Goal: Task Accomplishment & Management: Manage account settings

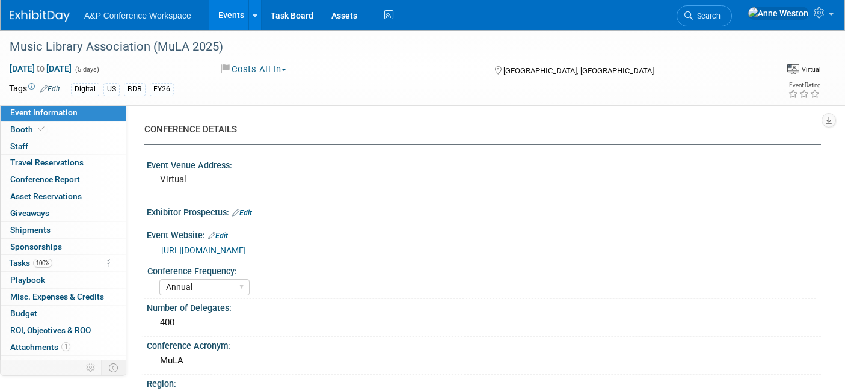
select select "Annual"
select select "Level 2"
select select "Virtual Booth"
select select "Libraries"
select select "Bloomsbury Digital Resources"
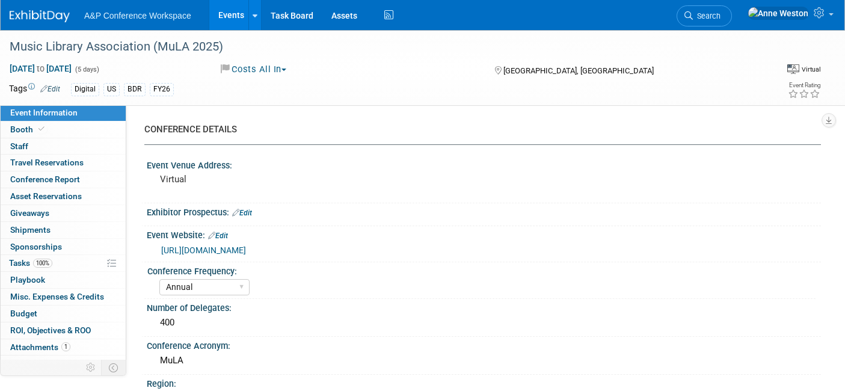
select select "[PERSON_NAME]"
select select "Jenny Liddiard"
select select "Brenna Akerman"
select select "BDR Product Awareness and Trial Generation​"
click at [720, 19] on span "Search" at bounding box center [707, 15] width 28 height 9
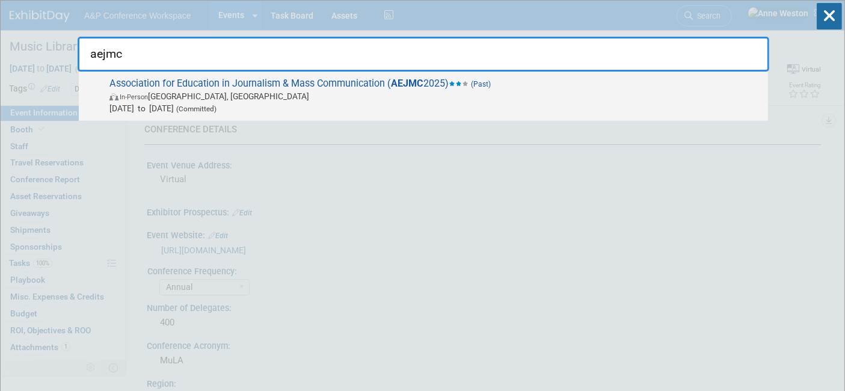
type input "aejmc"
click at [170, 95] on span "In-Person San Francisco, CA" at bounding box center [435, 96] width 652 height 12
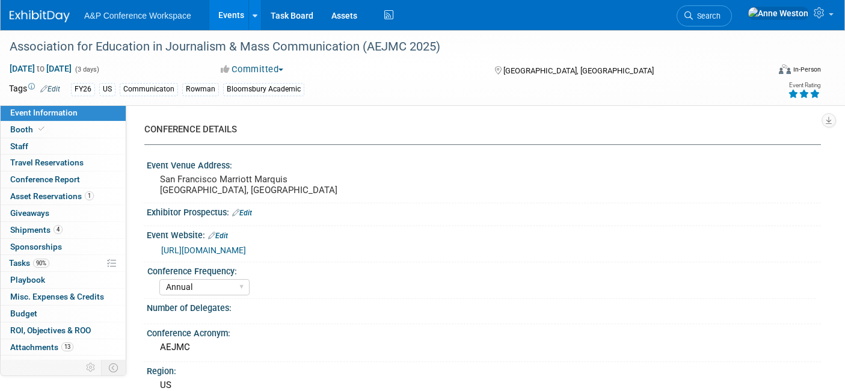
select select "Annual"
select select "Level 2"
select select "In-Person Booth"
select select "Communication"
select select "Bloomsbury Academic"
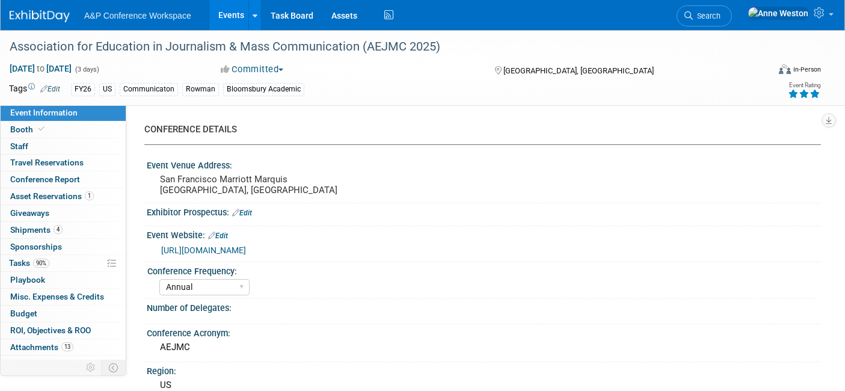
select select "[PERSON_NAME]"
select select "Networking/Commissioning"
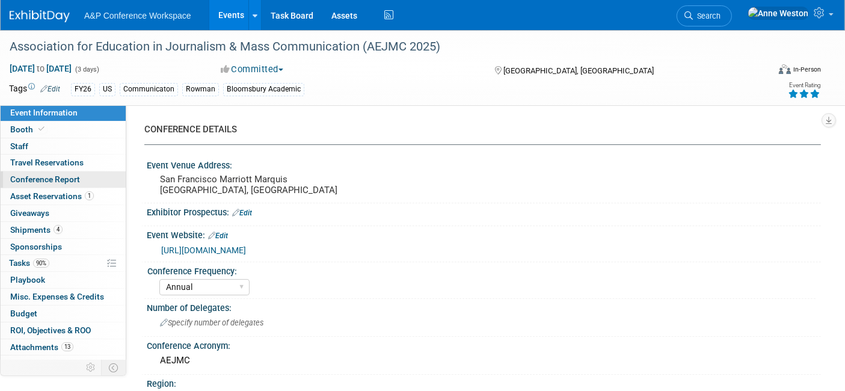
click at [59, 181] on span "Conference Report" at bounding box center [45, 179] width 70 height 10
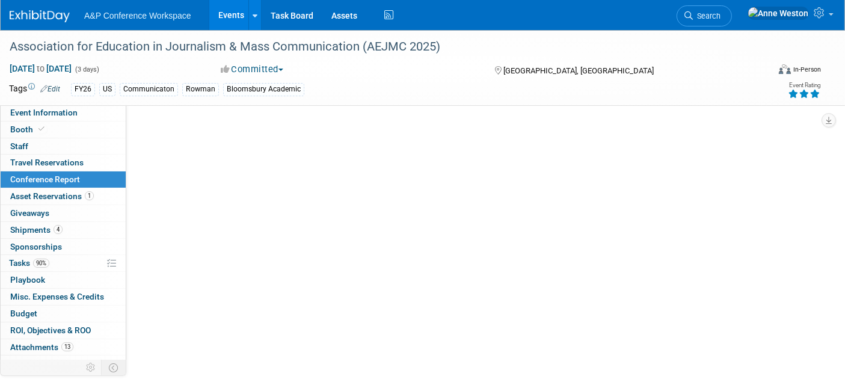
select select "NO"
select select "YES"
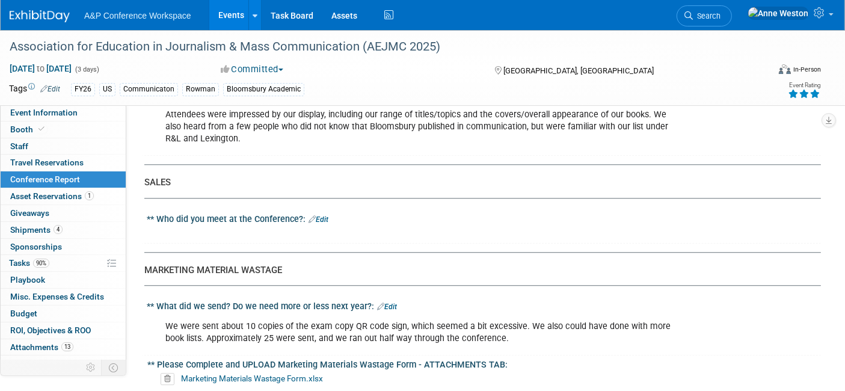
scroll to position [2939, 0]
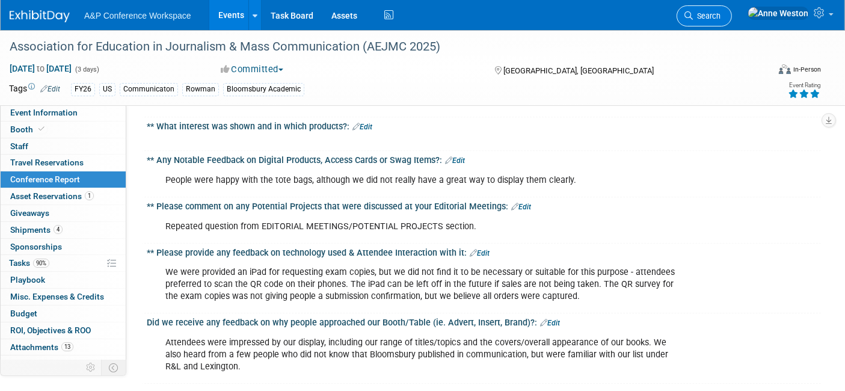
click at [720, 14] on span "Search" at bounding box center [707, 15] width 28 height 9
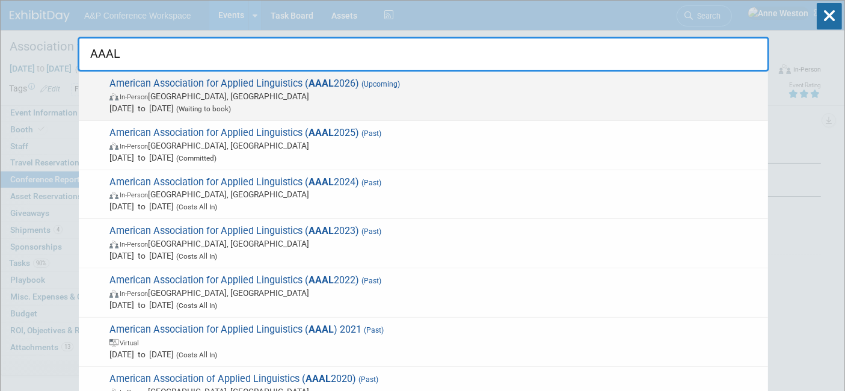
type input "AAAL"
click at [215, 97] on span "In-Person Chicago, IL" at bounding box center [435, 96] width 652 height 12
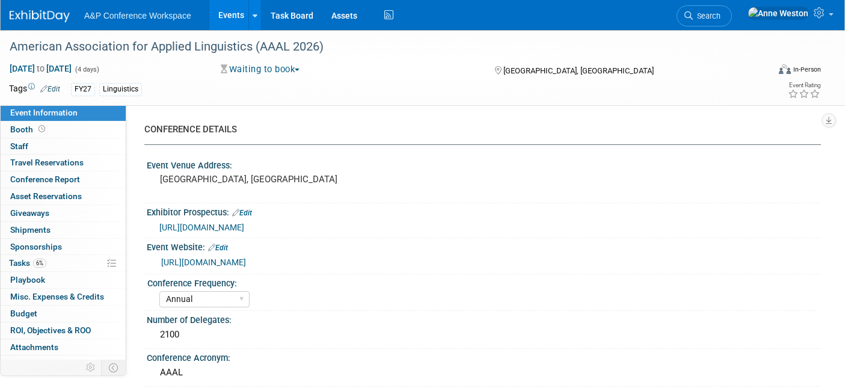
select select "Annual"
select select "Level 2"
select select "In-Person Booth"
select select "Linguistics"
select select "Bloomsbury Academic"
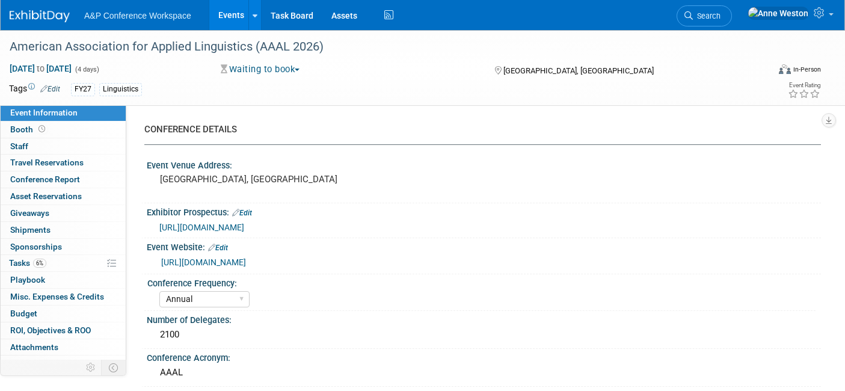
select select "[PERSON_NAME]"
select select "Networking/Commissioning"
click at [255, 71] on button "Waiting to book" at bounding box center [260, 69] width 88 height 13
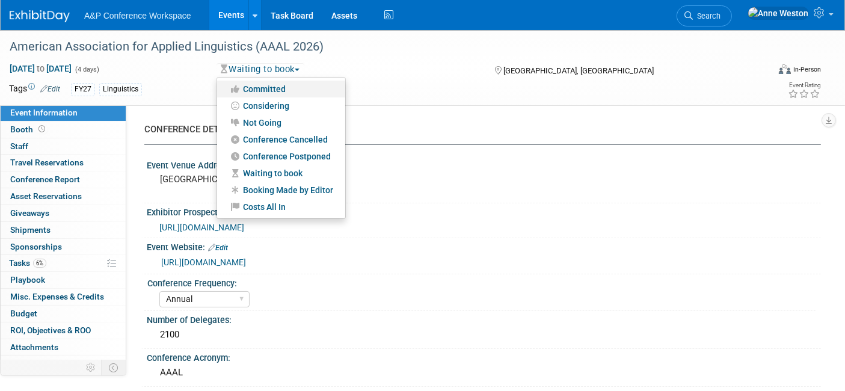
click at [283, 88] on link "Committed" at bounding box center [281, 89] width 128 height 17
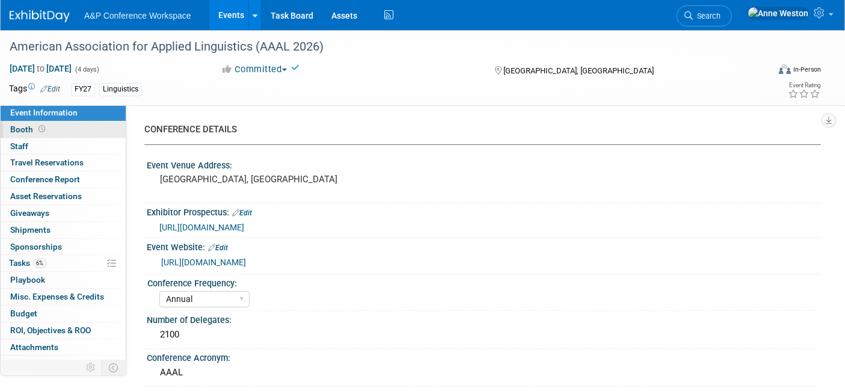
click at [57, 132] on link "Booth" at bounding box center [63, 129] width 125 height 16
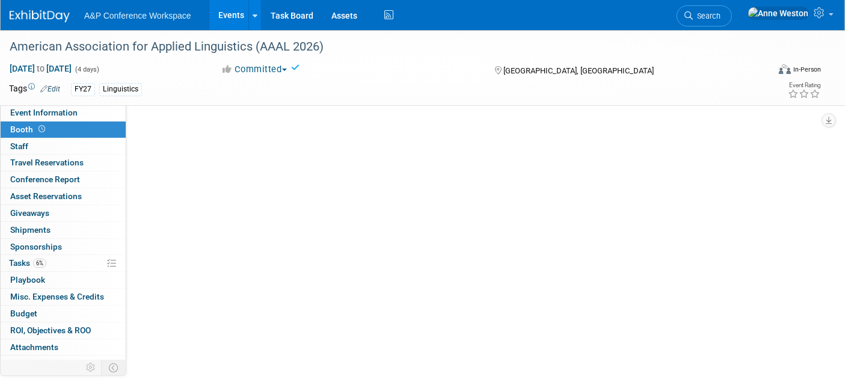
select select "CUAP"
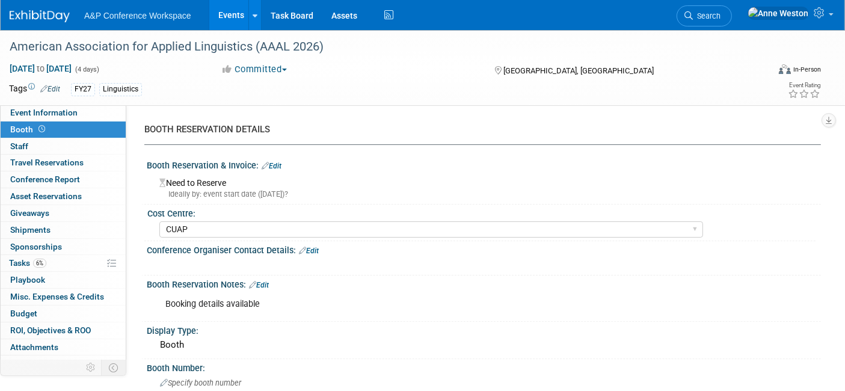
click at [720, 13] on span "Search" at bounding box center [707, 15] width 28 height 9
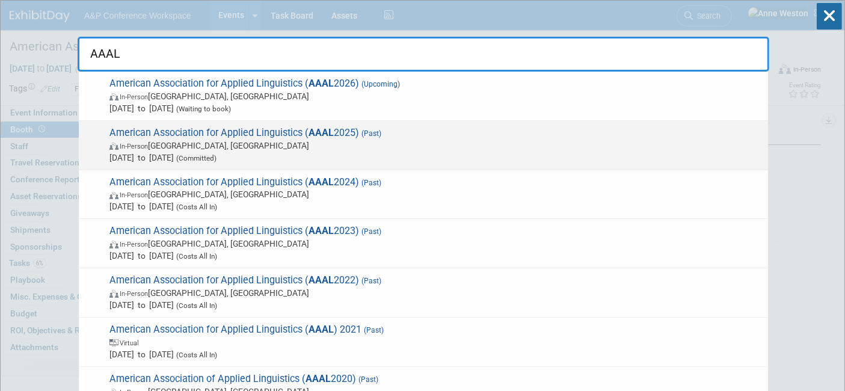
type input "AAAL"
click at [227, 131] on span "American Association for Applied Linguistics ( AAAL 2025) (Past) In-Person Denv…" at bounding box center [434, 145] width 656 height 37
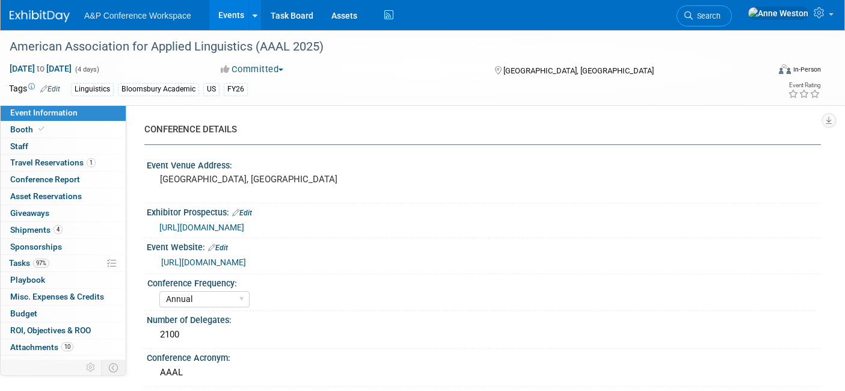
select select "Annual"
select select "Level 2"
select select "In-Person Booth"
select select "Linguistics"
select select "Bloomsbury/Rowman & [PERSON_NAME]"
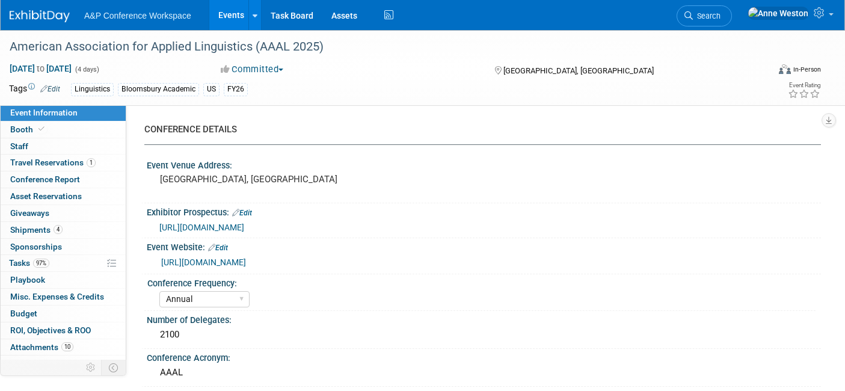
select select "[PERSON_NAME]"
select select "Networking/Commissioning"
click at [44, 317] on link "Budget" at bounding box center [63, 313] width 125 height 16
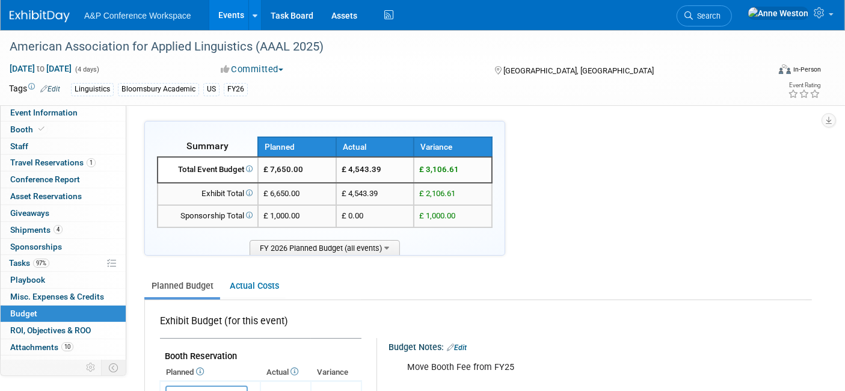
click at [84, 91] on div "Linguistics" at bounding box center [92, 89] width 43 height 13
click at [247, 293] on link "Actual Costs" at bounding box center [253, 286] width 63 height 22
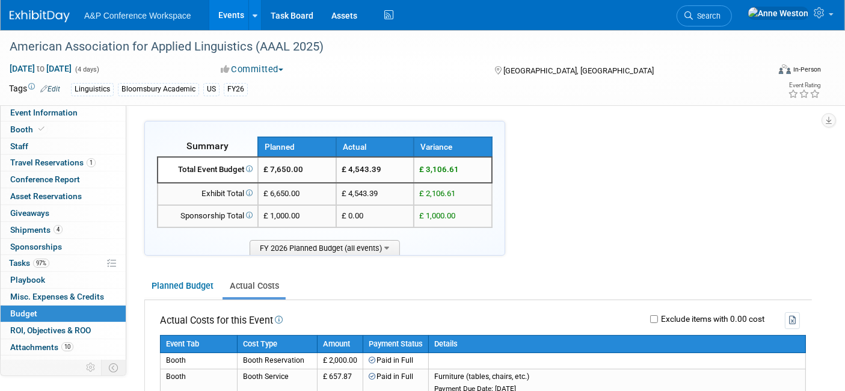
click at [38, 253] on link "0 Sponsorships 0" at bounding box center [63, 247] width 125 height 16
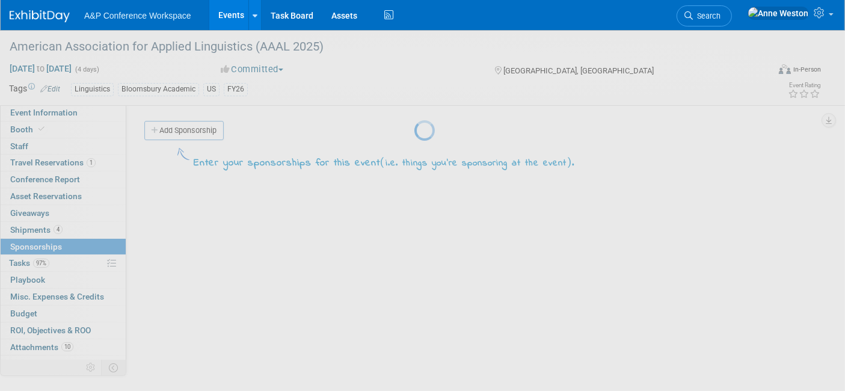
click at [414, 260] on div at bounding box center [422, 195] width 17 height 391
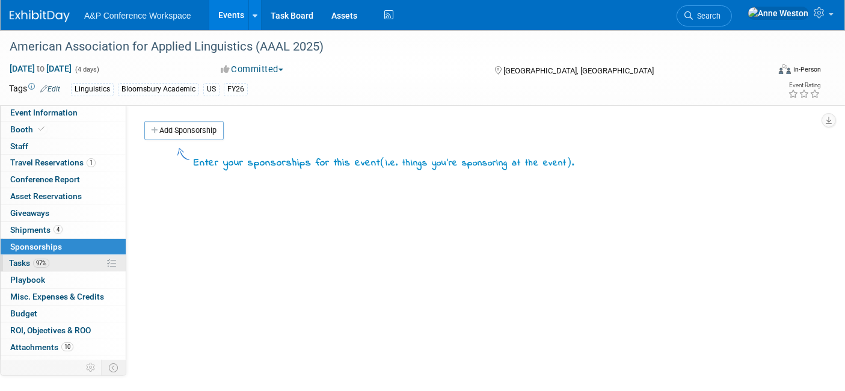
click at [22, 258] on span "Tasks 97%" at bounding box center [29, 263] width 40 height 10
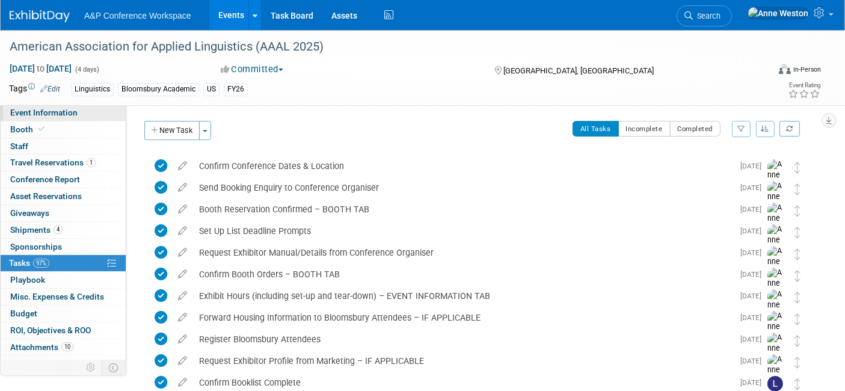
click at [33, 109] on span "Event Information" at bounding box center [43, 113] width 67 height 10
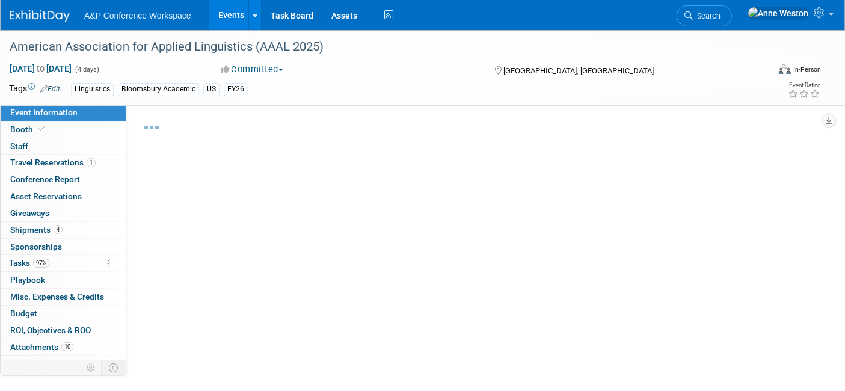
select select "Annual"
select select "Level 2"
select select "In-Person Booth"
select select "Linguistics"
select select "Bloomsbury/Rowman & [PERSON_NAME]"
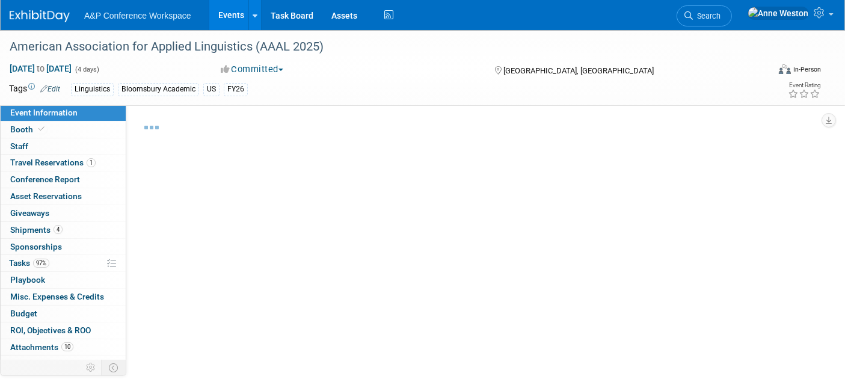
select select "[PERSON_NAME]"
select select "Networking/Commissioning"
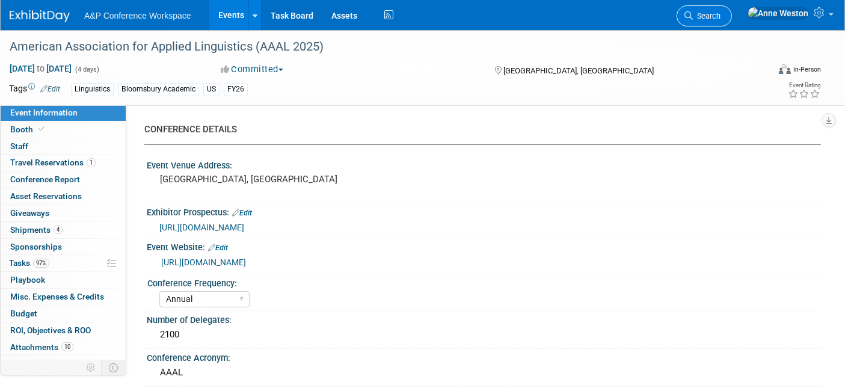
click at [720, 15] on span "Search" at bounding box center [707, 15] width 28 height 9
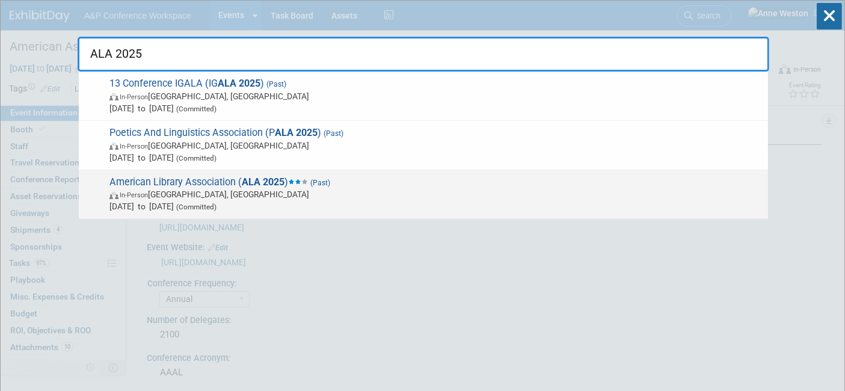
type input "ALA 2025"
click at [117, 181] on span "American Library Association ( ALA 2025 ) (Past) In-Person Philadelphia, PA Jun…" at bounding box center [434, 194] width 656 height 37
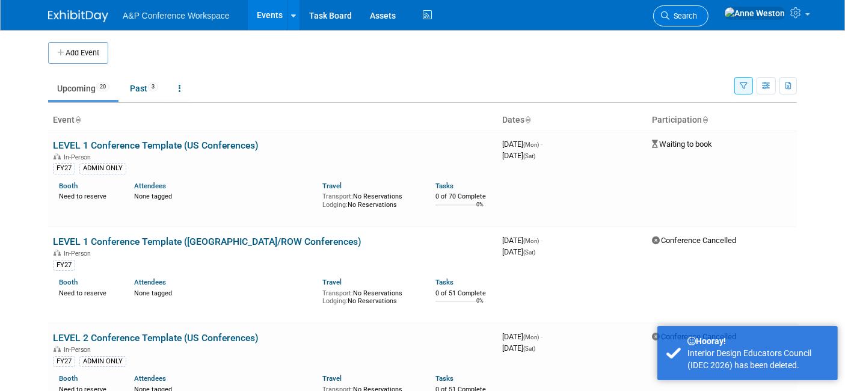
click at [697, 18] on span "Search" at bounding box center [683, 15] width 28 height 9
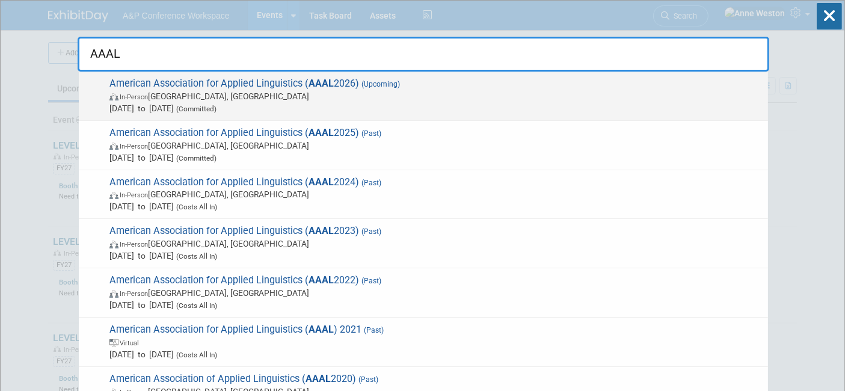
type input "AAAL"
click at [187, 89] on span "American Association for Applied Linguistics ( AAAL 2026) (Upcoming) In-Person …" at bounding box center [434, 96] width 656 height 37
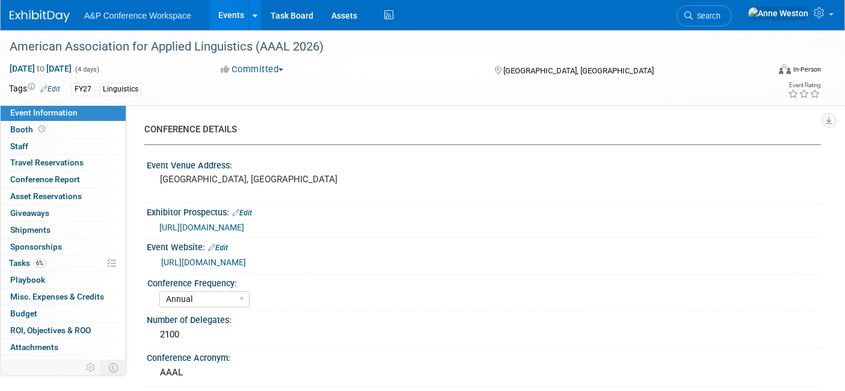
select select "Annual"
select select "Level 2"
select select "In-Person Booth"
select select "Linguistics"
select select "Bloomsbury Academic"
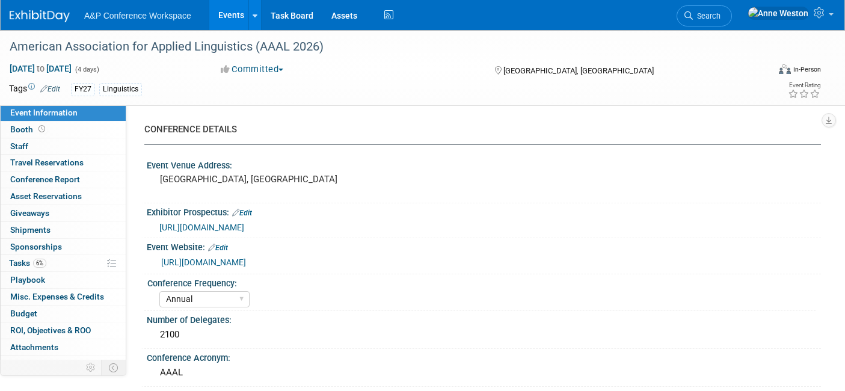
select select "Anne Weston"
select select "Lianna Iwanikiw"
select select "Networking/Commissioning"
click at [240, 223] on span "https://assets.noviams.com/novi-file-uploads/aaal/Conference/2026/Sponsors/AAAL…" at bounding box center [201, 227] width 85 height 10
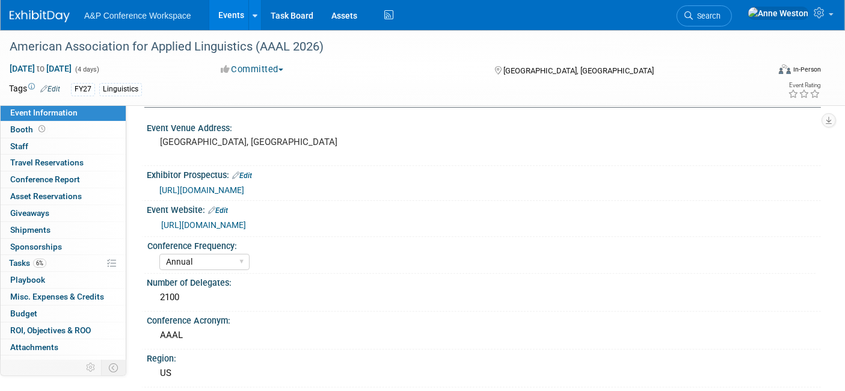
scroll to position [67, 0]
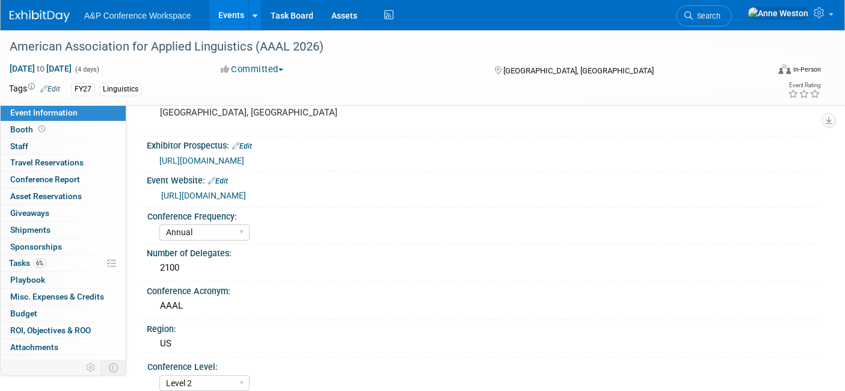
click at [212, 193] on link "https://www.aaal.org/aaal-2026-conference" at bounding box center [203, 196] width 85 height 10
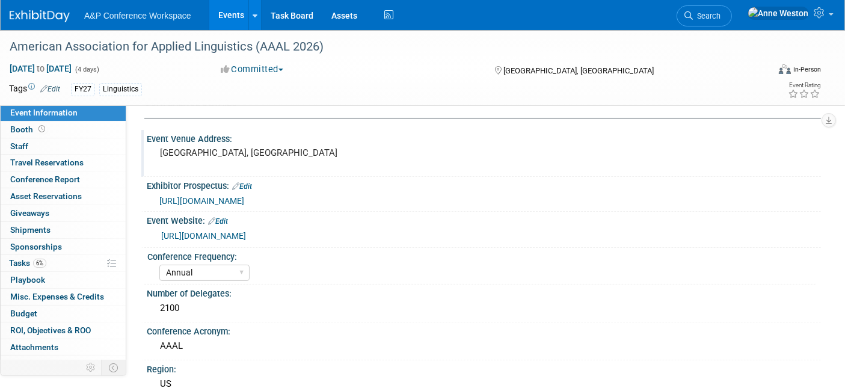
scroll to position [0, 0]
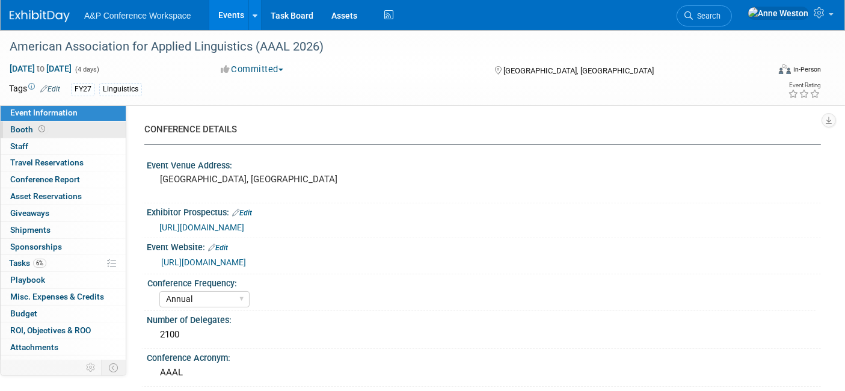
click at [22, 127] on span "Booth" at bounding box center [28, 129] width 37 height 10
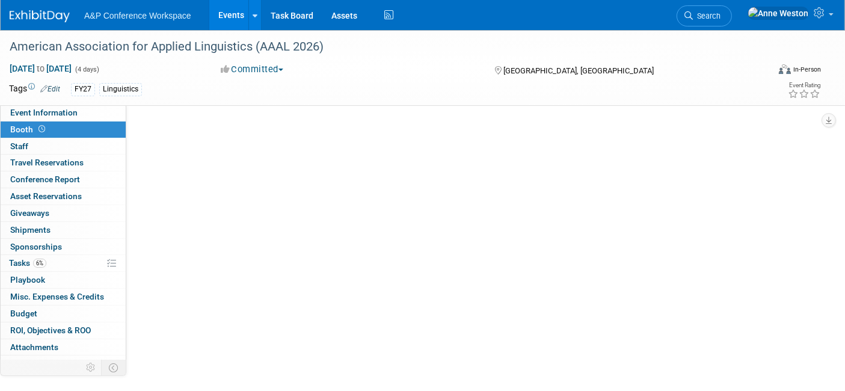
select select "CUAP"
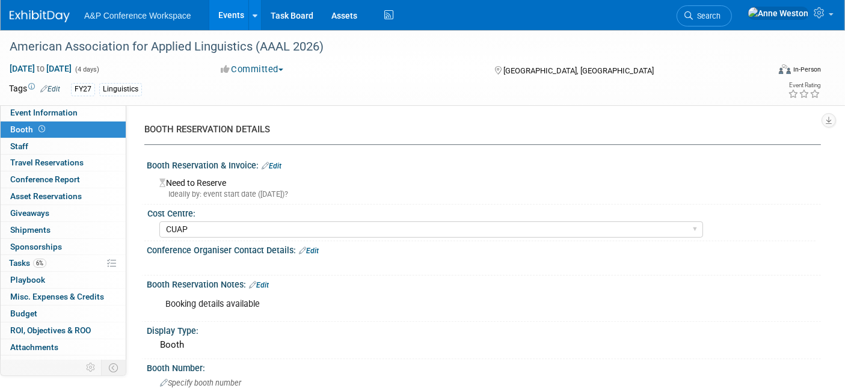
click at [22, 127] on span "Booth" at bounding box center [28, 129] width 37 height 10
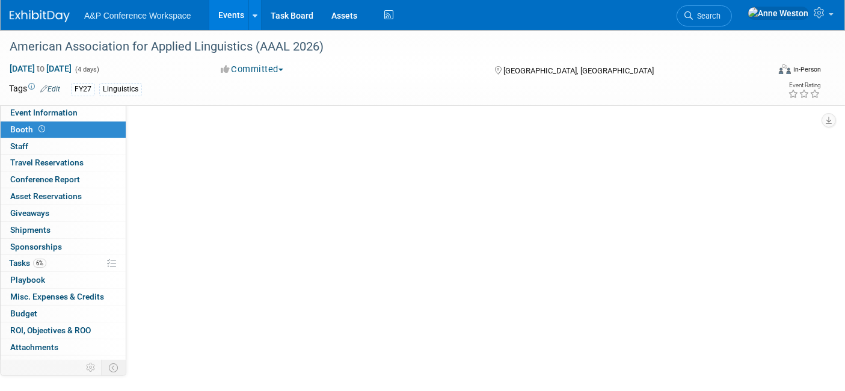
select select "CUAP"
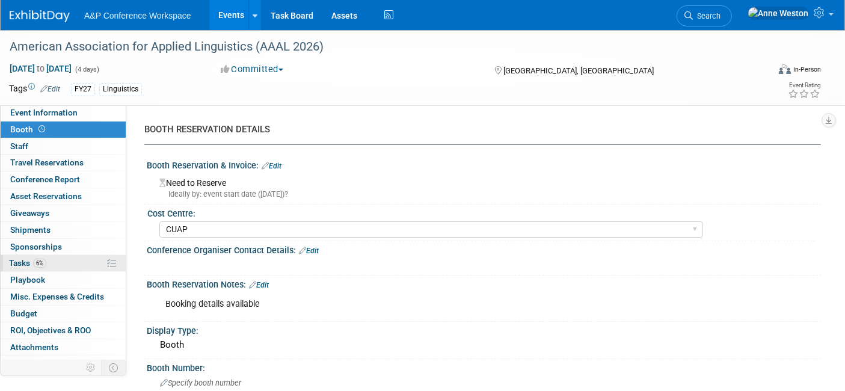
click at [29, 265] on span "Tasks 6%" at bounding box center [27, 263] width 37 height 10
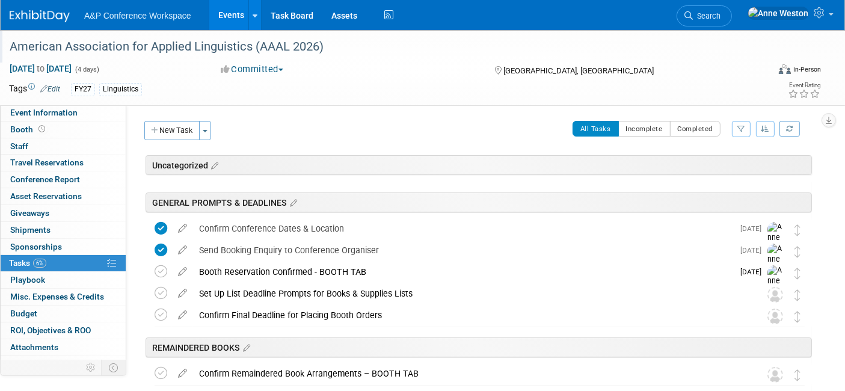
click at [376, 44] on div "American Association for Applied Linguistics (AAAL 2026)" at bounding box center [378, 47] width 746 height 22
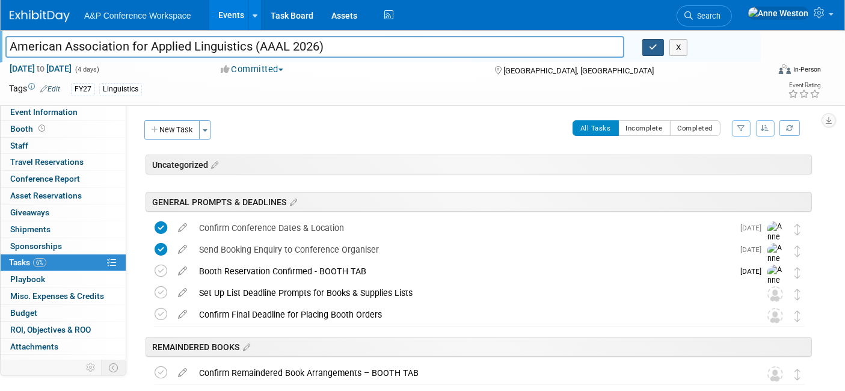
click at [649, 49] on icon "button" at bounding box center [653, 47] width 8 height 8
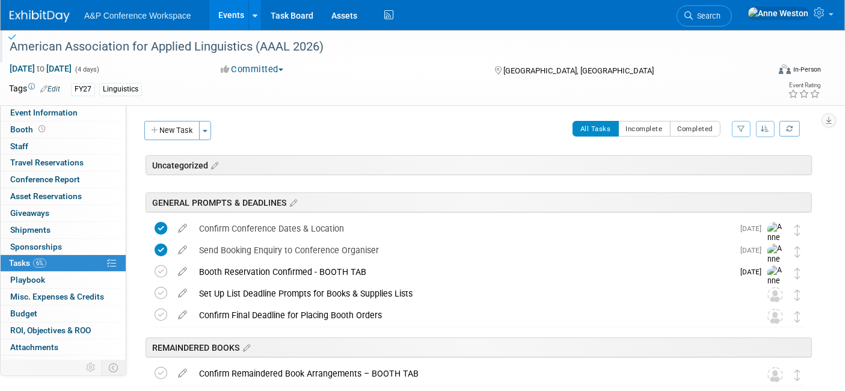
click at [732, 10] on link "Search" at bounding box center [703, 15] width 55 height 21
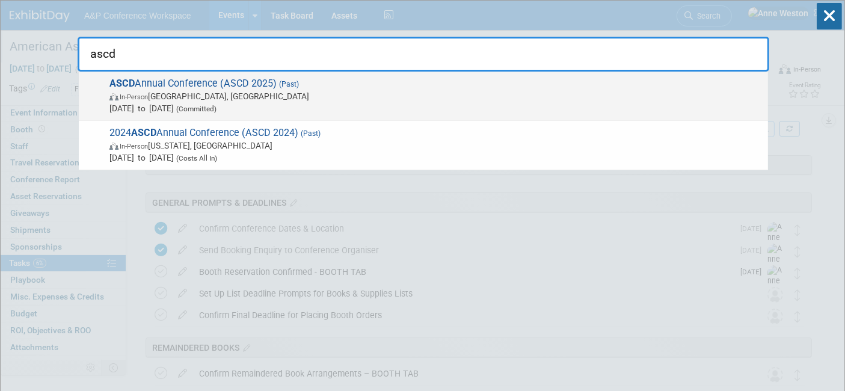
type input "ascd"
click at [196, 114] on div "ASCD Annual Conference (ASCD 2025) (Past) In-Person San Antonio, TX Jun 29, 202…" at bounding box center [423, 96] width 689 height 49
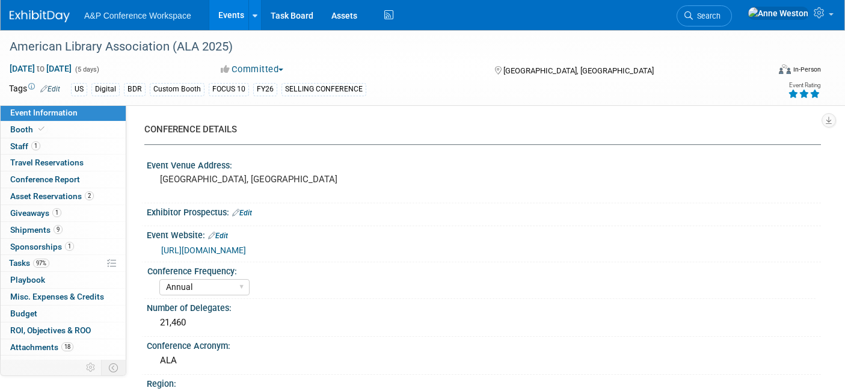
select select "Annual"
select select "Level 1"
select select "In-Person Booth"
select select "Libraries"
select select "Bloomsbury Digital Resources"
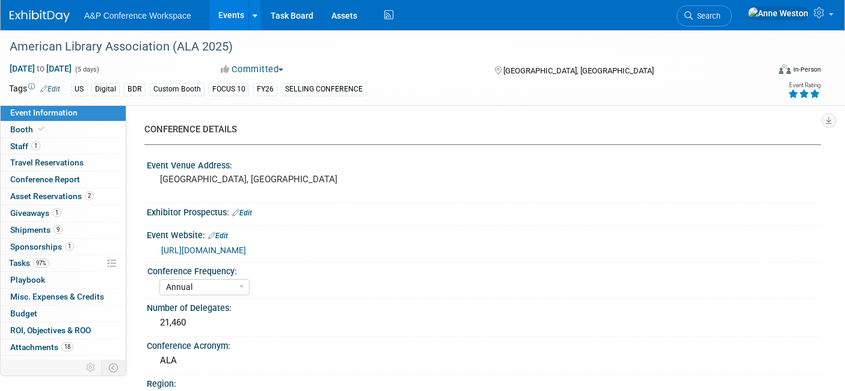
select select "[PERSON_NAME]"
select select "BDR Product Awareness and Trial Generation​"
click at [62, 143] on link "1 Staff 1" at bounding box center [63, 146] width 125 height 16
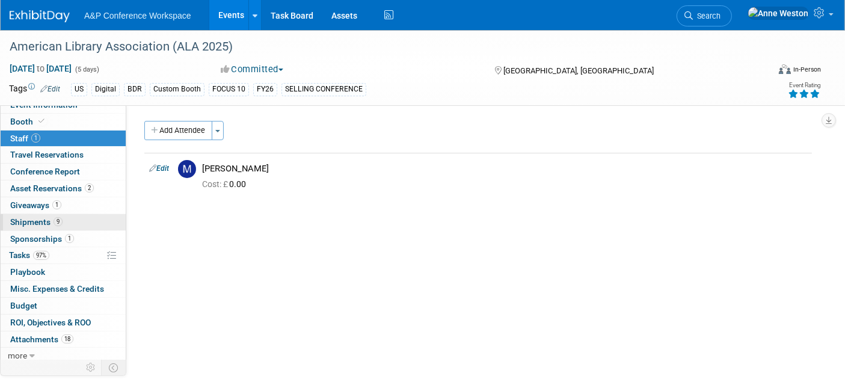
scroll to position [10, 0]
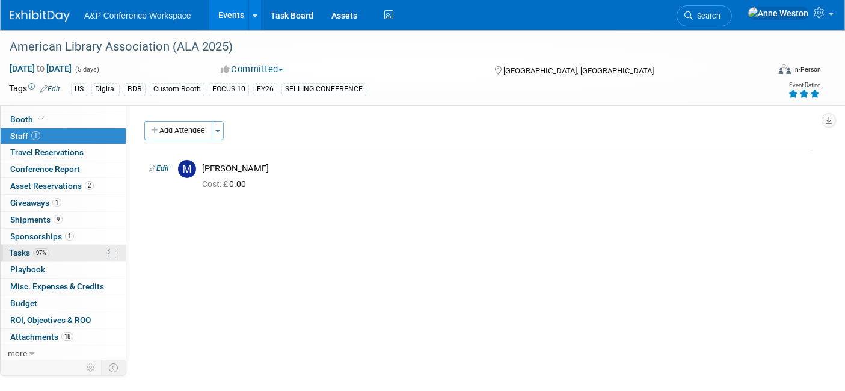
click at [42, 250] on span "97%" at bounding box center [41, 252] width 16 height 9
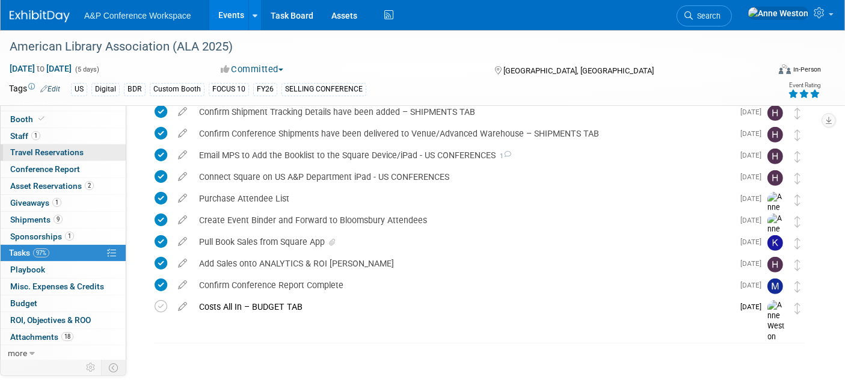
scroll to position [0, 0]
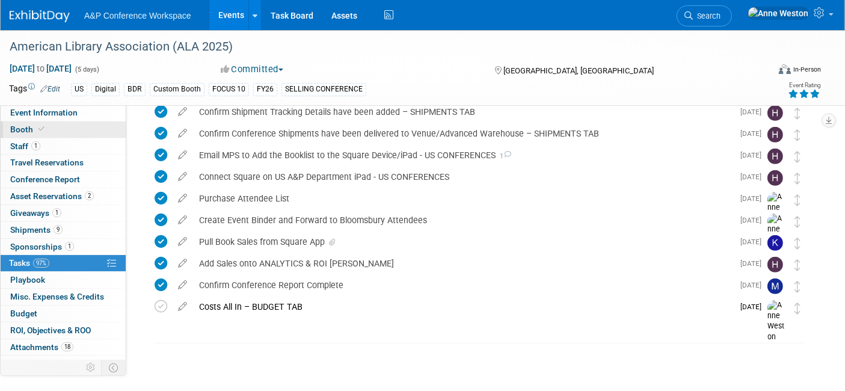
click at [36, 127] on span at bounding box center [41, 128] width 11 height 9
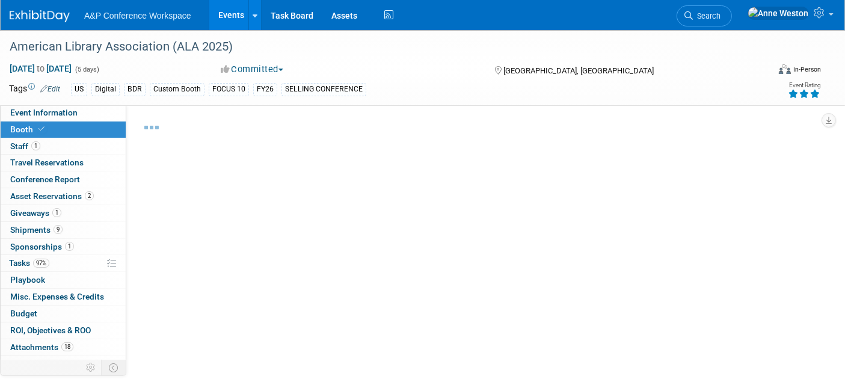
select select "DIGI"
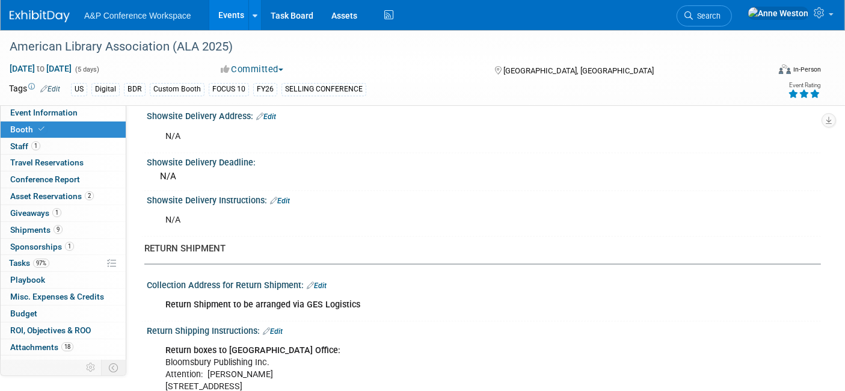
scroll to position [2055, 0]
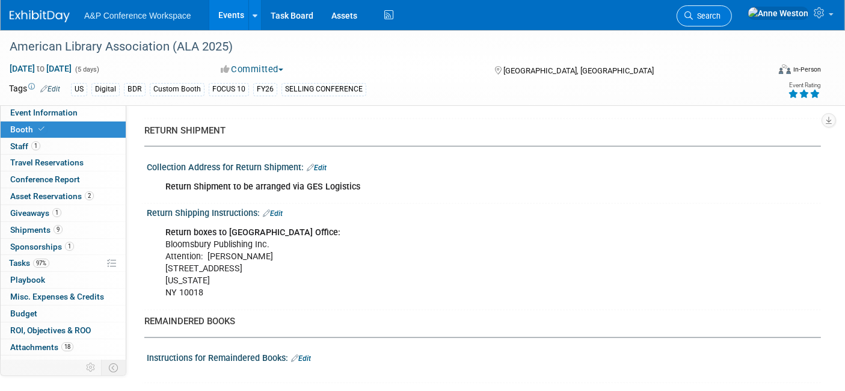
click at [720, 13] on span "Search" at bounding box center [707, 15] width 28 height 9
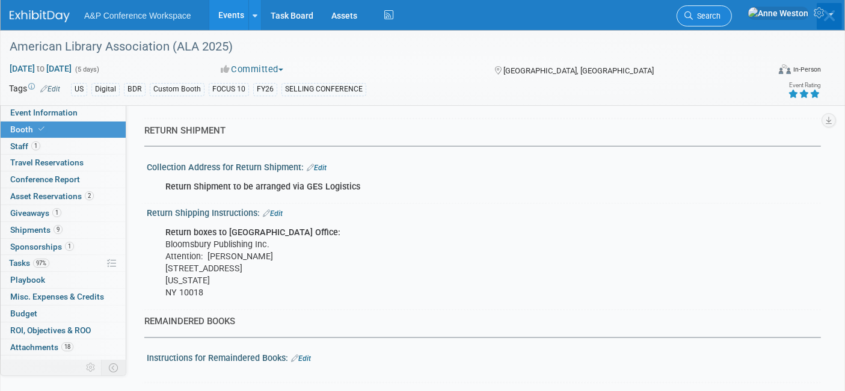
scroll to position [0, 0]
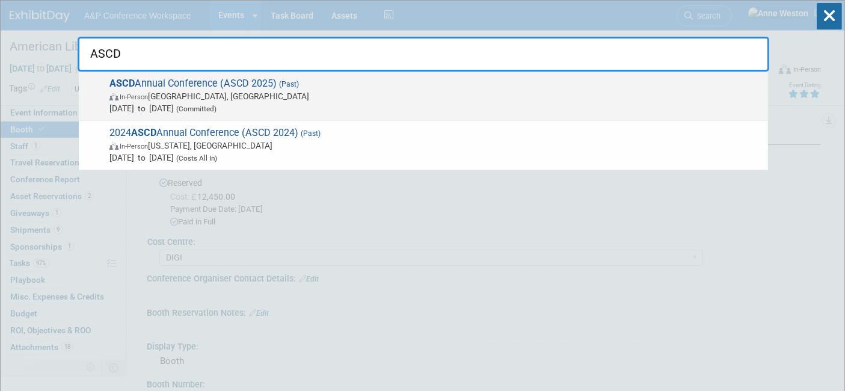
type input "ASCD"
click at [159, 78] on span "ASCD Annual Conference (ASCD 2025) (Past) In-Person San Antonio, TX Jun 29, 202…" at bounding box center [434, 96] width 656 height 37
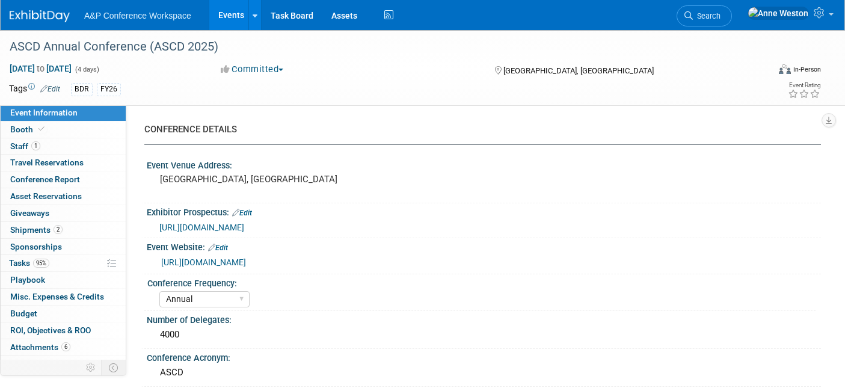
select select "Annual"
select select "Level 1"
select select "In-Person Booth"
select select "Schools"
select select "Bloomsbury Digital Resources"
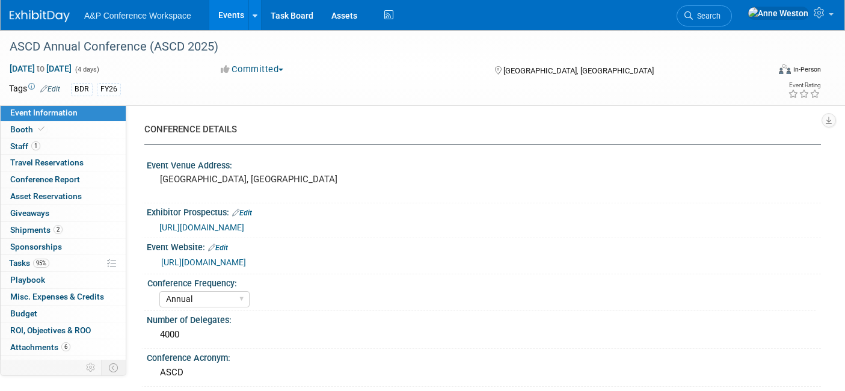
select select "[PERSON_NAME]"
select select "BDR Product Awareness and Trial Generation​"
click at [51, 133] on link "Booth" at bounding box center [63, 129] width 125 height 16
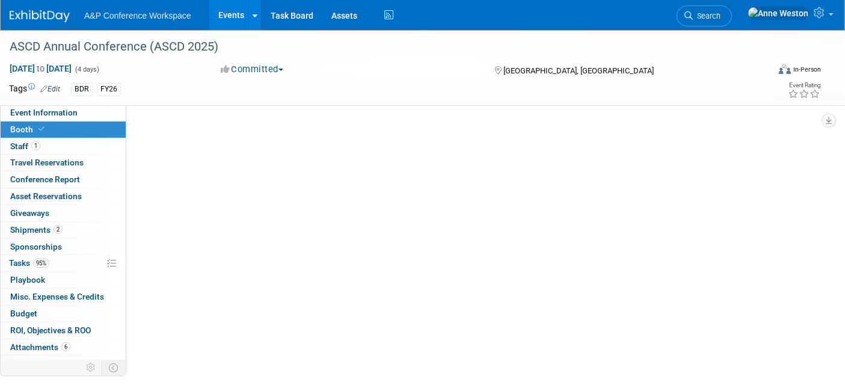
select select "CLDC - Digital/BDR"
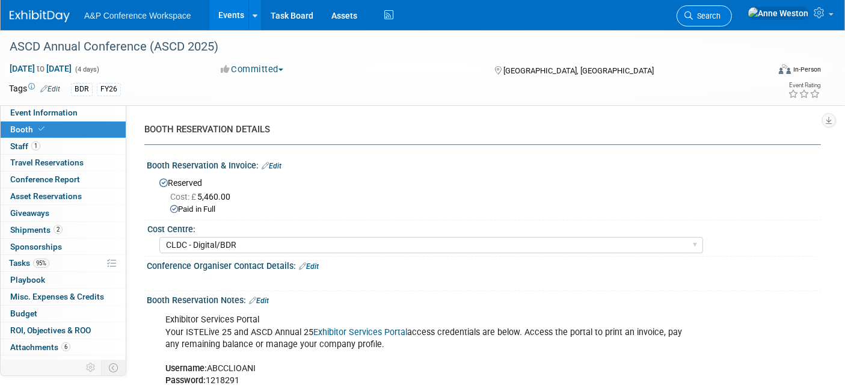
click at [732, 10] on link "Search" at bounding box center [703, 15] width 55 height 21
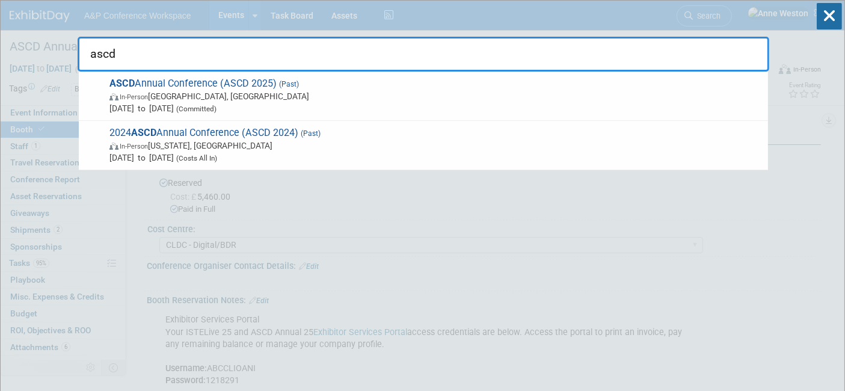
type input "ascd"
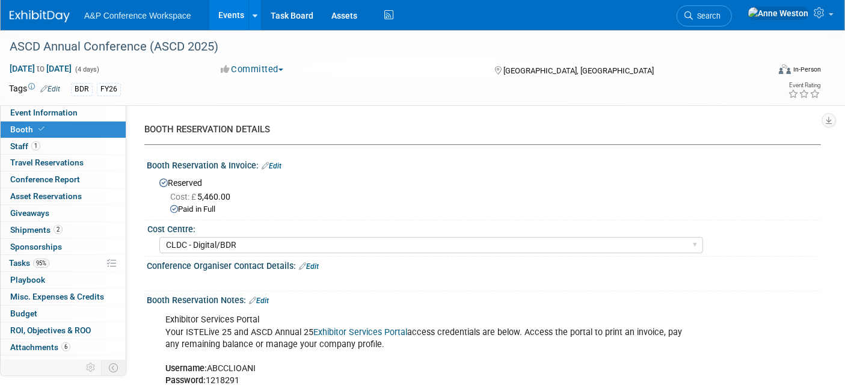
click at [720, 13] on span "Search" at bounding box center [707, 15] width 28 height 9
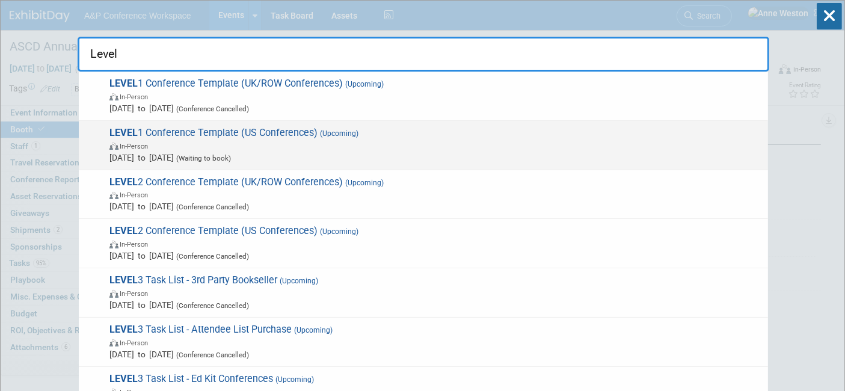
type input "Level"
click at [171, 136] on span "LEVEL 1 Conference Template (US Conferences) (Upcoming) In-Person Oct 21, 2024 …" at bounding box center [434, 145] width 656 height 37
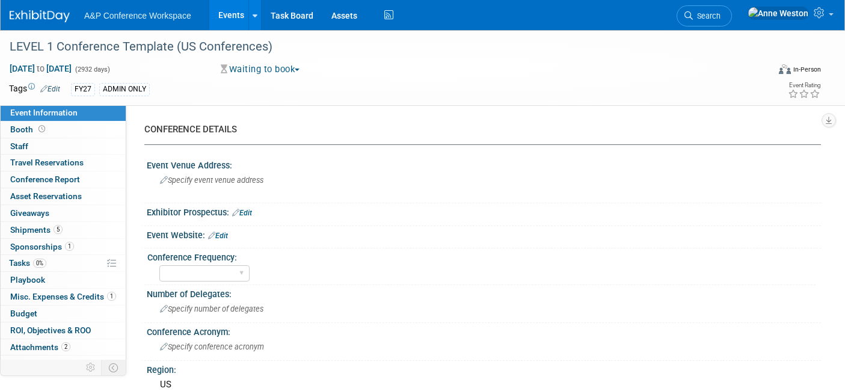
select select "Level 1"
select select "In-Person Booth"
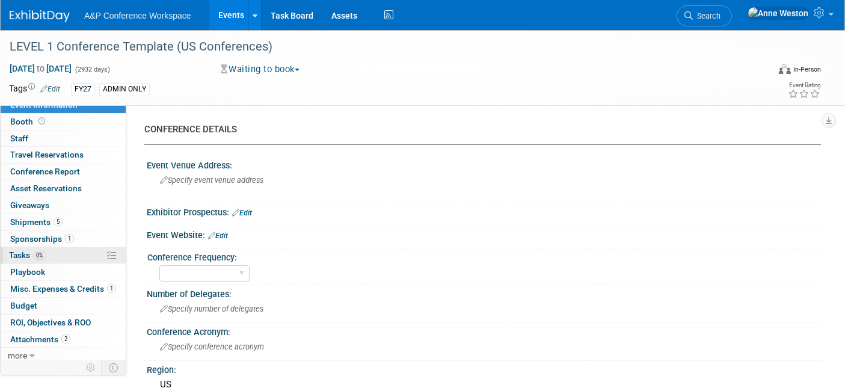
scroll to position [10, 0]
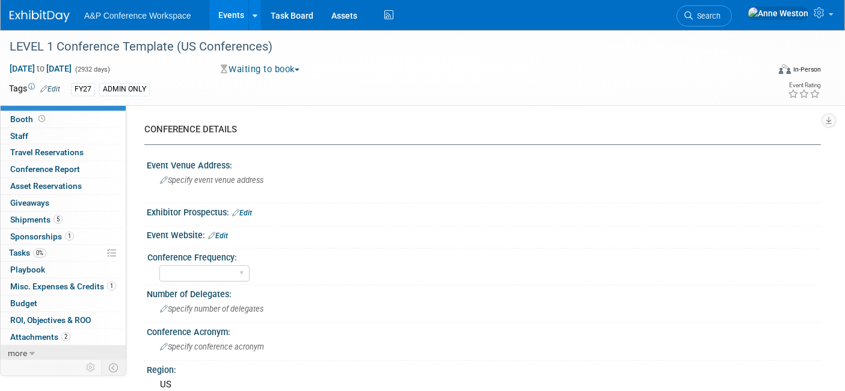
click at [24, 348] on span "more" at bounding box center [17, 353] width 19 height 10
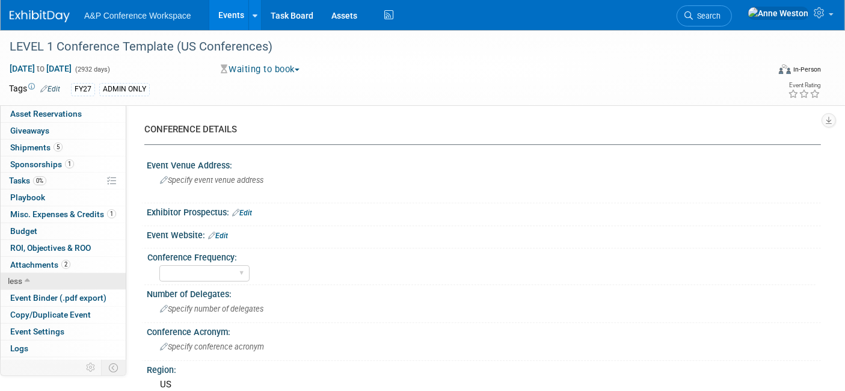
scroll to position [93, 0]
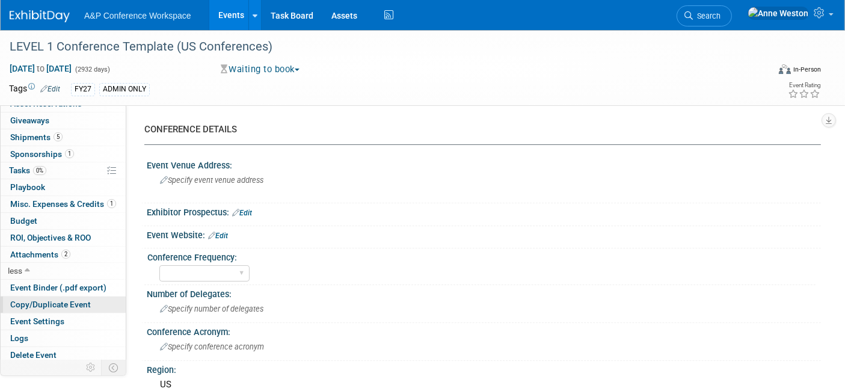
click at [55, 299] on span "Copy/Duplicate Event" at bounding box center [50, 304] width 81 height 10
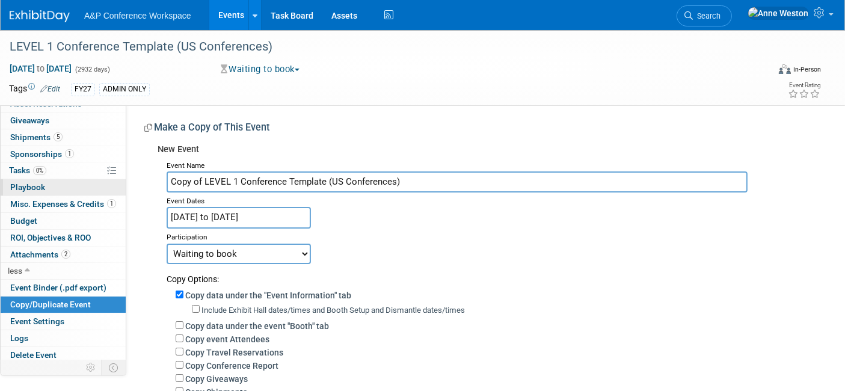
drag, startPoint x: 405, startPoint y: 179, endPoint x: 89, endPoint y: 177, distance: 316.3
click at [89, 177] on div "Event Information Event Info Booth Booth 0 Staff 0 Staff 0 Travel Reservations …" at bounding box center [422, 294] width 845 height 528
paste input "ASCD Annual Conference (ASCD 2025)"
type input "ASCD Annual Conference (ASCD 2026)"
click at [246, 252] on select "Committed Considering Not Going Conference Cancelled Conference Postponed Waiti…" at bounding box center [239, 254] width 144 height 20
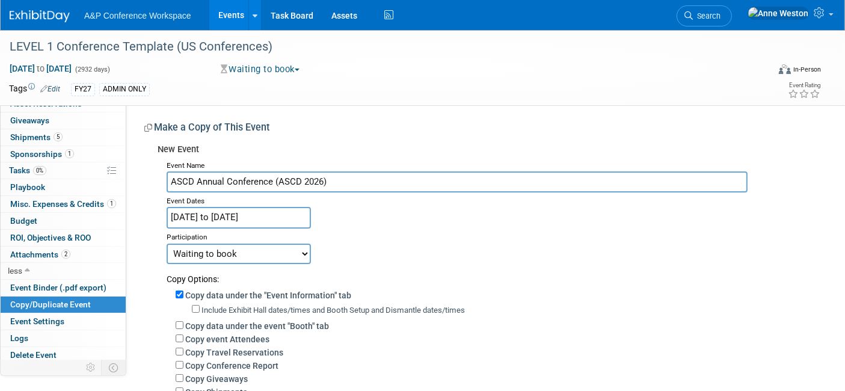
select select "1"
click at [167, 244] on select "Committed Considering Not Going Conference Cancelled Conference Postponed Waiti…" at bounding box center [239, 254] width 144 height 20
click at [193, 217] on input "Oct 21, 2024 to Oct 30, 2032" at bounding box center [239, 217] width 144 height 21
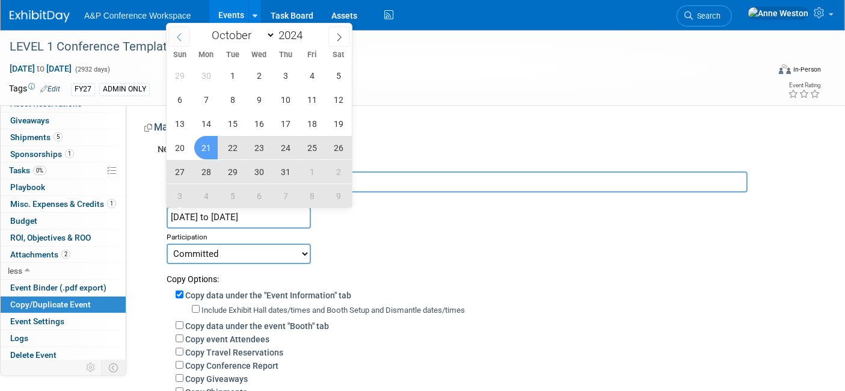
click at [176, 38] on icon at bounding box center [179, 37] width 8 height 8
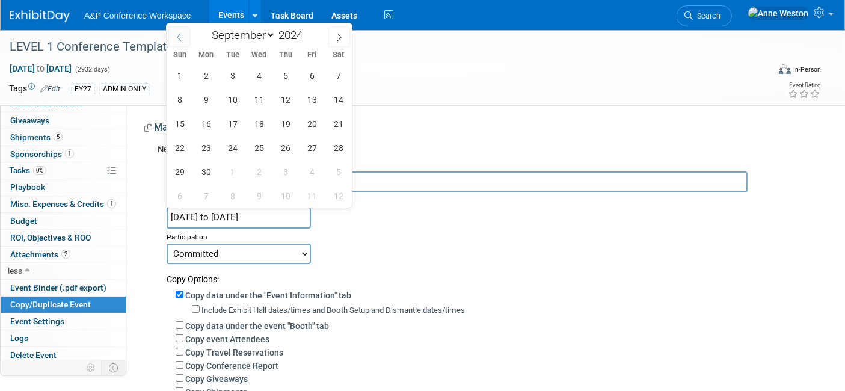
click at [176, 38] on icon at bounding box center [179, 37] width 8 height 8
click at [174, 38] on span at bounding box center [179, 36] width 22 height 20
select select "5"
click at [312, 169] on span "28" at bounding box center [311, 171] width 23 height 23
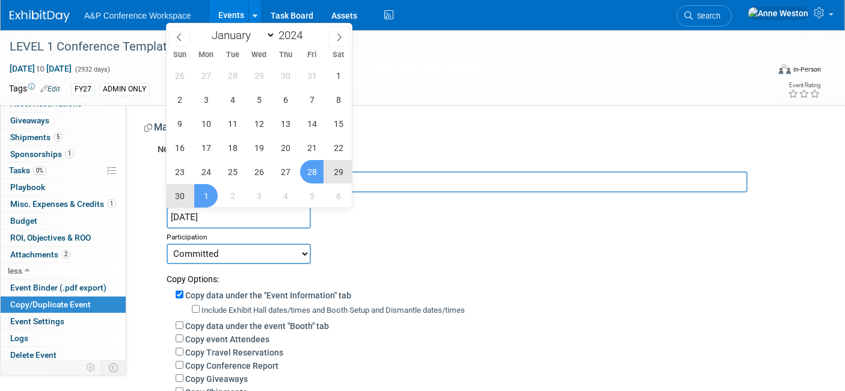
click at [208, 198] on span "1" at bounding box center [205, 195] width 23 height 23
type input "Jun 28, 2024 to Jul 1, 2024"
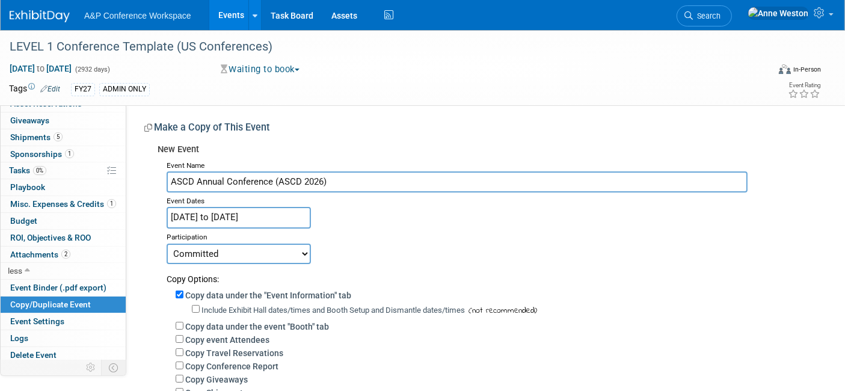
scroll to position [133, 0]
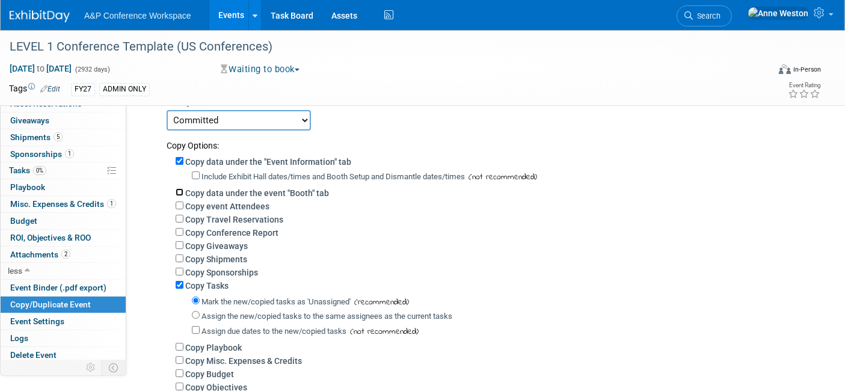
click at [180, 191] on input "Copy data under the event "Booth" tab" at bounding box center [180, 192] width 8 height 8
checkbox input "true"
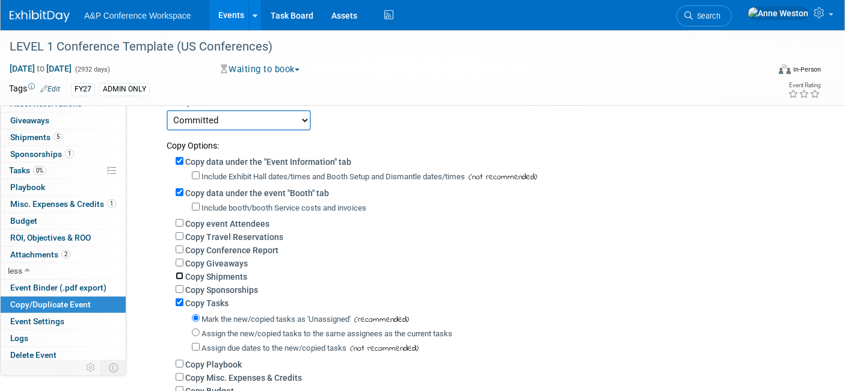
click at [179, 272] on input "Copy Shipments" at bounding box center [180, 276] width 8 height 8
checkbox input "true"
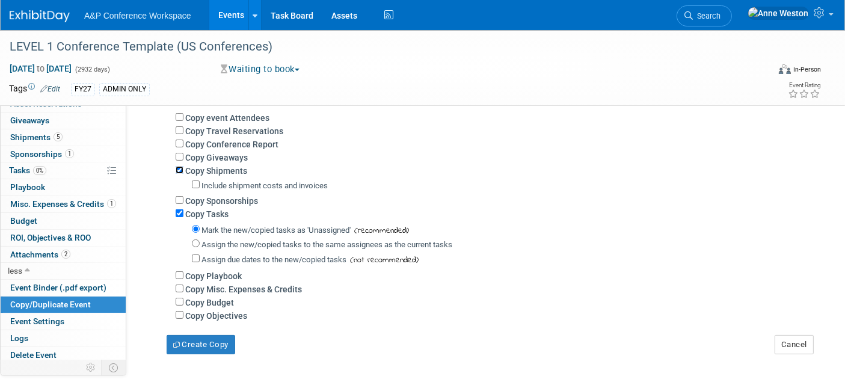
scroll to position [267, 0]
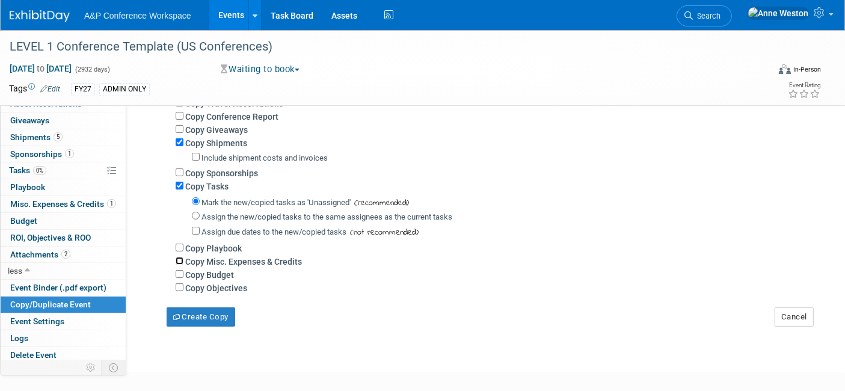
click at [177, 257] on input "Copy Misc. Expenses & Credits" at bounding box center [180, 261] width 8 height 8
checkbox input "true"
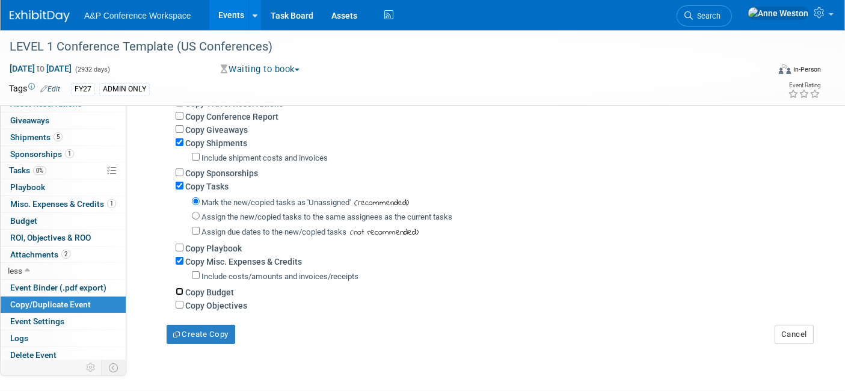
click at [178, 287] on input "Copy Budget" at bounding box center [180, 291] width 8 height 8
checkbox input "true"
click at [195, 331] on button "Create Copy" at bounding box center [201, 334] width 69 height 19
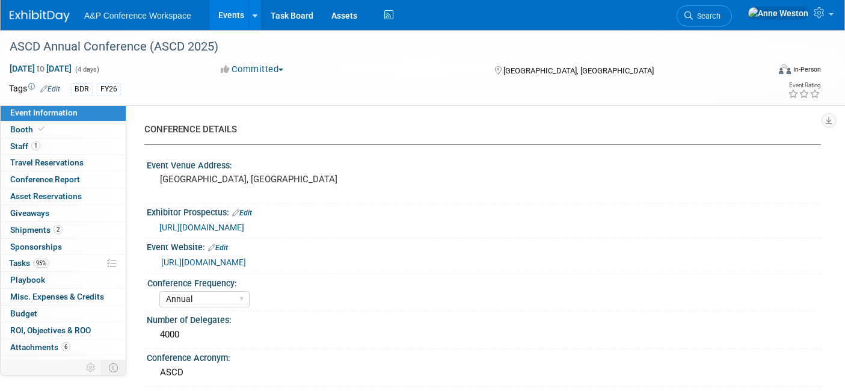
select select "Annual"
select select "Level 1"
select select "In-Person Booth"
select select "Schools"
select select "Bloomsbury Digital Resources"
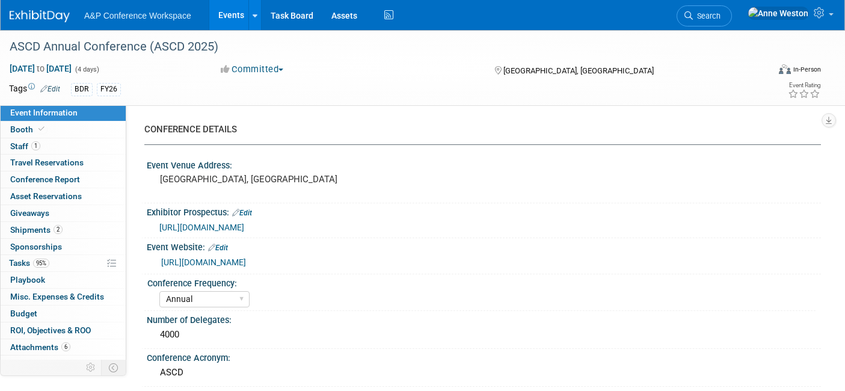
select select "[PERSON_NAME]"
select select "BDR Product Awareness and Trial Generation​"
click at [74, 129] on link "Booth" at bounding box center [63, 129] width 125 height 16
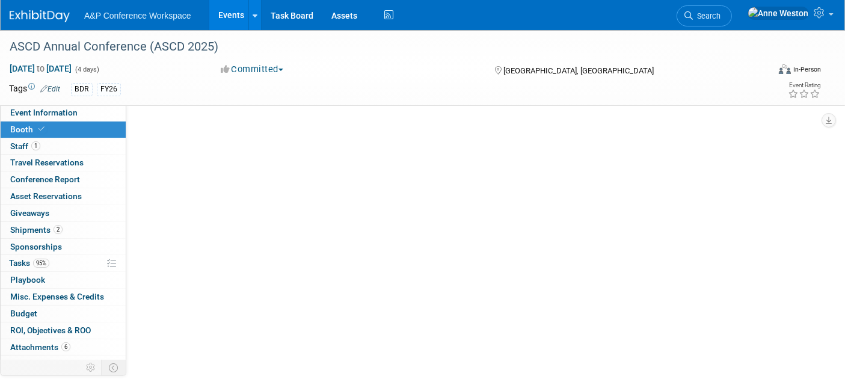
select select "CLDC - Digital/BDR"
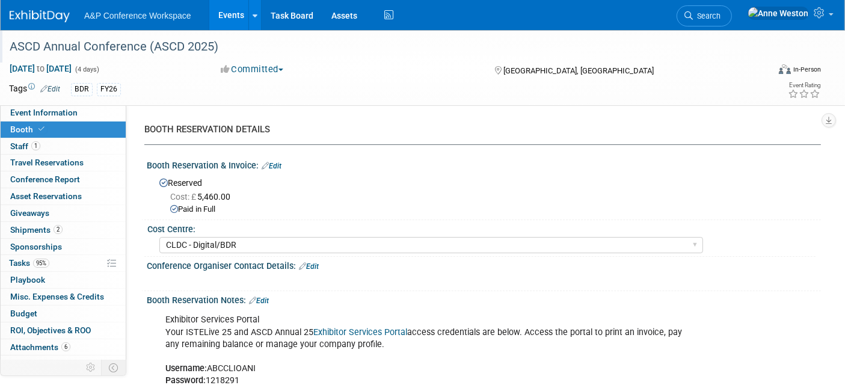
click at [237, 47] on div "ASCD Annual Conference (ASCD 2025)" at bounding box center [378, 47] width 746 height 22
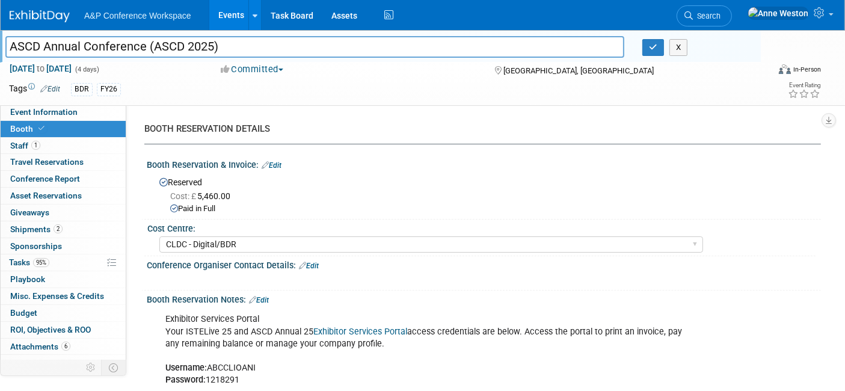
drag, startPoint x: 249, startPoint y: 49, endPoint x: 0, endPoint y: 51, distance: 248.9
click at [0, 51] on div "ASCD Annual Conference (ASCD 2025)" at bounding box center [314, 48] width 637 height 18
click at [358, 162] on div "Booth Reservation & Invoice: Edit" at bounding box center [484, 164] width 674 height 16
click at [652, 47] on icon "button" at bounding box center [653, 47] width 8 height 8
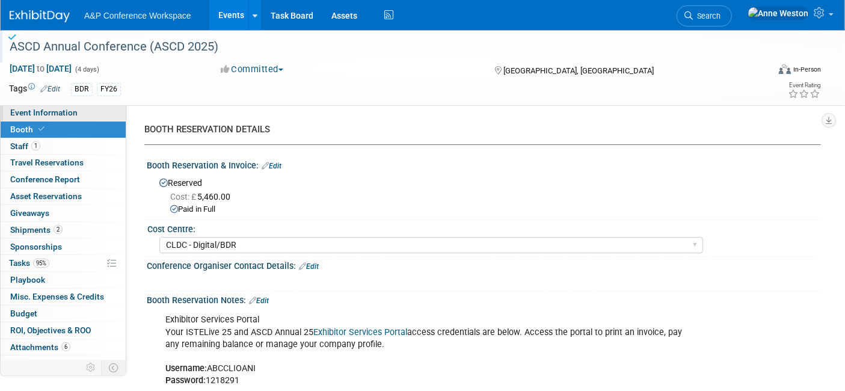
click at [58, 112] on span "Event Information" at bounding box center [43, 113] width 67 height 10
select select "Annual"
select select "Level 1"
select select "In-Person Booth"
select select "Schools"
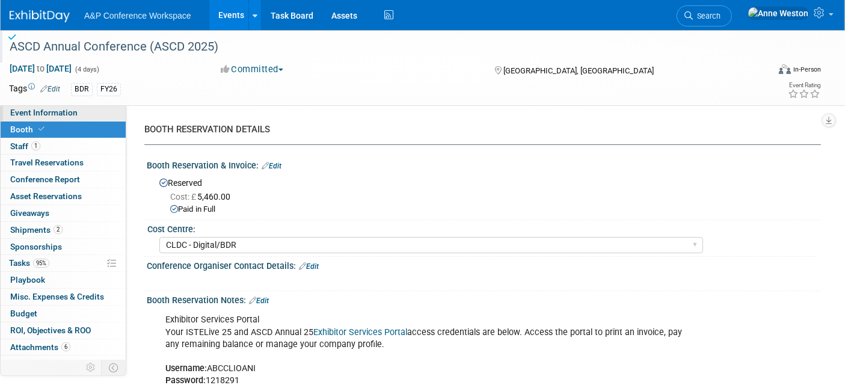
select select "Bloomsbury Digital Resources"
select select "[PERSON_NAME]"
select select "BDR Product Awareness and Trial Generation​"
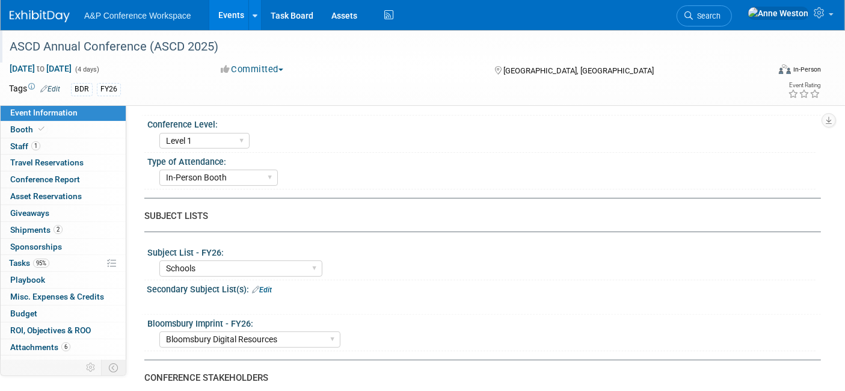
scroll to position [334, 0]
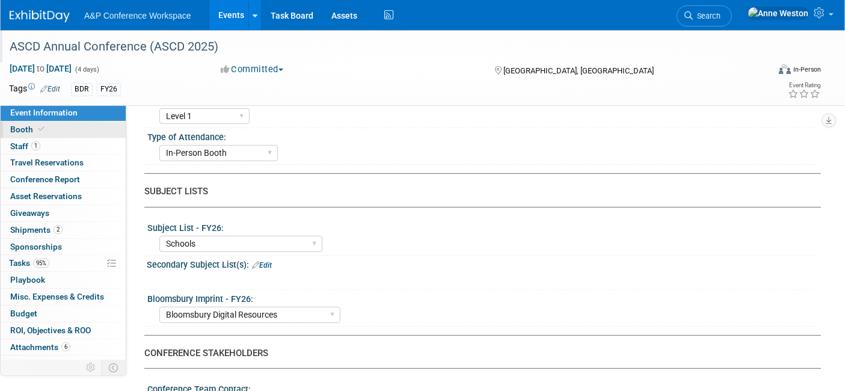
click at [12, 135] on link "Booth" at bounding box center [63, 129] width 125 height 16
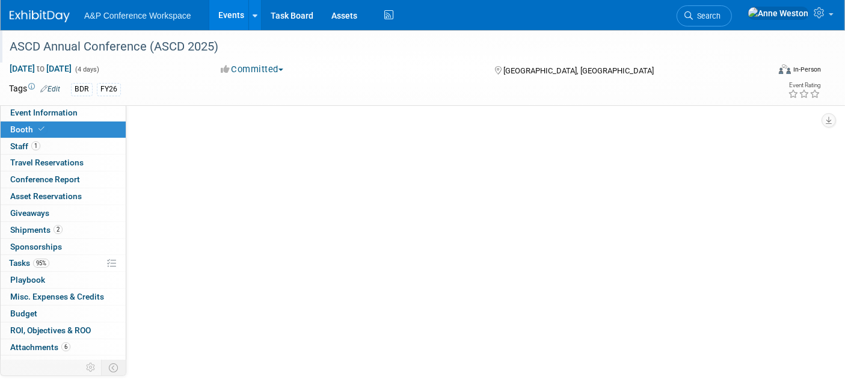
scroll to position [0, 0]
select select "CLDC - Digital/BDR"
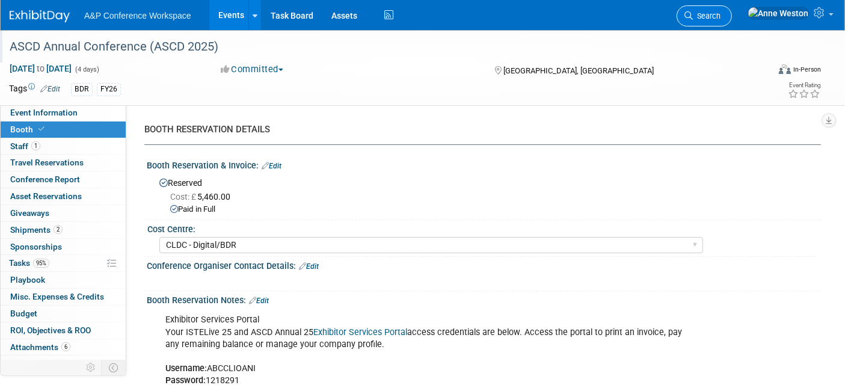
click at [720, 12] on span "Search" at bounding box center [707, 15] width 28 height 9
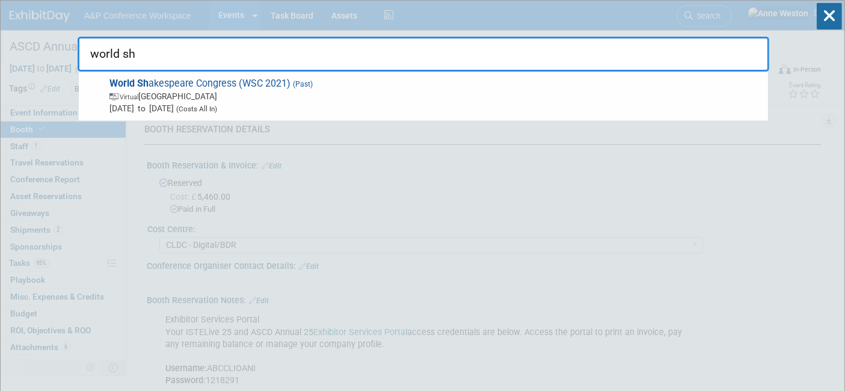
type input "world sh"
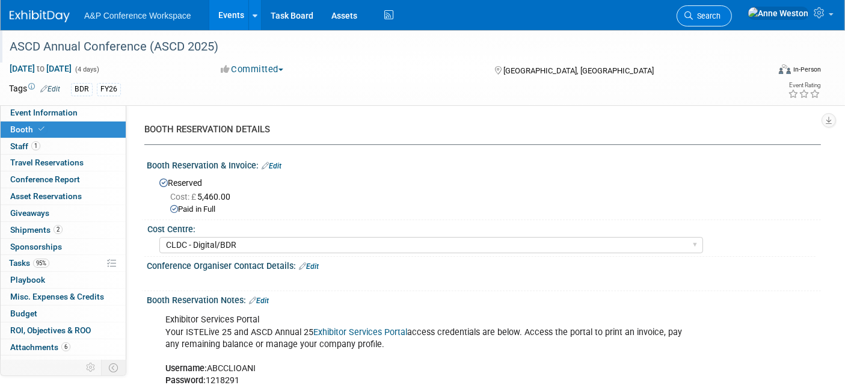
click at [720, 13] on span "Search" at bounding box center [707, 15] width 28 height 9
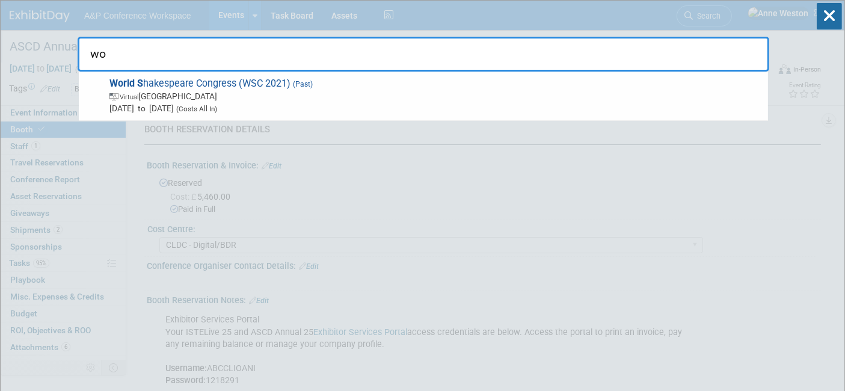
type input "w"
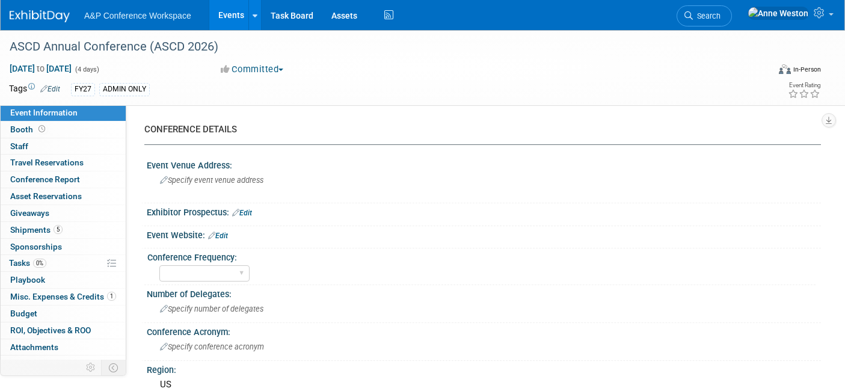
select select "Level 1"
select select "In-Person Booth"
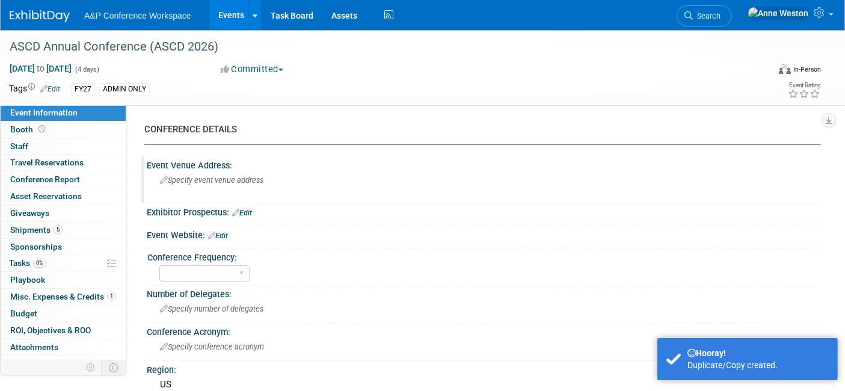
click at [191, 181] on span "Specify event venue address" at bounding box center [211, 180] width 103 height 9
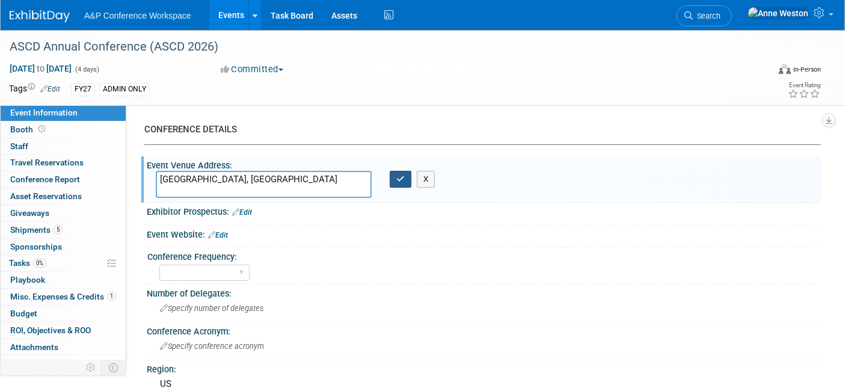
type textarea "[GEOGRAPHIC_DATA], [GEOGRAPHIC_DATA]"
click at [399, 176] on icon "button" at bounding box center [400, 179] width 8 height 8
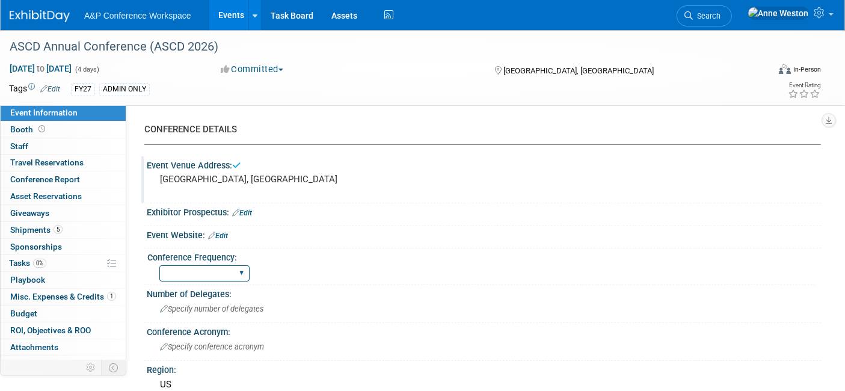
click at [231, 270] on select "Annual Biennial Bi-Annual Triennial Quadrennial" at bounding box center [204, 273] width 90 height 16
select select "Annual"
click at [159, 265] on select "Annual Biennial Bi-Annual Triennial Quadrennial" at bounding box center [204, 273] width 90 height 16
click at [220, 236] on link "Edit" at bounding box center [218, 235] width 20 height 8
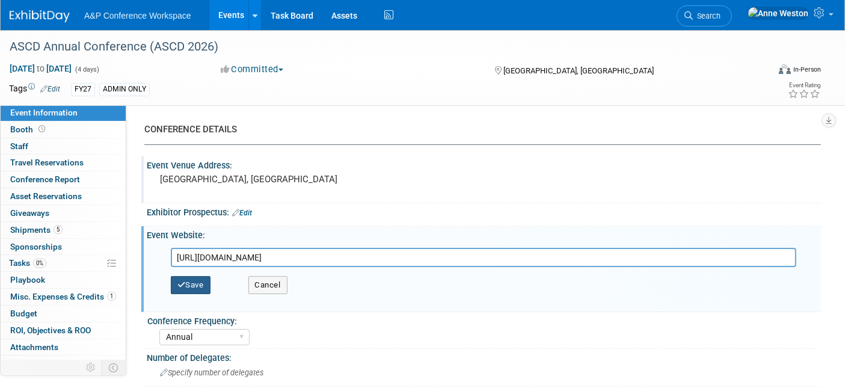
type input "https://event.ascd.org/2026/"
click at [203, 287] on button "Save" at bounding box center [191, 285] width 40 height 18
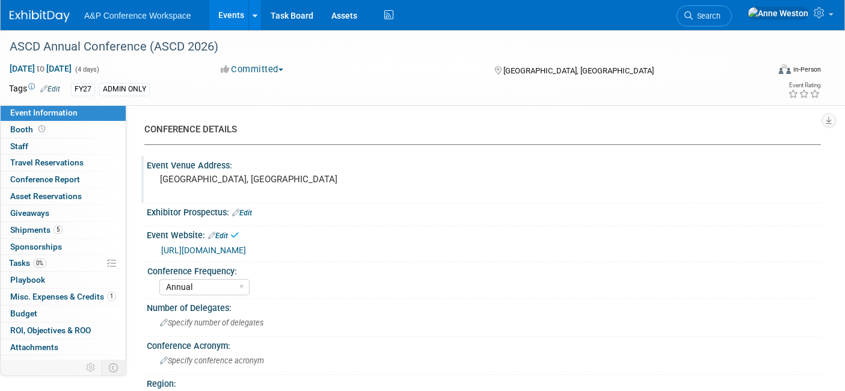
click at [248, 211] on link "Edit" at bounding box center [242, 213] width 20 height 8
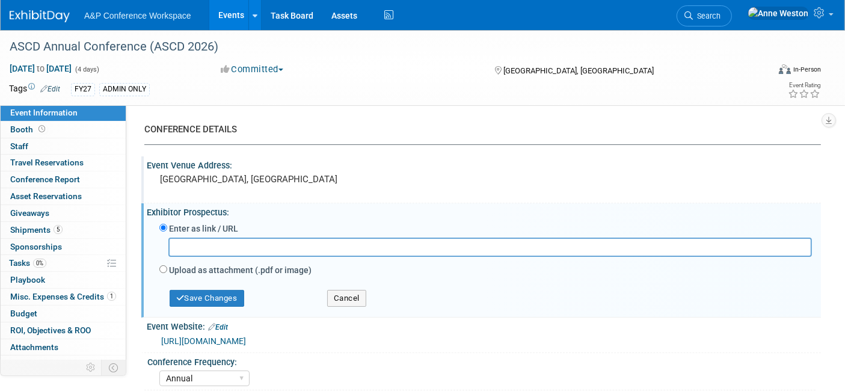
drag, startPoint x: 210, startPoint y: 237, endPoint x: 189, endPoint y: 245, distance: 22.4
paste input "https://event.ascd.org/2026/exhibitors/index.php"
type input "https://event.ascd.org/2026/exhibitors/index.php"
click at [201, 296] on button "Save Changes" at bounding box center [207, 298] width 75 height 17
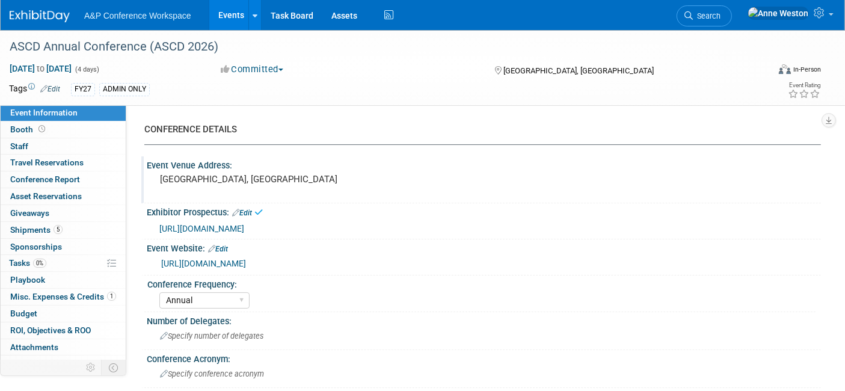
scroll to position [67, 0]
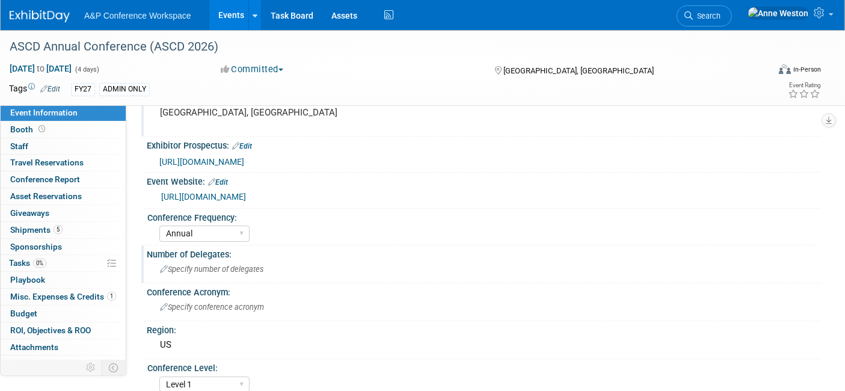
click at [188, 274] on div "Specify number of delegates" at bounding box center [484, 269] width 656 height 19
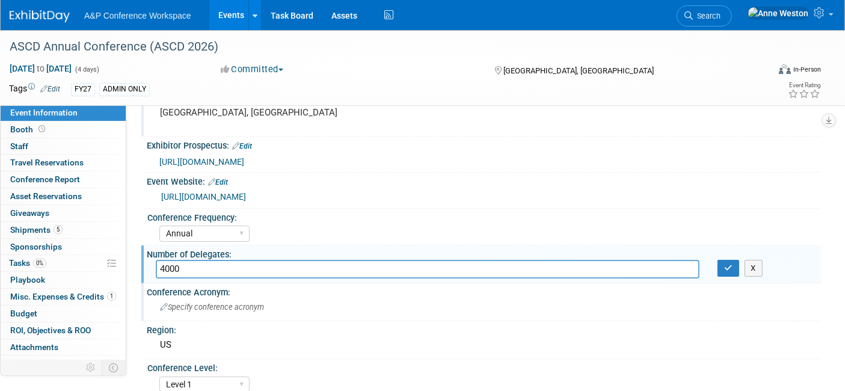
type input "4000"
click at [225, 302] on span "Specify conference acronym" at bounding box center [212, 306] width 104 height 9
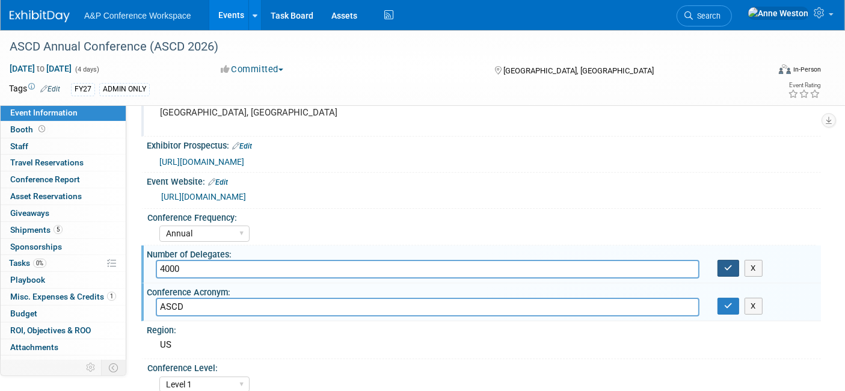
type input "ASCD"
click at [731, 265] on icon "button" at bounding box center [728, 268] width 8 height 8
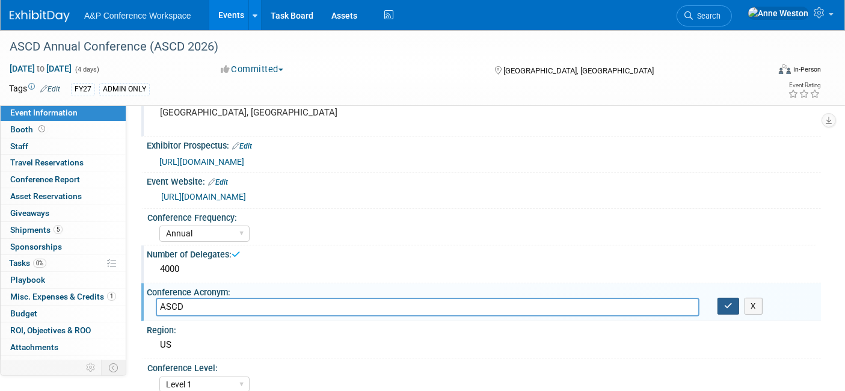
click at [727, 302] on icon "button" at bounding box center [728, 306] width 8 height 8
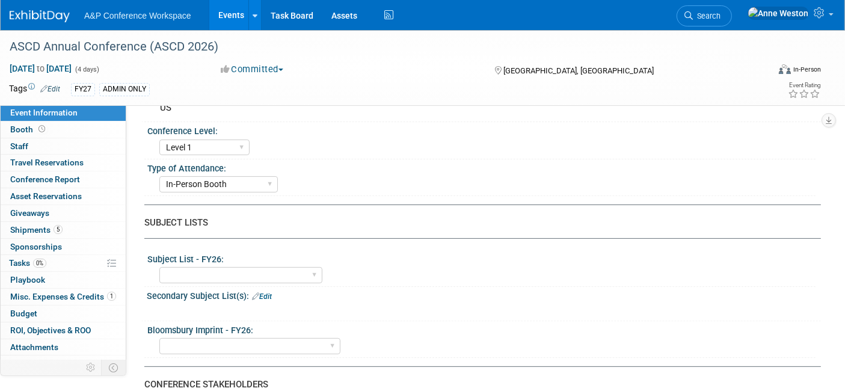
scroll to position [334, 0]
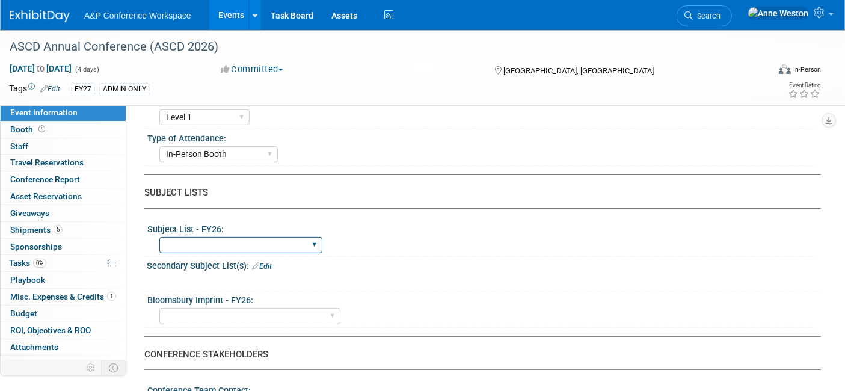
click at [280, 237] on select "ABC-CLIO Reference African Studies Anthropology Archaeology Architecture Archiv…" at bounding box center [240, 245] width 163 height 16
select select "Schools"
click at [159, 237] on select "ABC-CLIO Reference African Studies Anthropology Archaeology Architecture Archiv…" at bounding box center [240, 245] width 163 height 16
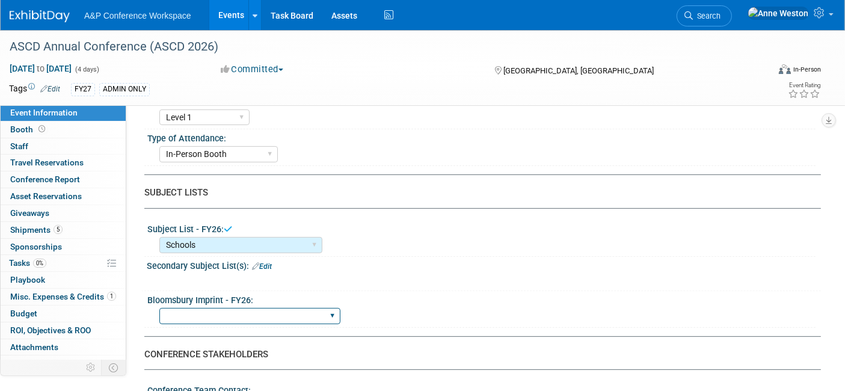
click at [260, 308] on select "Backbeat Bloomsbury Bloomsbury Academic Bloomsbury Digital Resources Bloomsbury…" at bounding box center [249, 316] width 181 height 16
select select "Bloomsbury Digital Resources"
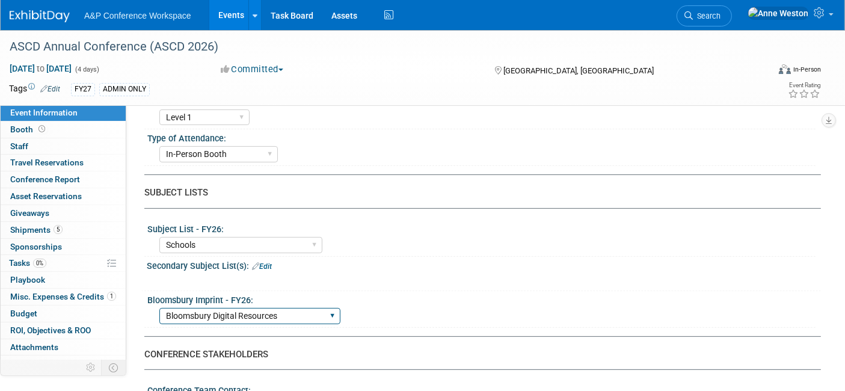
click at [159, 308] on select "Backbeat Bloomsbury Bloomsbury Academic Bloomsbury Digital Resources Bloomsbury…" at bounding box center [249, 316] width 181 height 16
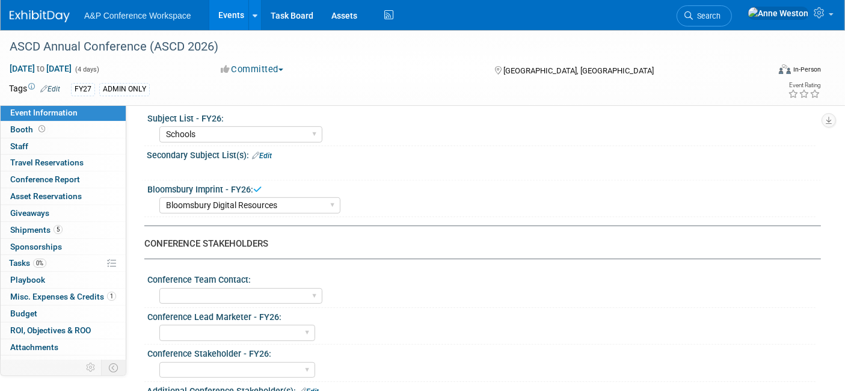
scroll to position [467, 0]
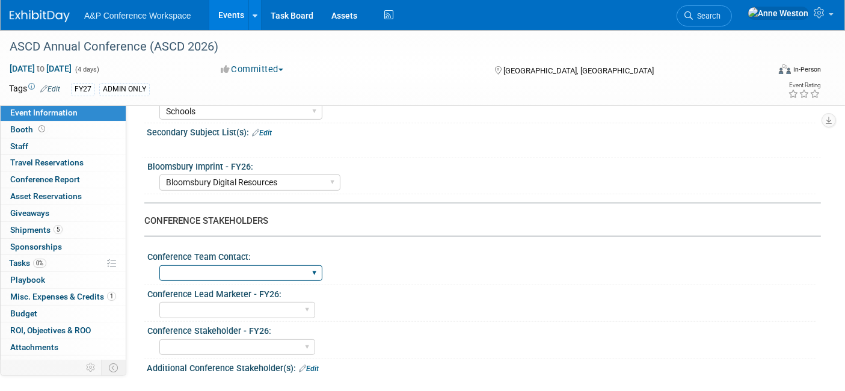
click at [261, 271] on select "Anne Weston Matt Hambridge Amanda Oney Anne Weston & Amanda Oney Anne Weston & …" at bounding box center [240, 273] width 163 height 16
select select "[PERSON_NAME]"
click at [159, 265] on select "Anne Weston Matt Hambridge Amanda Oney Anne Weston & Amanda Oney Anne Weston & …" at bounding box center [240, 273] width 163 height 16
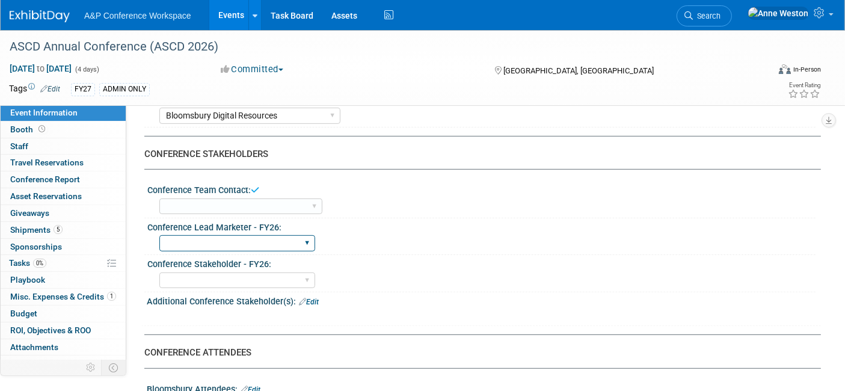
click at [223, 239] on select "Abigail Larkin Alice Billington Ami Reitmeier Amy Suratia Andy Boyd Anna Robert…" at bounding box center [237, 243] width 156 height 16
select select "[PERSON_NAME]"
click at [159, 235] on select "Abigail Larkin Alice Billington Ami Reitmeier Amy Suratia Andy Boyd Anna Robert…" at bounding box center [237, 243] width 156 height 16
click at [309, 298] on link "Edit" at bounding box center [309, 302] width 20 height 8
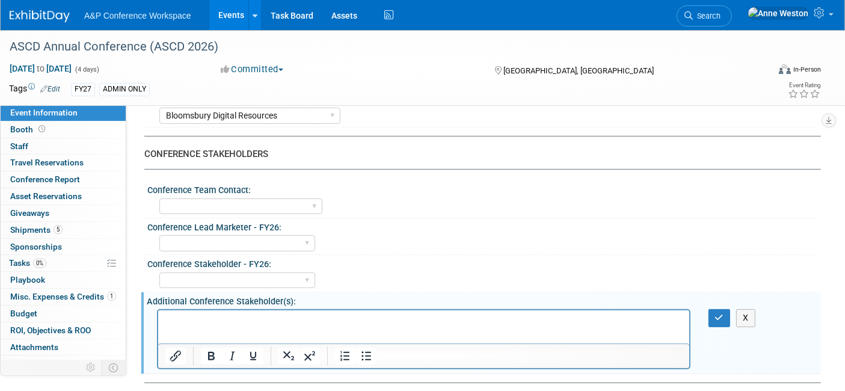
scroll to position [0, 0]
click at [719, 313] on icon "button" at bounding box center [719, 317] width 9 height 8
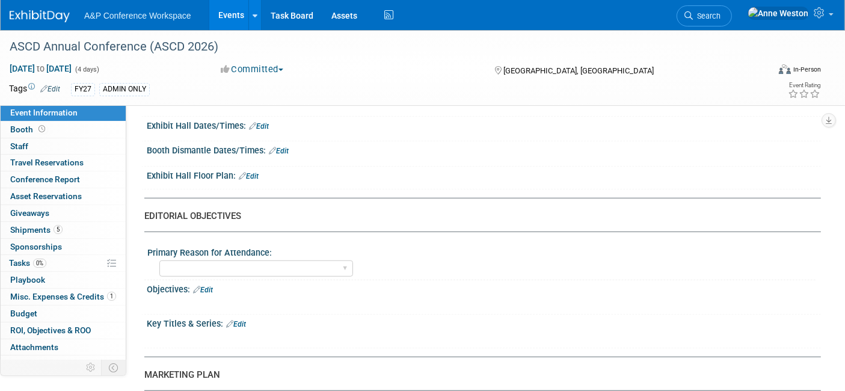
scroll to position [935, 0]
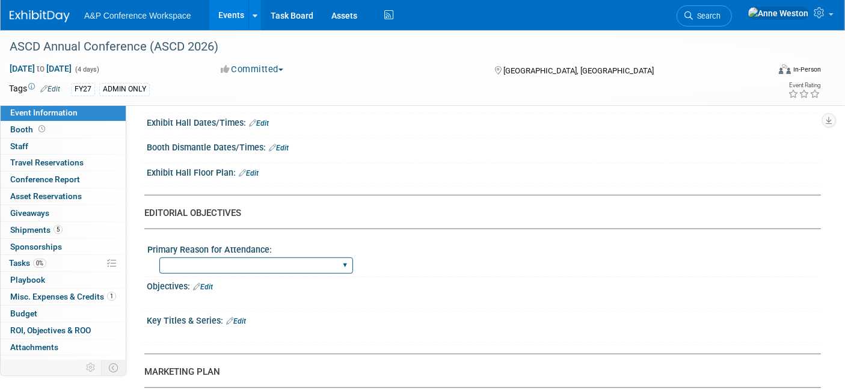
click at [269, 260] on select "BDR Product Awareness and Trial Generation​ Brand/Subject Presence​ Competitor …" at bounding box center [256, 265] width 194 height 16
select select "BDR Product Awareness and Trial Generation​"
click at [159, 257] on select "BDR Product Awareness and Trial Generation​ Brand/Subject Presence​ Competitor …" at bounding box center [256, 265] width 194 height 16
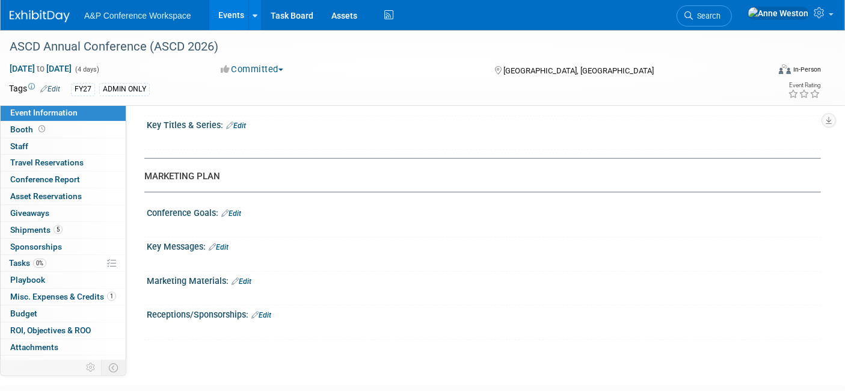
scroll to position [1135, 0]
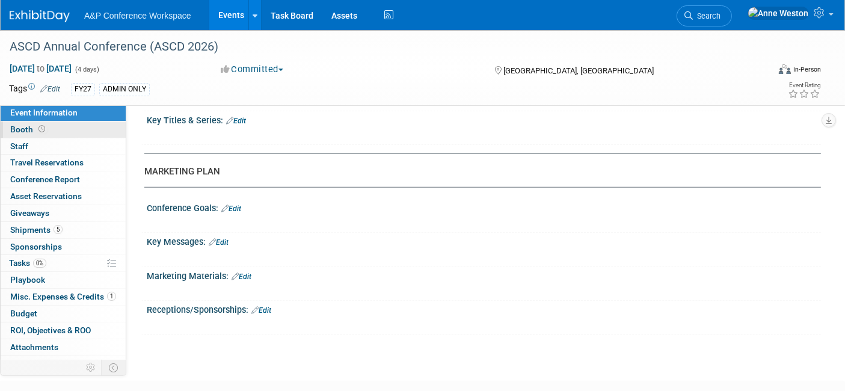
click at [63, 129] on link "Booth" at bounding box center [63, 129] width 125 height 16
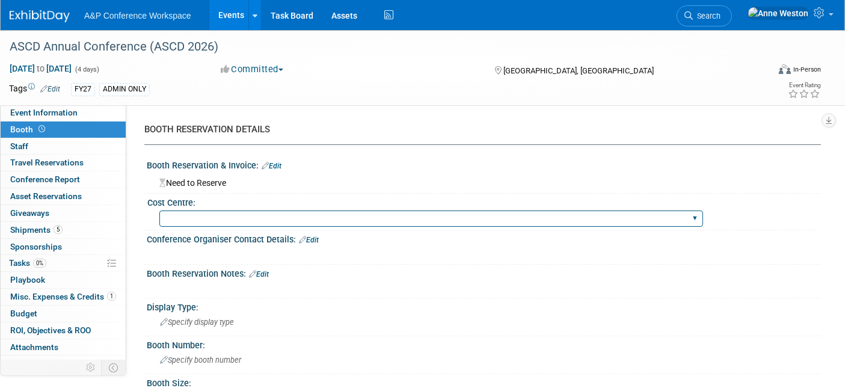
click at [228, 219] on select "BGBG BLRG BPDL BUAV BUIB BUMD COBA COMD CUAP FBAP HART IBIB RGP DIGI BUHA ABC-C…" at bounding box center [431, 218] width 544 height 16
select select "CLDC - Digital/BDR"
click at [159, 210] on select "BGBG BLRG BPDL BUAV BUIB BUMD COBA COMD CUAP FBAP HART IBIB RGP DIGI BUHA ABC-C…" at bounding box center [431, 218] width 544 height 16
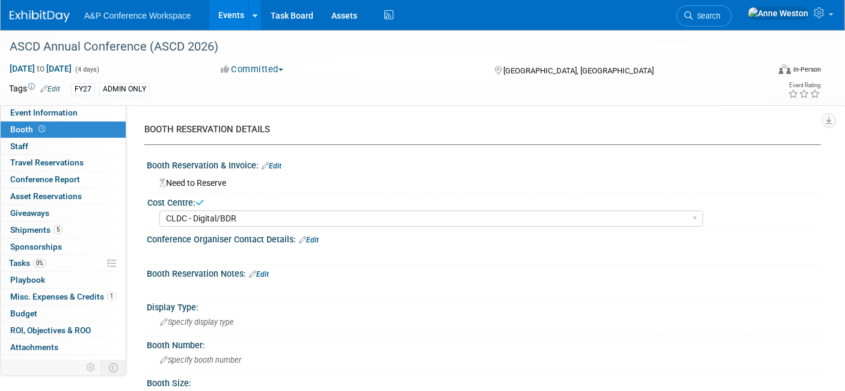
click at [276, 165] on link "Edit" at bounding box center [272, 166] width 20 height 8
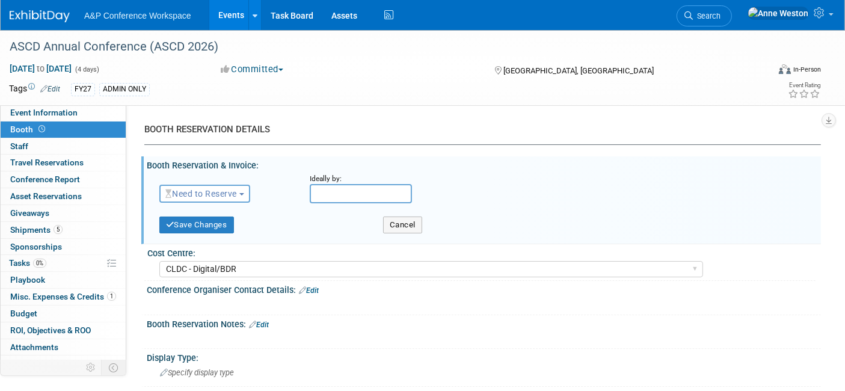
click at [209, 186] on button "Need to Reserve" at bounding box center [204, 194] width 91 height 18
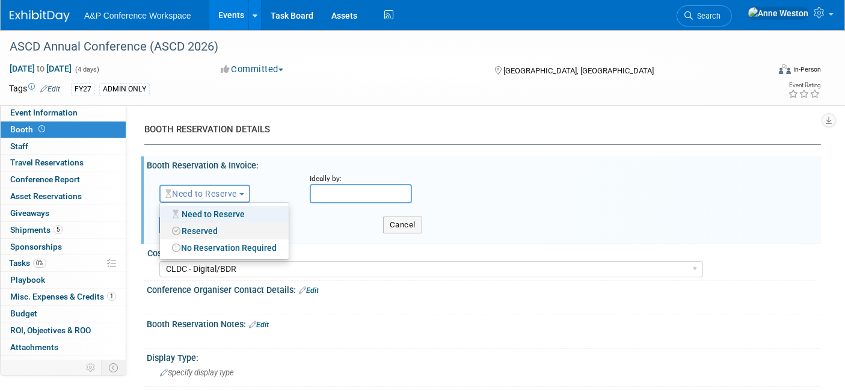
click at [198, 233] on link "Reserved" at bounding box center [224, 230] width 129 height 17
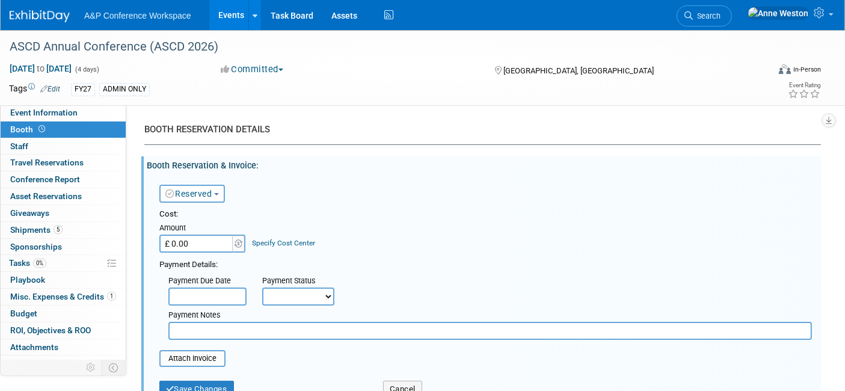
scroll to position [67, 0]
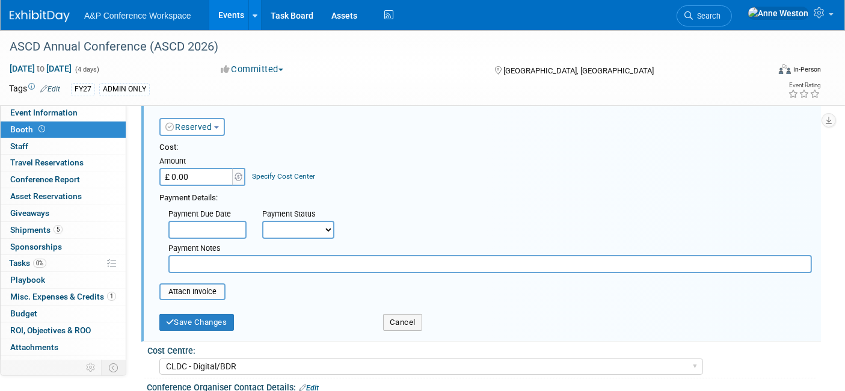
click at [209, 182] on input "£ 0.00" at bounding box center [196, 177] width 75 height 18
type input "£ 2,840.00"
click at [283, 225] on select "Not Paid Yet Partially Paid Paid in Full" at bounding box center [298, 230] width 72 height 18
select select "1"
click at [262, 221] on select "Not Paid Yet Partially Paid Paid in Full" at bounding box center [298, 230] width 72 height 18
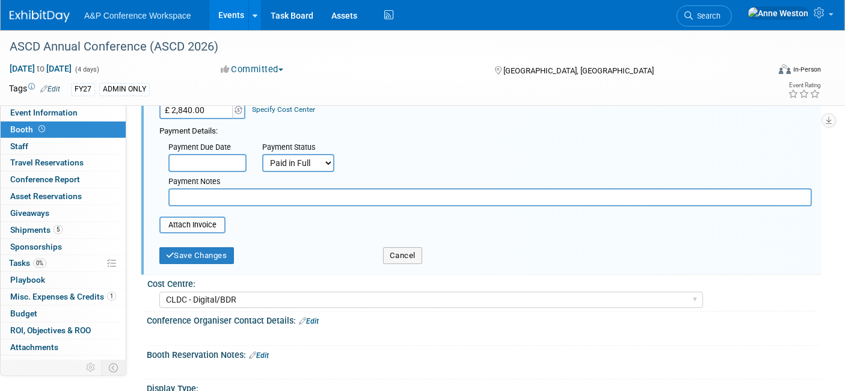
scroll to position [200, 0]
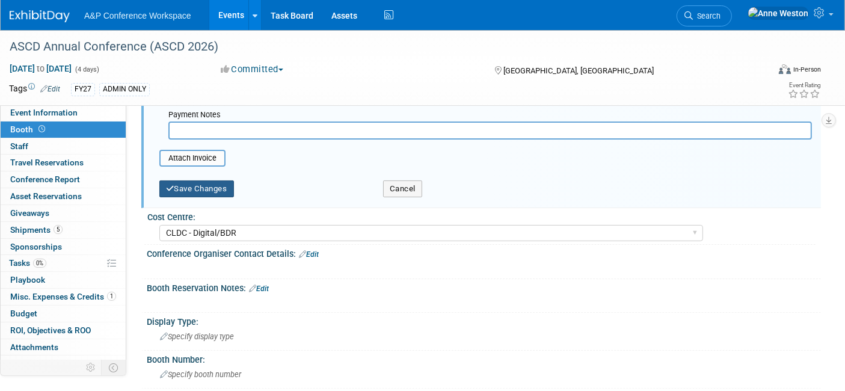
click at [207, 188] on button "Save Changes" at bounding box center [196, 188] width 75 height 17
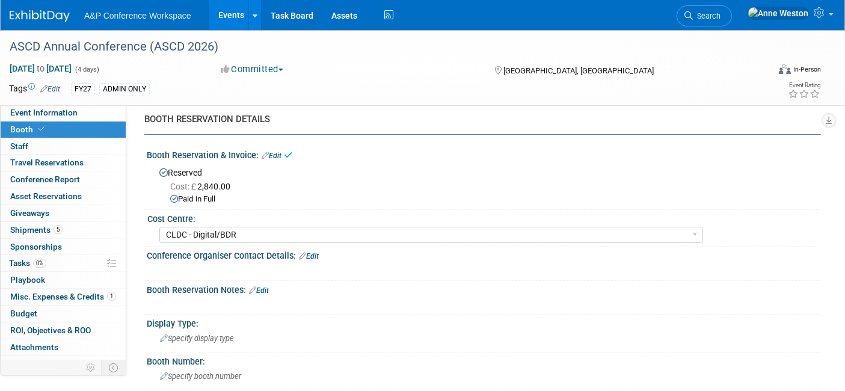
scroll to position [0, 0]
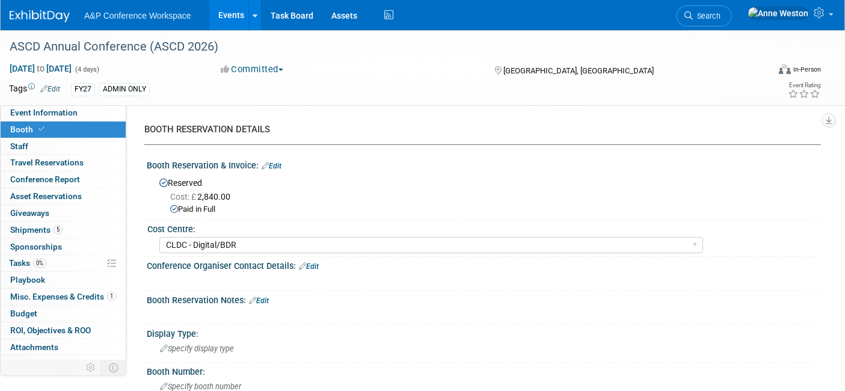
click at [276, 162] on link "Edit" at bounding box center [272, 166] width 20 height 8
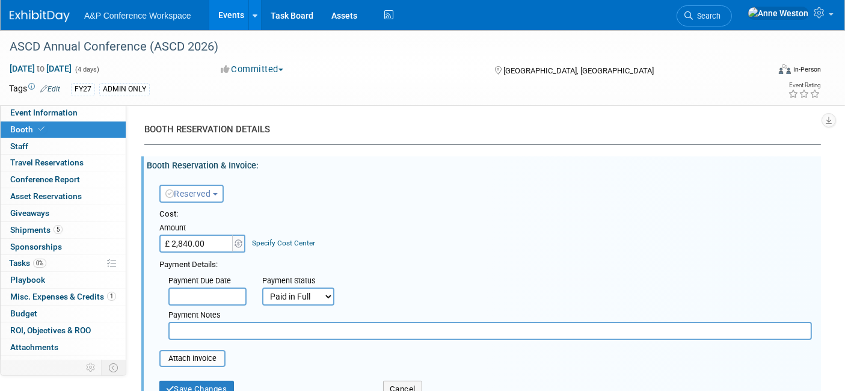
click at [193, 189] on span "Reserved" at bounding box center [188, 194] width 46 height 10
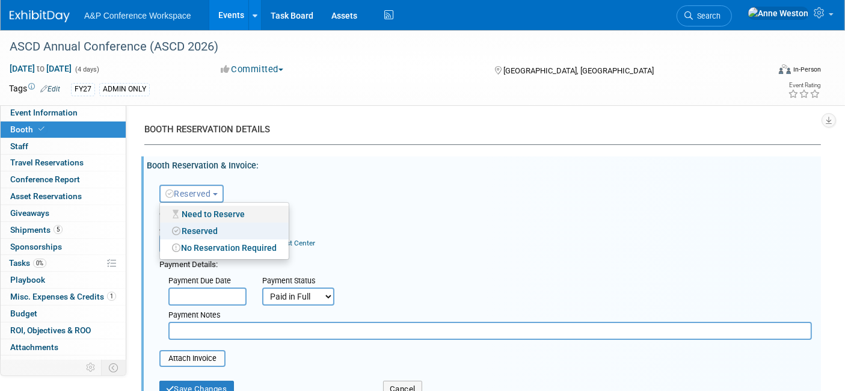
click at [211, 213] on link "Need to Reserve" at bounding box center [224, 214] width 129 height 17
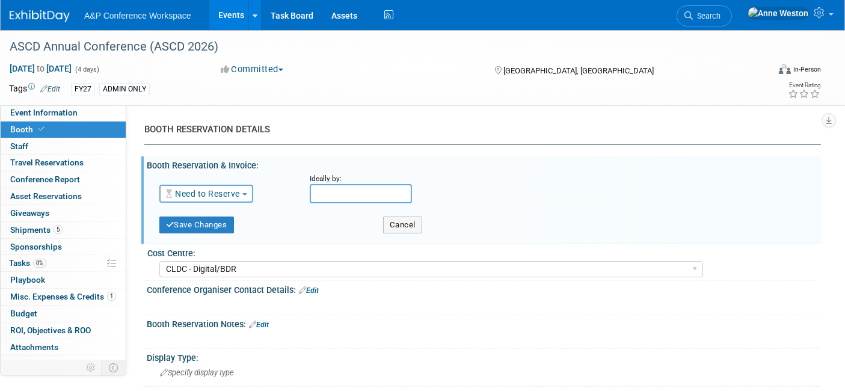
click at [228, 195] on link "Need to Reserve" at bounding box center [202, 194] width 75 height 10
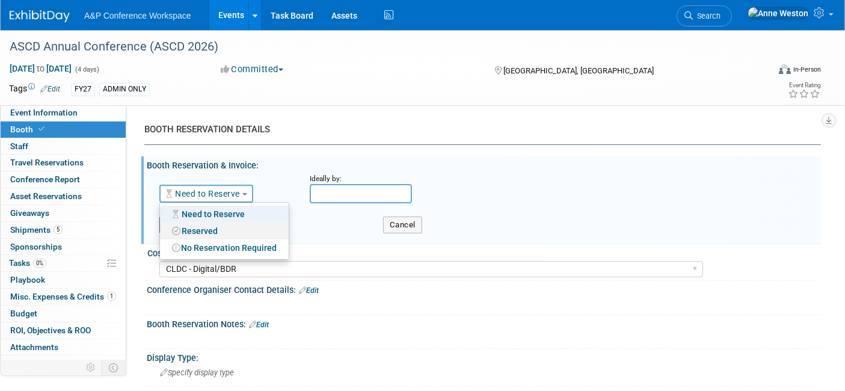
click at [213, 229] on link "Reserved" at bounding box center [224, 230] width 129 height 17
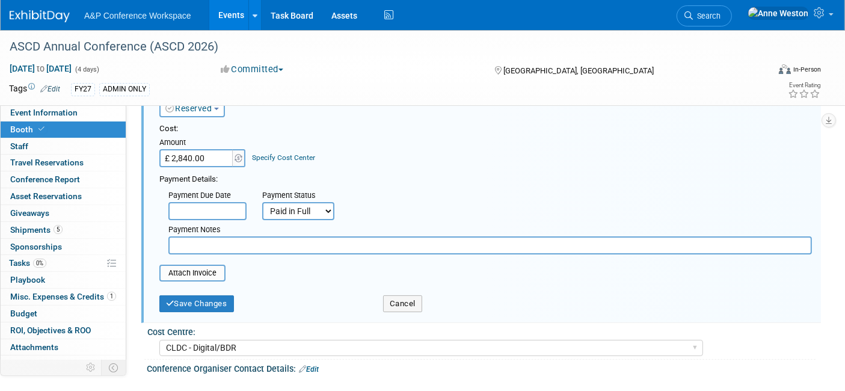
scroll to position [133, 0]
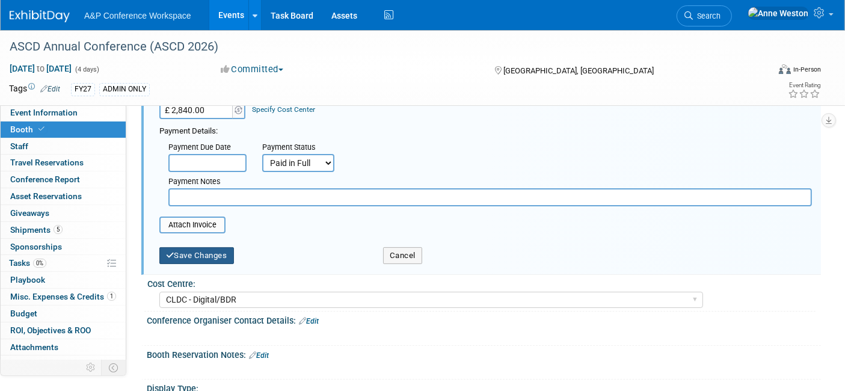
click at [196, 249] on button "Save Changes" at bounding box center [196, 255] width 75 height 17
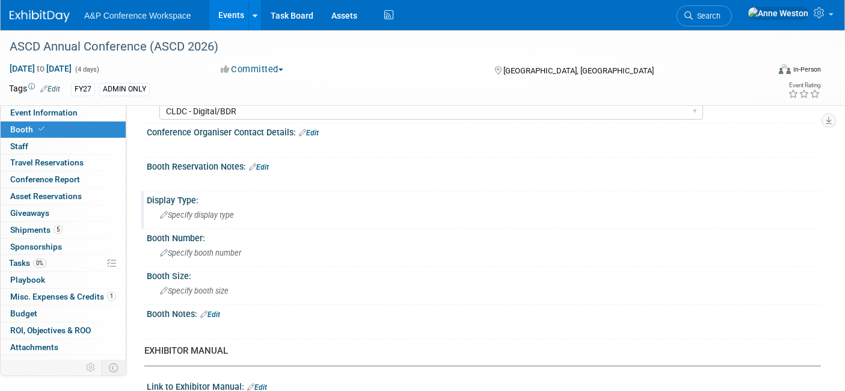
scroll to position [0, 0]
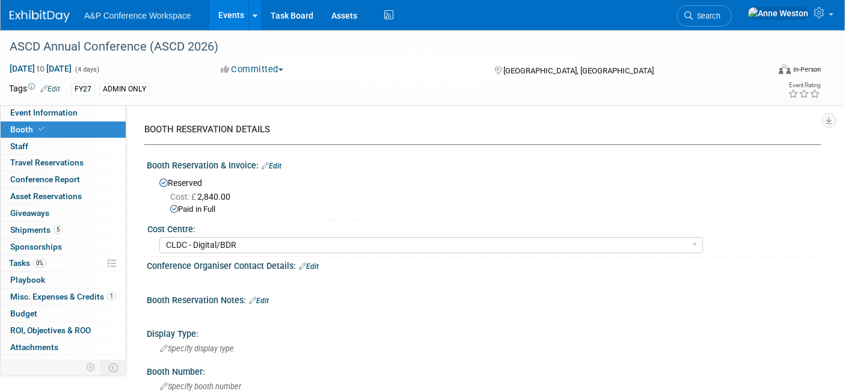
click at [275, 165] on link "Edit" at bounding box center [272, 166] width 20 height 8
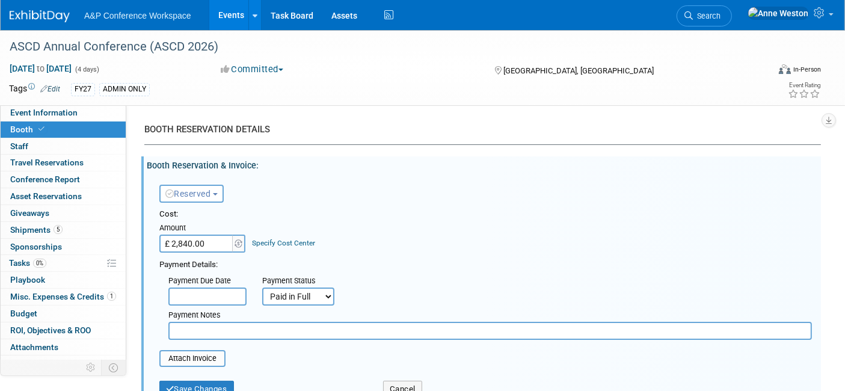
click at [284, 242] on link "Specify Cost Center" at bounding box center [284, 243] width 63 height 8
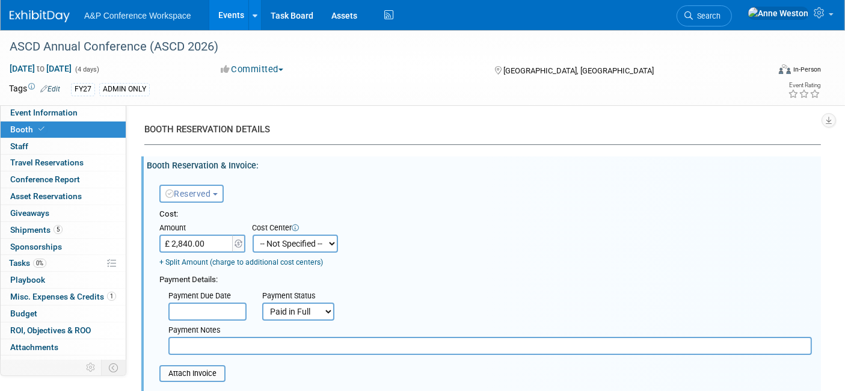
click at [241, 261] on link "+ Split Amount (charge to additional cost centers)" at bounding box center [241, 262] width 164 height 8
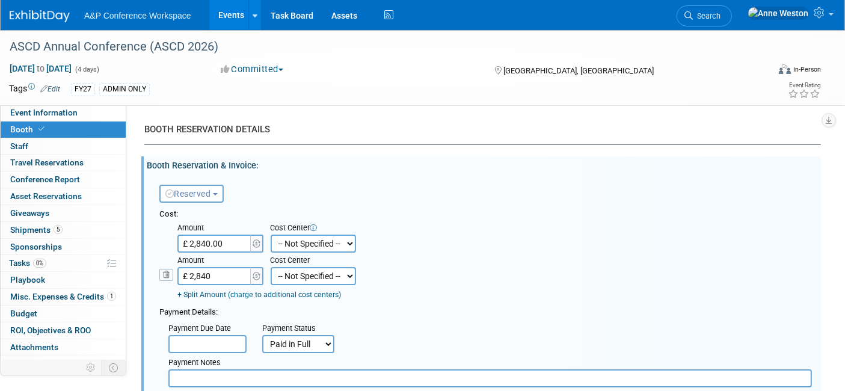
type input "£ 2,840.00"
click at [301, 242] on select "-- Not Specified -- ACE-ENTOTH ACE-HOTEL ACE-TRAVEL ACM-ADVERT ACM-ENTOTH ACM-F…" at bounding box center [313, 243] width 85 height 18
select select "18966355"
click at [271, 234] on select "-- Not Specified -- ACE-ENTOTH ACE-HOTEL ACE-TRAVEL ACM-ADVERT ACM-ENTOTH ACM-F…" at bounding box center [313, 243] width 85 height 18
click at [302, 277] on select "-- Not Specified -- ACE-ENTOTH ACE-HOTEL ACE-TRAVEL ACM-ADVERT ACM-ENTOTH ACM-F…" at bounding box center [313, 276] width 85 height 18
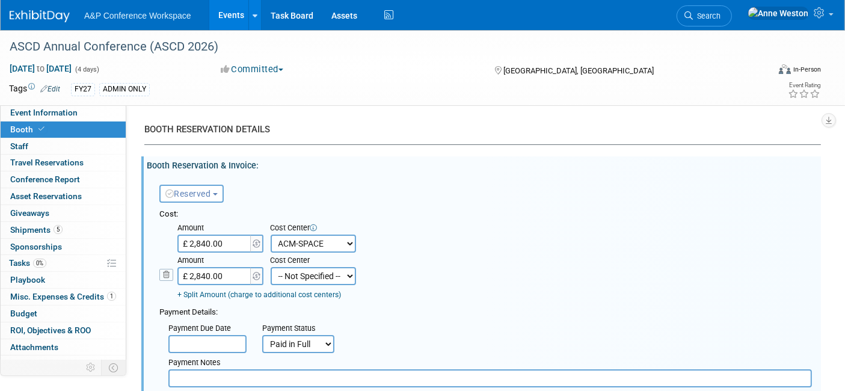
select select "18966355"
click at [271, 267] on select "-- Not Specified -- ACE-ENTOTH ACE-HOTEL ACE-TRAVEL ACM-ADVERT ACM-ENTOTH ACM-F…" at bounding box center [313, 276] width 85 height 18
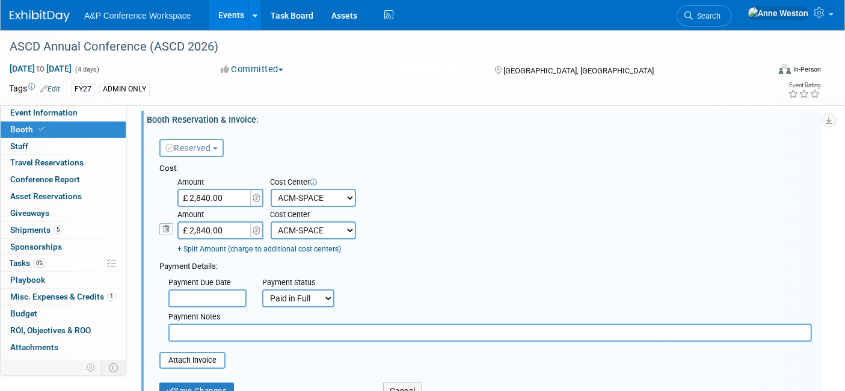
scroll to position [67, 0]
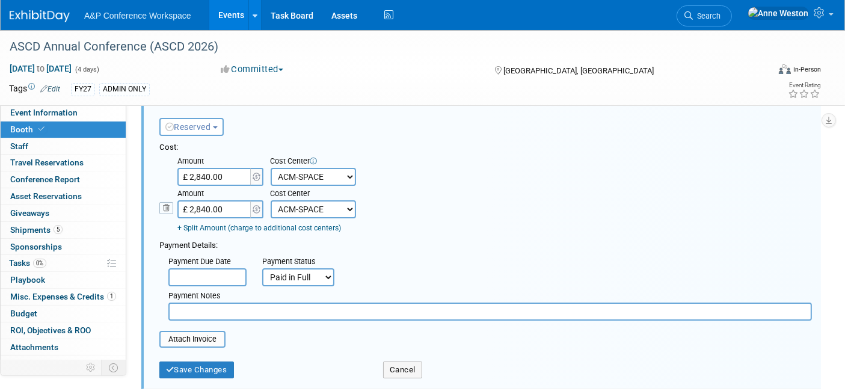
click at [293, 278] on select "Not Paid Yet Partially Paid Paid in Full" at bounding box center [298, 277] width 72 height 18
select select "2"
click at [262, 268] on select "Not Paid Yet Partially Paid Paid in Full" at bounding box center [298, 277] width 72 height 18
click at [213, 362] on button "Save Changes" at bounding box center [196, 369] width 75 height 17
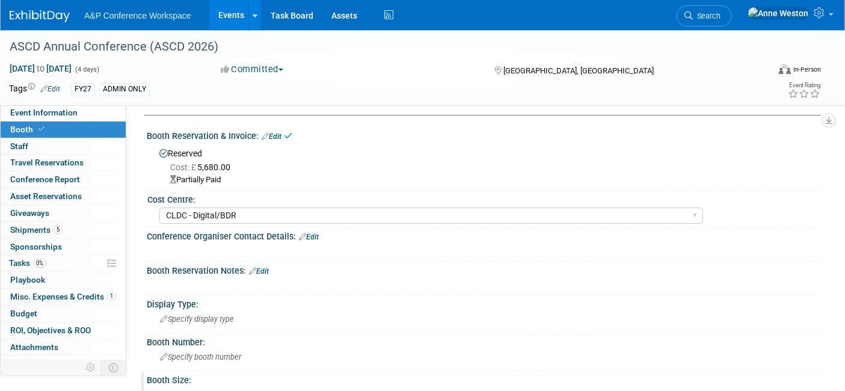
scroll to position [0, 0]
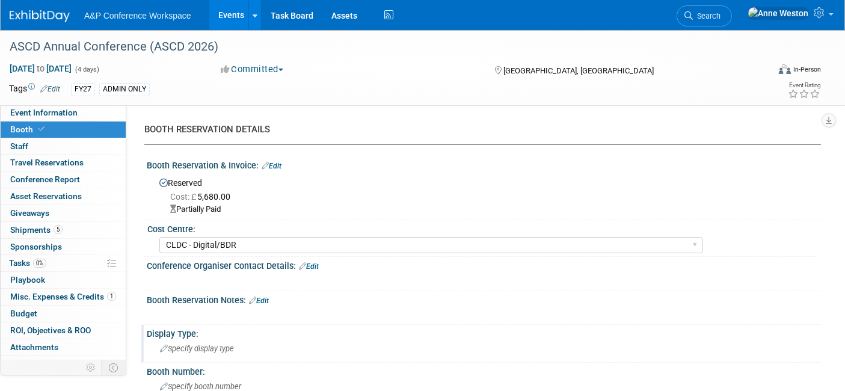
click at [215, 346] on span "Specify display type" at bounding box center [197, 348] width 74 height 9
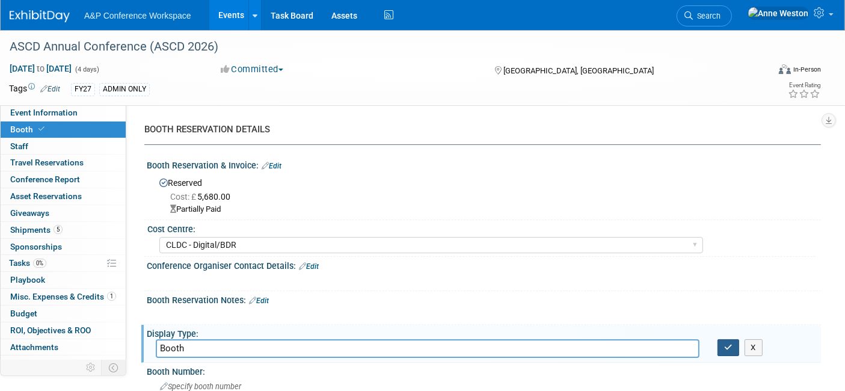
type input "Booth"
click at [723, 346] on button "button" at bounding box center [728, 347] width 22 height 17
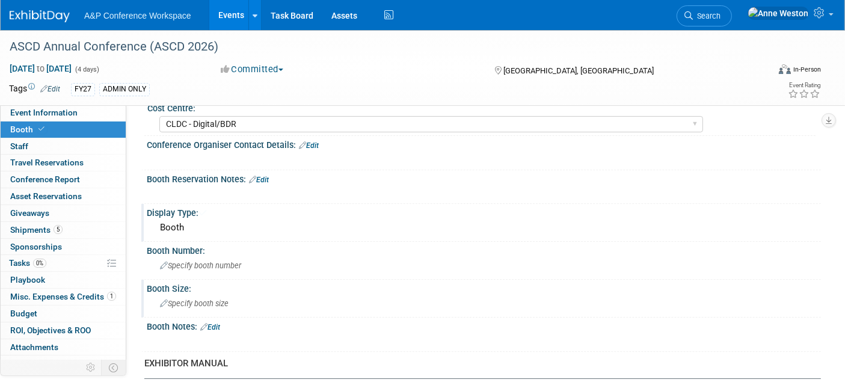
scroll to position [133, 0]
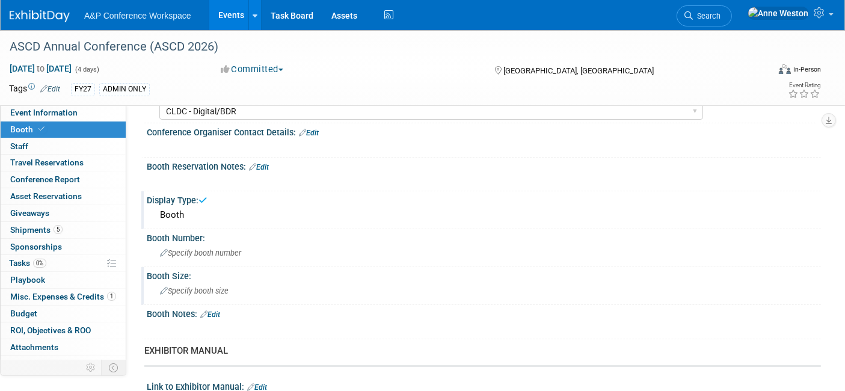
click at [199, 286] on span "Specify booth size" at bounding box center [194, 290] width 69 height 9
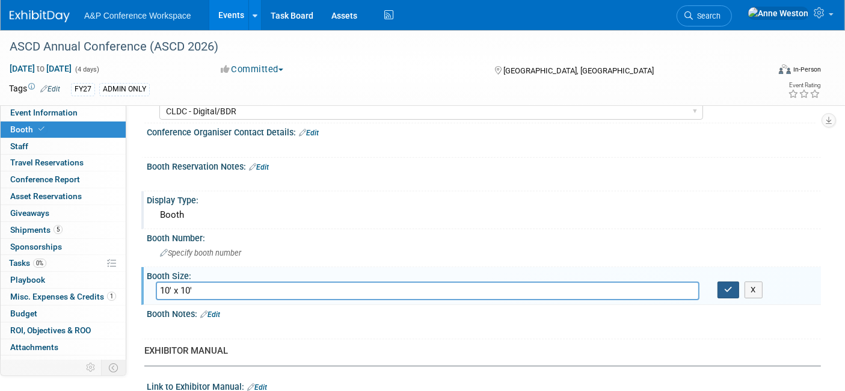
type input "10' x 10'"
click at [724, 286] on icon "button" at bounding box center [728, 290] width 8 height 8
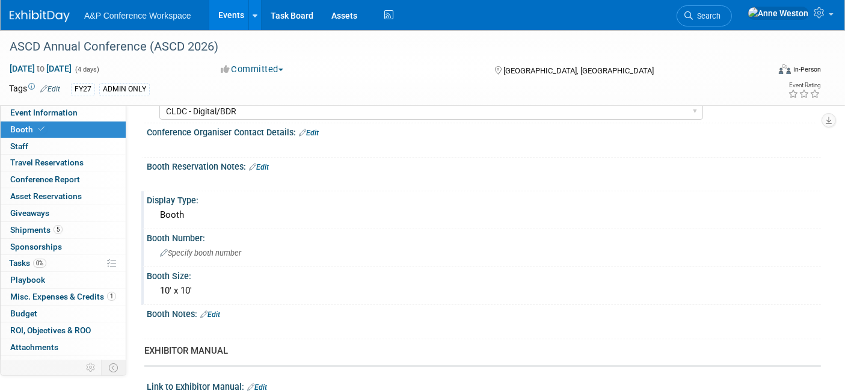
click at [197, 253] on div "Specify booth number" at bounding box center [484, 253] width 656 height 19
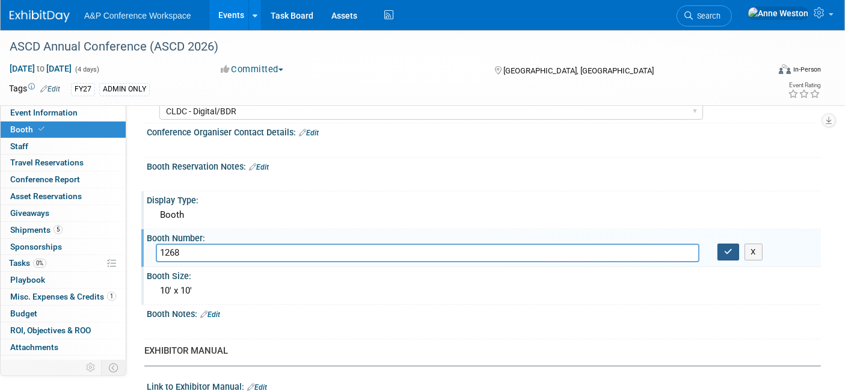
type input "1268"
click at [730, 250] on icon "button" at bounding box center [728, 252] width 8 height 8
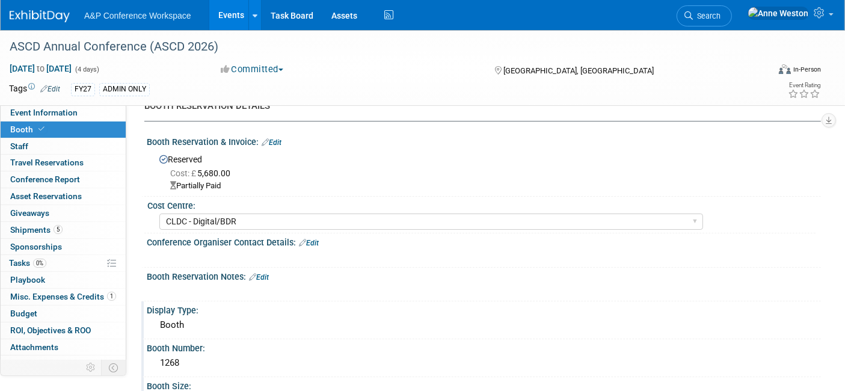
scroll to position [0, 0]
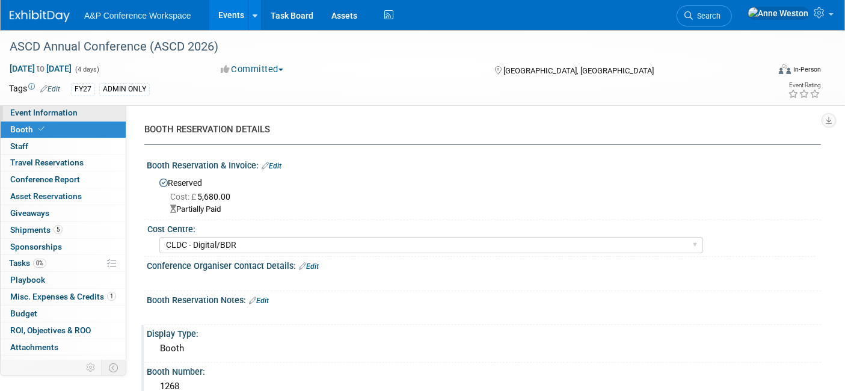
click at [75, 109] on link "Event Information" at bounding box center [63, 113] width 125 height 16
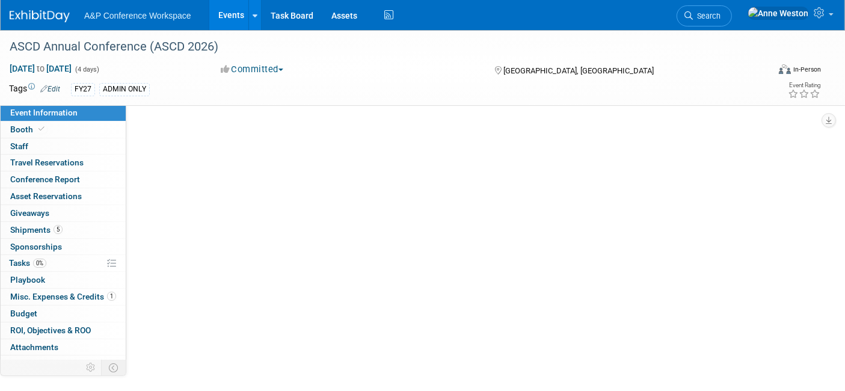
select select "Annual"
select select "Level 1"
select select "In-Person Booth"
select select "Schools"
select select "Bloomsbury Digital Resources"
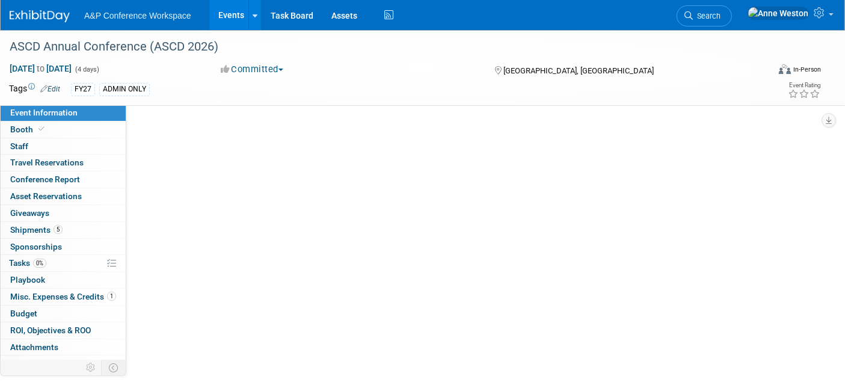
select select "[PERSON_NAME]"
select select "BDR Product Awareness and Trial Generation​"
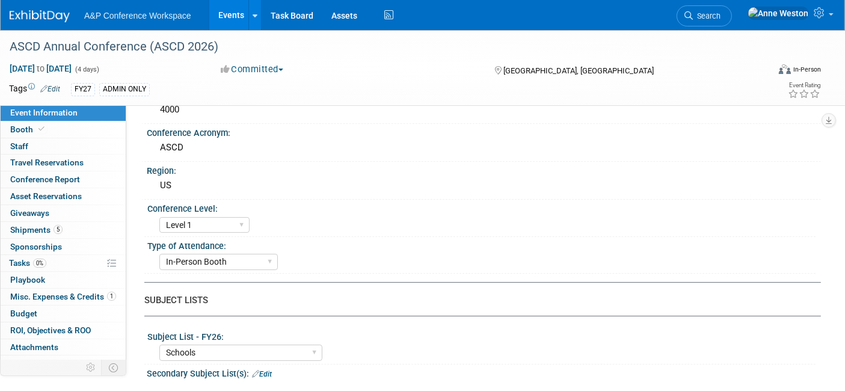
scroll to position [267, 0]
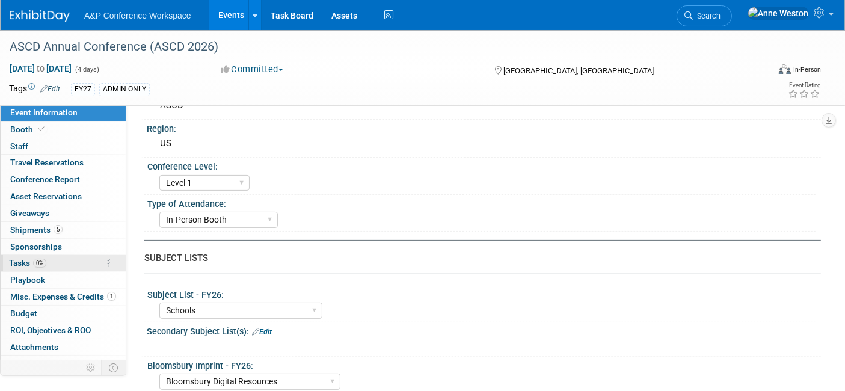
click at [35, 260] on span "0%" at bounding box center [39, 263] width 13 height 9
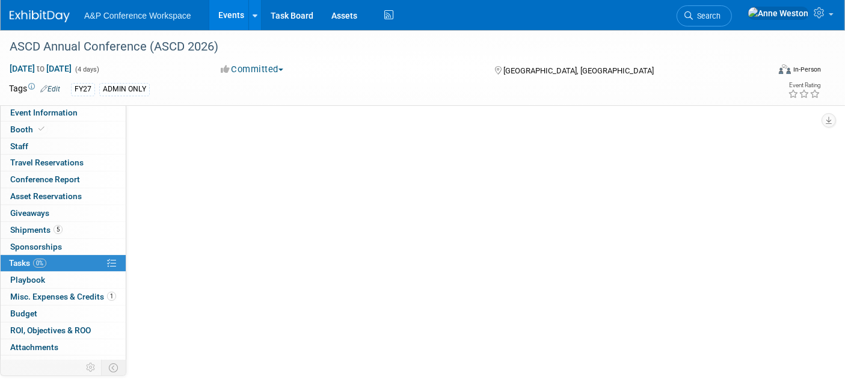
scroll to position [0, 0]
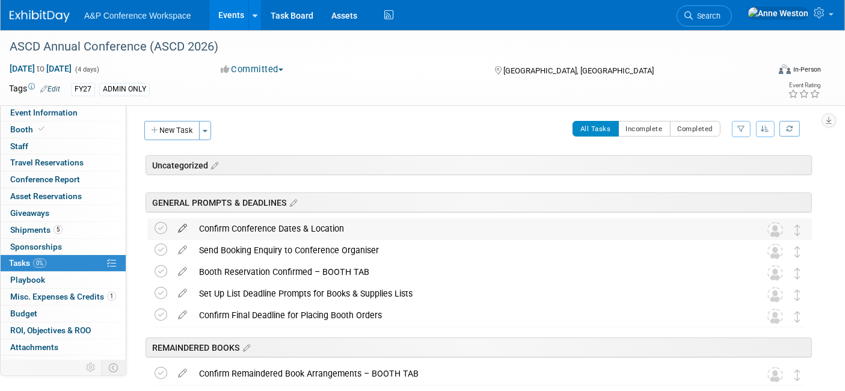
click at [185, 225] on icon at bounding box center [182, 225] width 21 height 15
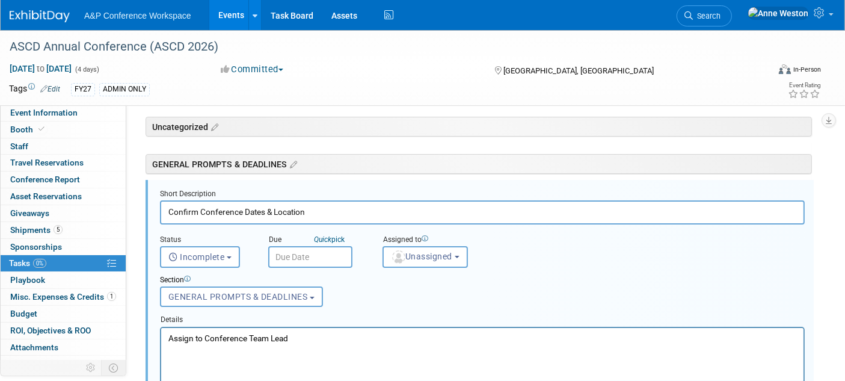
scroll to position [41, 0]
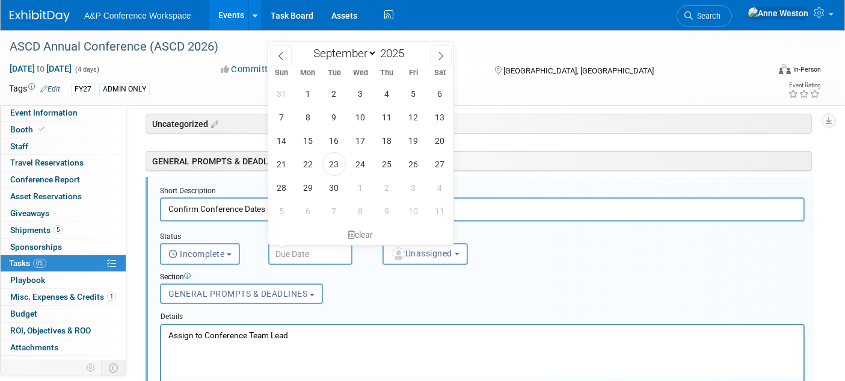
click at [304, 248] on input "text" at bounding box center [310, 254] width 84 height 22
click at [329, 158] on span "23" at bounding box center [333, 163] width 23 height 23
type input "Sep 23, 2025"
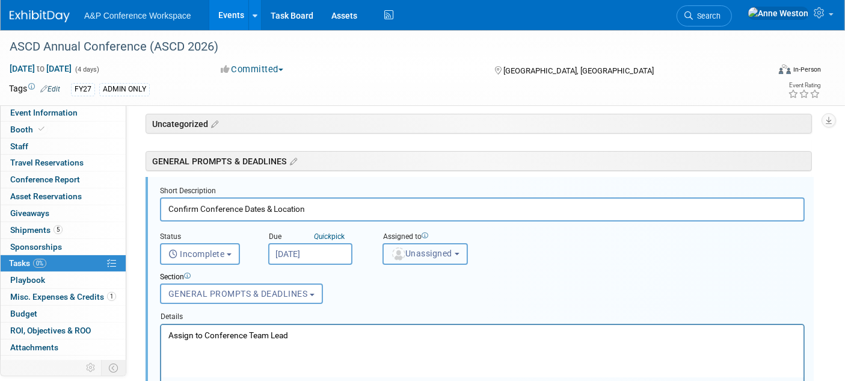
click at [413, 244] on button "Unassigned" at bounding box center [424, 254] width 85 height 22
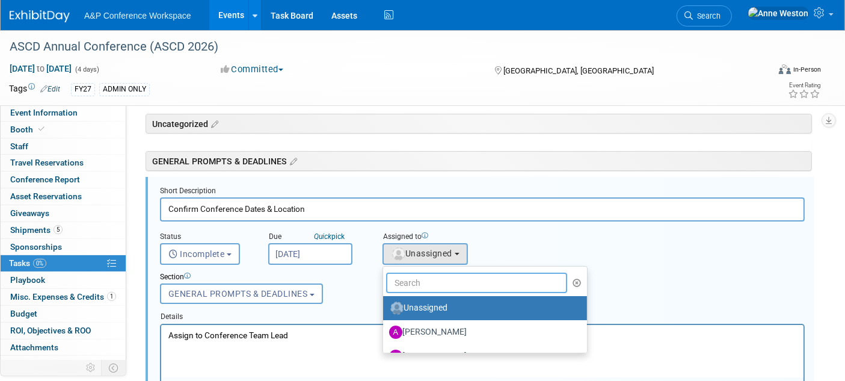
click at [422, 277] on input "text" at bounding box center [476, 282] width 181 height 20
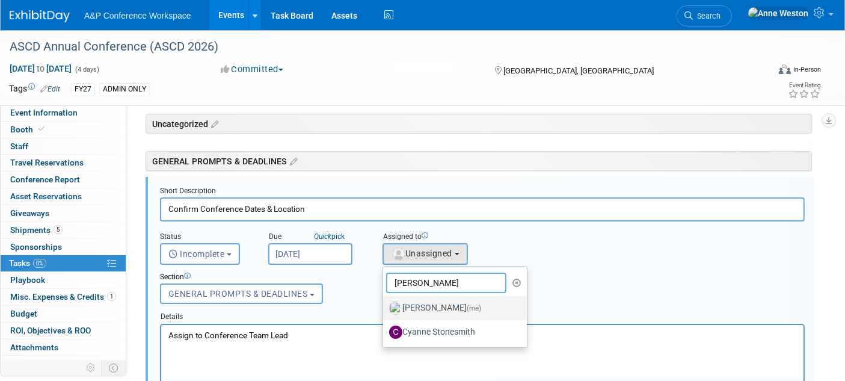
type input "Anne"
click at [425, 309] on label "Anne Weston (me)" at bounding box center [452, 307] width 126 height 19
click at [385, 309] on input "Anne Weston (me)" at bounding box center [381, 306] width 8 height 8
select select "c29719a7-47ff-44fe-b37a-21211f595519"
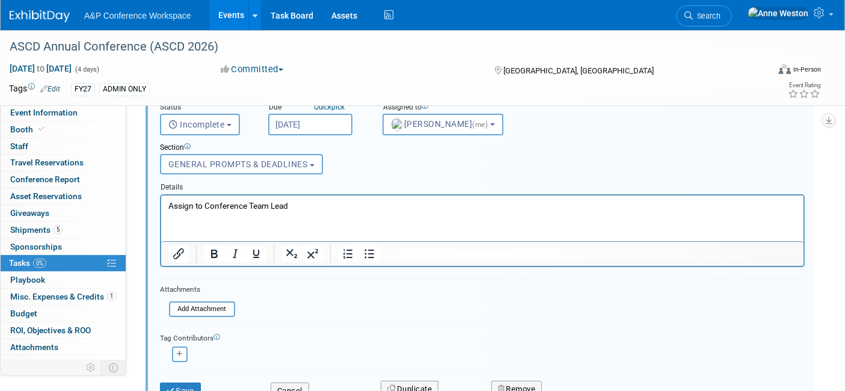
scroll to position [242, 0]
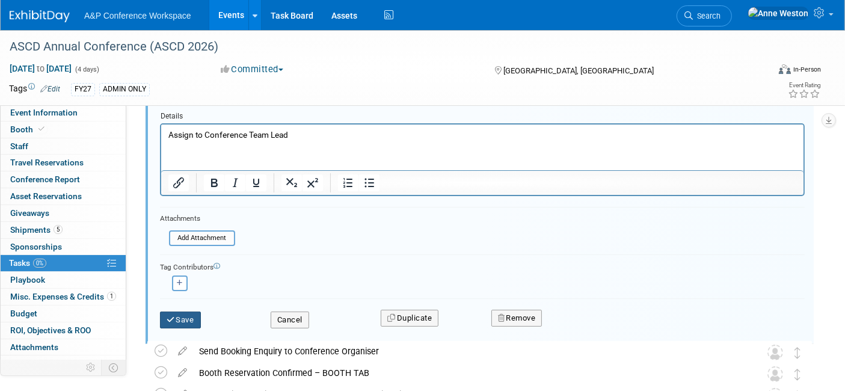
click at [174, 315] on button "Save" at bounding box center [180, 319] width 41 height 17
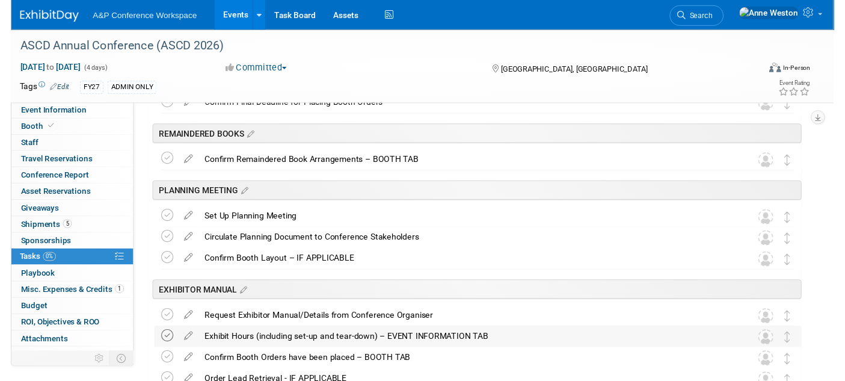
scroll to position [0, 0]
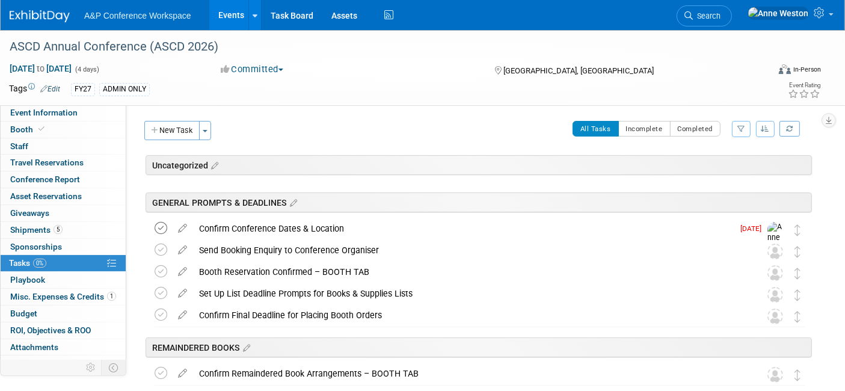
click at [159, 225] on icon at bounding box center [161, 228] width 13 height 13
click at [178, 243] on icon at bounding box center [182, 247] width 21 height 15
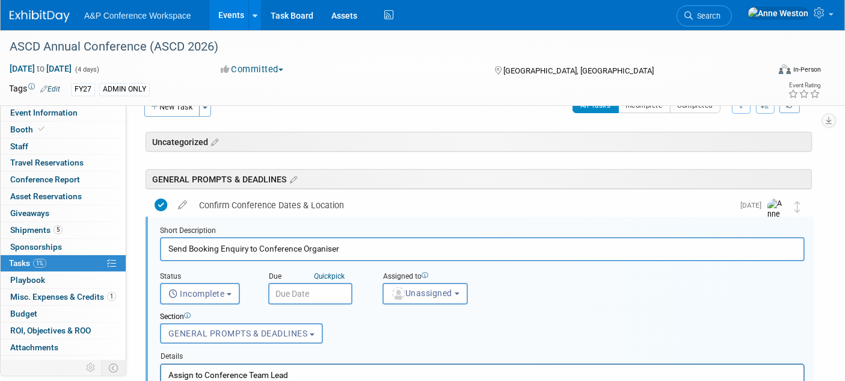
scroll to position [63, 0]
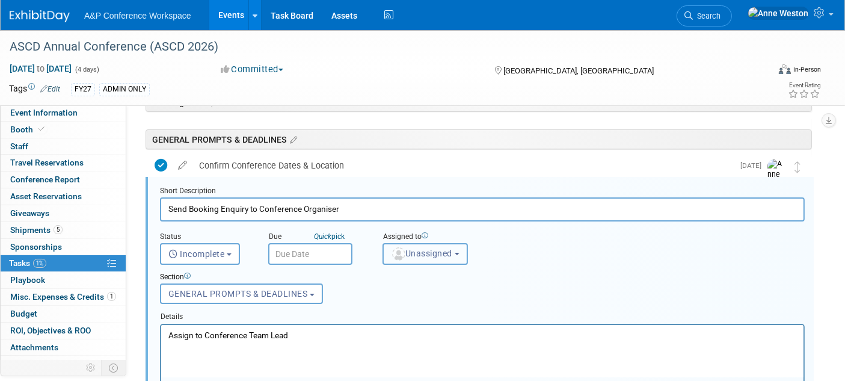
drag, startPoint x: 417, startPoint y: 243, endPoint x: 424, endPoint y: 243, distance: 7.2
click at [419, 243] on button "Unassigned" at bounding box center [424, 254] width 85 height 22
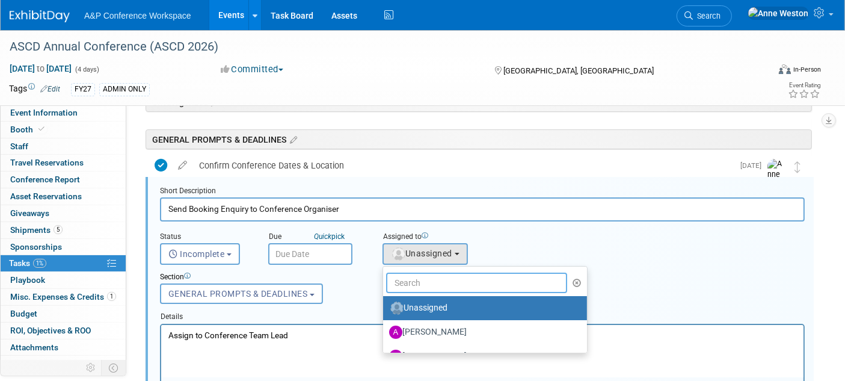
click at [417, 282] on input "text" at bounding box center [476, 282] width 181 height 20
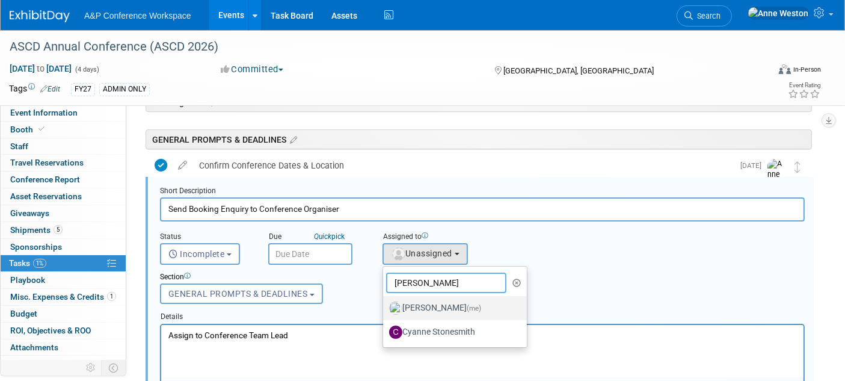
type input "Anne"
click at [419, 298] on label "Anne Weston (me)" at bounding box center [452, 307] width 126 height 19
click at [385, 302] on input "Anne Weston (me)" at bounding box center [381, 306] width 8 height 8
select select "c29719a7-47ff-44fe-b37a-21211f595519"
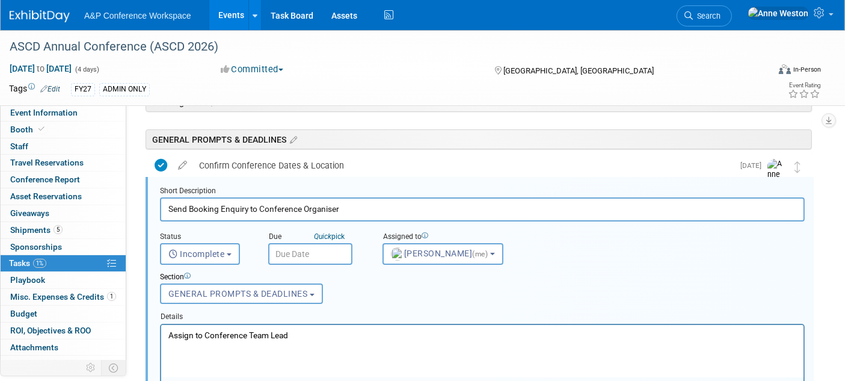
click at [325, 250] on input "text" at bounding box center [310, 254] width 84 height 22
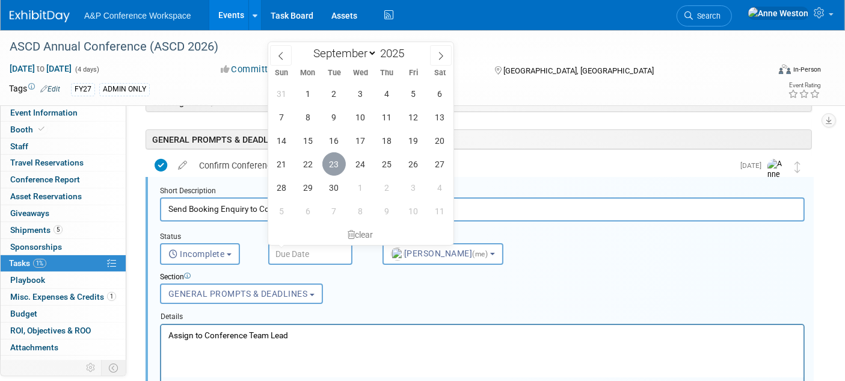
click at [334, 162] on span "23" at bounding box center [333, 163] width 23 height 23
type input "Sep 23, 2025"
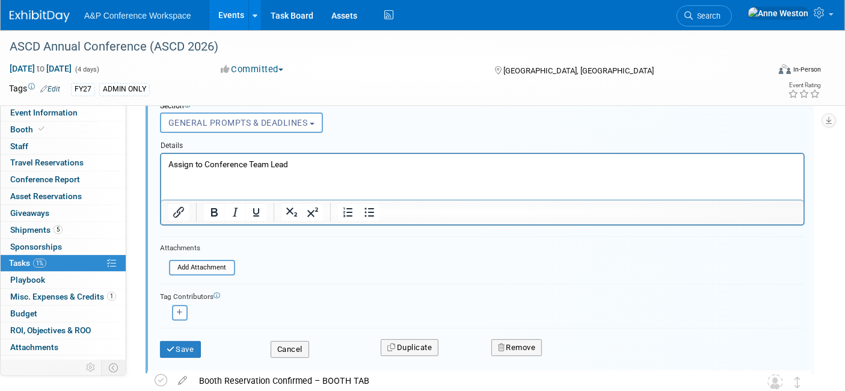
scroll to position [264, 0]
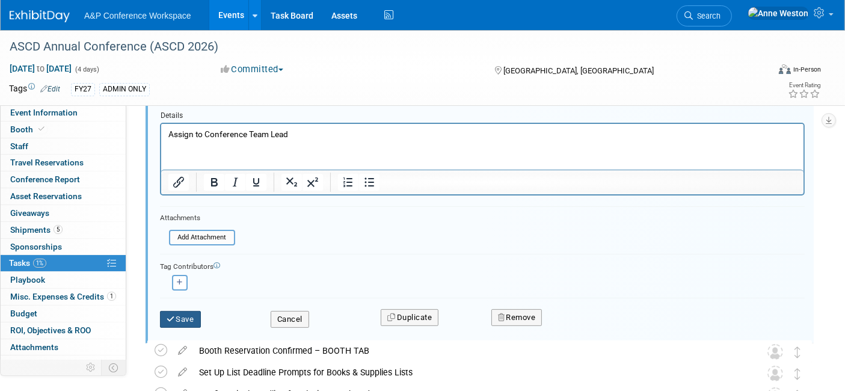
click at [173, 315] on icon "submit" at bounding box center [172, 319] width 10 height 8
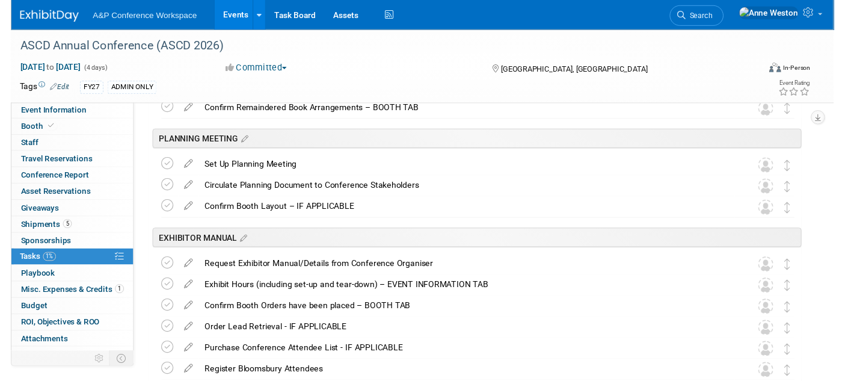
scroll to position [0, 0]
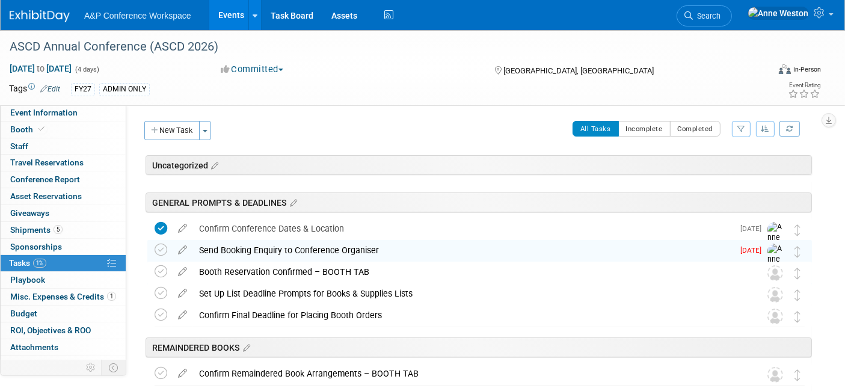
click at [148, 243] on div "Send Booking Enquiry to Conference Organiser DETAILS Assign to Conference Team …" at bounding box center [479, 263] width 664 height 47
click at [159, 244] on icon at bounding box center [161, 250] width 13 height 13
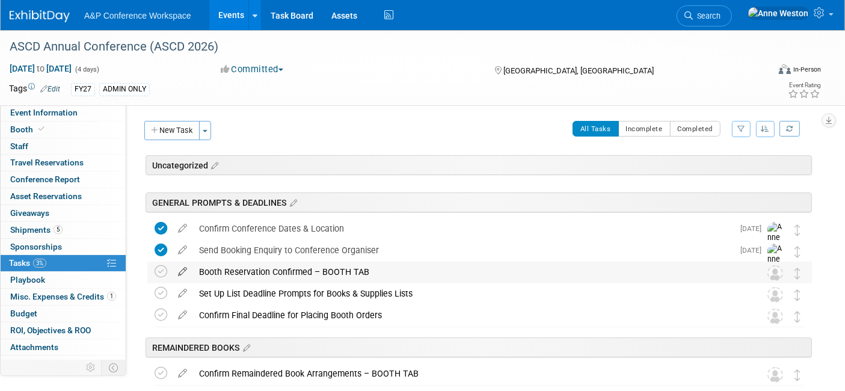
click at [180, 269] on icon at bounding box center [182, 269] width 21 height 15
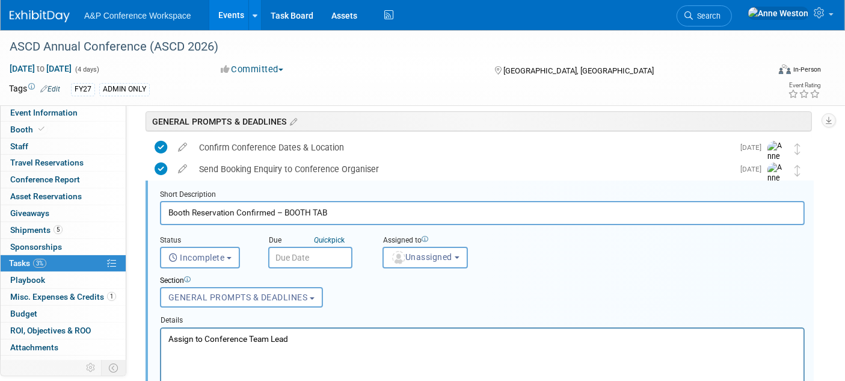
scroll to position [85, 0]
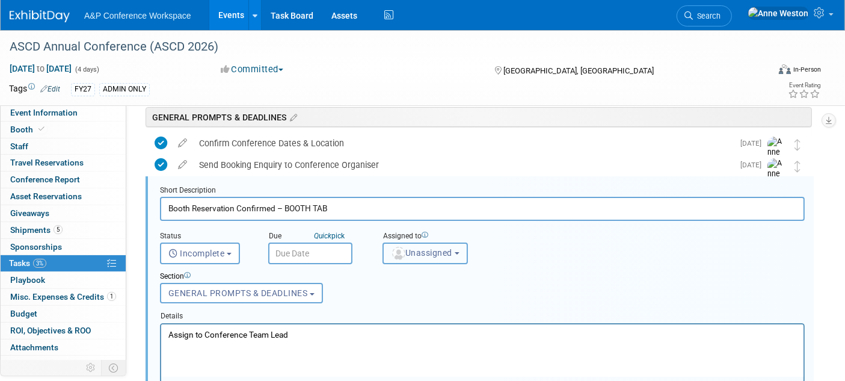
click at [443, 256] on button "Unassigned" at bounding box center [424, 253] width 85 height 22
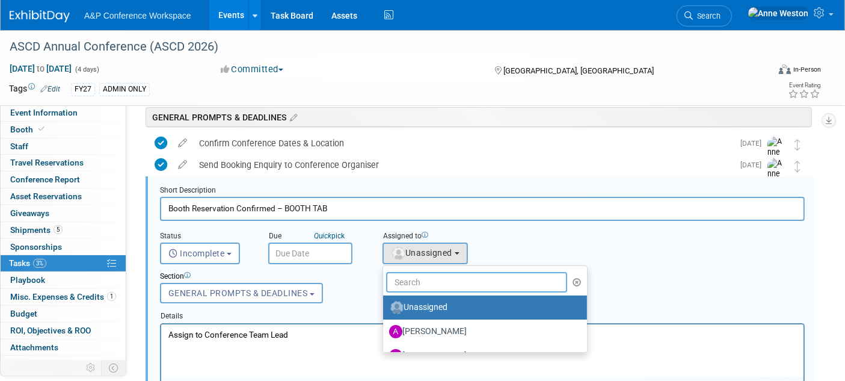
click at [443, 279] on input "text" at bounding box center [476, 282] width 181 height 20
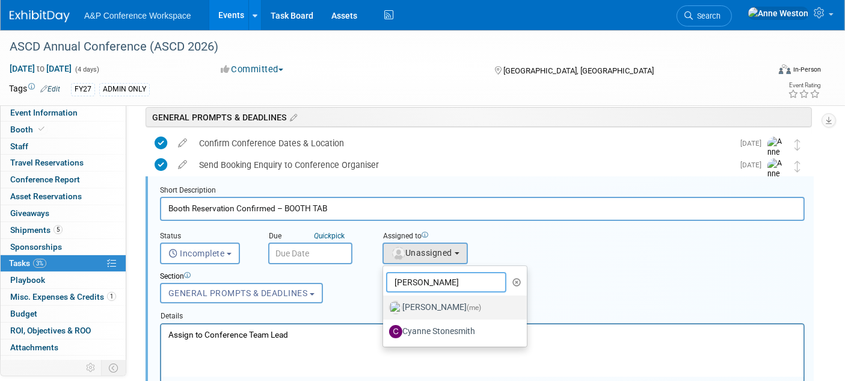
type input "Anne"
click at [439, 302] on label "Anne Weston (me)" at bounding box center [452, 307] width 126 height 19
click at [385, 302] on input "Anne Weston (me)" at bounding box center [381, 306] width 8 height 8
select select "c29719a7-47ff-44fe-b37a-21211f595519"
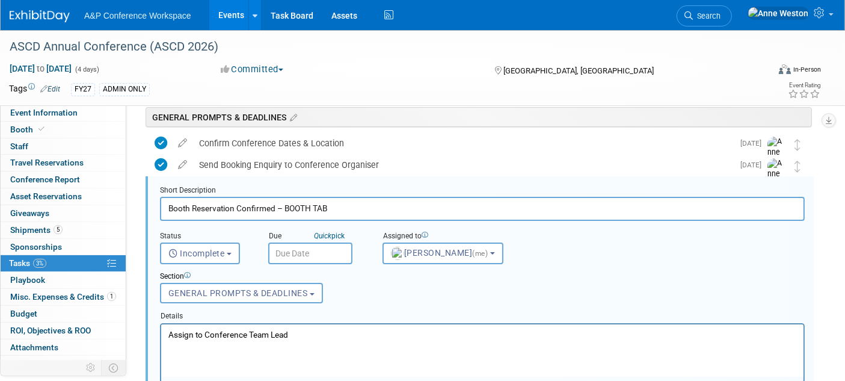
click at [310, 242] on body "A&P Conference Workspace Events Add Event Bulk Upload Events Shareable Event Bo…" at bounding box center [422, 105] width 845 height 381
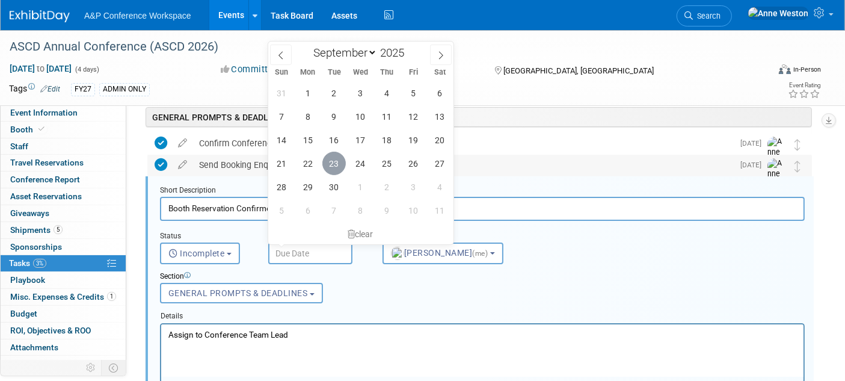
click at [338, 157] on span "23" at bounding box center [333, 163] width 23 height 23
type input "Sep 23, 2025"
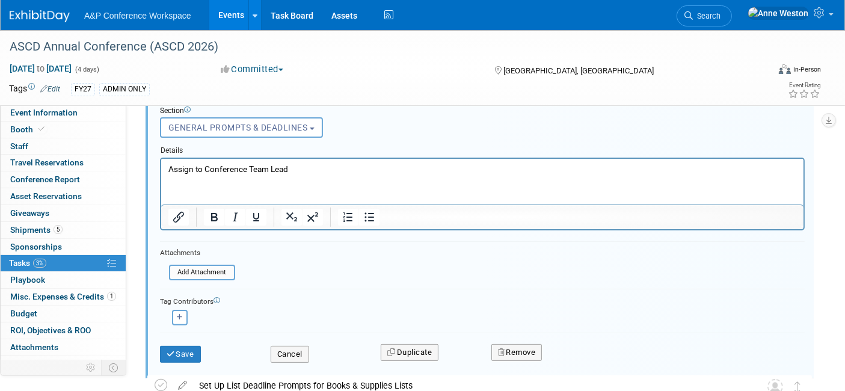
scroll to position [286, 0]
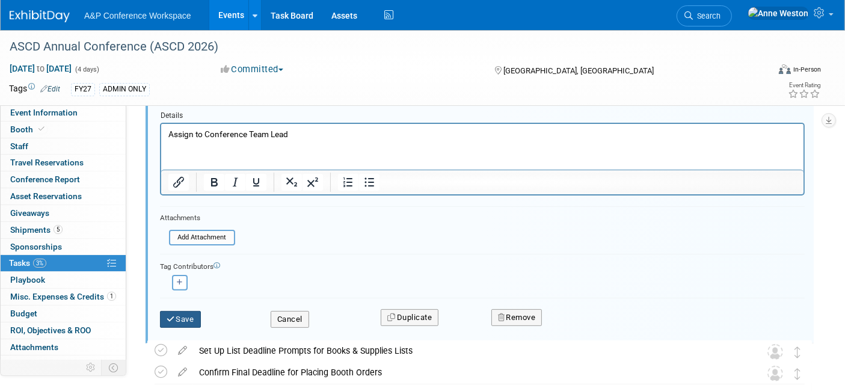
click at [195, 314] on button "Save" at bounding box center [180, 319] width 41 height 17
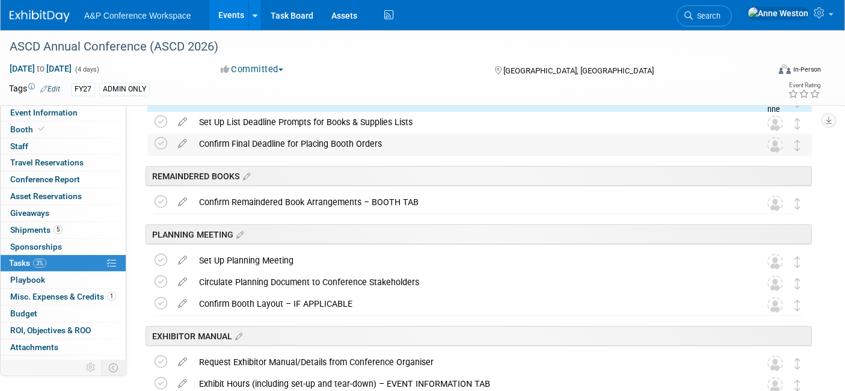
scroll to position [19, 0]
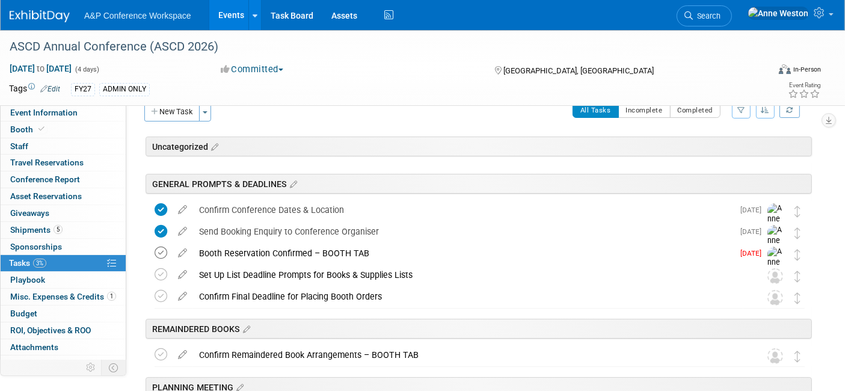
click at [159, 252] on icon at bounding box center [161, 253] width 13 height 13
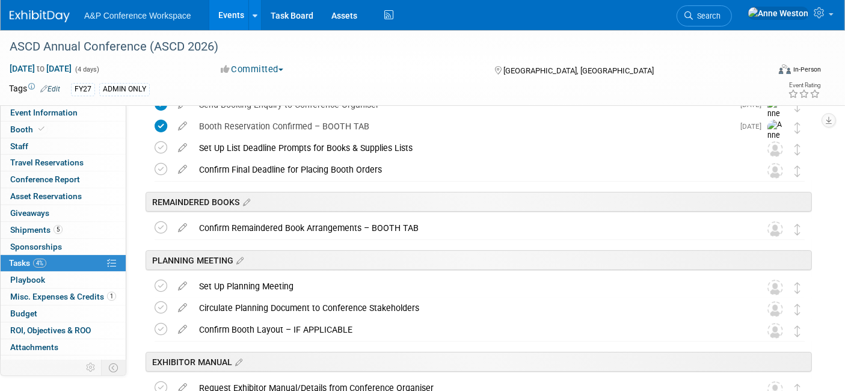
scroll to position [0, 0]
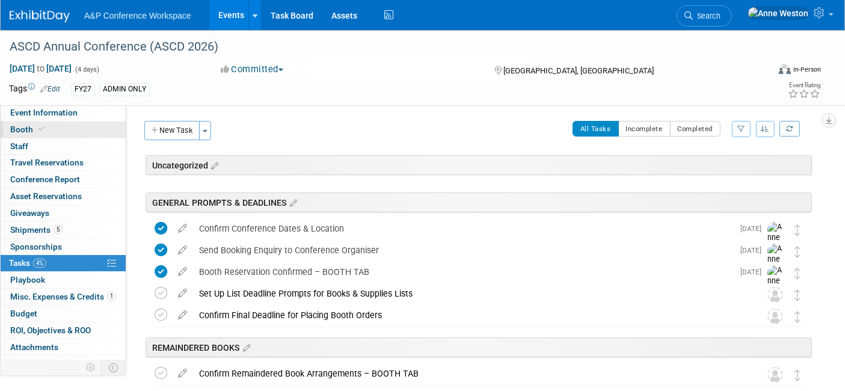
click at [51, 124] on link "Booth" at bounding box center [63, 129] width 125 height 16
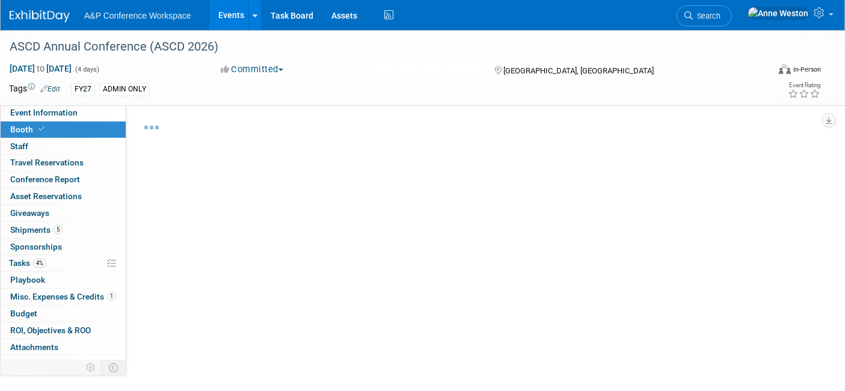
select select "CLDC - Digital/BDR"
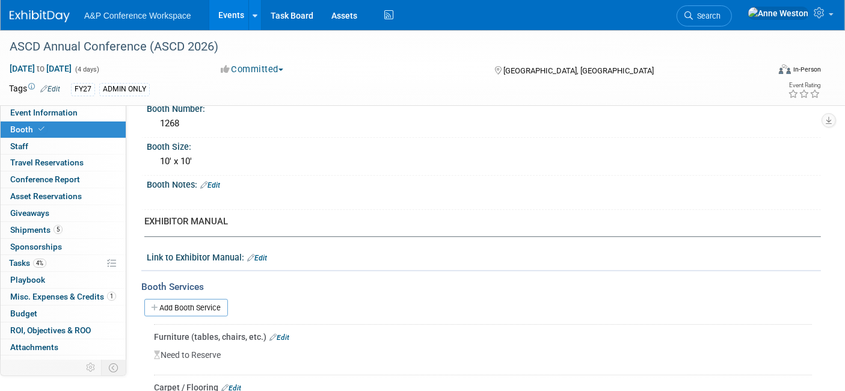
scroll to position [267, 0]
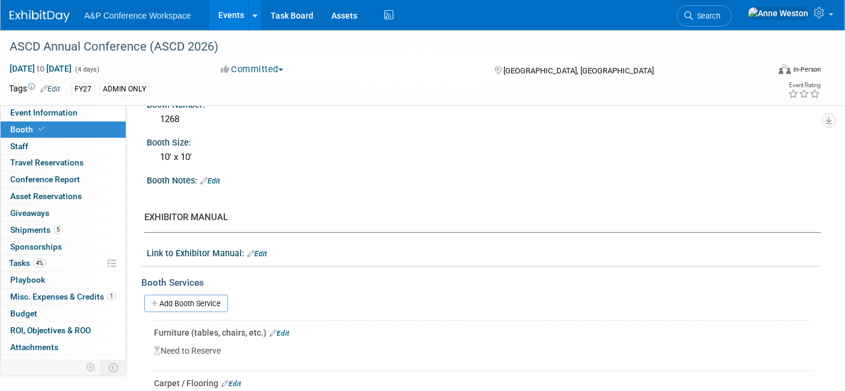
click at [219, 177] on link "Edit" at bounding box center [210, 181] width 20 height 8
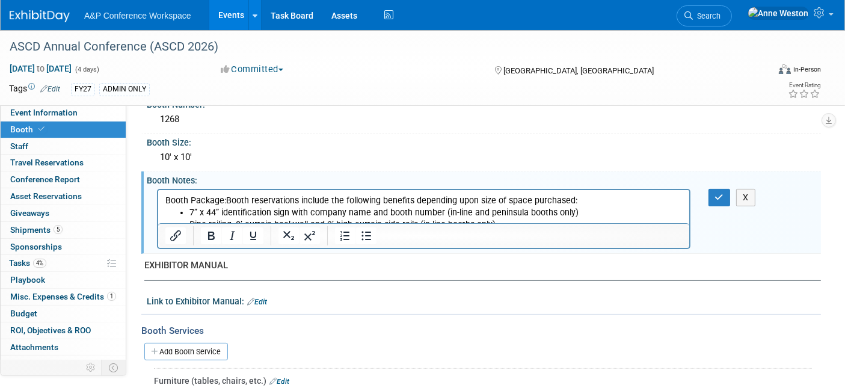
scroll to position [296, 0]
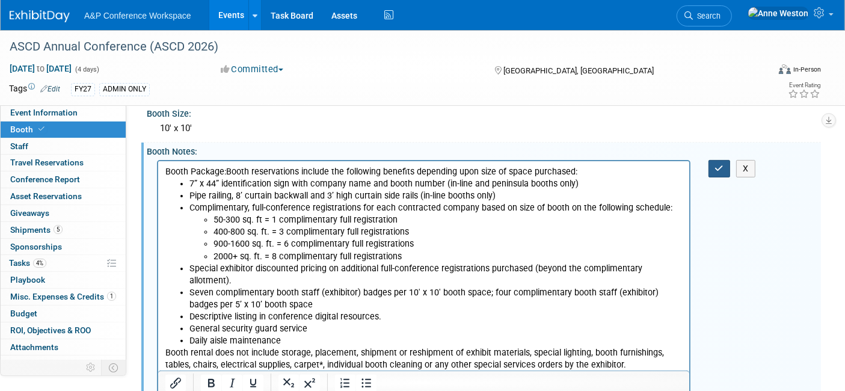
click at [720, 164] on icon "button" at bounding box center [719, 168] width 9 height 8
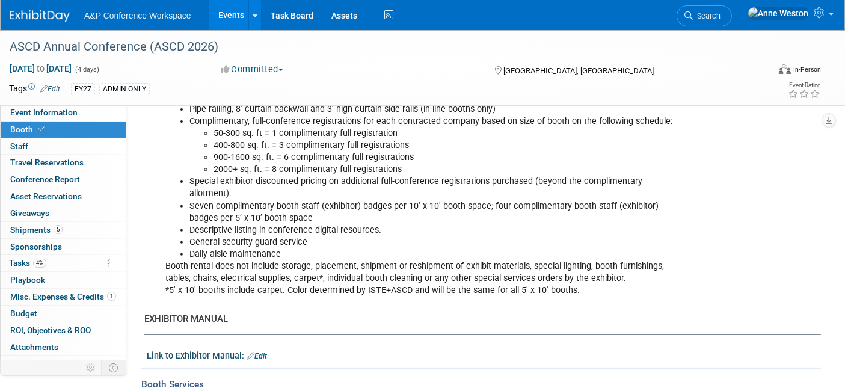
scroll to position [0, 0]
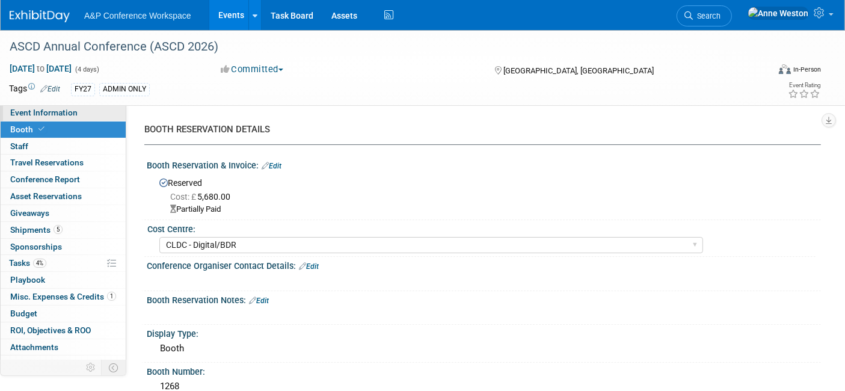
click at [53, 114] on span "Event Information" at bounding box center [43, 113] width 67 height 10
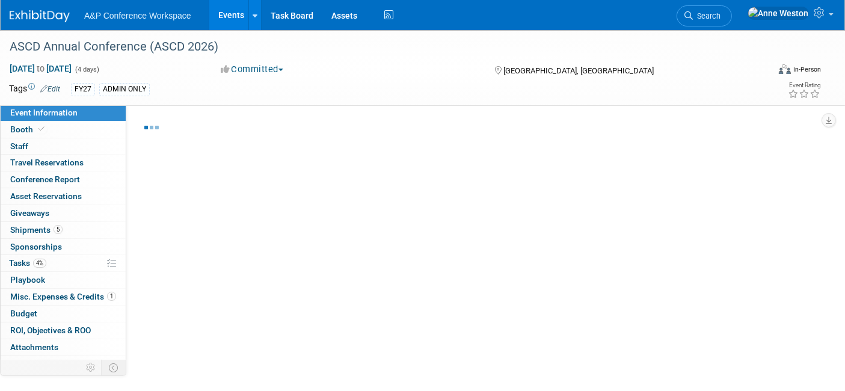
select select "Annual"
select select "Level 1"
select select "In-Person Booth"
select select "Schools"
select select "Bloomsbury Digital Resources"
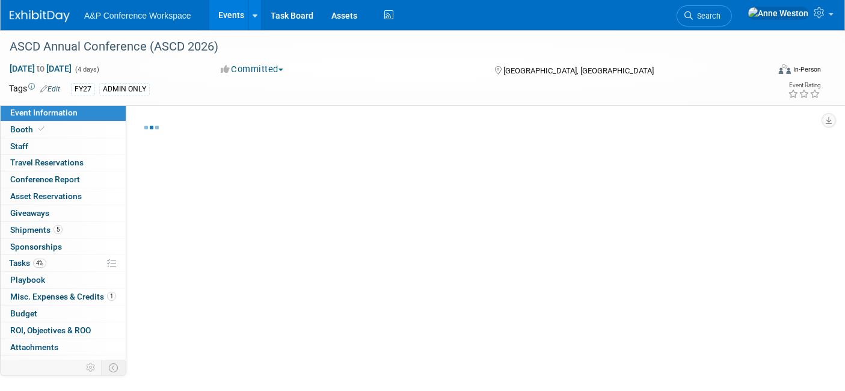
select select "[PERSON_NAME]"
select select "BDR Product Awareness and Trial Generation​"
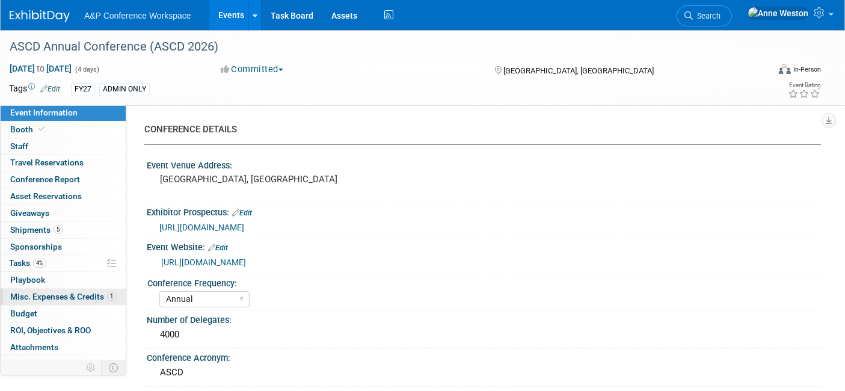
click at [38, 293] on span "Misc. Expenses & Credits 1" at bounding box center [63, 297] width 106 height 10
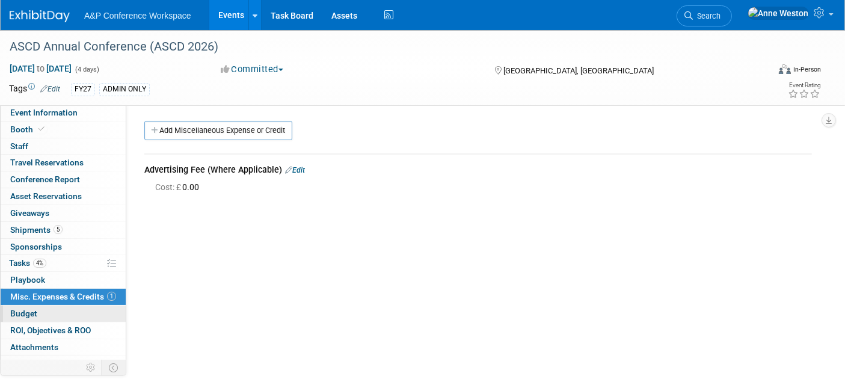
click at [24, 308] on span "Budget" at bounding box center [23, 313] width 27 height 10
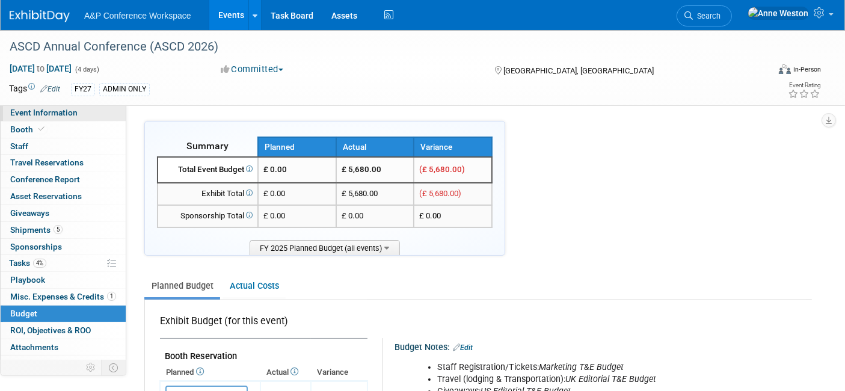
click at [40, 109] on span "Event Information" at bounding box center [43, 113] width 67 height 10
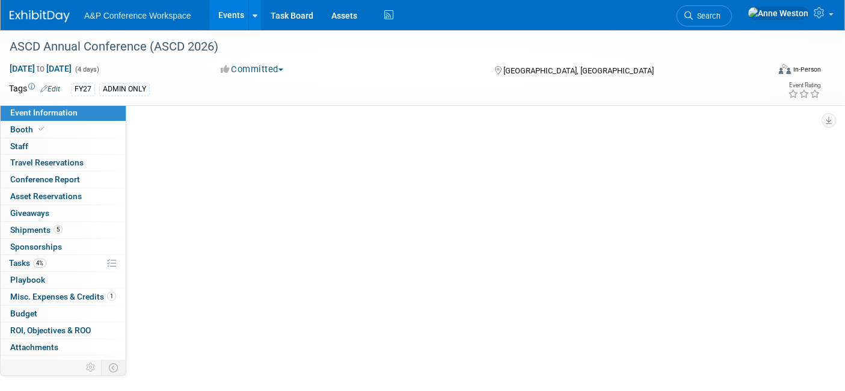
select select "Annual"
select select "Level 1"
select select "In-Person Booth"
select select "Schools"
select select "Bloomsbury Digital Resources"
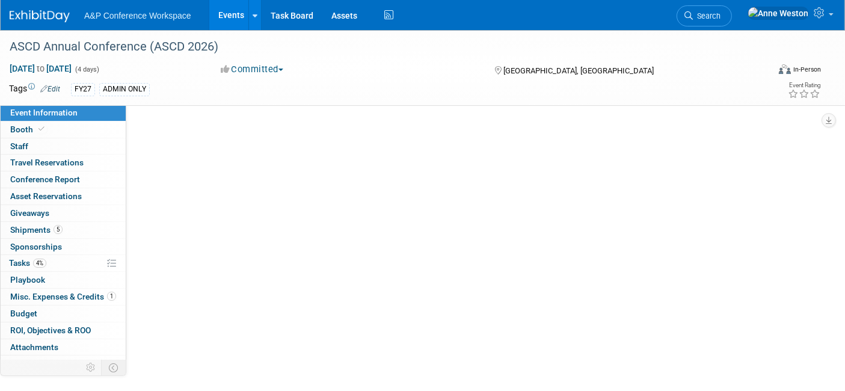
select select "[PERSON_NAME]"
select select "BDR Product Awareness and Trial Generation​"
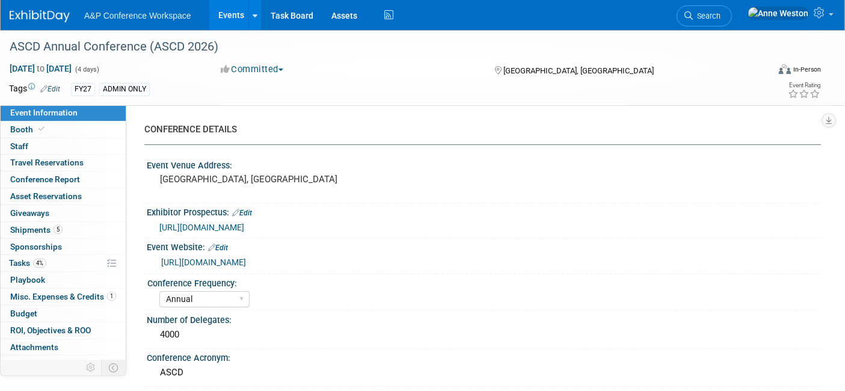
click at [53, 87] on link "Edit" at bounding box center [50, 89] width 20 height 8
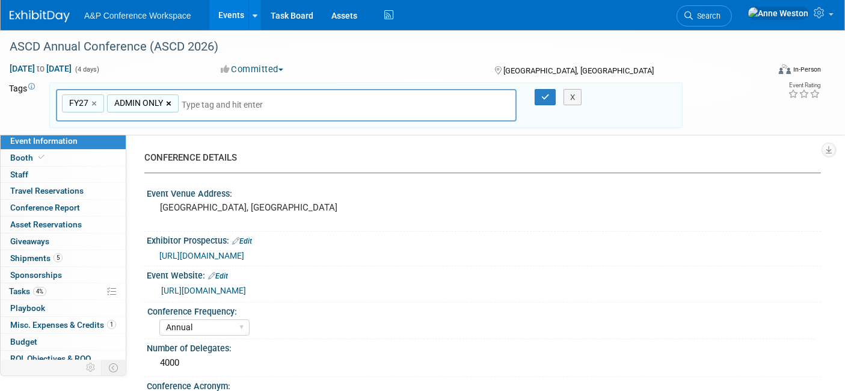
click at [167, 100] on link "×" at bounding box center [170, 104] width 8 height 14
type input "FY27"
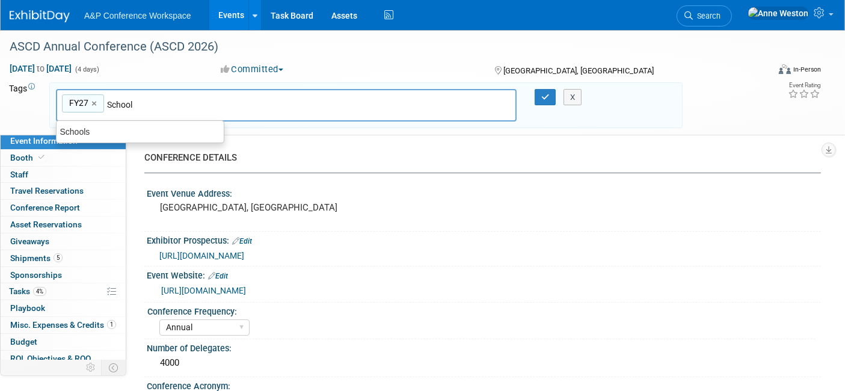
type input "Schools"
type input "FY27, Schools"
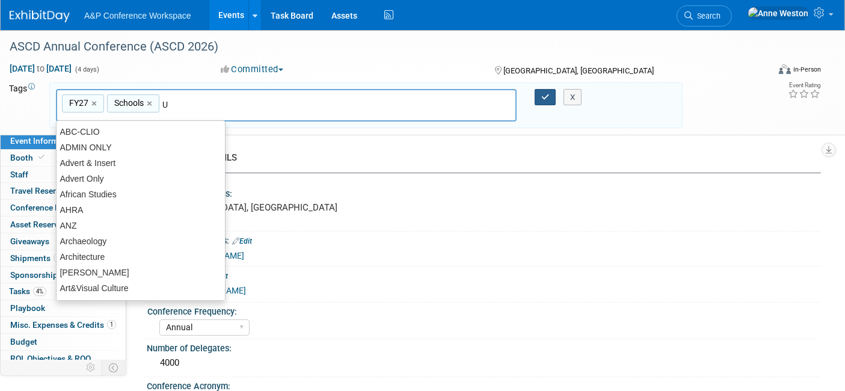
type input "US"
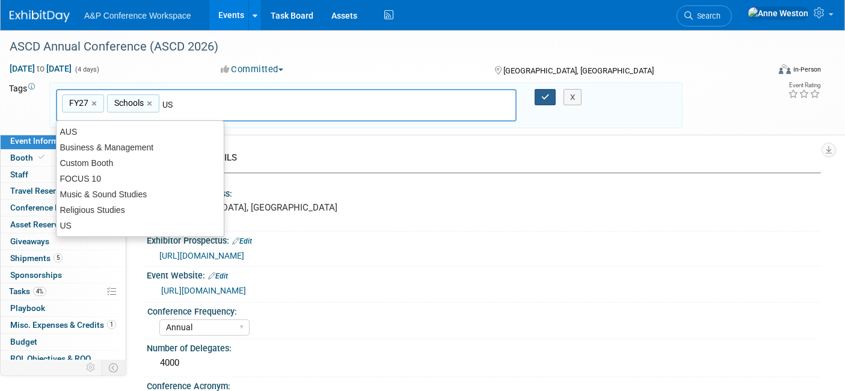
type input "FY27, Schools, US"
click at [539, 96] on button "button" at bounding box center [546, 97] width 22 height 17
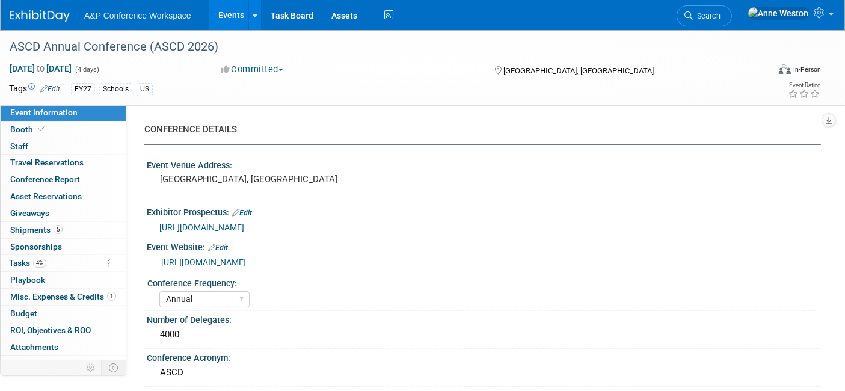
click at [720, 12] on span "Search" at bounding box center [707, 15] width 28 height 9
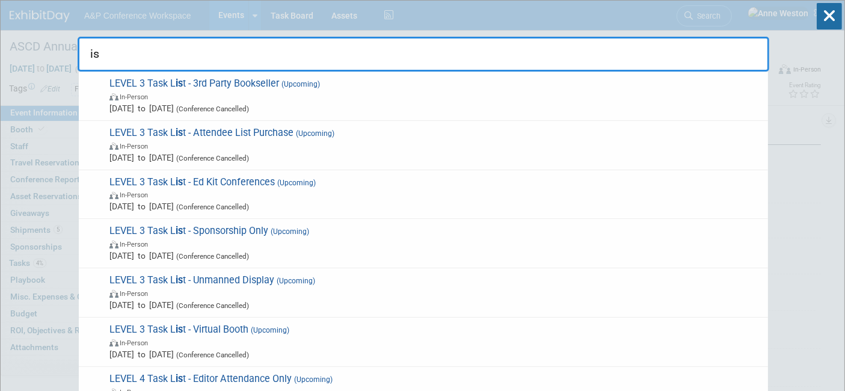
type input "i"
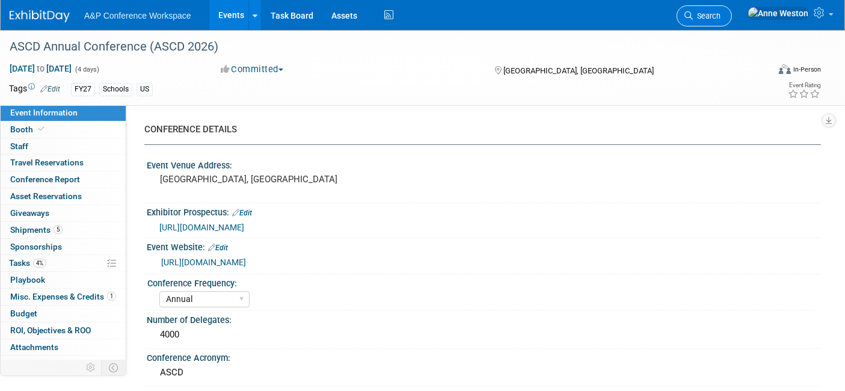
click at [720, 11] on span "Search" at bounding box center [707, 15] width 28 height 9
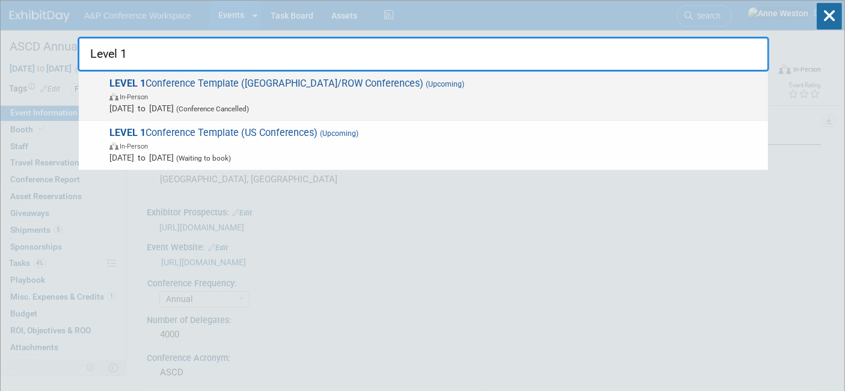
type input "Level 1"
click at [146, 91] on span "In-Person" at bounding box center [435, 96] width 652 height 12
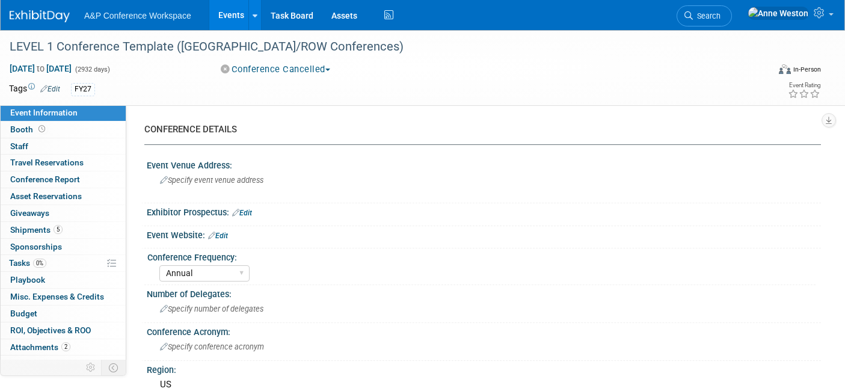
select select "Annual"
select select "Level 1"
select select "In-Person Booth"
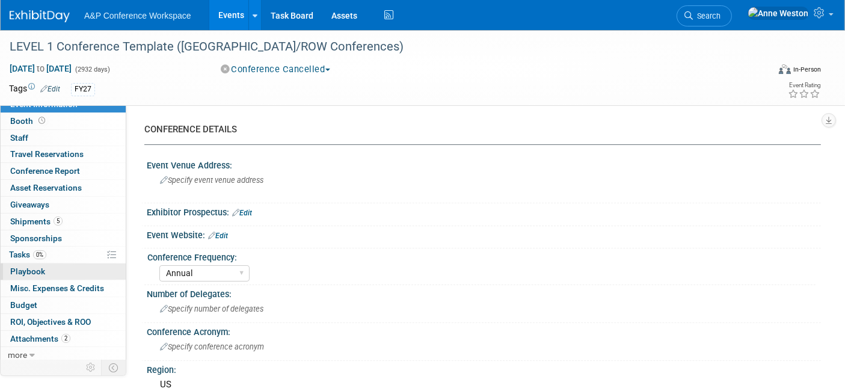
scroll to position [10, 0]
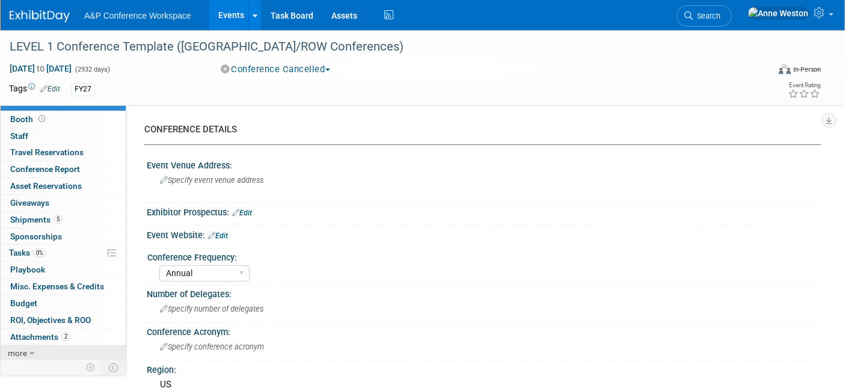
click at [29, 345] on link "more" at bounding box center [63, 353] width 125 height 16
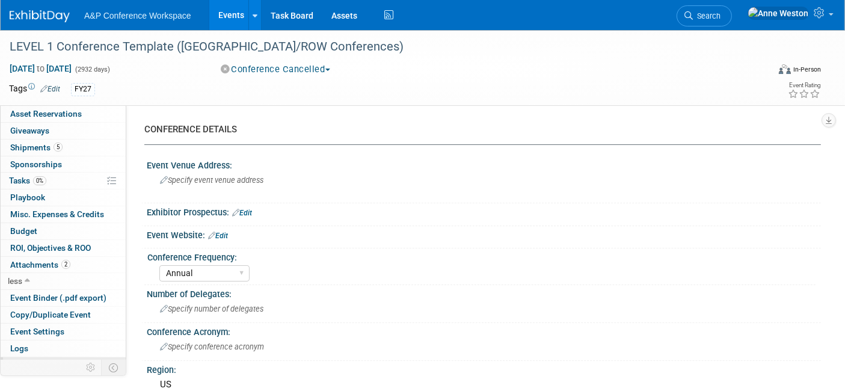
scroll to position [93, 0]
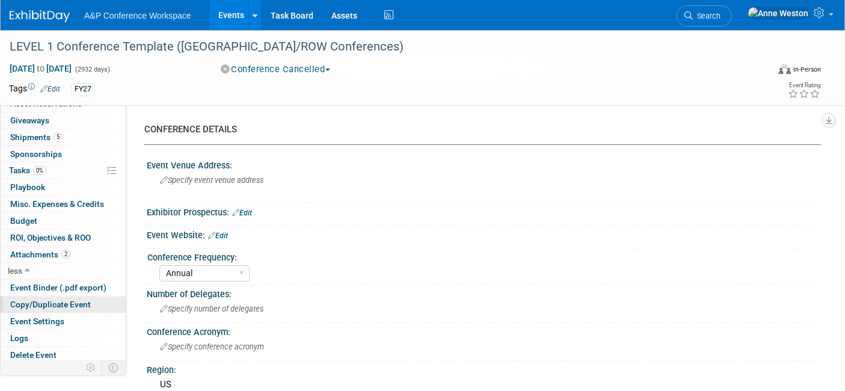
click at [41, 299] on span "Copy/Duplicate Event" at bounding box center [50, 304] width 81 height 10
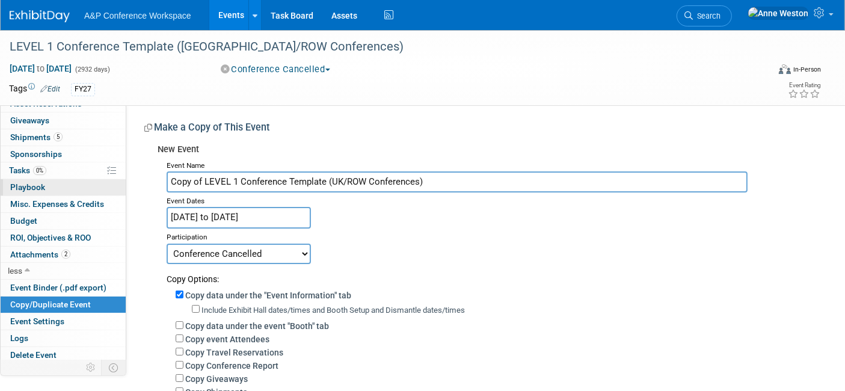
drag, startPoint x: 441, startPoint y: 179, endPoint x: 101, endPoint y: 189, distance: 340.5
click at [101, 189] on div "Event Information Event Info Booth Booth 0 Staff 0 Staff 0 Travel Reservations …" at bounding box center [422, 294] width 845 height 528
type input "World Shakespeare Conference (WSC 2026)"
click at [208, 252] on select "Committed Considering Not Going Conference Cancelled Conference Postponed Waiti…" at bounding box center [239, 254] width 144 height 20
select select "103"
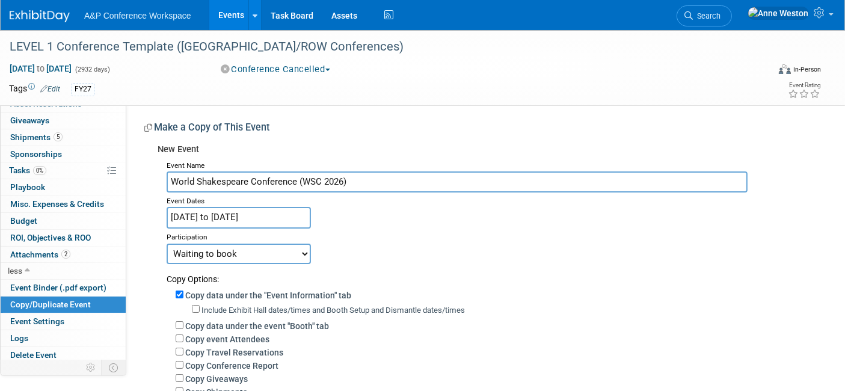
click at [167, 244] on select "Committed Considering Not Going Conference Cancelled Conference Postponed Waiti…" at bounding box center [239, 254] width 144 height 20
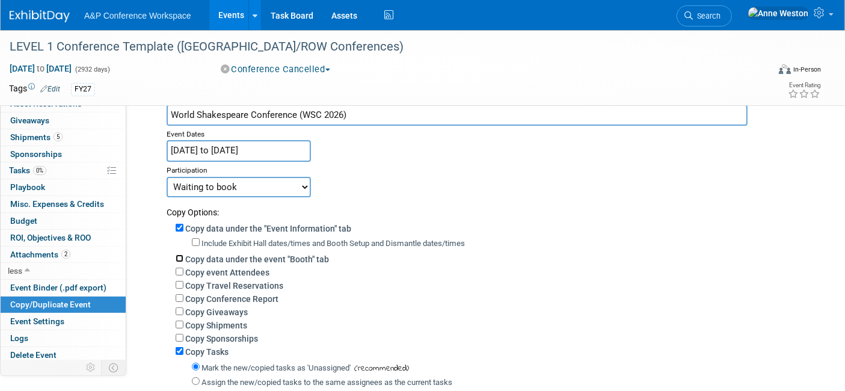
click at [180, 255] on input "Copy data under the event "Booth" tab" at bounding box center [180, 258] width 8 height 8
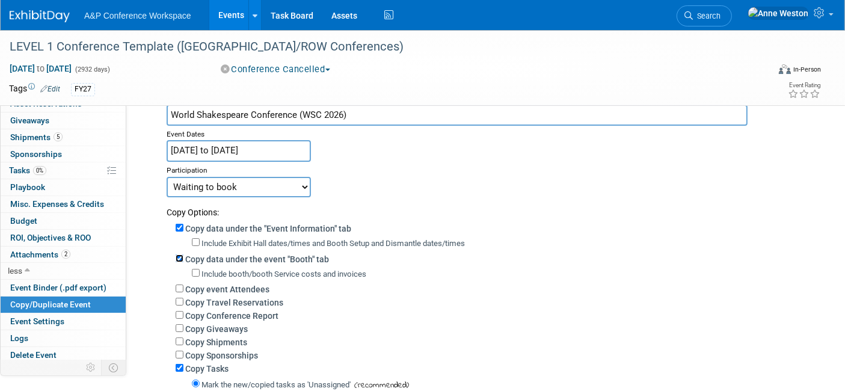
click at [177, 255] on input "Copy data under the event "Booth" tab" at bounding box center [180, 258] width 8 height 8
checkbox input "false"
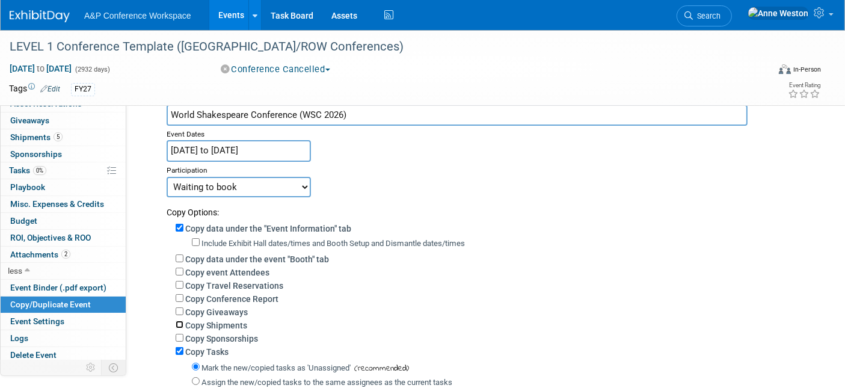
click at [177, 323] on input "Copy Shipments" at bounding box center [180, 324] width 8 height 8
checkbox input "true"
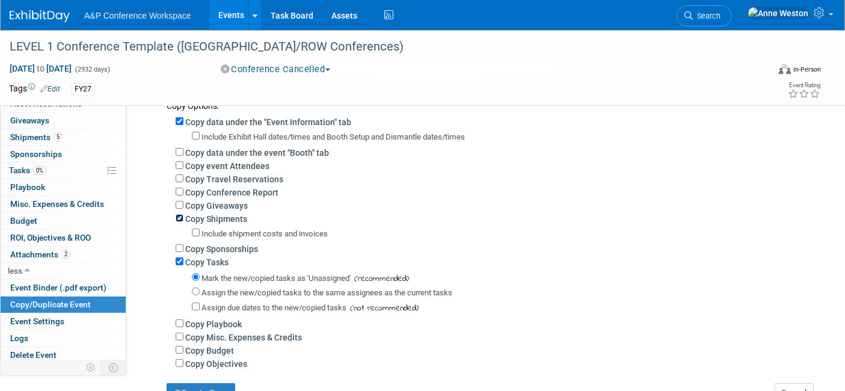
scroll to position [200, 0]
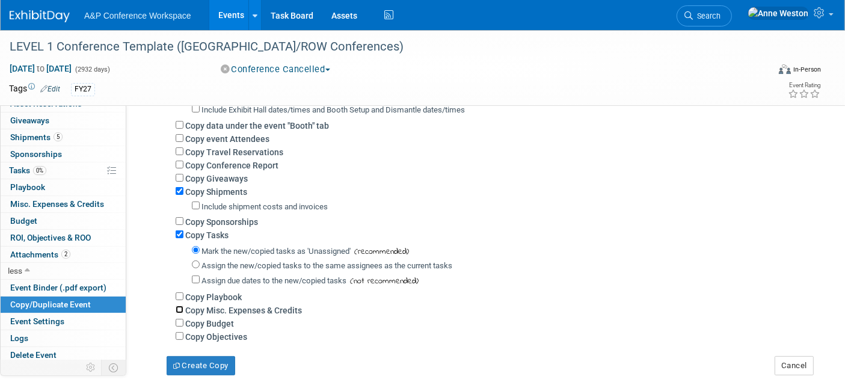
click at [179, 305] on input "Copy Misc. Expenses & Credits" at bounding box center [180, 309] width 8 height 8
checkbox input "true"
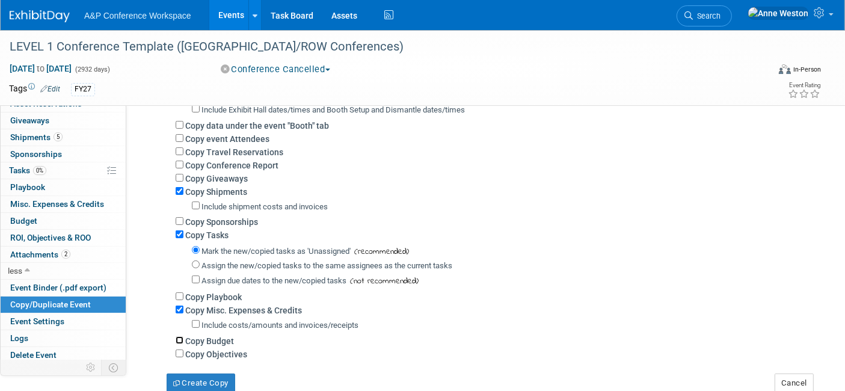
click at [179, 336] on input "Copy Budget" at bounding box center [180, 340] width 8 height 8
checkbox input "true"
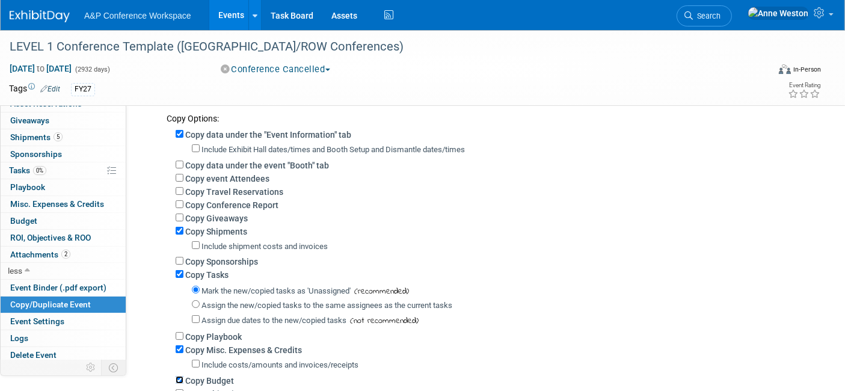
scroll to position [133, 0]
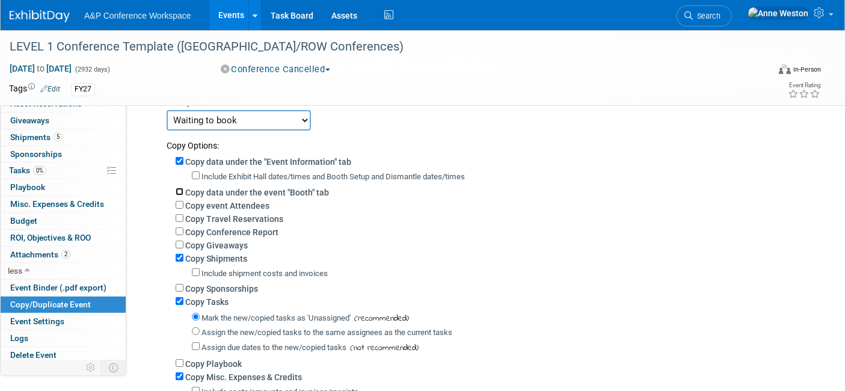
click at [180, 191] on input "Copy data under the event "Booth" tab" at bounding box center [180, 192] width 8 height 8
checkbox input "true"
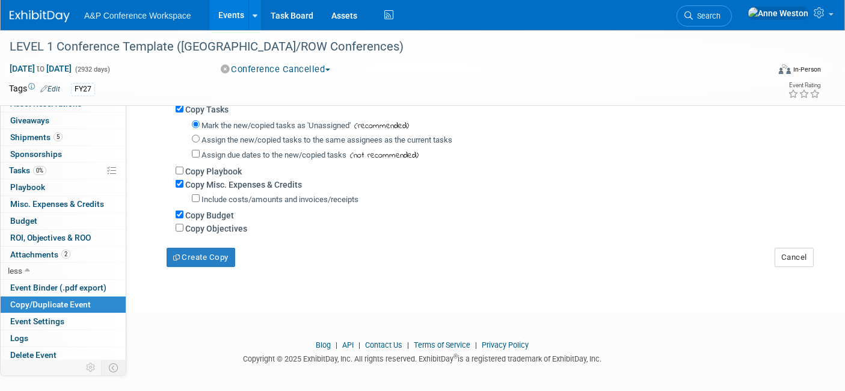
scroll to position [345, 0]
click at [199, 253] on button "Create Copy" at bounding box center [201, 255] width 69 height 19
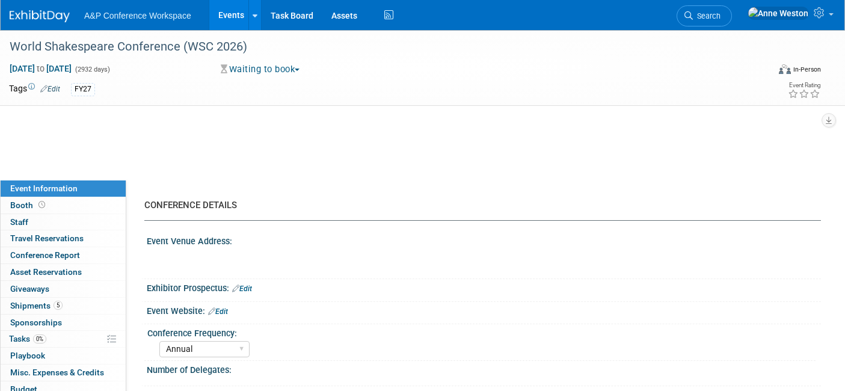
select select "Annual"
select select "Level 1"
select select "In-Person Booth"
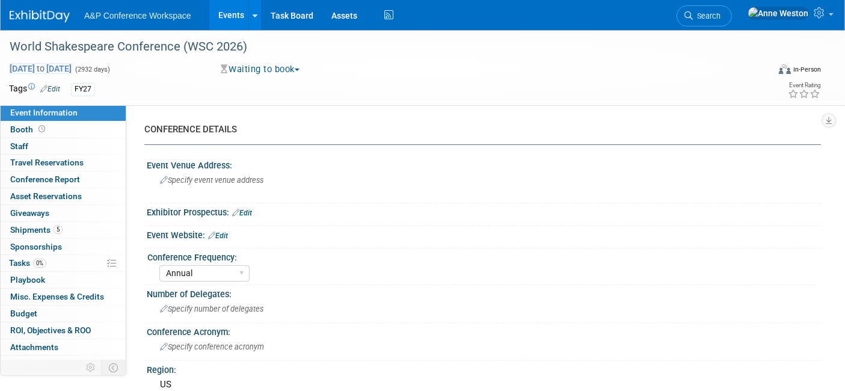
click at [72, 70] on span "[DATE] to [DATE]" at bounding box center [40, 68] width 63 height 11
select select "9"
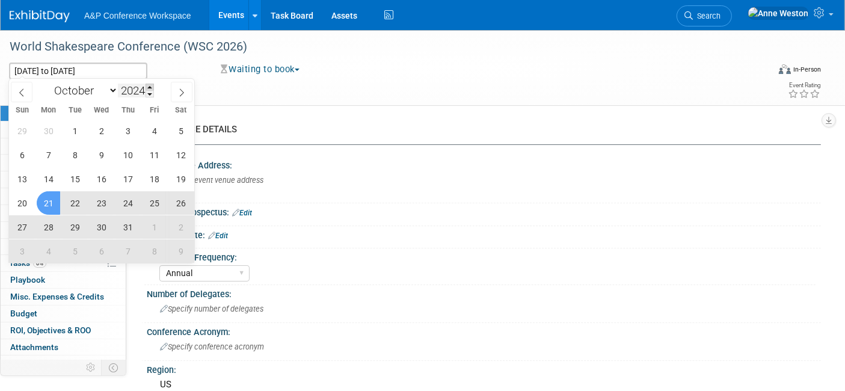
click at [149, 84] on span at bounding box center [150, 87] width 8 height 7
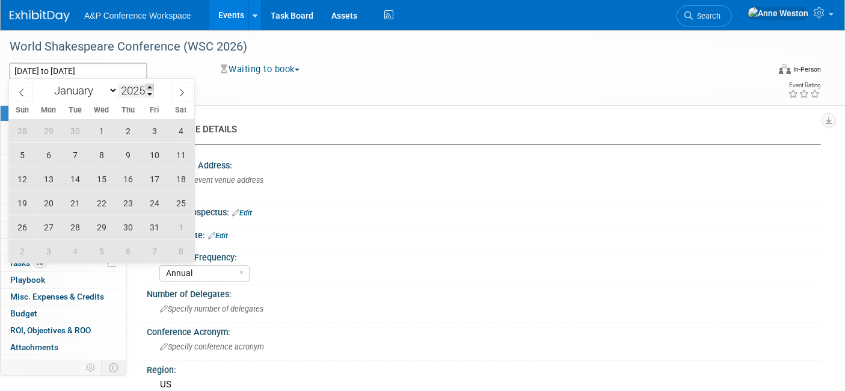
click at [151, 87] on span at bounding box center [150, 87] width 8 height 7
type input "2026"
click at [16, 90] on span at bounding box center [22, 92] width 22 height 20
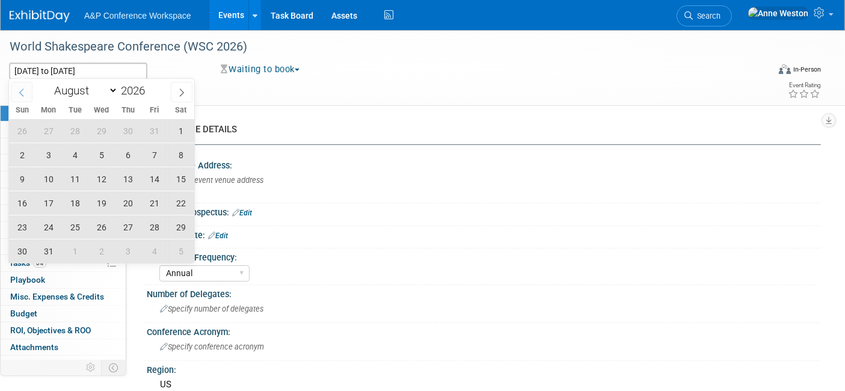
select select "6"
click at [52, 198] on span "20" at bounding box center [48, 202] width 23 height 23
type input "Jul 20, 2026"
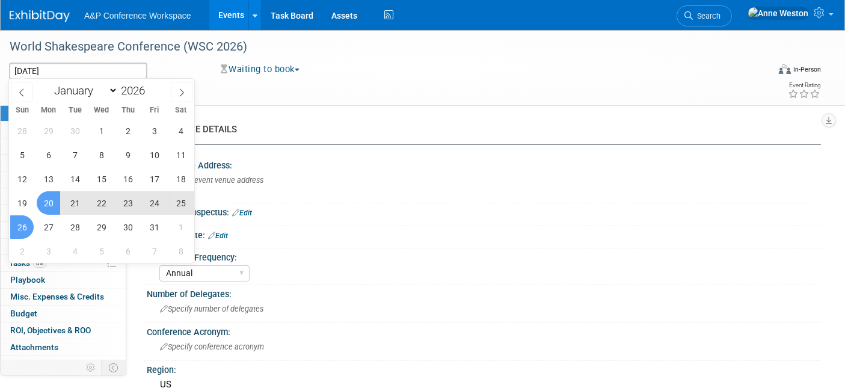
click at [23, 227] on span "26" at bounding box center [21, 226] width 23 height 23
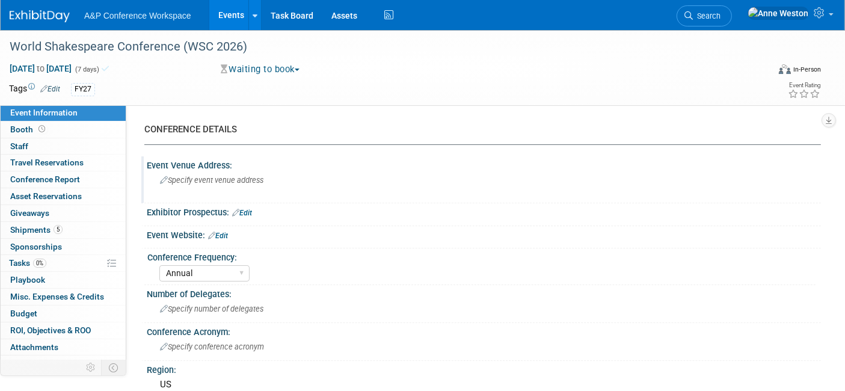
click at [286, 182] on div "Specify event venue address" at bounding box center [287, 185] width 263 height 28
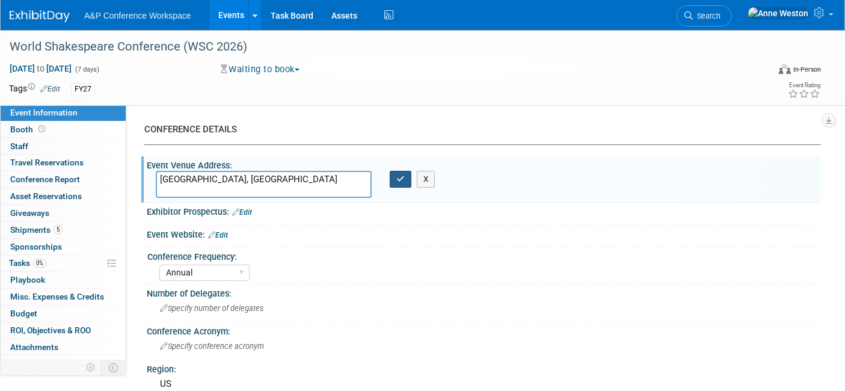
type textarea "[GEOGRAPHIC_DATA], [GEOGRAPHIC_DATA]"
click at [403, 175] on icon "button" at bounding box center [400, 179] width 8 height 8
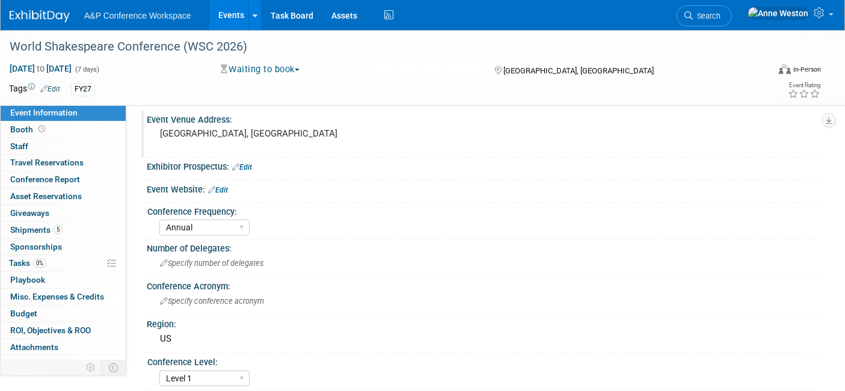
scroll to position [67, 0]
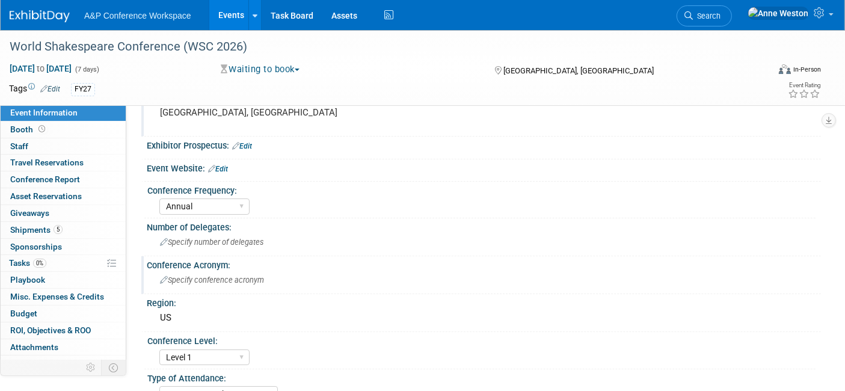
click at [206, 283] on div "Specify conference acronym" at bounding box center [484, 280] width 656 height 19
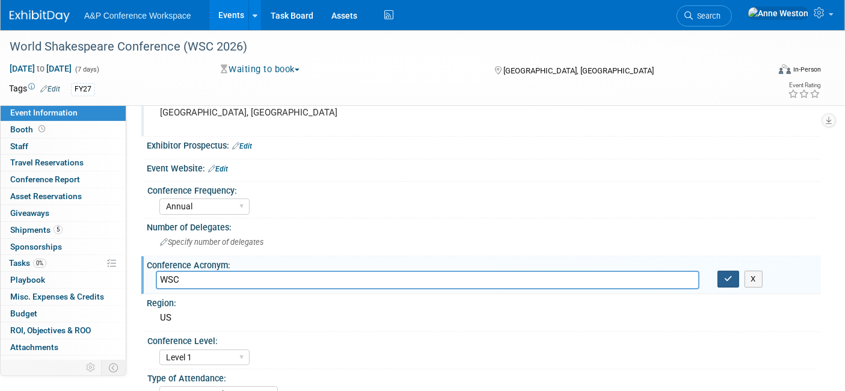
type input "WSC"
click at [726, 275] on icon "button" at bounding box center [728, 279] width 8 height 8
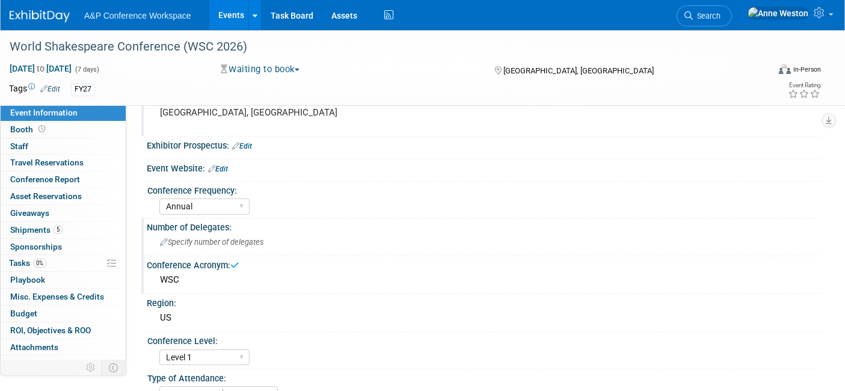
click at [231, 245] on span "Specify number of delegates" at bounding box center [211, 241] width 103 height 9
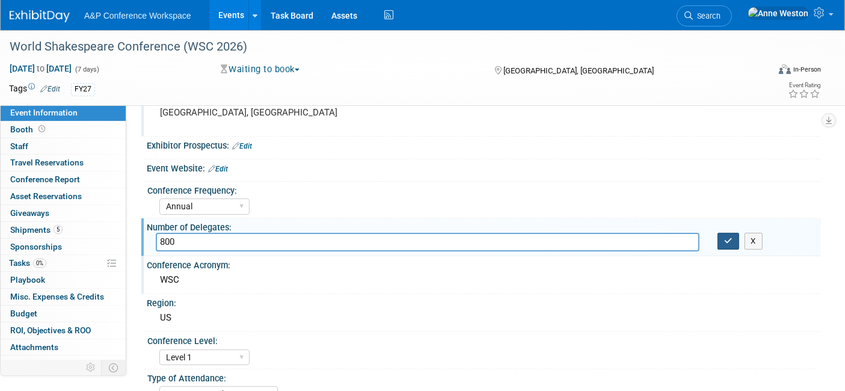
type input "800"
click at [729, 233] on button "button" at bounding box center [728, 241] width 22 height 17
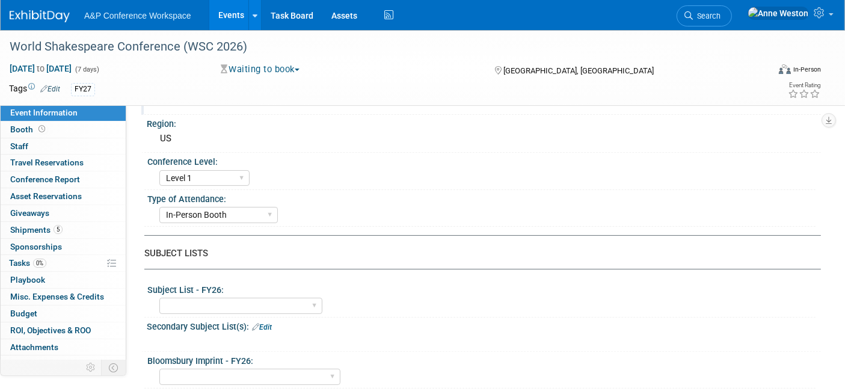
scroll to position [267, 0]
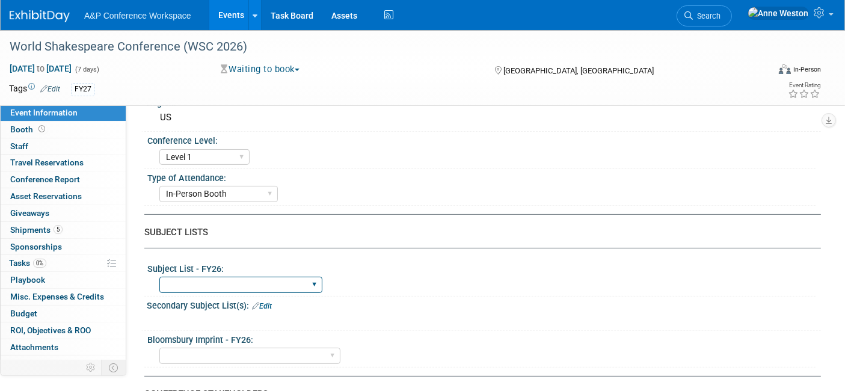
click at [275, 283] on select "ABC-CLIO Reference African Studies Anthropology Archaeology Architecture Archiv…" at bounding box center [240, 285] width 163 height 16
select select "Drama & Performance Studies"
click at [159, 277] on select "ABC-CLIO Reference African Studies Anthropology Archaeology Architecture Archiv…" at bounding box center [240, 285] width 163 height 16
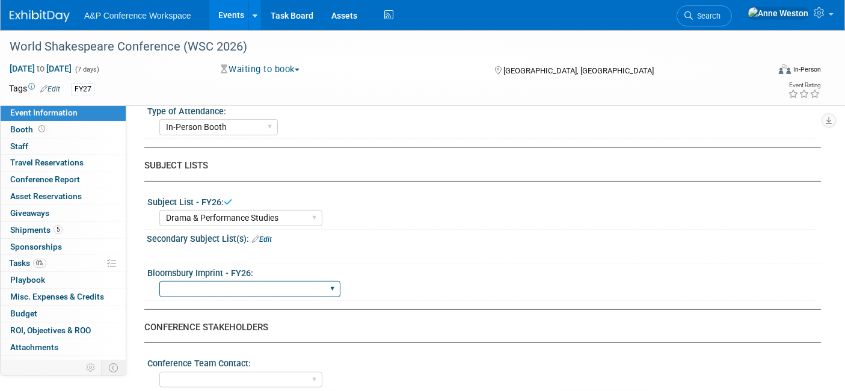
click at [223, 284] on select "Backbeat Bloomsbury Bloomsbury Academic Bloomsbury Digital Resources Bloomsbury…" at bounding box center [249, 289] width 181 height 16
select select "The [PERSON_NAME]"
click at [159, 281] on select "Backbeat Bloomsbury Bloomsbury Academic Bloomsbury Digital Resources Bloomsbury…" at bounding box center [249, 289] width 181 height 16
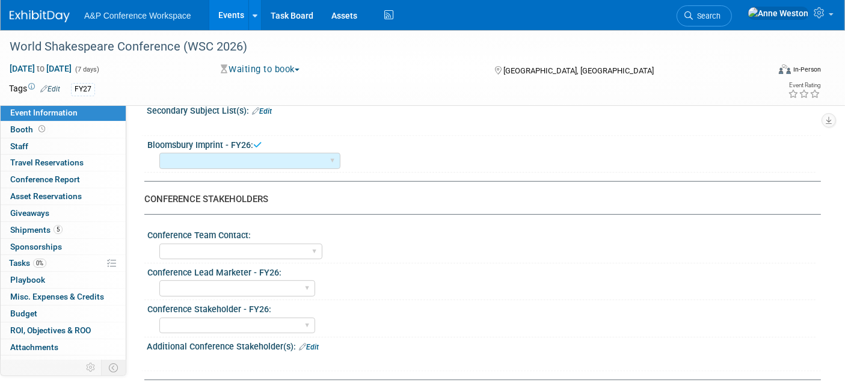
scroll to position [467, 0]
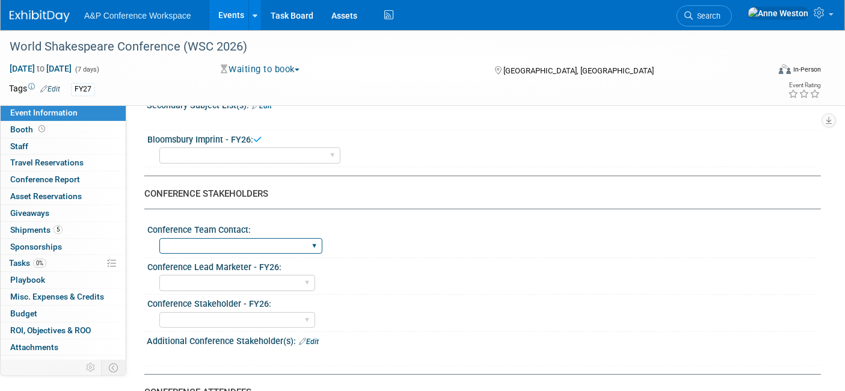
click at [233, 240] on select "Anne Weston Matt Hambridge Amanda Oney Anne Weston & Amanda Oney Anne Weston & …" at bounding box center [240, 246] width 163 height 16
select select "[PERSON_NAME]"
click at [159, 238] on select "Anne Weston Matt Hambridge Amanda Oney Anne Weston & Amanda Oney Anne Weston & …" at bounding box center [240, 246] width 163 height 16
click at [228, 275] on select "Abigail Larkin Alice Billington Ami Reitmeier Amy Suratia Andy Boyd Anna Robert…" at bounding box center [237, 283] width 156 height 16
select select "[PERSON_NAME]"
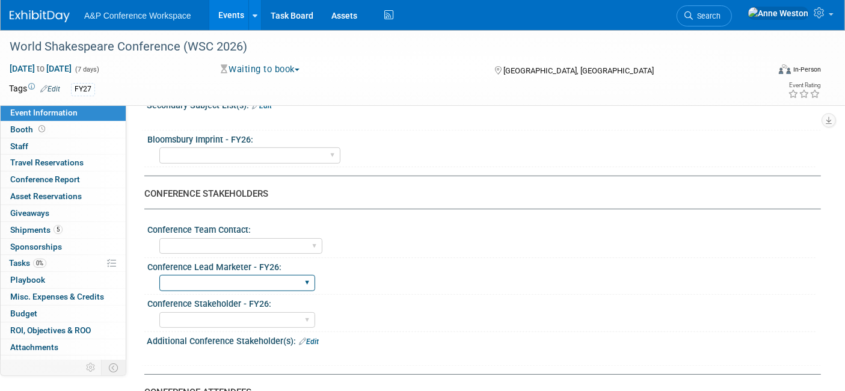
click at [159, 275] on select "Abigail Larkin Alice Billington Ami Reitmeier Amy Suratia Andy Boyd Anna Robert…" at bounding box center [237, 283] width 156 height 16
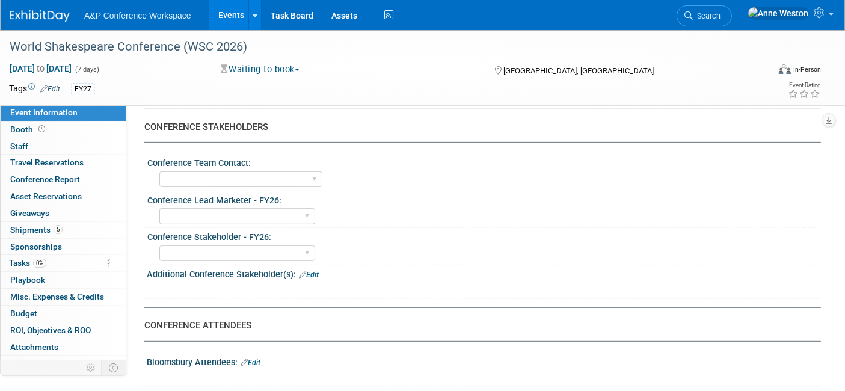
scroll to position [601, 0]
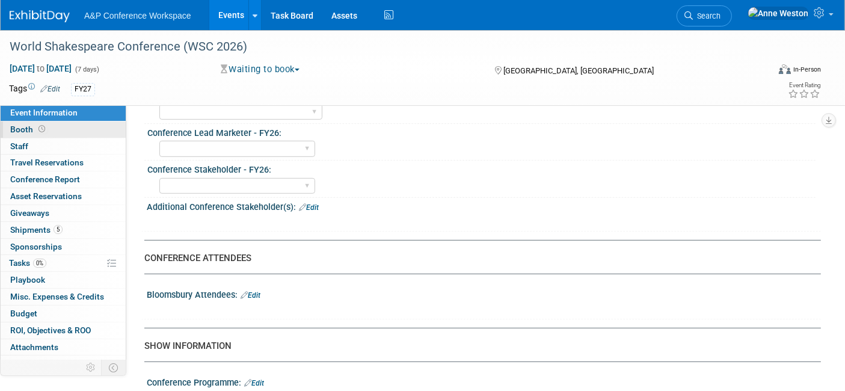
click at [40, 124] on span at bounding box center [41, 128] width 11 height 9
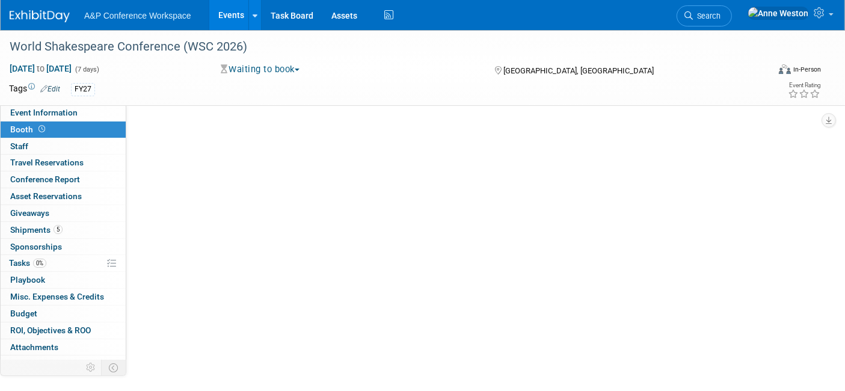
scroll to position [0, 0]
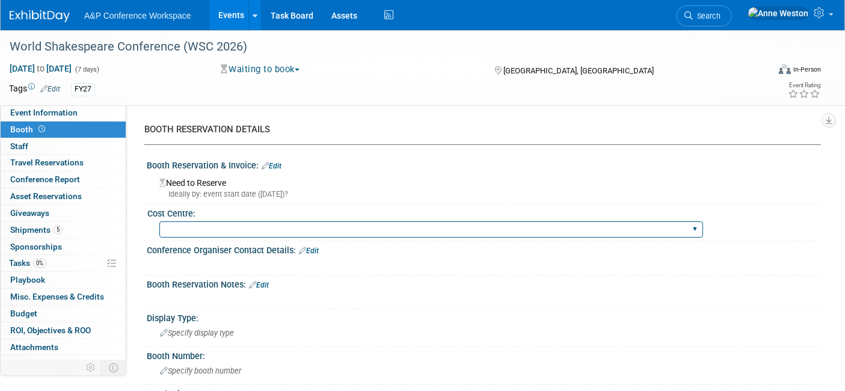
click at [186, 228] on select "BGBG BLRG BPDL BUAV BUIB BUMD COBA COMD CUAP FBAP HART IBIB RGP DIGI BUHA ABC-C…" at bounding box center [431, 229] width 544 height 16
select select "COMD"
click at [159, 221] on select "BGBG BLRG BPDL BUAV BUIB BUMD COBA COMD CUAP FBAP HART IBIB RGP DIGI BUHA ABC-C…" at bounding box center [431, 229] width 544 height 16
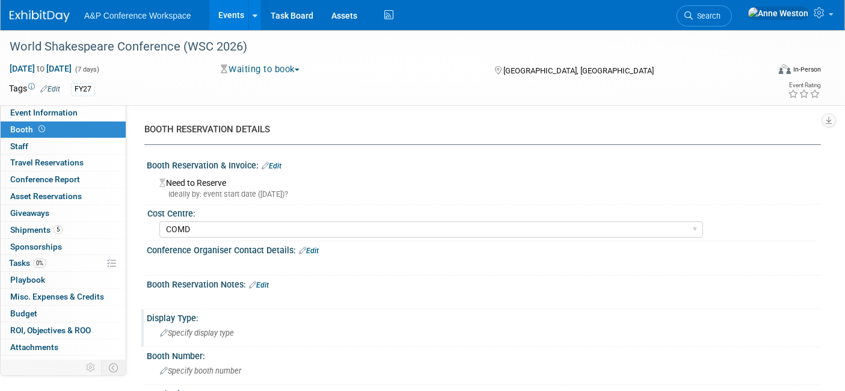
click at [201, 325] on div "Specify display type" at bounding box center [484, 332] width 656 height 19
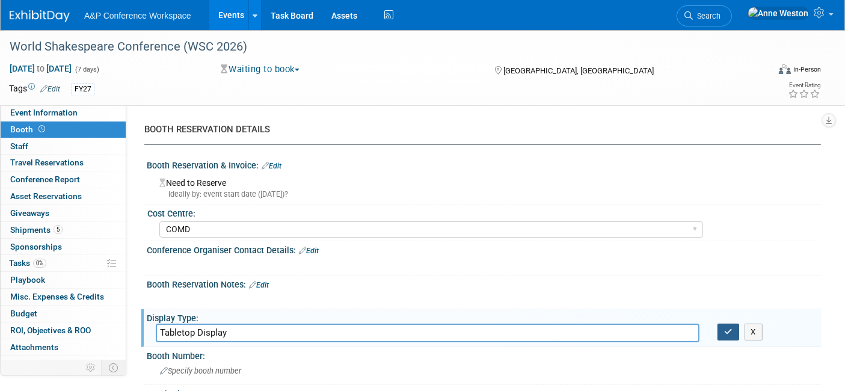
type input "Tabletop Display"
click at [728, 329] on icon "button" at bounding box center [728, 332] width 8 height 8
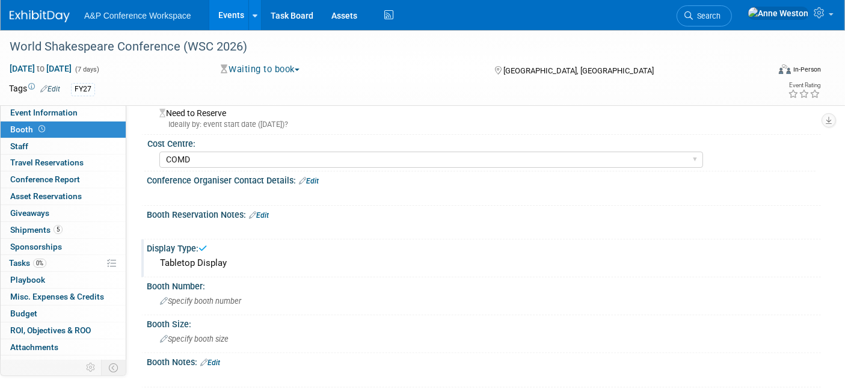
scroll to position [133, 0]
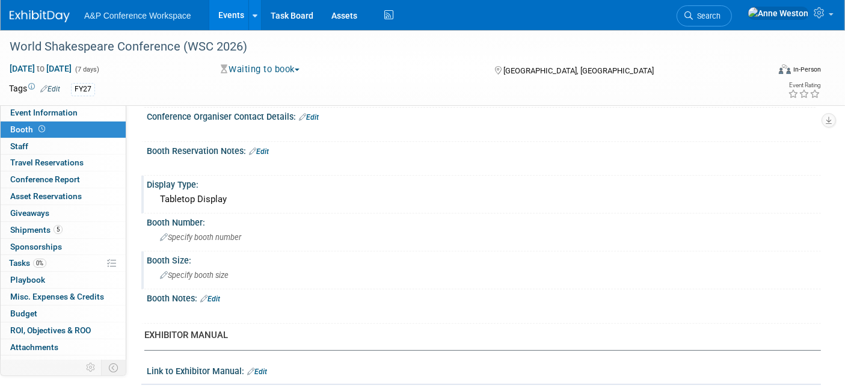
click at [202, 273] on span "Specify booth size" at bounding box center [194, 275] width 69 height 9
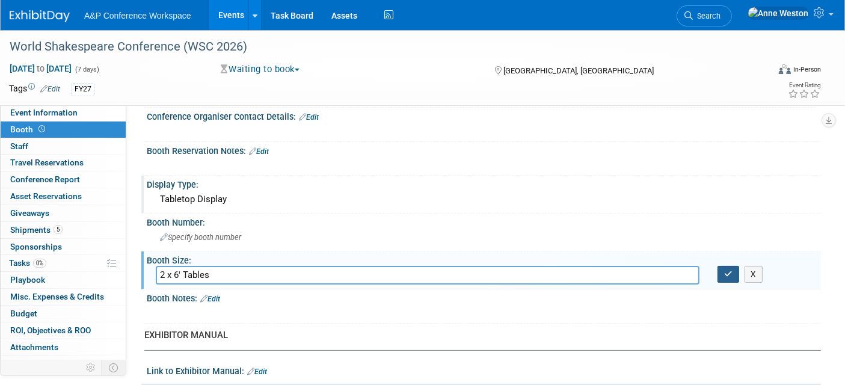
type input "2 x 6' Tables"
click at [726, 270] on icon "button" at bounding box center [728, 274] width 8 height 8
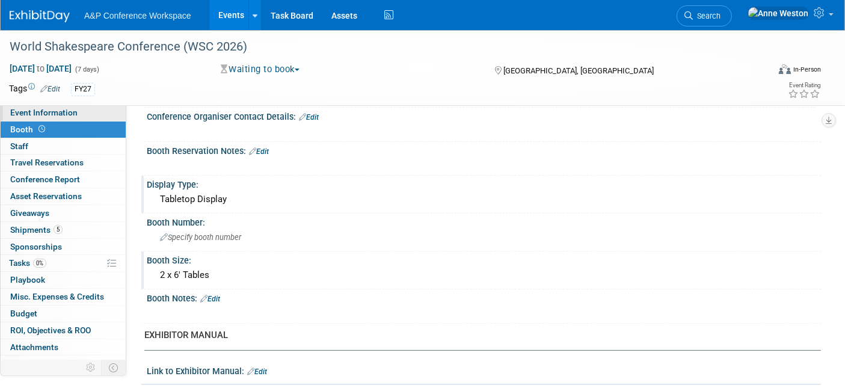
click at [74, 111] on span "Event Information" at bounding box center [43, 113] width 67 height 10
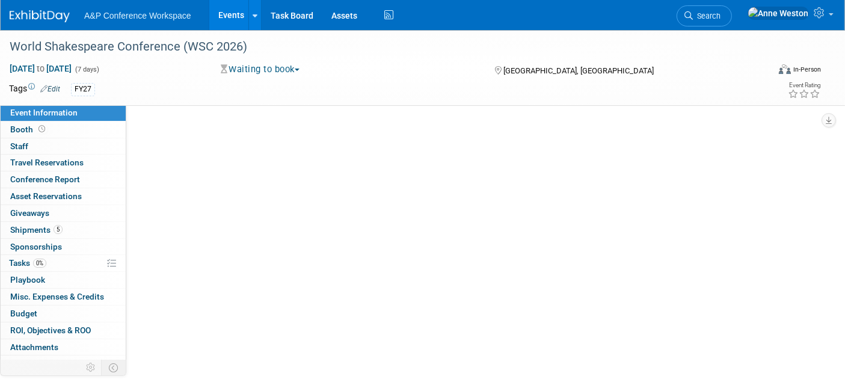
scroll to position [0, 0]
select select "Annual"
select select "Level 1"
select select "In-Person Booth"
select select "Drama & Performance Studies"
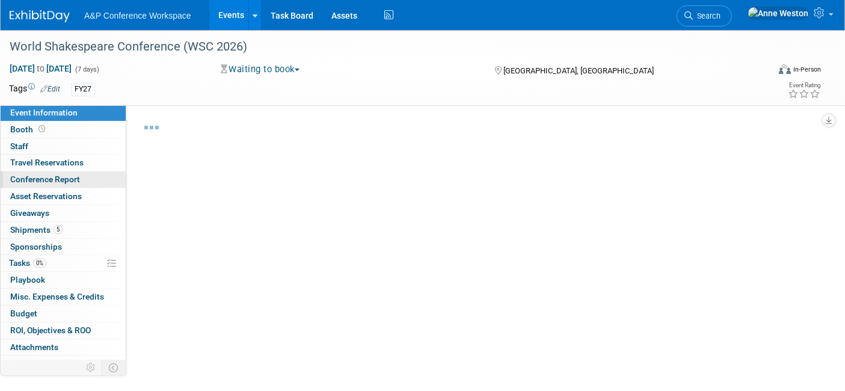
select select "The [PERSON_NAME]"
select select "[PERSON_NAME]"
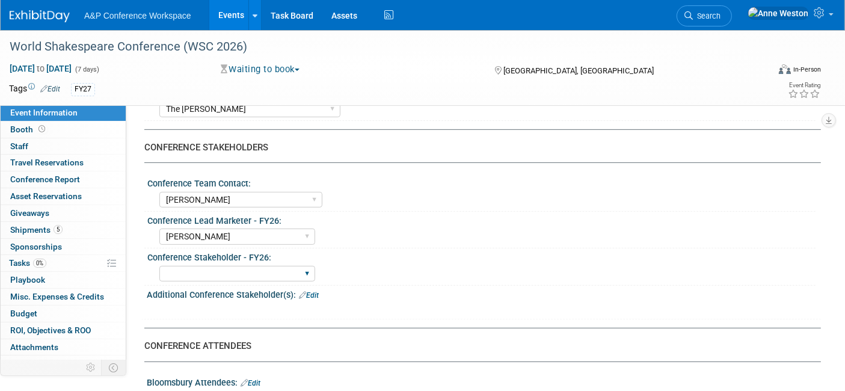
scroll to position [534, 0]
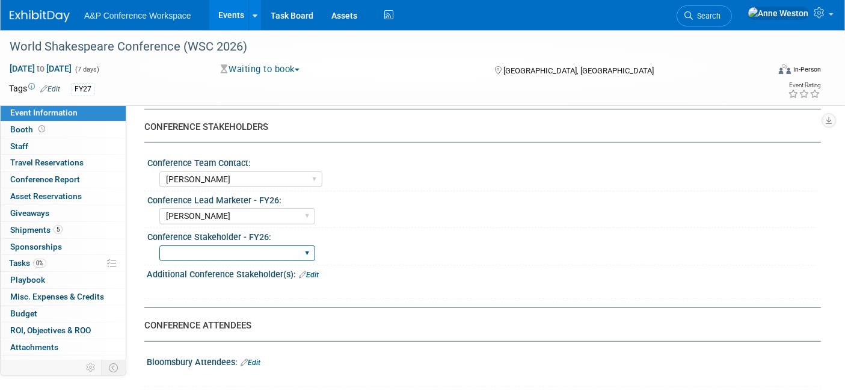
click at [261, 245] on select "Abigail Larkin Alice Billington Ami Reitmeier Amy Suratia Andy Boyd Anna Robert…" at bounding box center [237, 253] width 156 height 16
select select "[PERSON_NAME]"
click at [159, 245] on select "Abigail Larkin Alice Billington Ami Reitmeier Amy Suratia Andy Boyd Anna Robert…" at bounding box center [237, 253] width 156 height 16
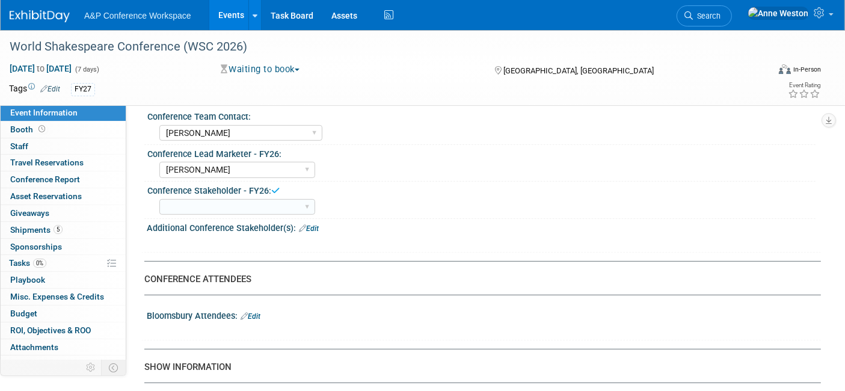
scroll to position [601, 0]
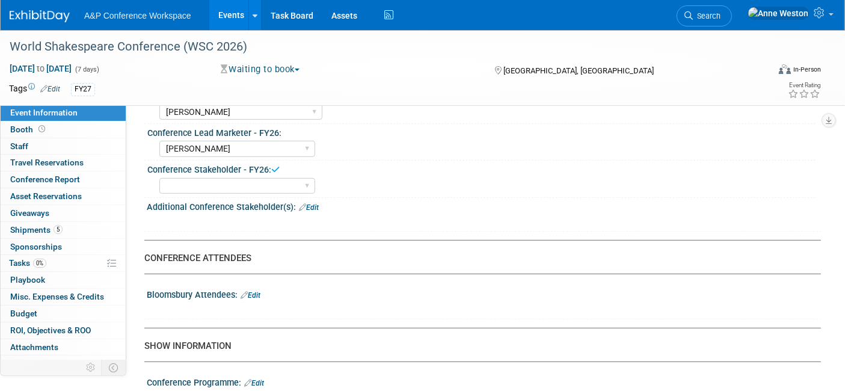
click at [251, 291] on link "Edit" at bounding box center [250, 295] width 20 height 8
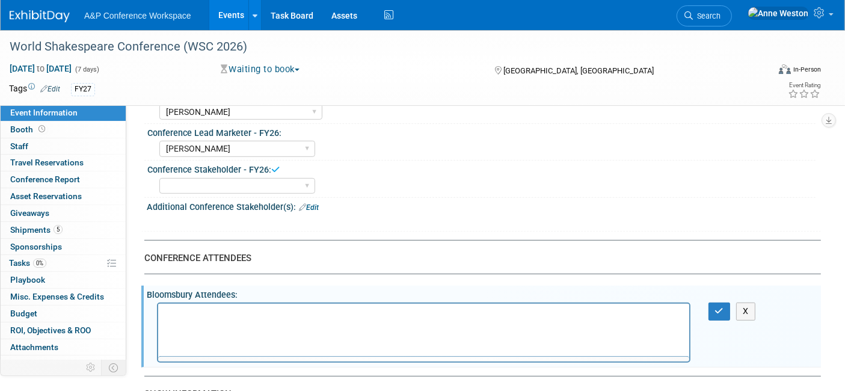
scroll to position [0, 0]
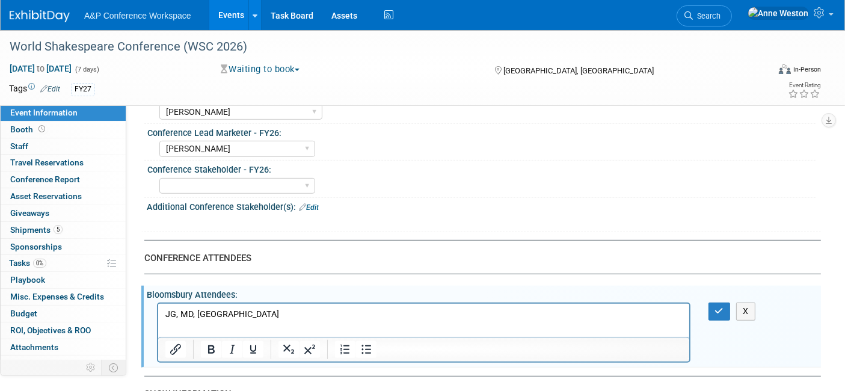
click at [195, 314] on p "JG, MD, MB" at bounding box center [423, 314] width 517 height 12
click at [168, 310] on p "JG, MD, MB" at bounding box center [423, 314] width 517 height 12
click at [541, 292] on div "Bloomsbury Attendees: Edit" at bounding box center [484, 293] width 674 height 15
drag, startPoint x: 191, startPoint y: 311, endPoint x: 206, endPoint y: 312, distance: 15.7
click at [190, 311] on p "Jade G, MD, MB" at bounding box center [423, 314] width 517 height 12
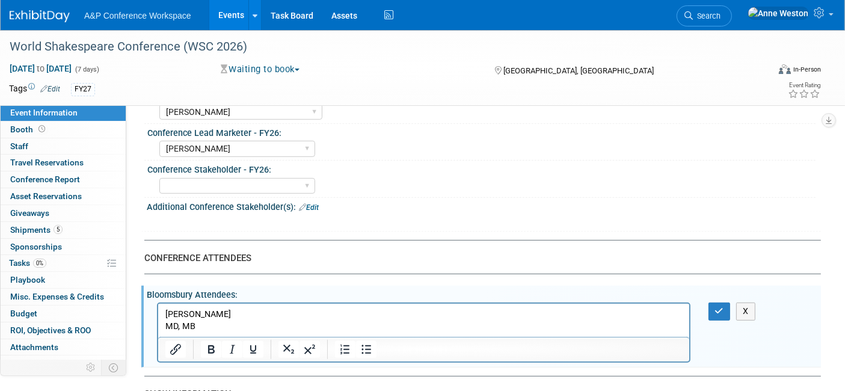
click at [171, 325] on p "MD, MB" at bounding box center [423, 326] width 517 height 12
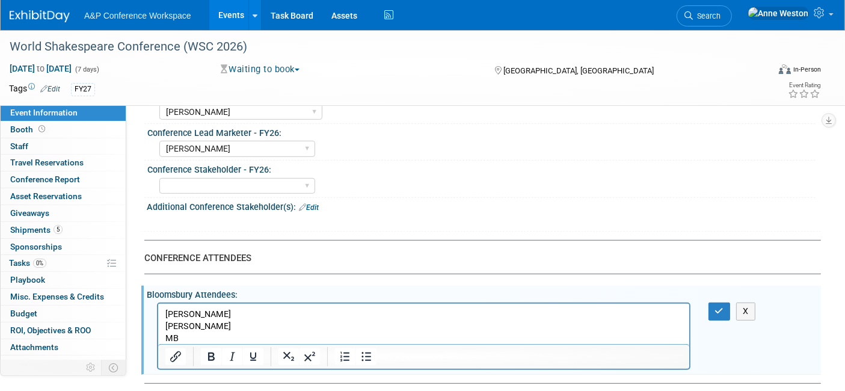
click at [201, 337] on p "MB" at bounding box center [423, 338] width 517 height 12
click at [717, 307] on icon "button" at bounding box center [719, 311] width 9 height 8
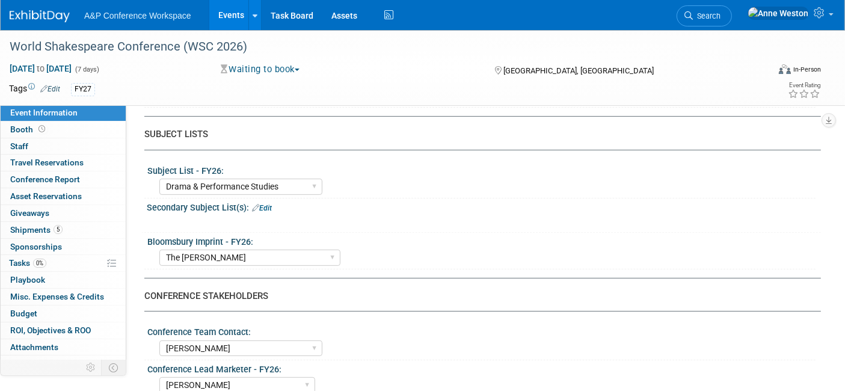
scroll to position [205, 0]
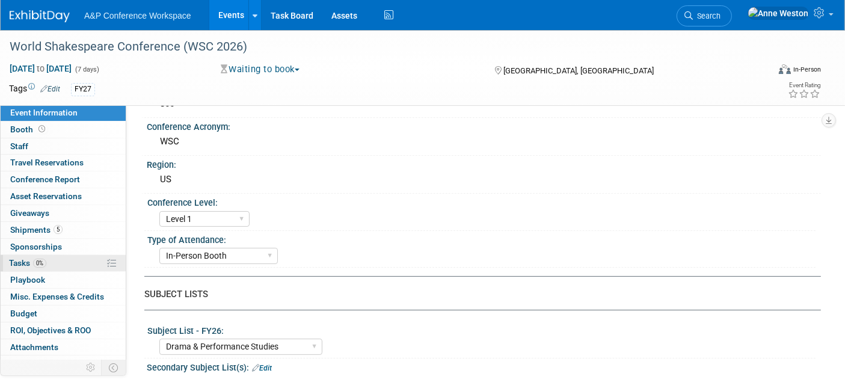
click at [93, 263] on link "0% Tasks 0%" at bounding box center [63, 263] width 125 height 16
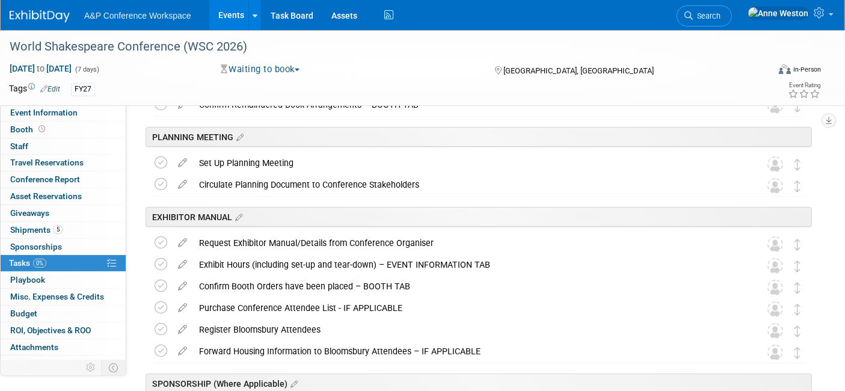
scroll to position [0, 0]
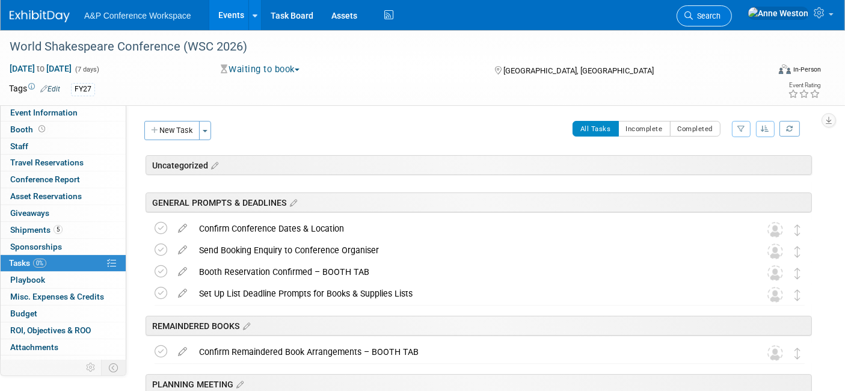
click at [720, 14] on span "Search" at bounding box center [707, 15] width 28 height 9
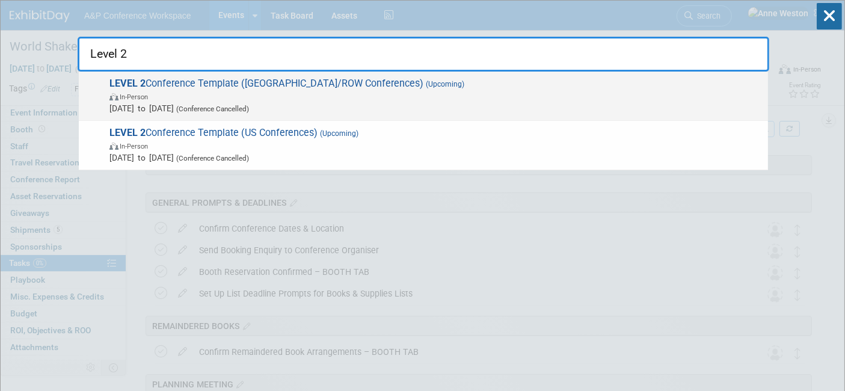
type input "Level 2"
click at [192, 81] on span "LEVEL 2 Conference Template (UK/ROW Conferences) (Upcoming) In-Person [DATE] to…" at bounding box center [434, 96] width 656 height 37
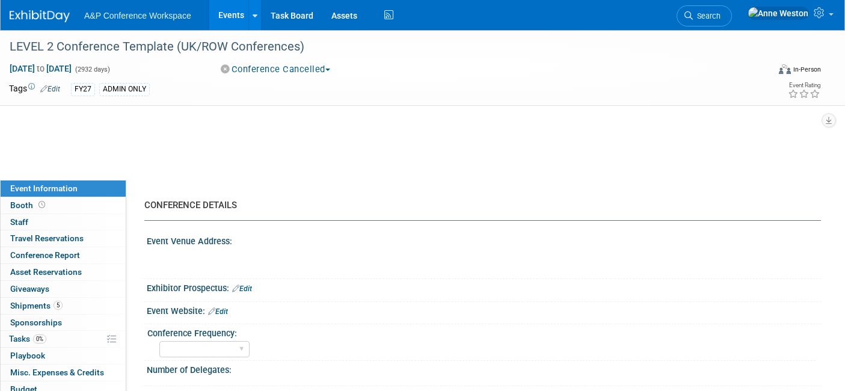
select select "Level 1"
select select "In-Person Booth"
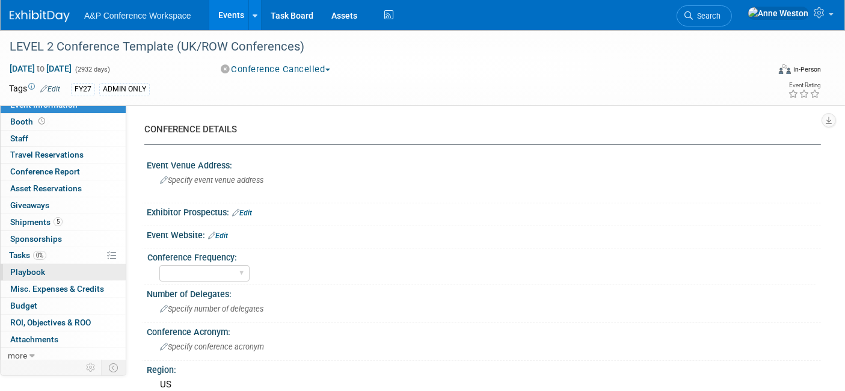
scroll to position [10, 0]
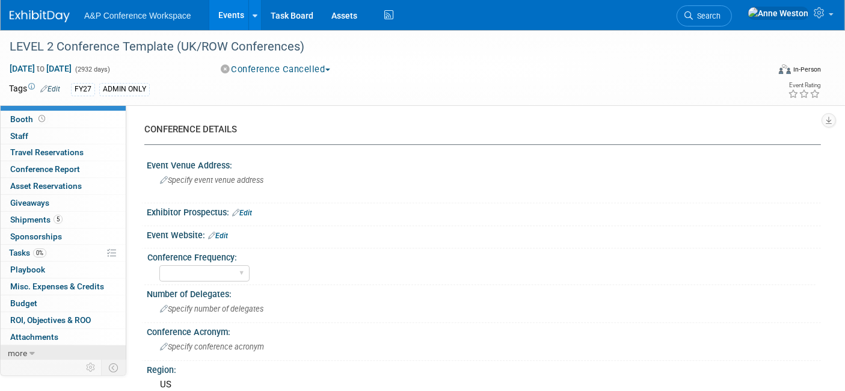
click at [22, 348] on span "more" at bounding box center [17, 353] width 19 height 10
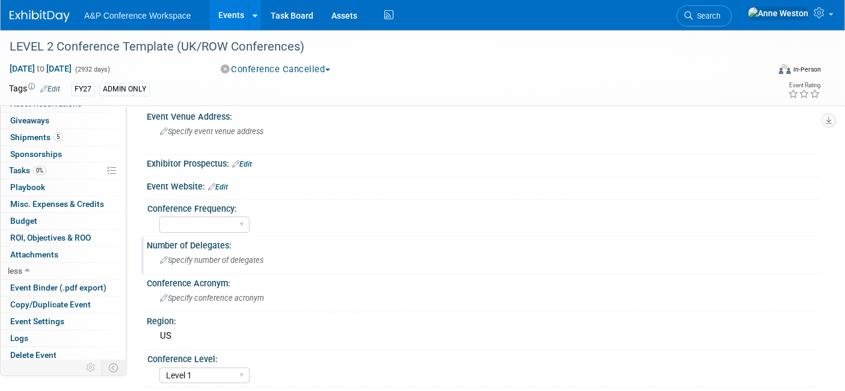
scroll to position [133, 0]
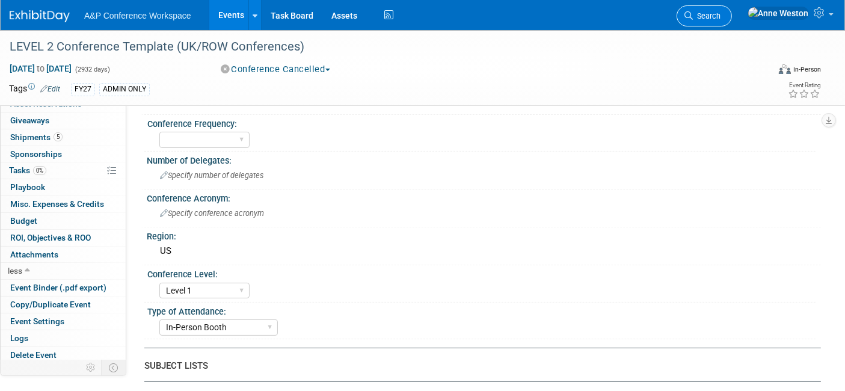
click at [720, 13] on span "Search" at bounding box center [707, 15] width 28 height 9
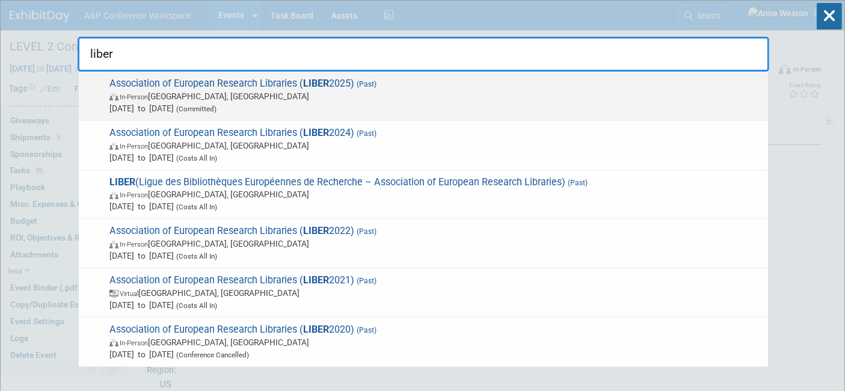
type input "liber"
click at [216, 85] on span "Association of European Research Libraries ( LIBER 2025) (Past) In-Person Lausa…" at bounding box center [434, 96] width 656 height 37
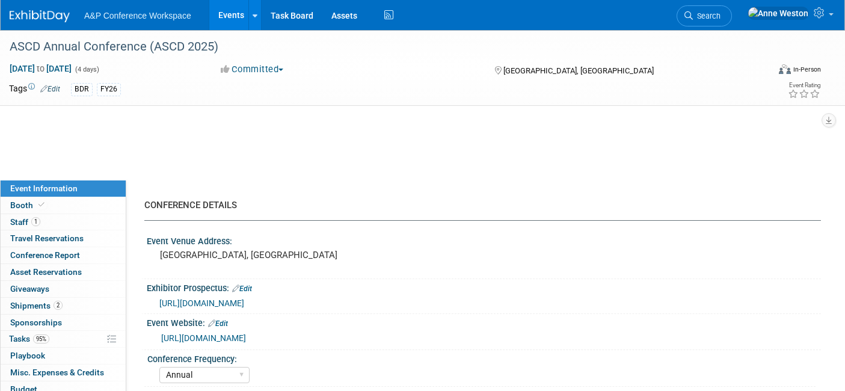
select select "Annual"
select select "Level 1"
select select "In-Person Booth"
select select "Schools"
select select "Bloomsbury Digital Resources"
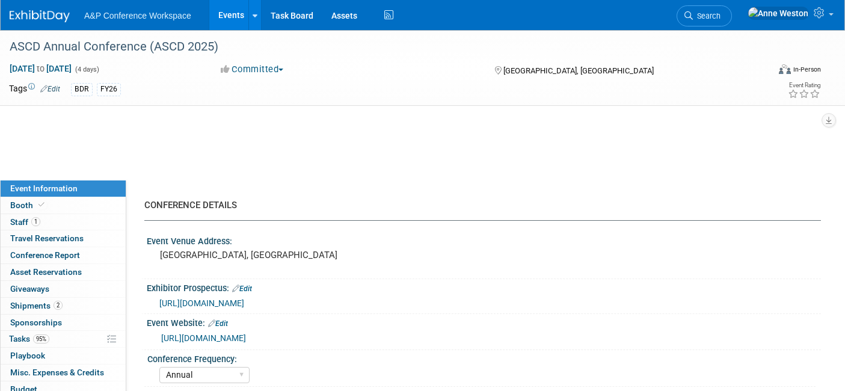
select select "[PERSON_NAME]"
select select "BDR Product Awareness and Trial Generation​"
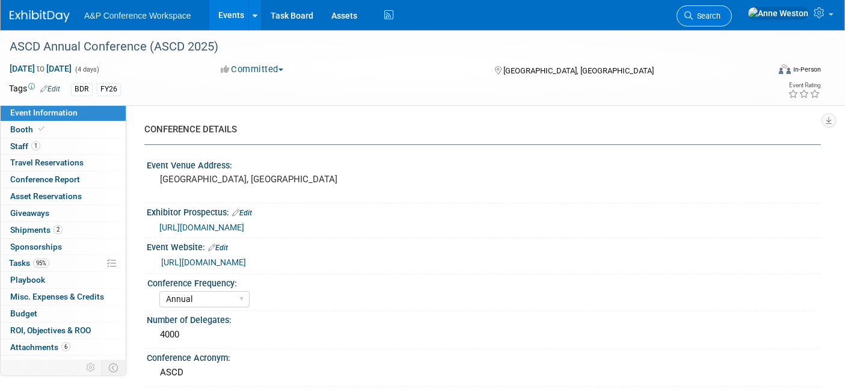
click at [693, 14] on icon at bounding box center [688, 15] width 8 height 8
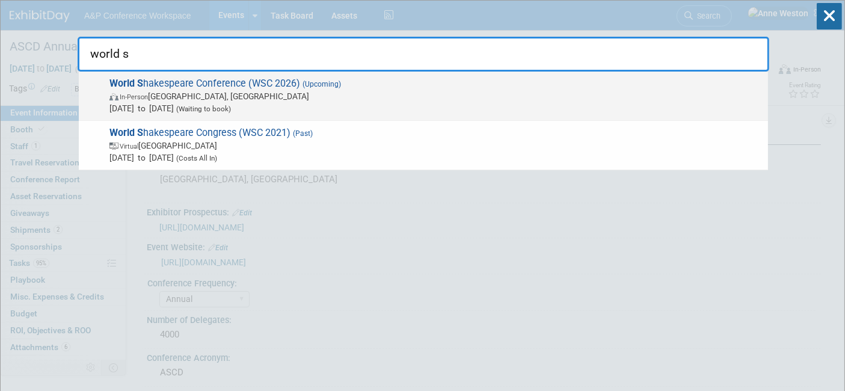
type input "world s"
click at [156, 93] on span "In-Person [GEOGRAPHIC_DATA], [GEOGRAPHIC_DATA]" at bounding box center [435, 96] width 652 height 12
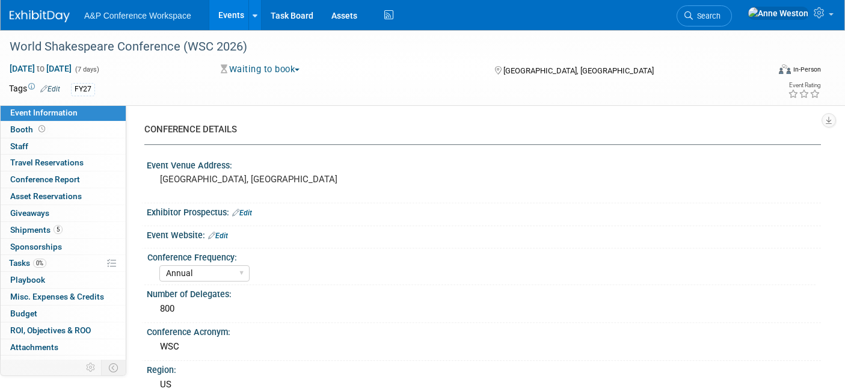
select select "Annual"
select select "Level 1"
select select "In-Person Booth"
select select "Drama & Performance Studies"
select select "The [PERSON_NAME]"
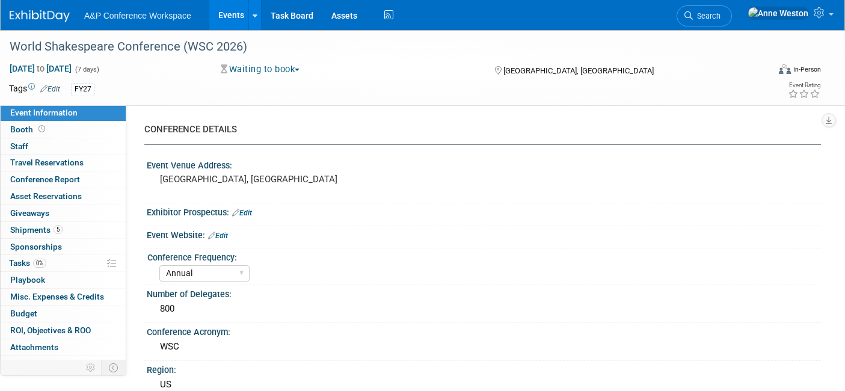
select select "[PERSON_NAME]"
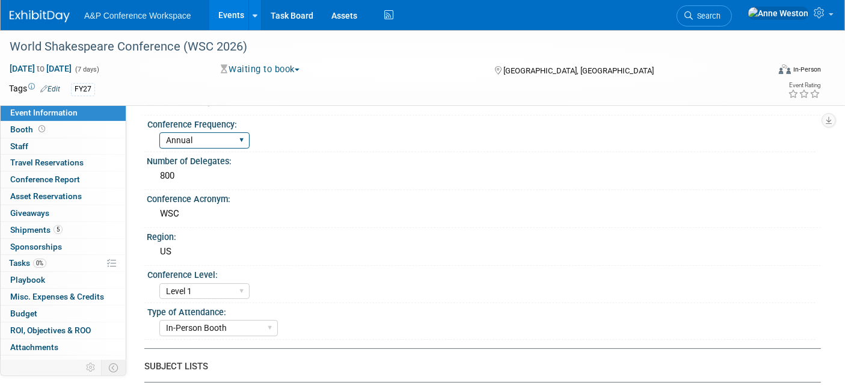
scroll to position [200, 0]
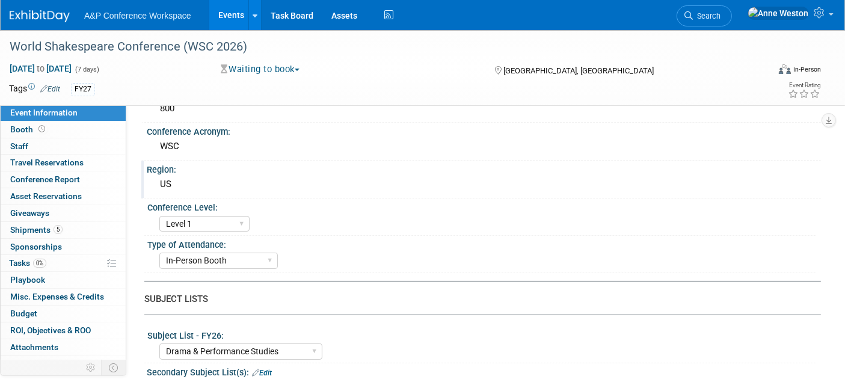
click at [188, 179] on div "US" at bounding box center [484, 184] width 656 height 19
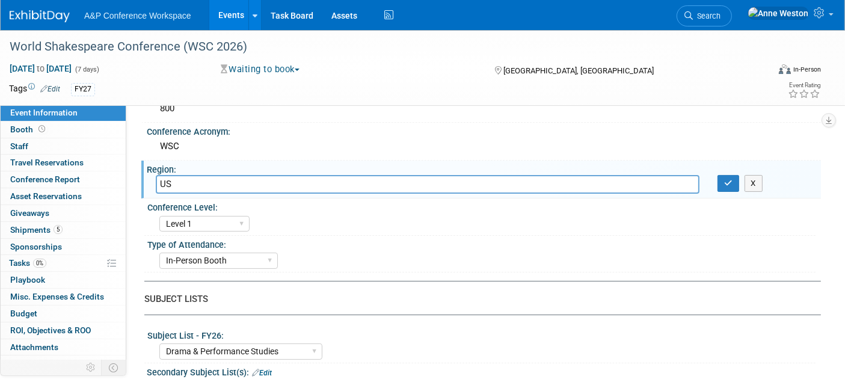
type input "U"
type input "ROW"
click at [725, 169] on div "Region:" at bounding box center [484, 168] width 674 height 15
click at [728, 184] on icon "button" at bounding box center [728, 183] width 8 height 8
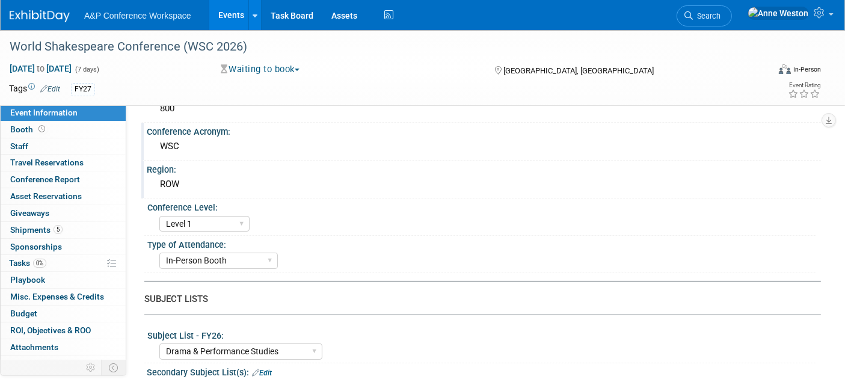
scroll to position [0, 0]
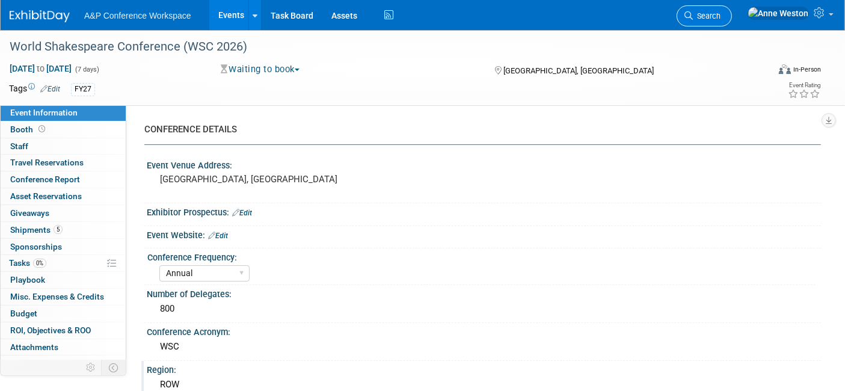
click at [720, 11] on span "Search" at bounding box center [707, 15] width 28 height 9
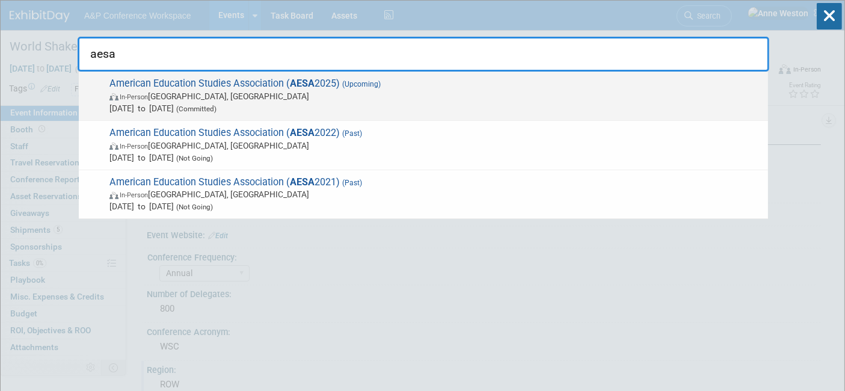
type input "aesa"
click at [187, 91] on span "In-Person Albuquerque, NM" at bounding box center [435, 96] width 652 height 12
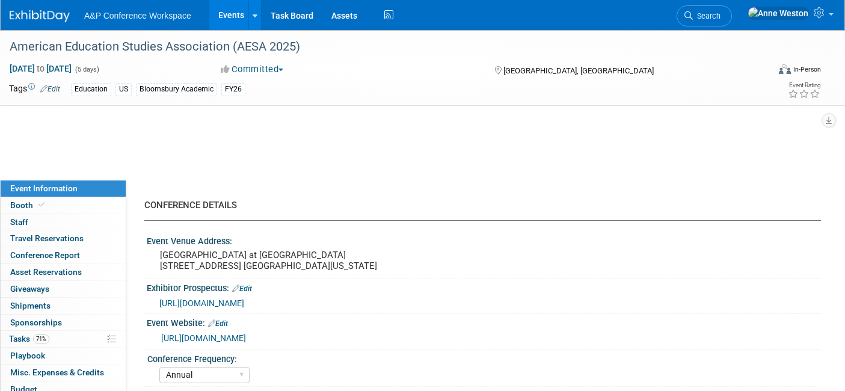
select select "Annual"
select select "Level 3"
select select "Sponsorship"
select select "Education"
select select "Bloomsbury Academic"
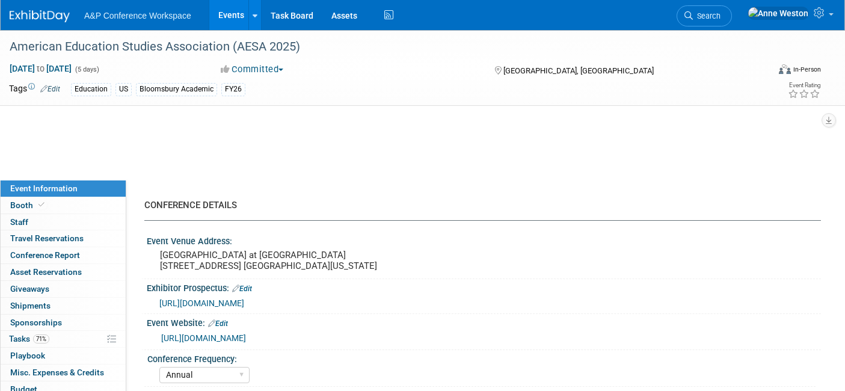
select select "[PERSON_NAME]"
select select "Brand/Subject Presence​"
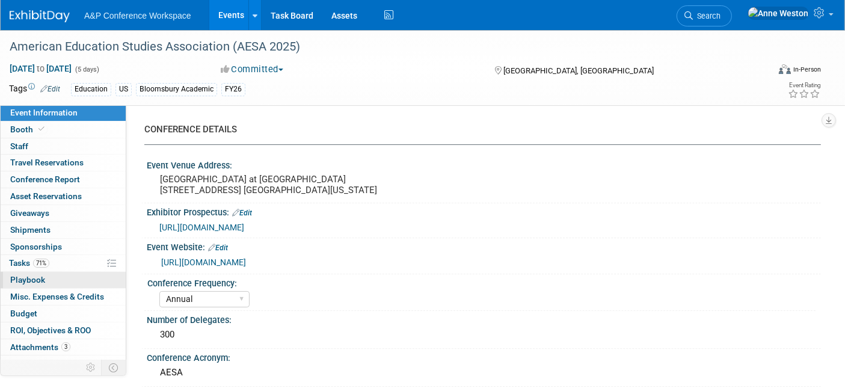
scroll to position [10, 0]
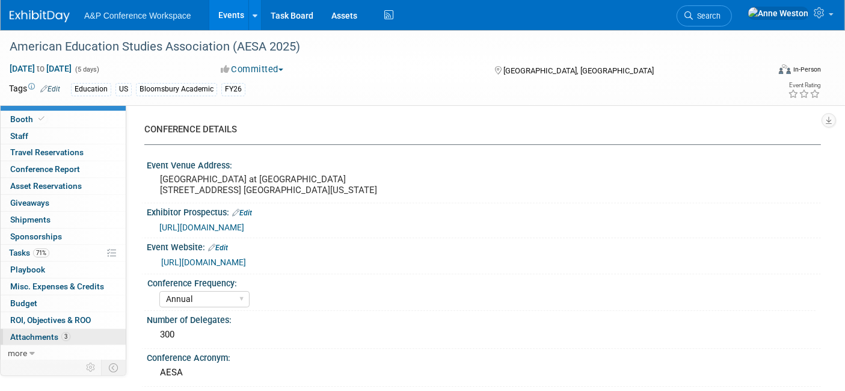
click at [34, 334] on span "Attachments 3" at bounding box center [40, 337] width 60 height 10
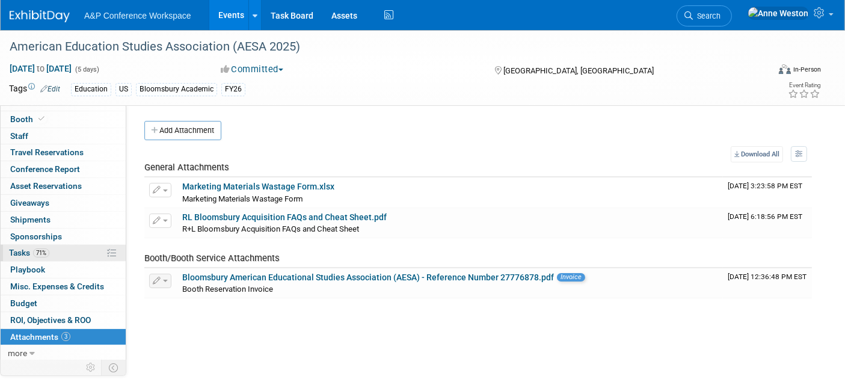
click at [39, 253] on span "71%" at bounding box center [41, 252] width 16 height 9
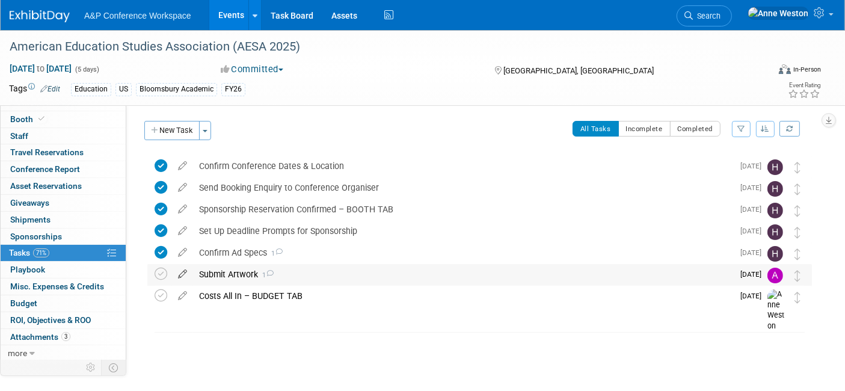
click at [183, 269] on icon at bounding box center [182, 271] width 21 height 15
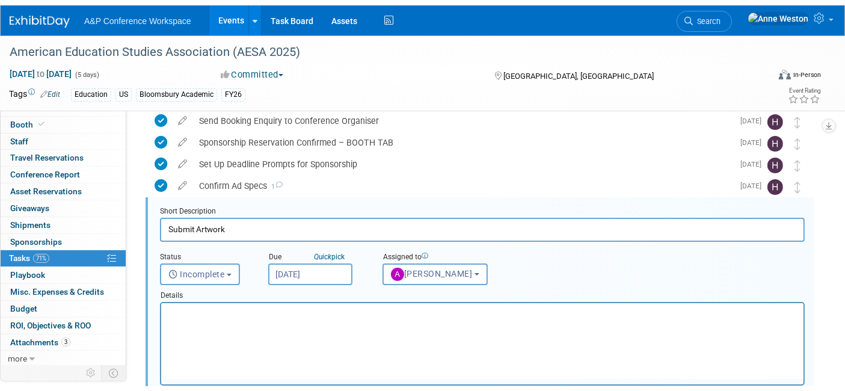
scroll to position [0, 0]
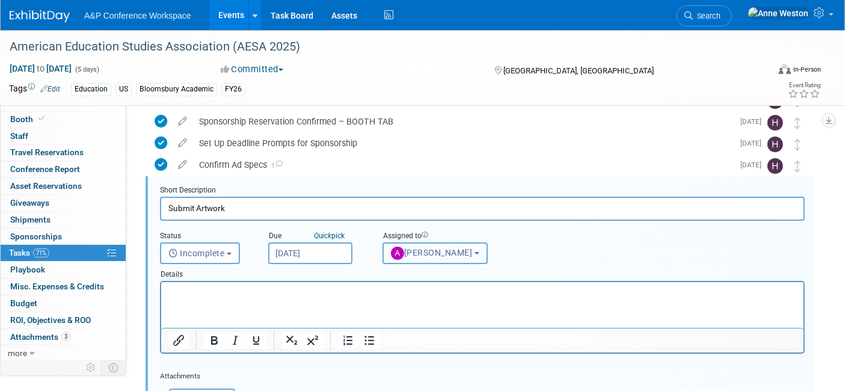
click at [420, 250] on span "[PERSON_NAME]" at bounding box center [432, 253] width 82 height 10
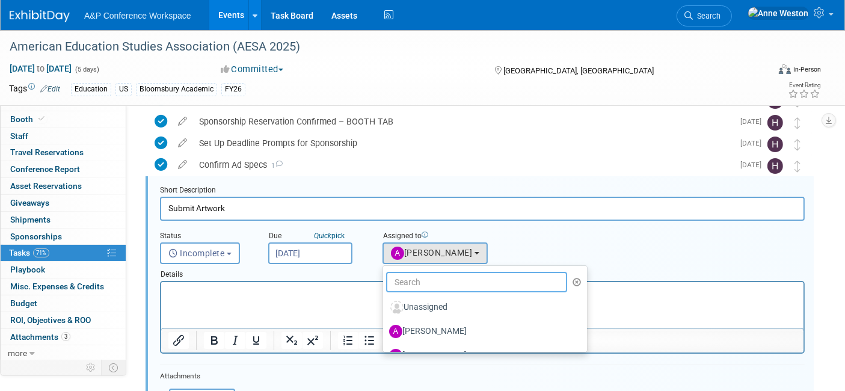
click at [420, 277] on input "text" at bounding box center [476, 282] width 181 height 20
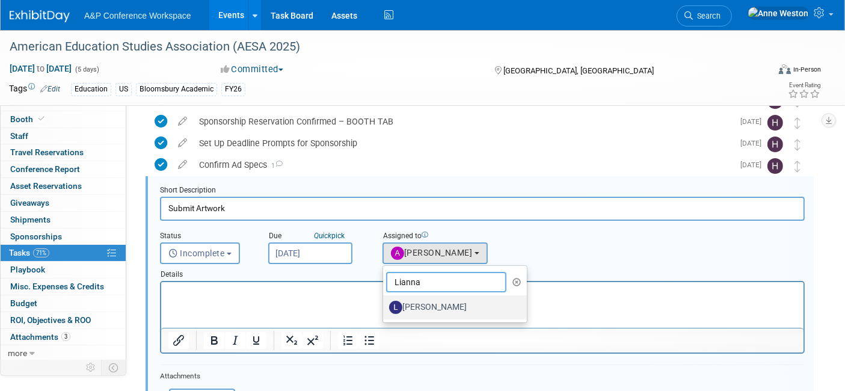
type input "Lianna"
click at [426, 304] on label "[PERSON_NAME]" at bounding box center [452, 307] width 126 height 19
click at [385, 304] on input "[PERSON_NAME]" at bounding box center [381, 306] width 8 height 8
select select "951dfe0e-0636-4a83-99d1-103a12255113"
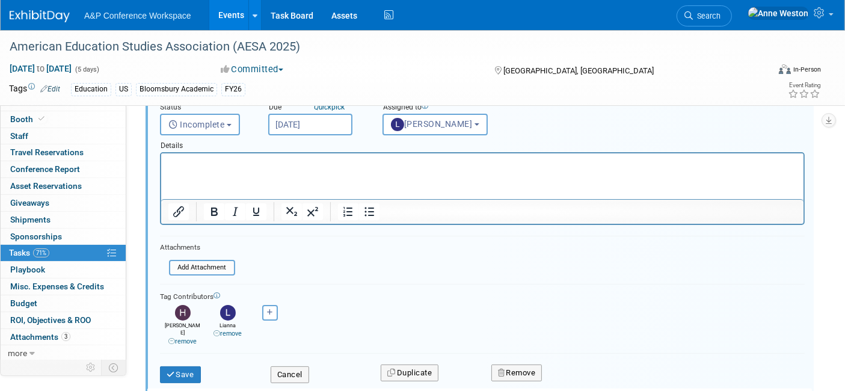
scroll to position [221, 0]
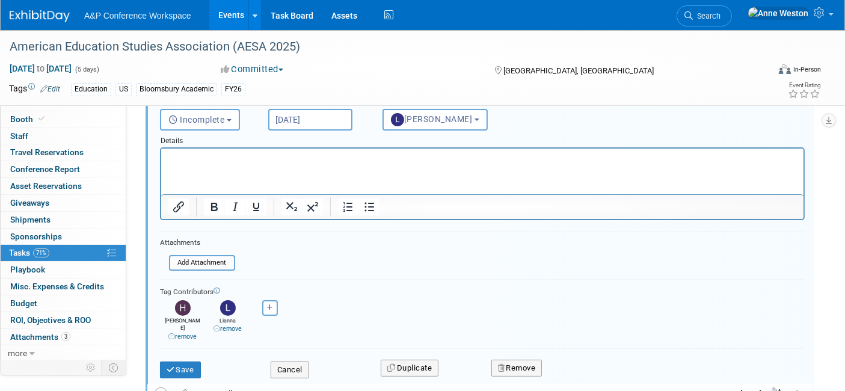
click at [225, 327] on link "remove" at bounding box center [227, 329] width 28 height 8
click at [170, 366] on icon "submit" at bounding box center [172, 370] width 10 height 8
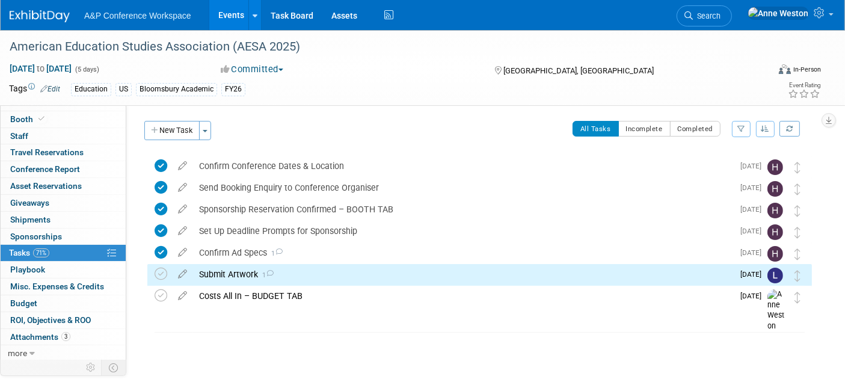
scroll to position [0, 0]
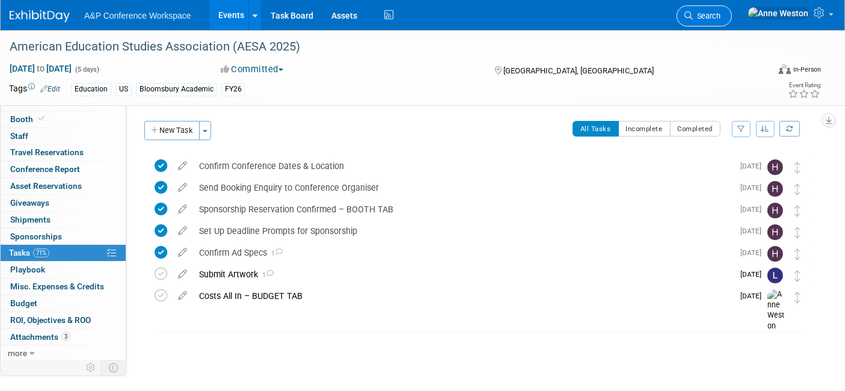
click at [693, 12] on icon at bounding box center [688, 15] width 8 height 8
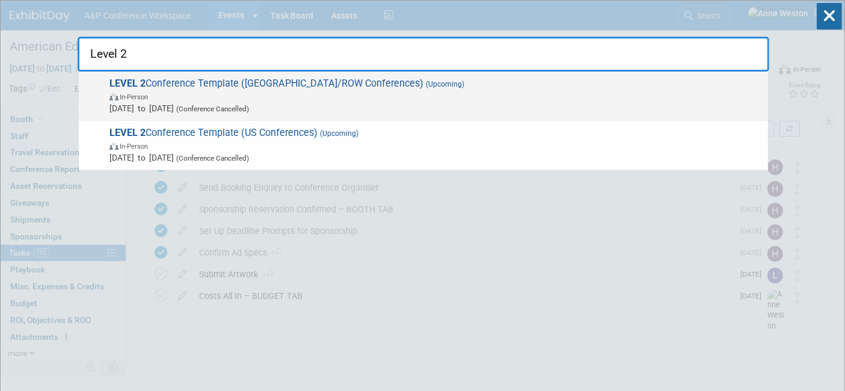
type input "Level 2"
click at [147, 80] on span "LEVEL 2 Conference Template (UK/ROW Conferences) (Upcoming) In-Person [DATE] to…" at bounding box center [434, 96] width 656 height 37
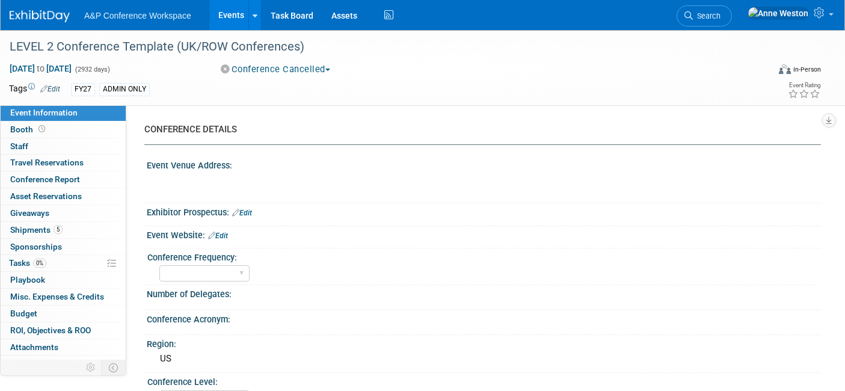
select select "Level 1"
select select "In-Person Booth"
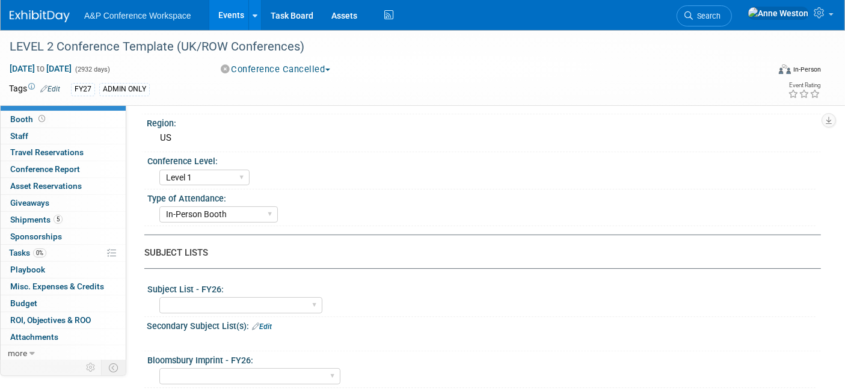
scroll to position [200, 0]
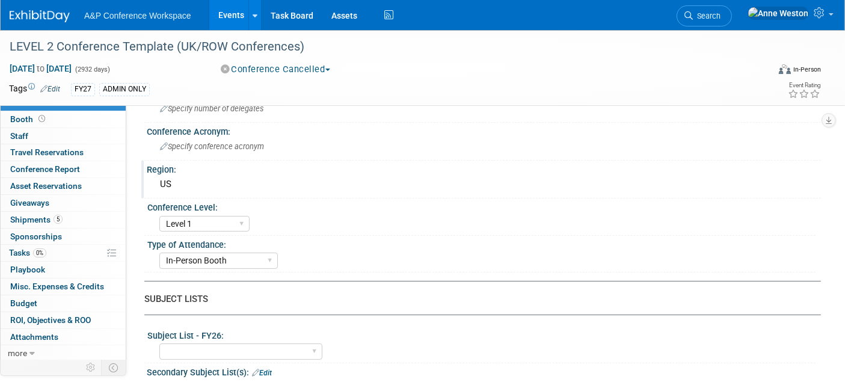
click at [189, 186] on div "US" at bounding box center [484, 184] width 656 height 19
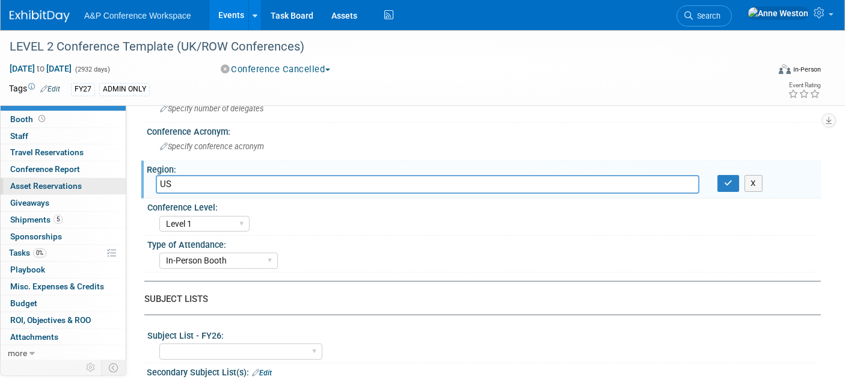
drag, startPoint x: 189, startPoint y: 186, endPoint x: 95, endPoint y: 186, distance: 93.8
click at [732, 181] on icon "button" at bounding box center [728, 183] width 8 height 8
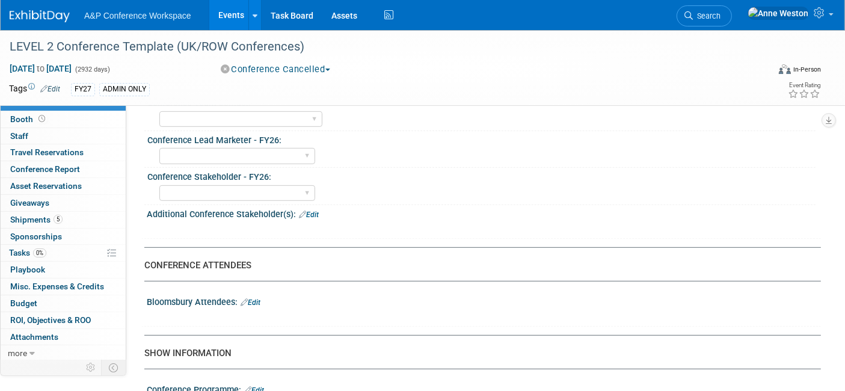
scroll to position [868, 0]
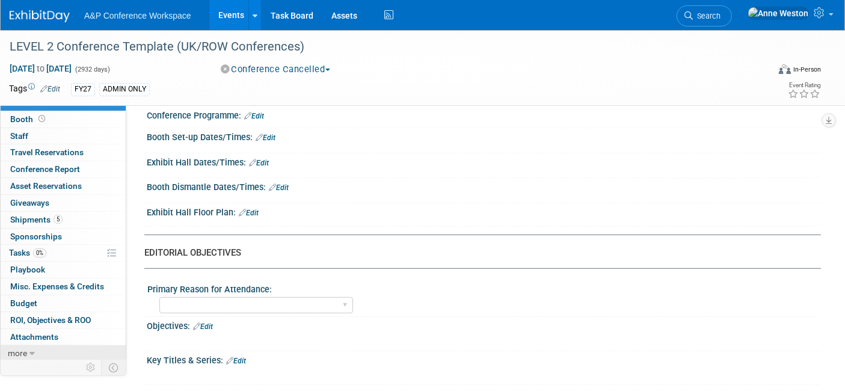
click at [24, 349] on span "more" at bounding box center [17, 353] width 19 height 10
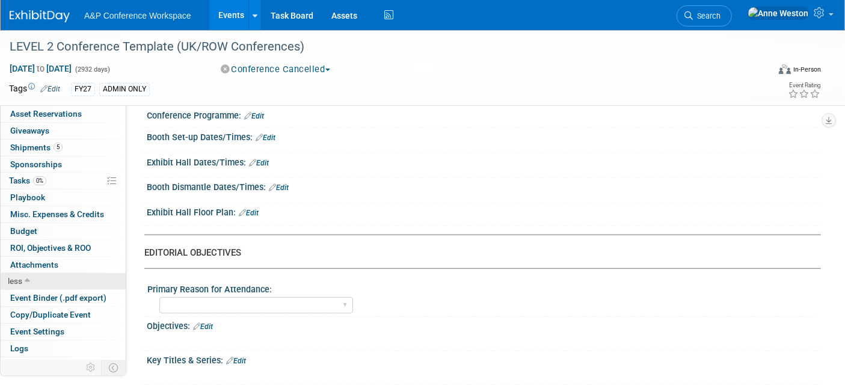
scroll to position [93, 0]
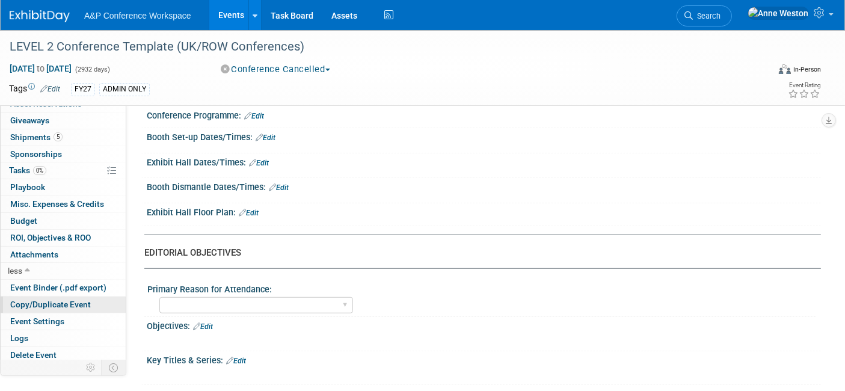
click at [51, 299] on span "Copy/Duplicate Event" at bounding box center [50, 304] width 81 height 10
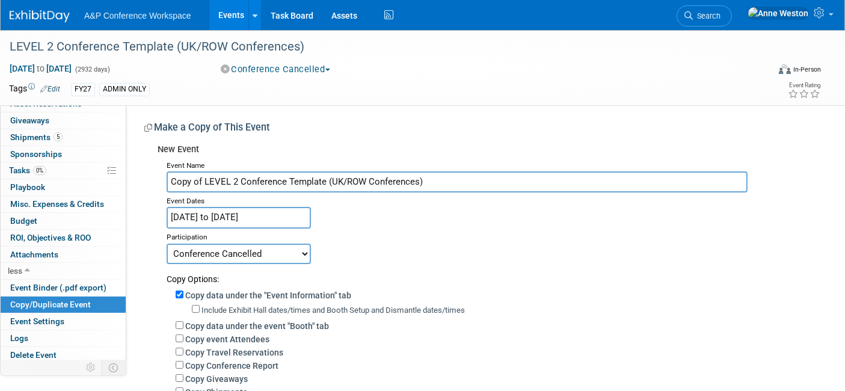
drag, startPoint x: 440, startPoint y: 183, endPoint x: 159, endPoint y: 201, distance: 280.8
click at [159, 201] on div "Event Name Copy of LEVEL 2 Conference Template (UK/ROW Conferences) Event Dates…" at bounding box center [485, 357] width 654 height 401
type input "Liber 2026"
click at [413, 218] on div "Event Name Liber 2026 Event Dates Oct 21, 2024 to Oct 30, 2032 Duplicate Event …" at bounding box center [485, 357] width 654 height 401
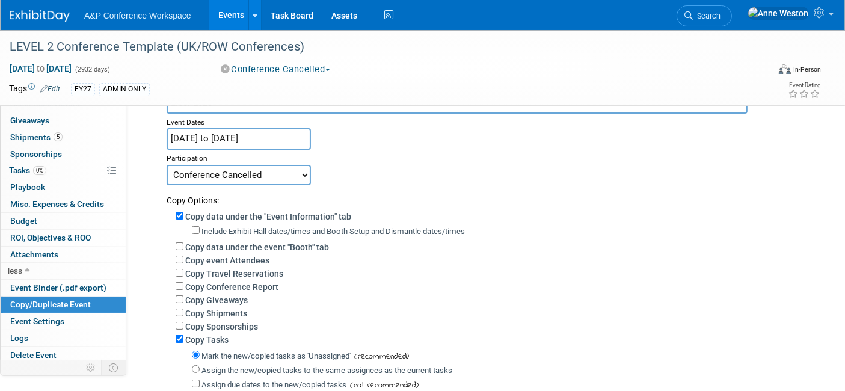
scroll to position [67, 0]
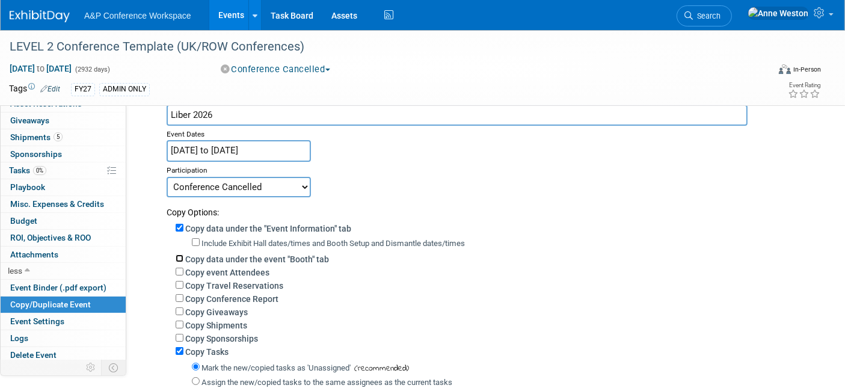
click at [177, 254] on input "Copy data under the event "Booth" tab" at bounding box center [180, 258] width 8 height 8
checkbox input "true"
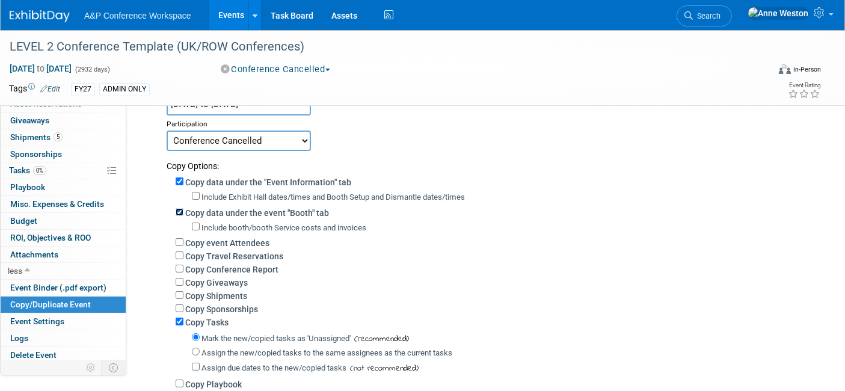
scroll to position [133, 0]
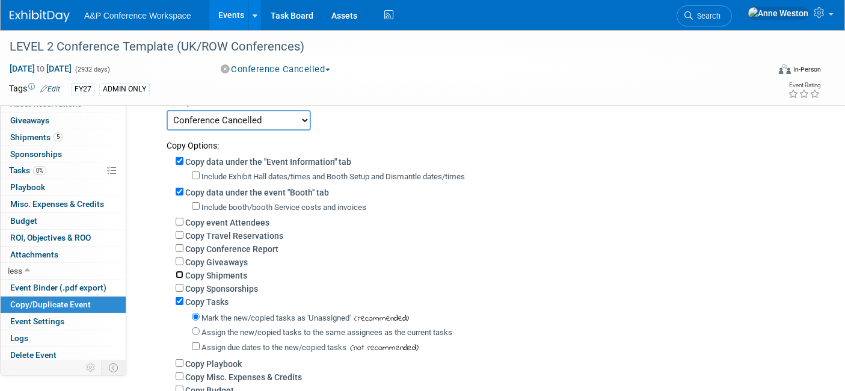
click at [179, 275] on input "Copy Shipments" at bounding box center [180, 275] width 8 height 8
checkbox input "true"
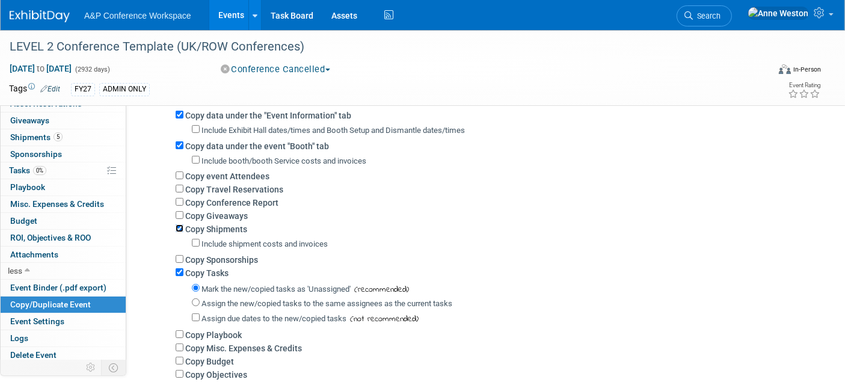
scroll to position [200, 0]
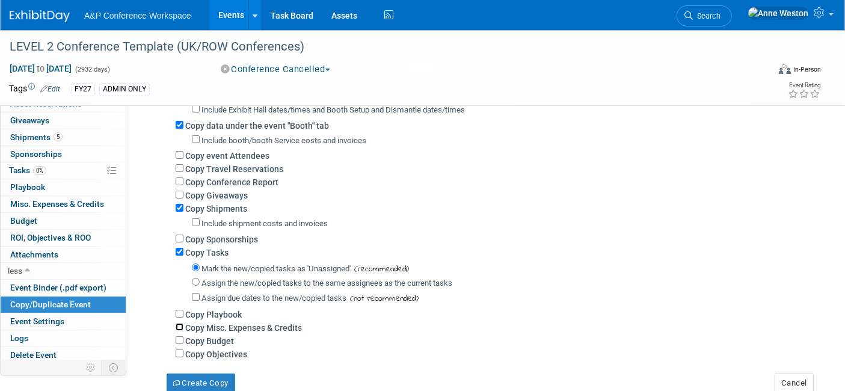
click at [178, 323] on input "Copy Misc. Expenses & Credits" at bounding box center [180, 327] width 8 height 8
checkbox input "true"
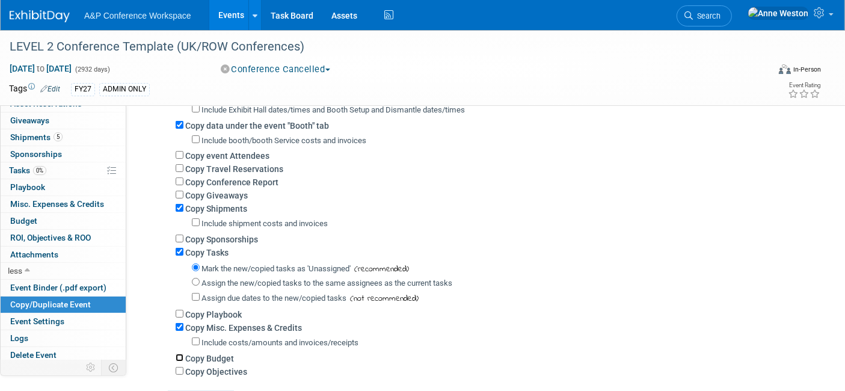
click at [178, 354] on input "Copy Budget" at bounding box center [180, 358] width 8 height 8
checkbox input "true"
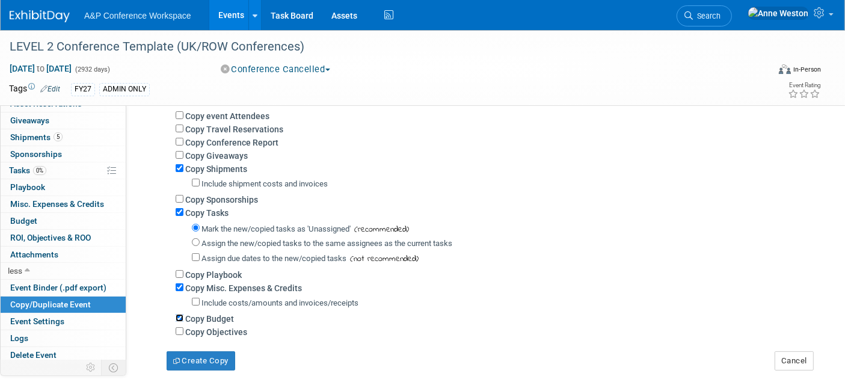
scroll to position [267, 0]
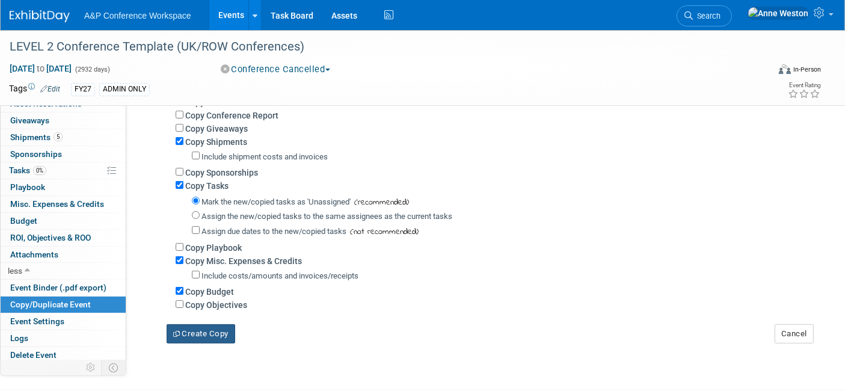
click at [194, 332] on button "Create Copy" at bounding box center [201, 333] width 69 height 19
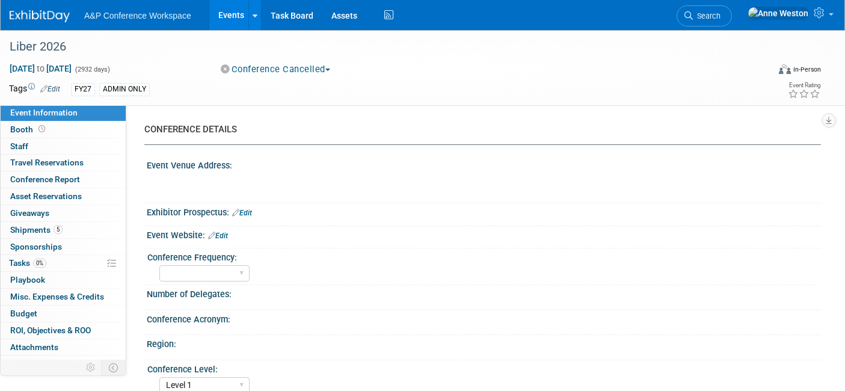
select select "Level 1"
select select "In-Person Booth"
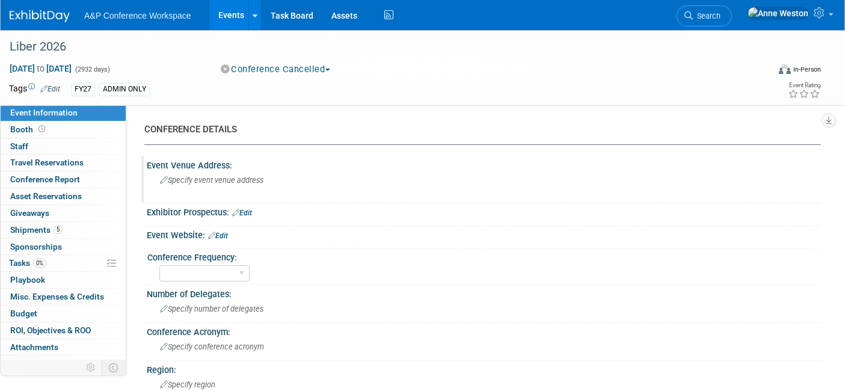
click at [200, 182] on span "Specify event venue address" at bounding box center [211, 180] width 103 height 9
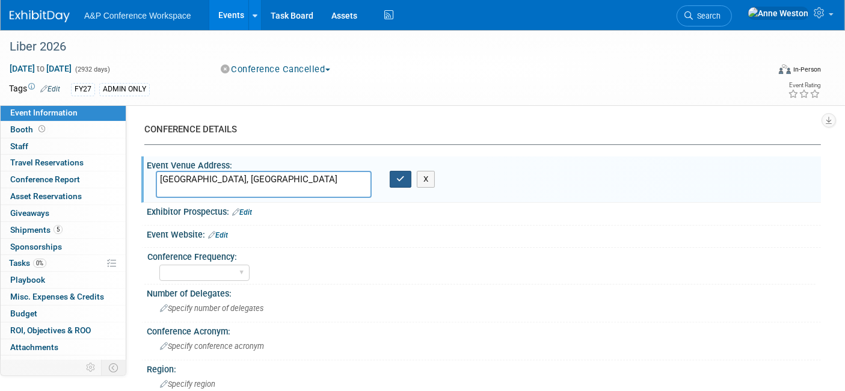
type textarea "Trondheim, Norway"
click at [405, 171] on button "button" at bounding box center [401, 179] width 22 height 17
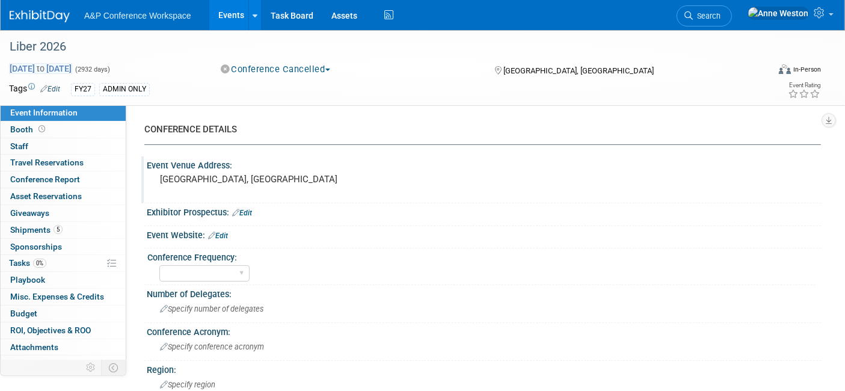
click at [55, 66] on span "Oct 21, 2024 to Oct 30, 2032" at bounding box center [40, 68] width 63 height 11
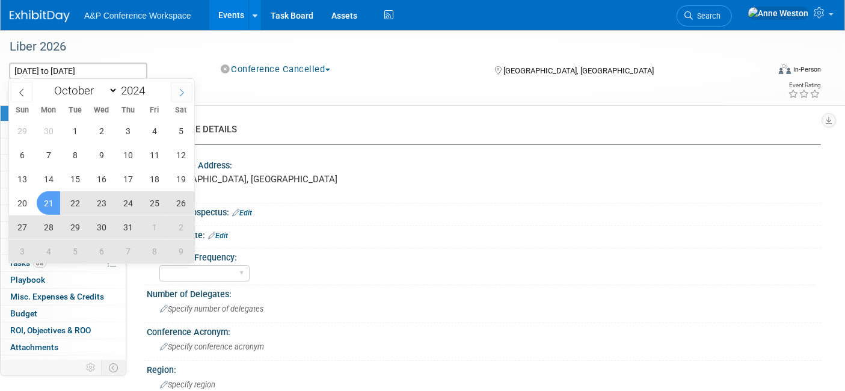
click at [175, 87] on span at bounding box center [182, 92] width 22 height 20
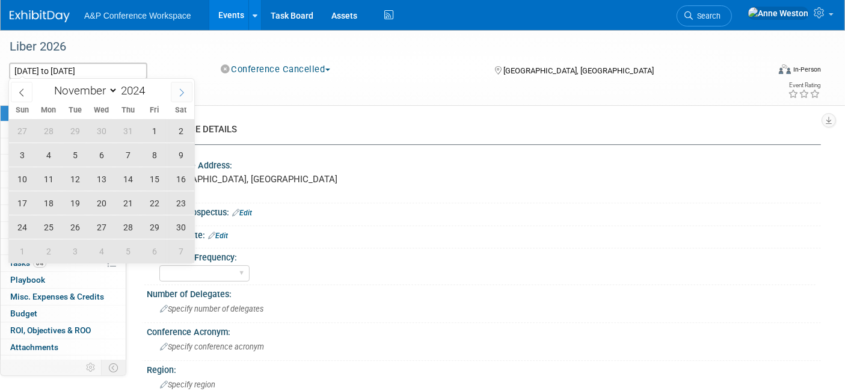
click at [175, 87] on span at bounding box center [182, 92] width 22 height 20
select select "11"
click at [175, 87] on span at bounding box center [182, 92] width 22 height 20
type input "2025"
click at [177, 88] on span at bounding box center [182, 92] width 22 height 20
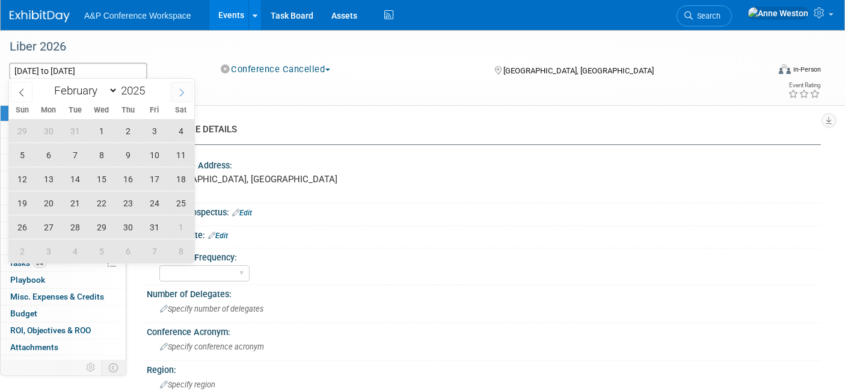
click at [177, 88] on span at bounding box center [182, 92] width 22 height 20
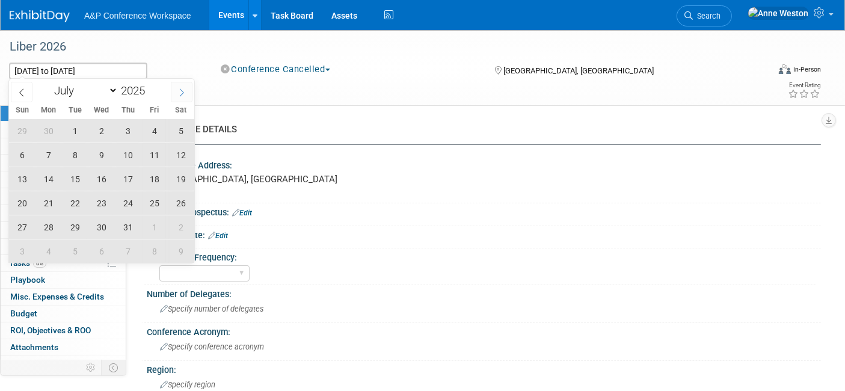
click at [177, 88] on span at bounding box center [182, 92] width 22 height 20
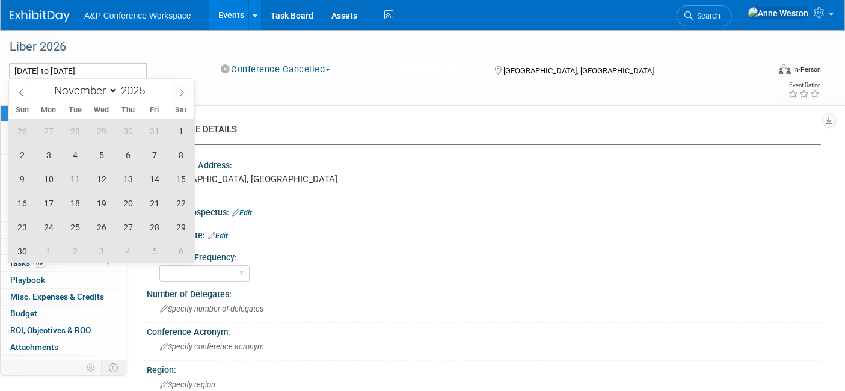
select select "11"
click at [177, 88] on span at bounding box center [182, 92] width 22 height 20
type input "2026"
click at [177, 88] on span at bounding box center [182, 92] width 22 height 20
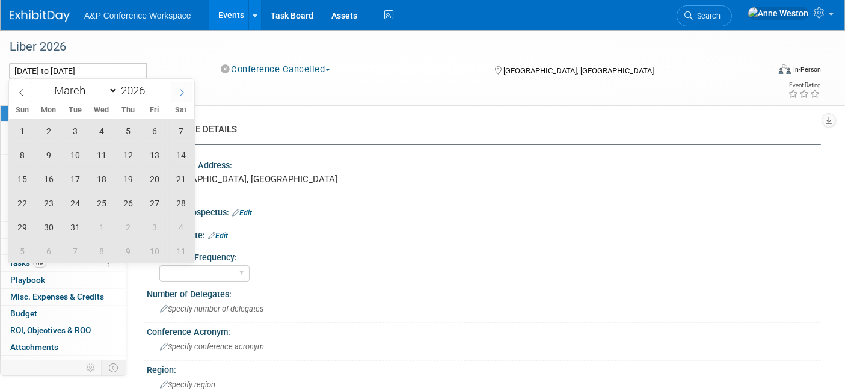
click at [177, 88] on span at bounding box center [182, 92] width 22 height 20
select select "6"
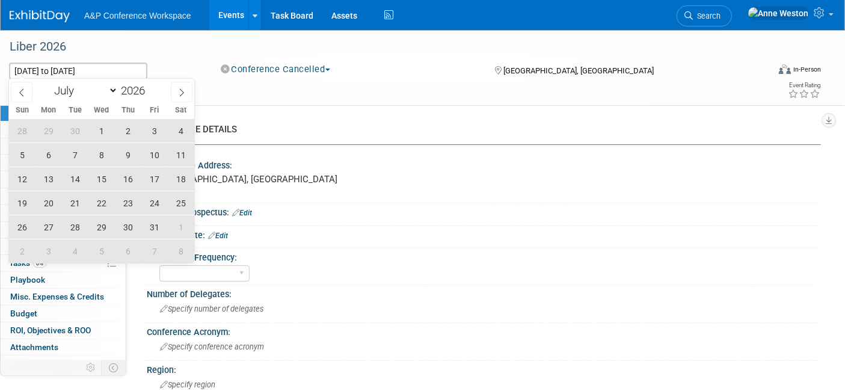
click at [97, 124] on span "1" at bounding box center [101, 130] width 23 height 23
type input "Jul 1, 2026"
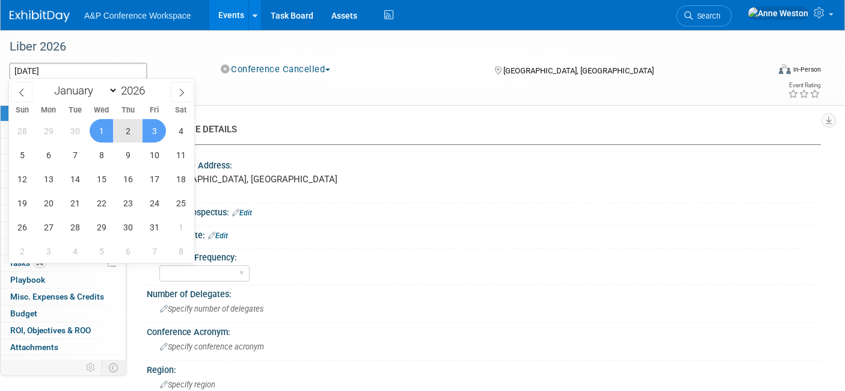
click at [150, 124] on span "3" at bounding box center [153, 130] width 23 height 23
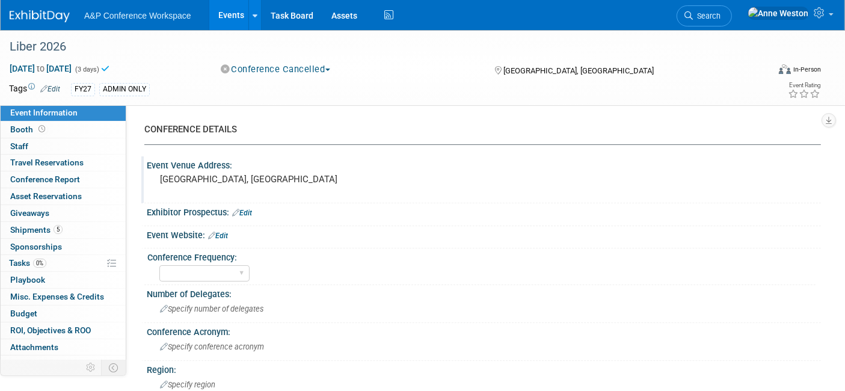
click at [57, 85] on link "Edit" at bounding box center [50, 89] width 20 height 8
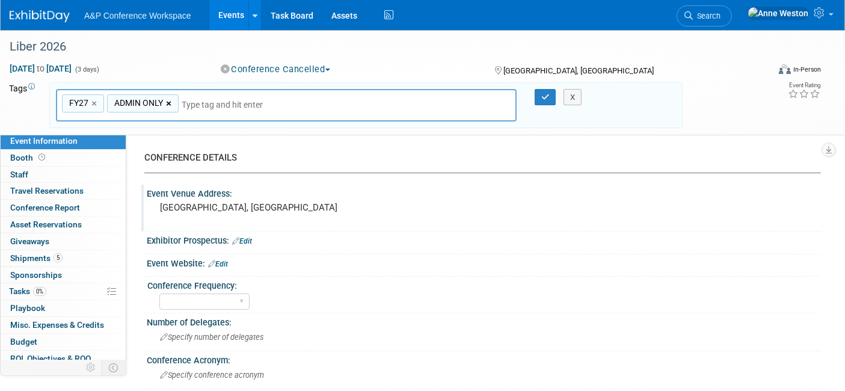
click at [172, 98] on link "×" at bounding box center [170, 104] width 8 height 14
type input "FY27"
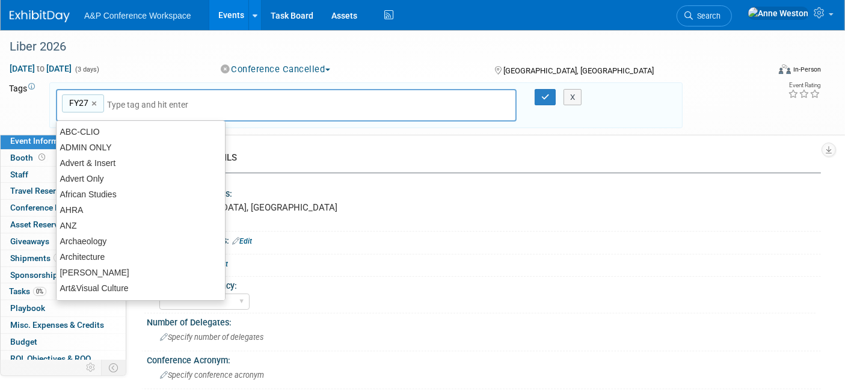
click at [218, 100] on input "text" at bounding box center [191, 105] width 168 height 12
click at [195, 100] on input "text" at bounding box center [191, 105] width 168 height 12
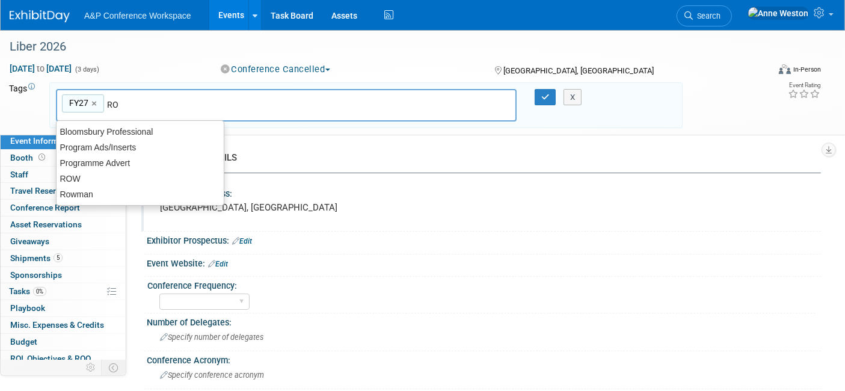
type input "ROW"
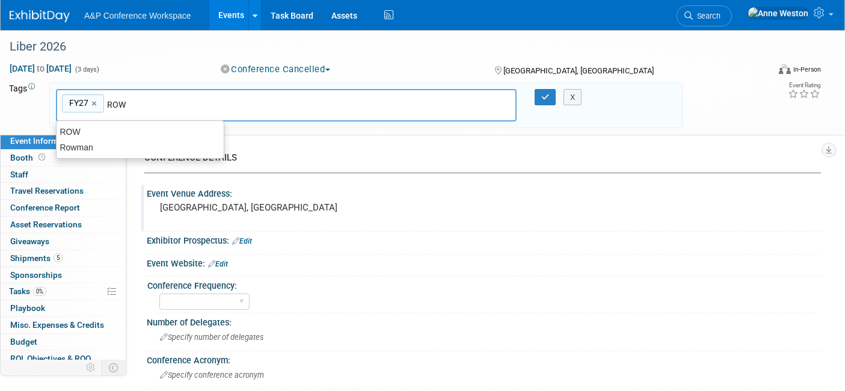
type input "FY27, ROW"
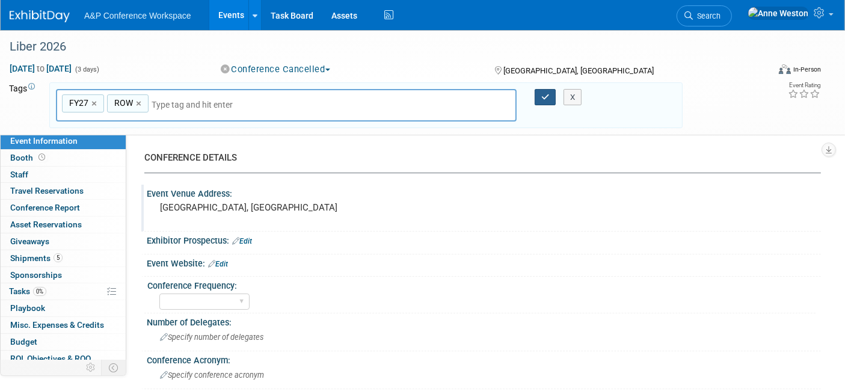
click at [541, 95] on icon "button" at bounding box center [545, 97] width 8 height 8
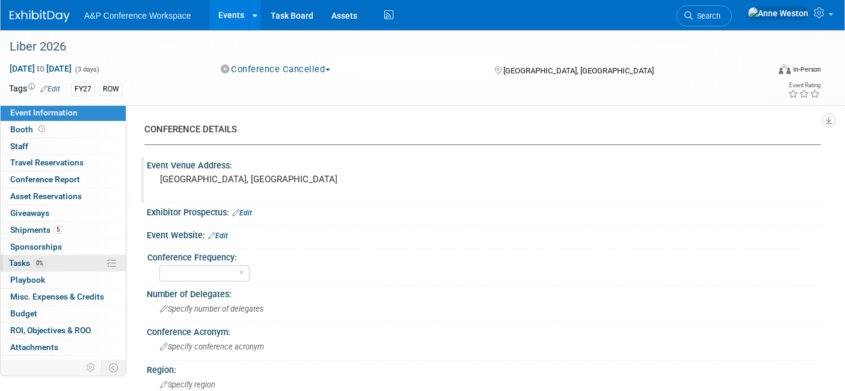
click at [41, 262] on span "0%" at bounding box center [39, 263] width 13 height 9
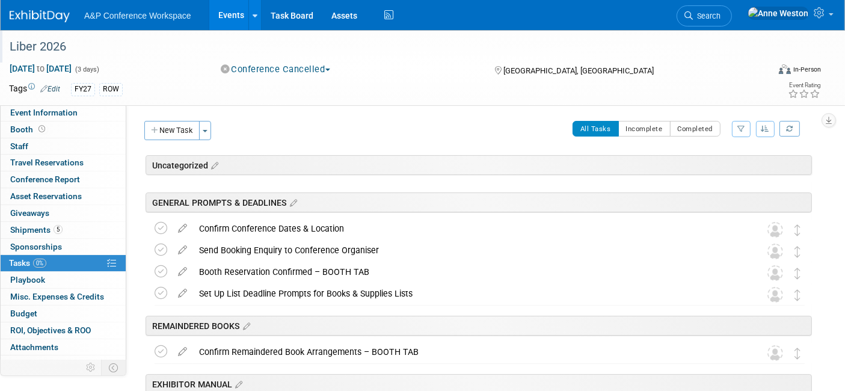
click at [76, 50] on div "Liber 2026" at bounding box center [378, 47] width 746 height 22
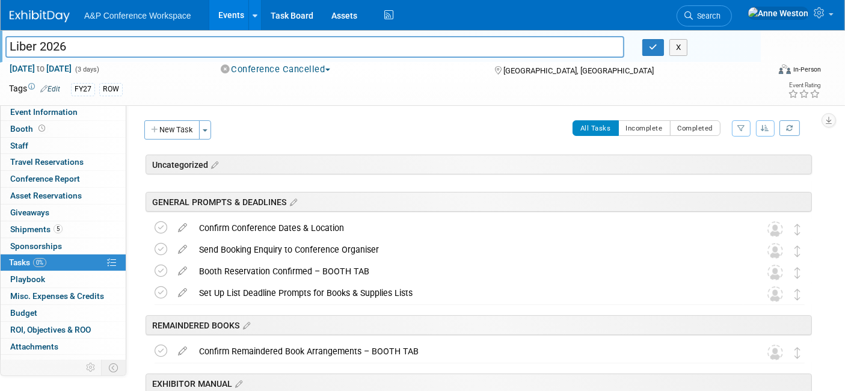
drag, startPoint x: 85, startPoint y: 49, endPoint x: 0, endPoint y: 42, distance: 85.7
click at [0, 42] on div "Liber 2026" at bounding box center [314, 48] width 637 height 18
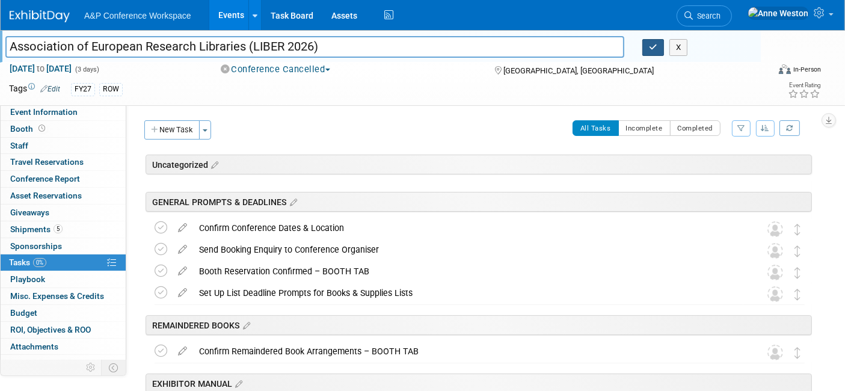
type input "Association of European Research Libraries (LIBER 2026)"
click at [654, 42] on button "button" at bounding box center [653, 47] width 22 height 17
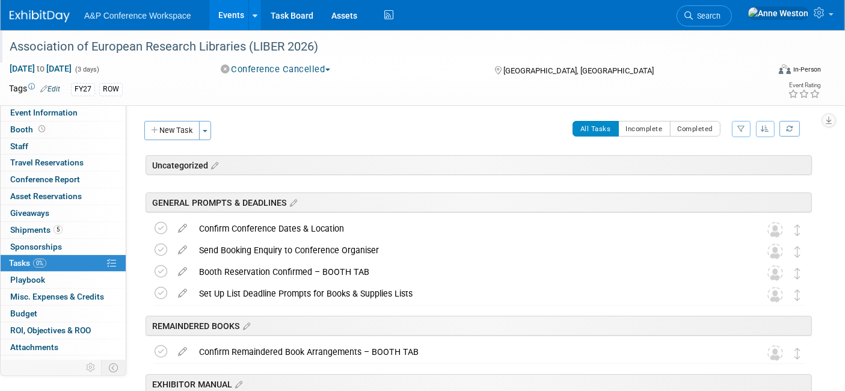
click at [252, 73] on button "Conference Cancelled" at bounding box center [275, 69] width 118 height 13
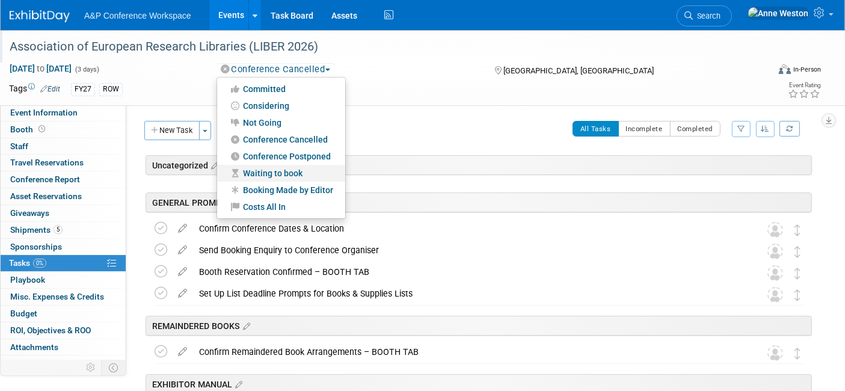
click at [252, 176] on link "Waiting to book" at bounding box center [281, 173] width 128 height 17
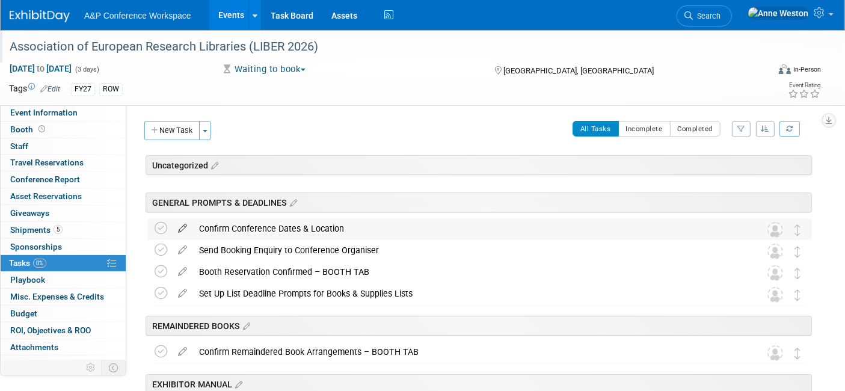
click at [177, 222] on icon at bounding box center [182, 225] width 21 height 15
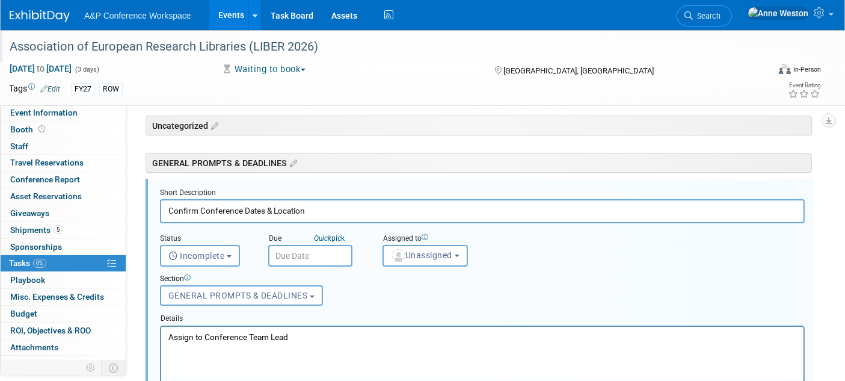
scroll to position [41, 0]
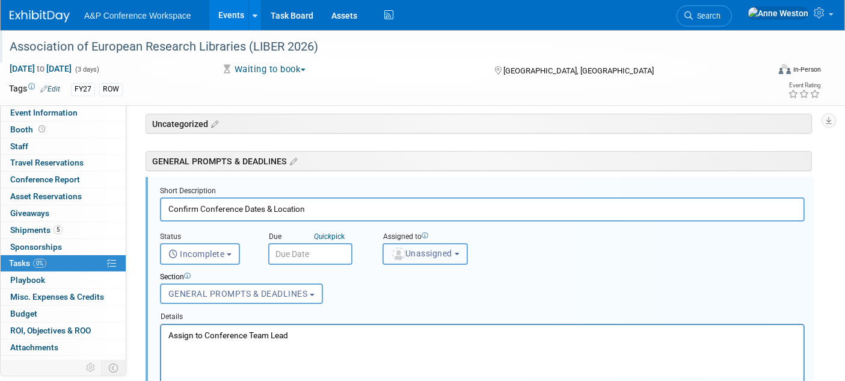
click at [414, 256] on button "Unassigned" at bounding box center [424, 254] width 85 height 22
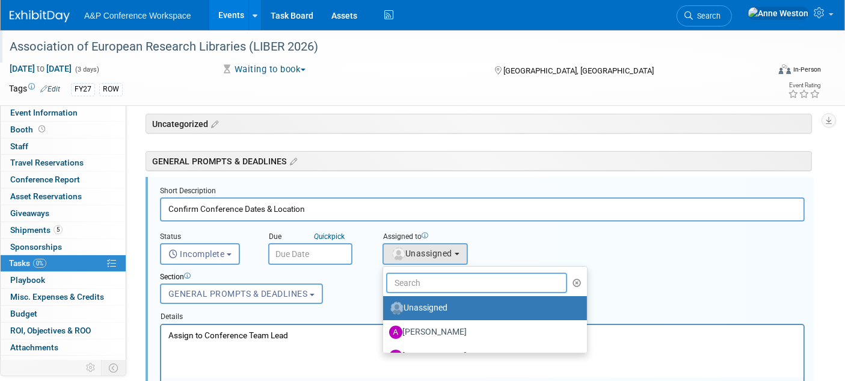
click at [405, 289] on input "text" at bounding box center [476, 282] width 181 height 20
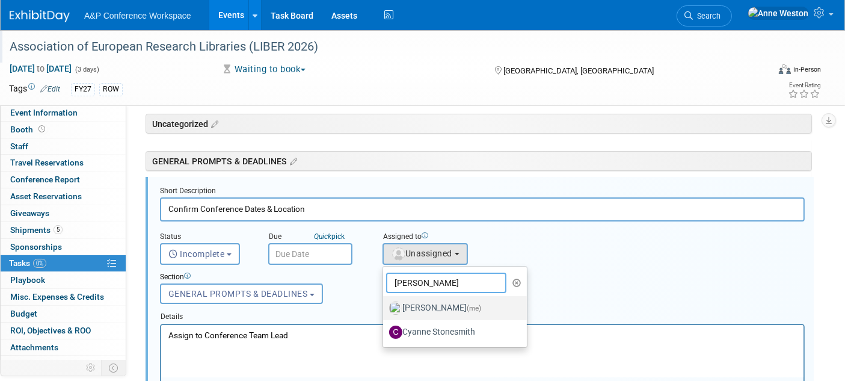
type input "Anne"
click at [410, 304] on label "Anne Weston (me)" at bounding box center [452, 307] width 126 height 19
click at [385, 304] on input "Anne Weston (me)" at bounding box center [381, 306] width 8 height 8
select select "c29719a7-47ff-44fe-b37a-21211f595519"
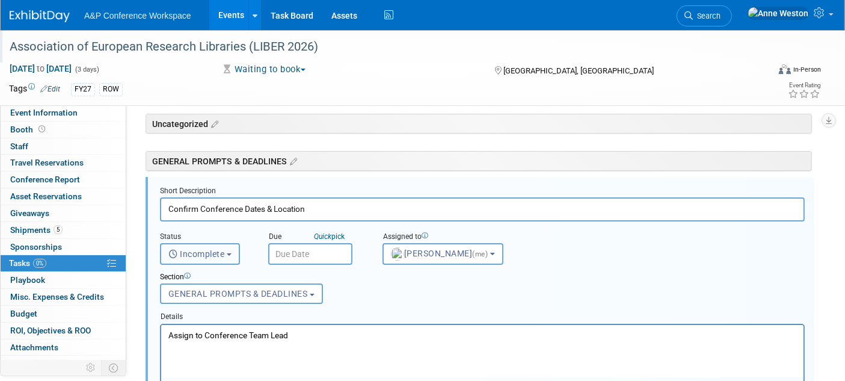
click at [197, 257] on button "Incomplete" at bounding box center [200, 254] width 80 height 22
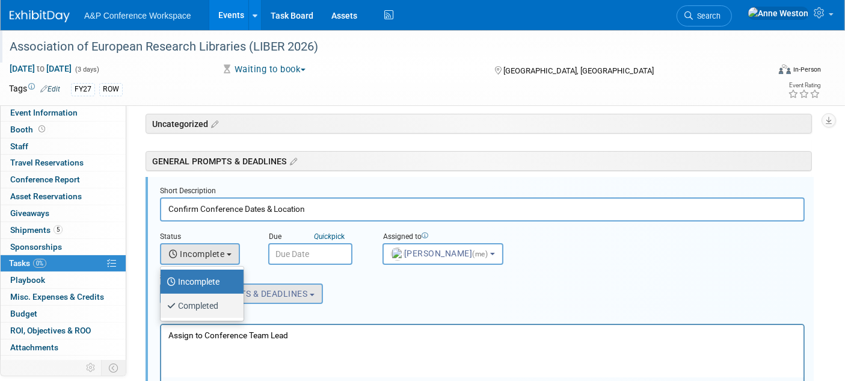
click at [198, 298] on label "Completed" at bounding box center [199, 305] width 65 height 19
click at [162, 300] on input "Completed" at bounding box center [159, 304] width 8 height 8
select select "3"
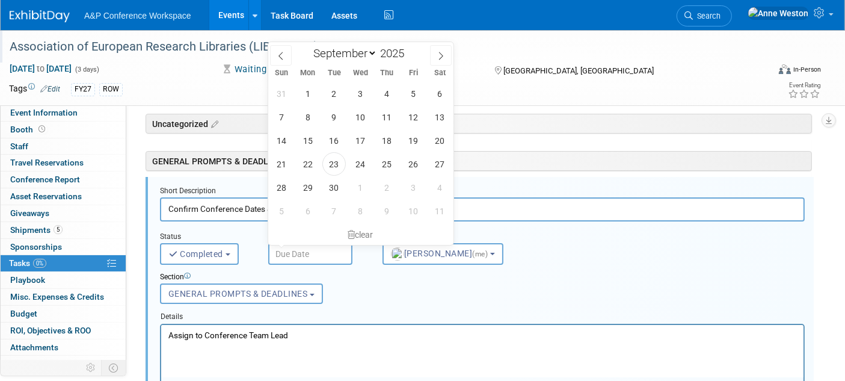
click at [277, 245] on input "text" at bounding box center [310, 254] width 84 height 22
click at [339, 161] on span "23" at bounding box center [333, 163] width 23 height 23
type input "Sep 23, 2025"
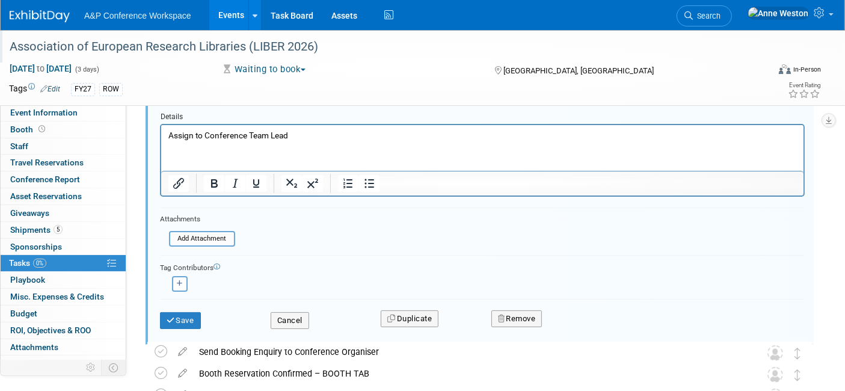
scroll to position [242, 0]
click at [173, 316] on icon "submit" at bounding box center [172, 320] width 10 height 8
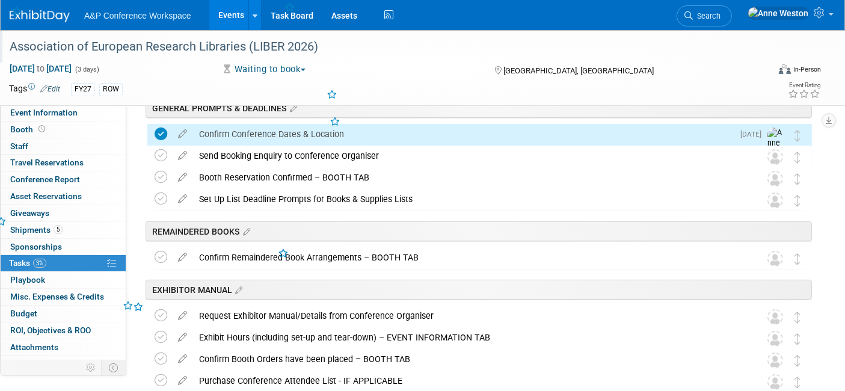
scroll to position [0, 0]
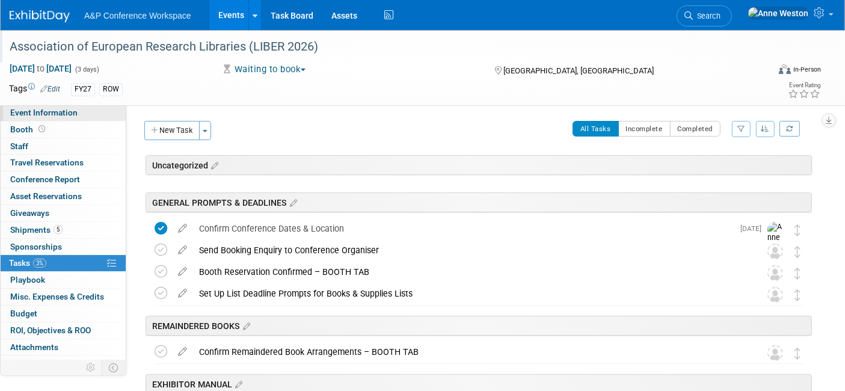
click at [67, 115] on span "Event Information" at bounding box center [43, 113] width 67 height 10
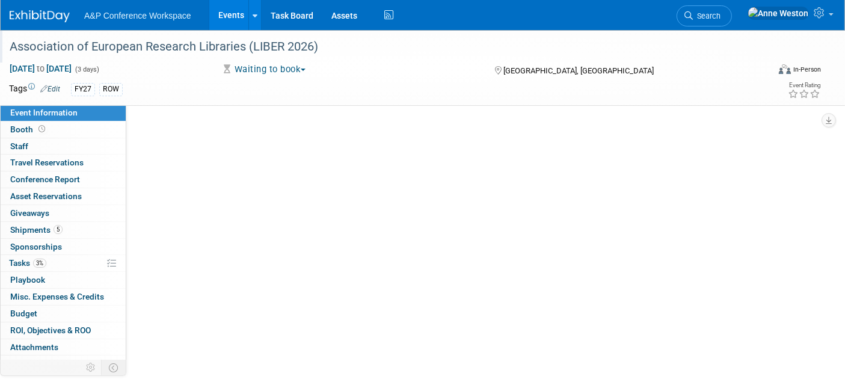
select select "Level 1"
select select "In-Person Booth"
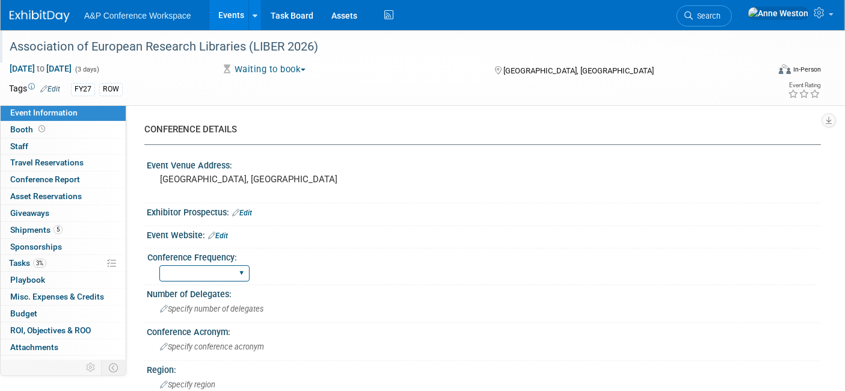
click at [203, 272] on select "Annual Biennial Bi-Annual Triennial Quadrennial" at bounding box center [204, 273] width 90 height 16
select select "Annual"
click at [159, 265] on select "Annual Biennial Bi-Annual Triennial Quadrennial" at bounding box center [204, 273] width 90 height 16
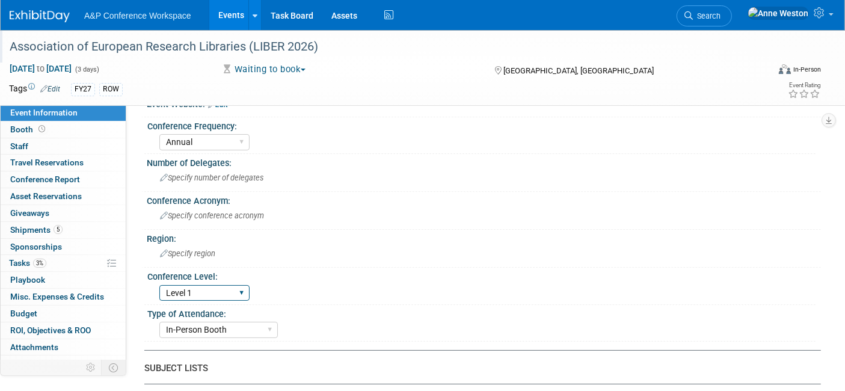
scroll to position [133, 0]
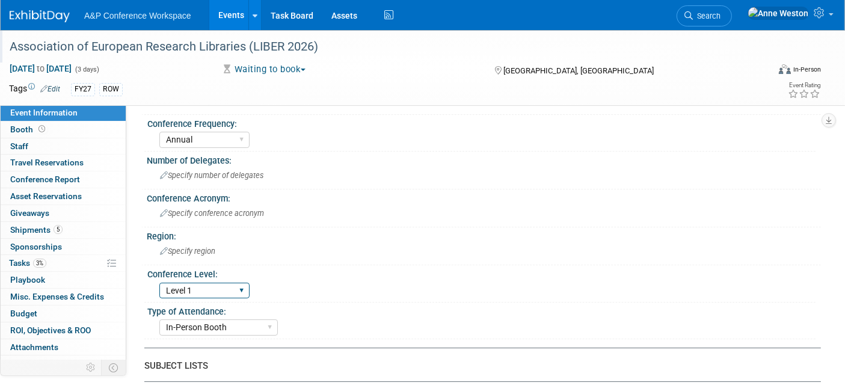
click at [204, 285] on select "Level 1 Level 2 Level 3 Level 4" at bounding box center [204, 291] width 90 height 16
select select "Level 2"
click at [159, 283] on select "Level 1 Level 2 Level 3 Level 4" at bounding box center [204, 291] width 90 height 16
click at [204, 247] on span "Specify region" at bounding box center [187, 251] width 55 height 9
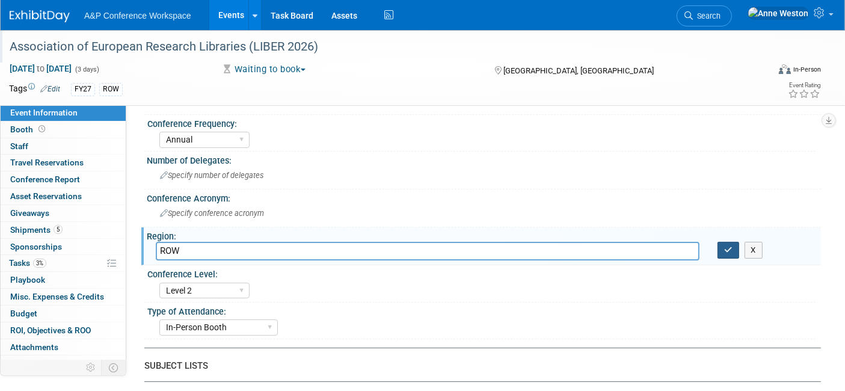
type input "ROW"
click at [725, 248] on icon "button" at bounding box center [728, 250] width 8 height 8
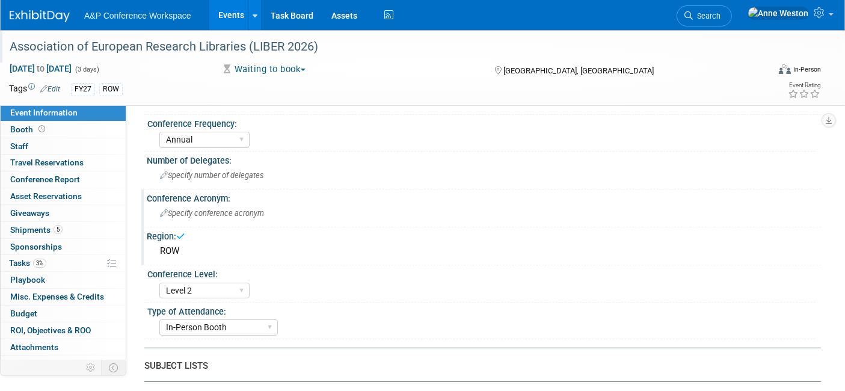
click at [177, 213] on span "Specify conference acronym" at bounding box center [212, 213] width 104 height 9
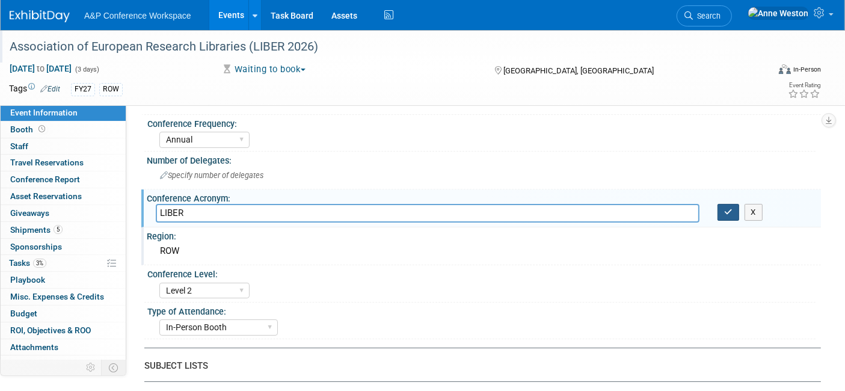
type input "LIBER"
click at [726, 208] on icon "button" at bounding box center [728, 212] width 8 height 8
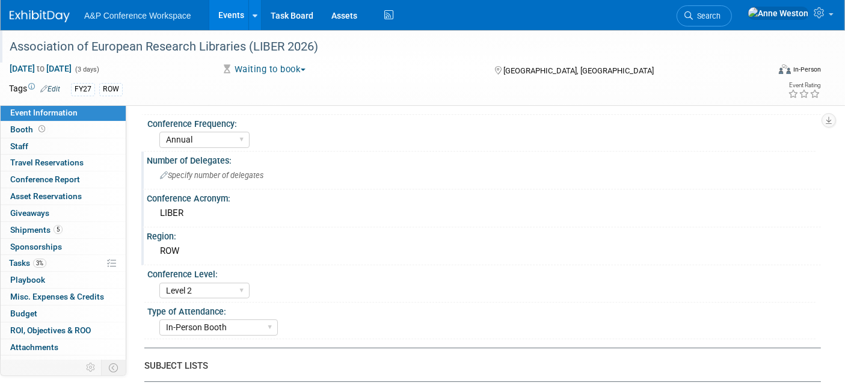
click at [201, 169] on div "Specify number of delegates" at bounding box center [484, 175] width 656 height 19
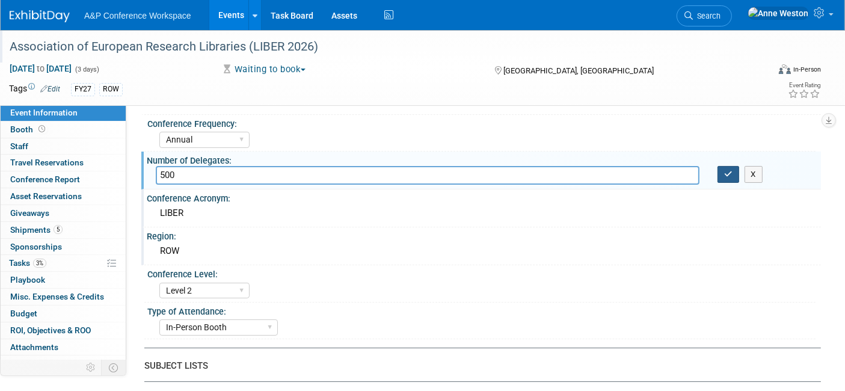
type input "500"
click at [720, 172] on button "button" at bounding box center [728, 174] width 22 height 17
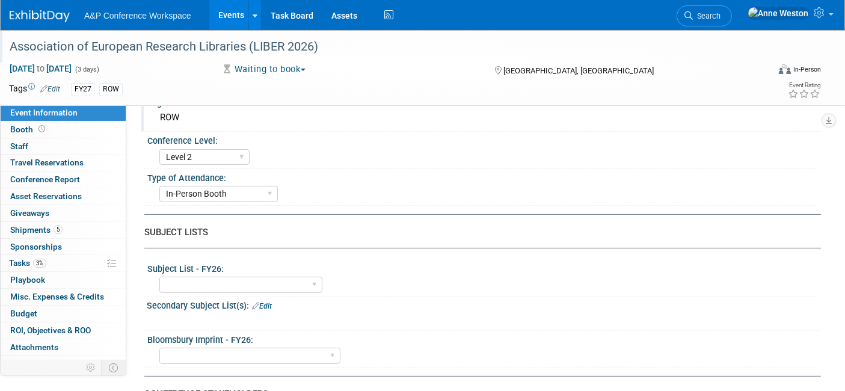
scroll to position [334, 0]
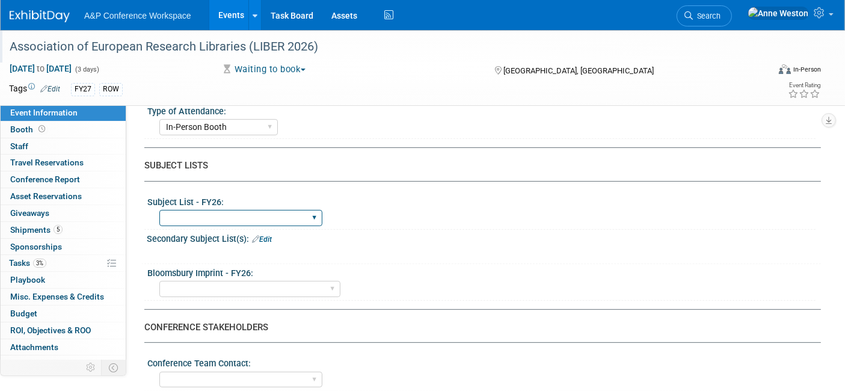
click at [175, 211] on select "ABC-CLIO Reference African Studies Anthropology Archaeology Architecture Archiv…" at bounding box center [240, 218] width 163 height 16
select select "Libraries"
click at [159, 210] on select "ABC-CLIO Reference African Studies Anthropology Archaeology Architecture Archiv…" at bounding box center [240, 218] width 163 height 16
click at [215, 278] on div "Backbeat Bloomsbury Bloomsbury Academic Bloomsbury Digital Resources Bloomsbury…" at bounding box center [249, 289] width 181 height 22
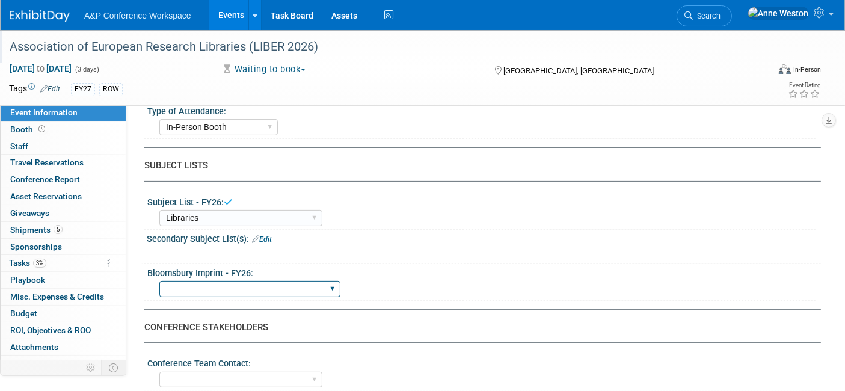
click at [215, 281] on select "Backbeat Bloomsbury Bloomsbury Academic Bloomsbury Digital Resources Bloomsbury…" at bounding box center [249, 289] width 181 height 16
select select "Bloomsbury Digital Resources"
click at [159, 281] on select "Backbeat Bloomsbury Bloomsbury Academic Bloomsbury Digital Resources Bloomsbury…" at bounding box center [249, 289] width 181 height 16
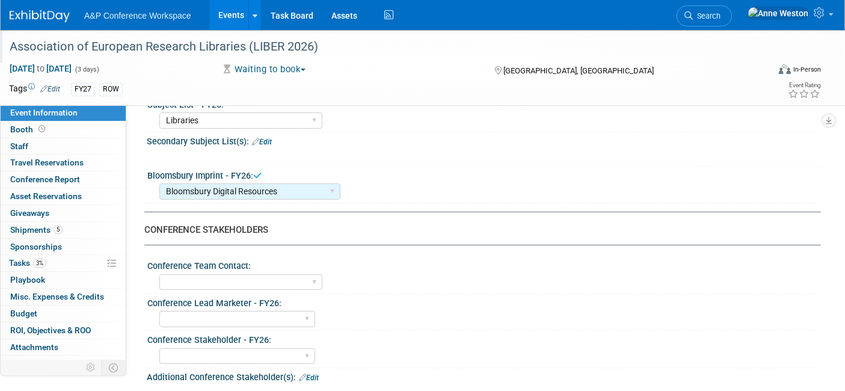
scroll to position [467, 0]
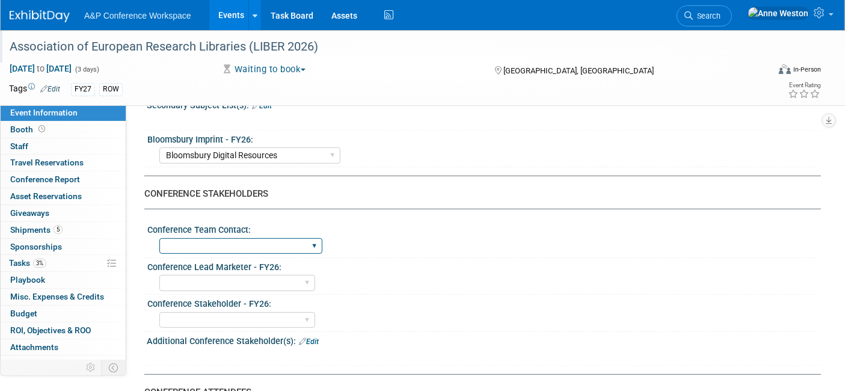
click at [275, 238] on select "Anne Weston Matt Hambridge Amanda Oney Anne Weston & Amanda Oney Anne Weston & …" at bounding box center [240, 246] width 163 height 16
select select "[PERSON_NAME]"
click at [159, 238] on select "Anne Weston Matt Hambridge Amanda Oney Anne Weston & Amanda Oney Anne Weston & …" at bounding box center [240, 246] width 163 height 16
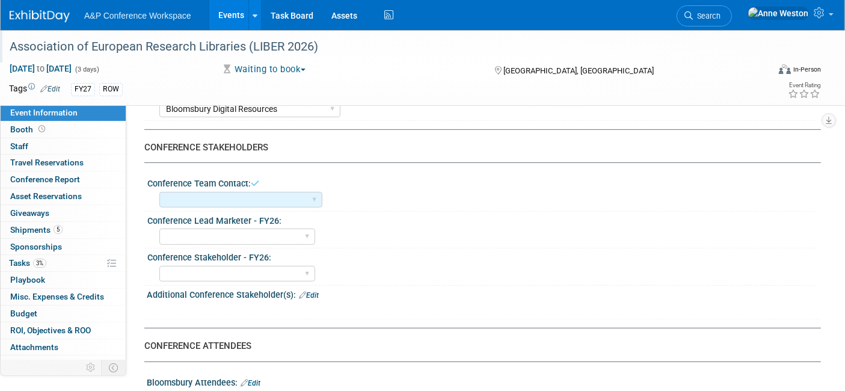
scroll to position [534, 0]
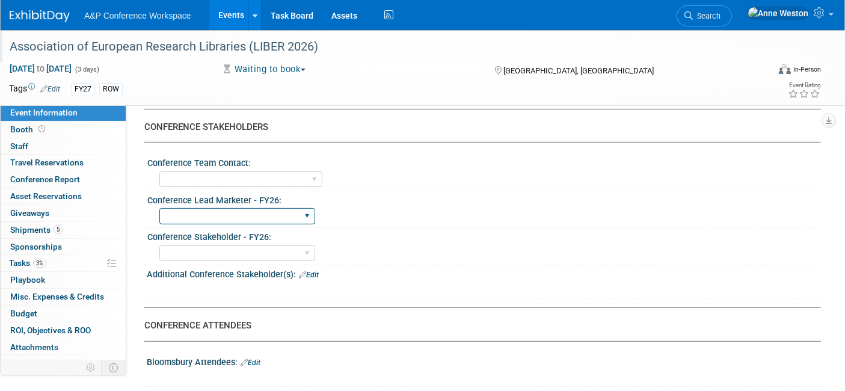
click at [213, 208] on select "Abigail Larkin Alice Billington Ami Reitmeier Amy Suratia Andy Boyd Anna Robert…" at bounding box center [237, 216] width 156 height 16
select select "[PERSON_NAME]"
click at [159, 208] on select "Abigail Larkin Alice Billington Ami Reitmeier Amy Suratia Andy Boyd Anna Robert…" at bounding box center [237, 216] width 156 height 16
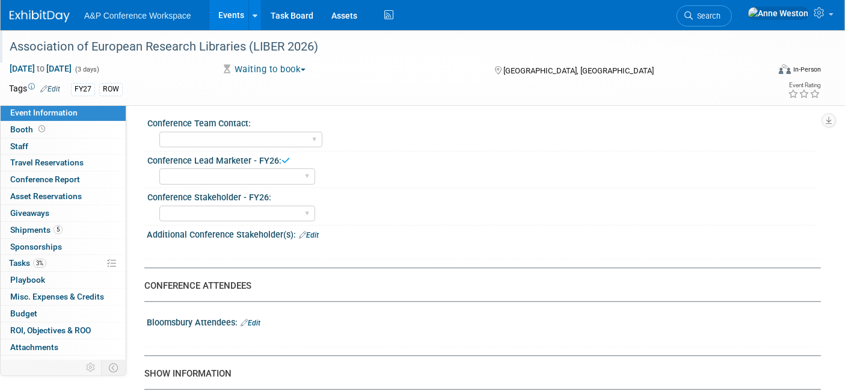
scroll to position [601, 0]
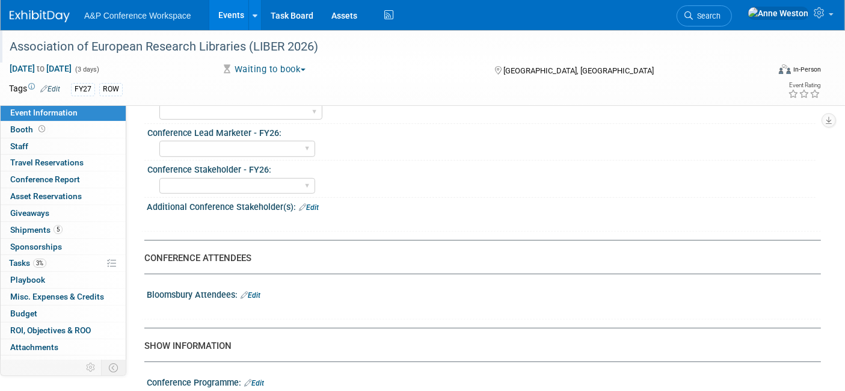
click at [255, 291] on link "Edit" at bounding box center [250, 295] width 20 height 8
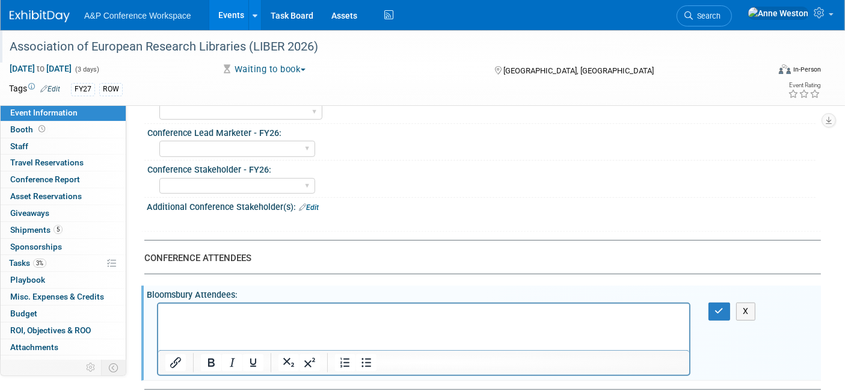
scroll to position [0, 0]
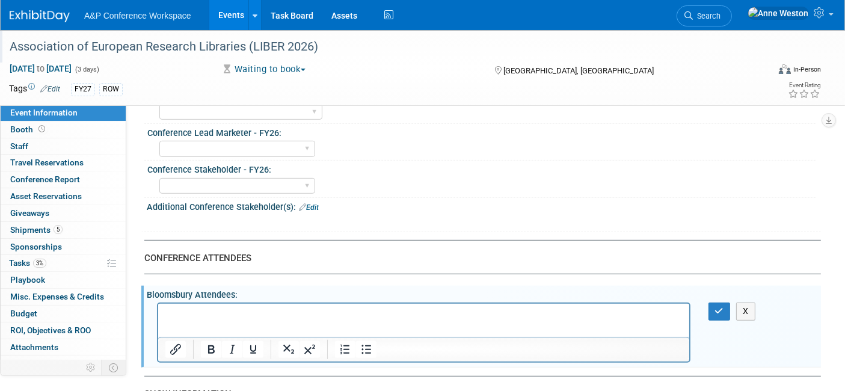
drag, startPoint x: 212, startPoint y: 307, endPoint x: 180, endPoint y: 319, distance: 33.3
paste body "Rich Text Area. Press ALT-0 for help."
drag, startPoint x: 404, startPoint y: 316, endPoint x: 237, endPoint y: 317, distance: 166.6
click at [237, 317] on p "Gracjana Madejek <Gracjana.Madejek@bloomsbury.com>" at bounding box center [423, 314] width 517 height 12
click at [716, 302] on button "button" at bounding box center [719, 310] width 22 height 17
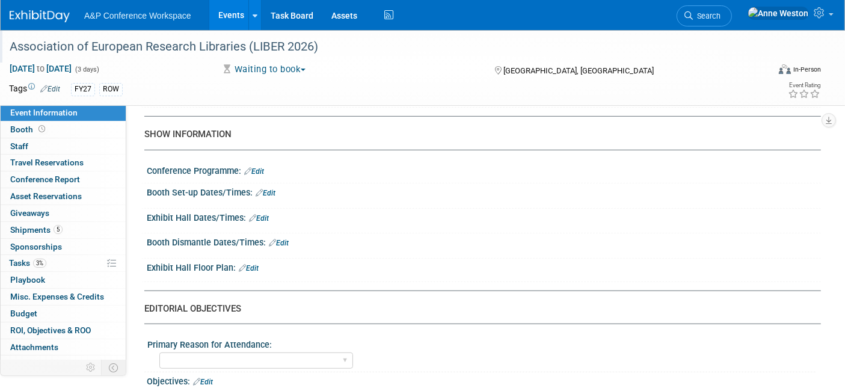
scroll to position [868, 0]
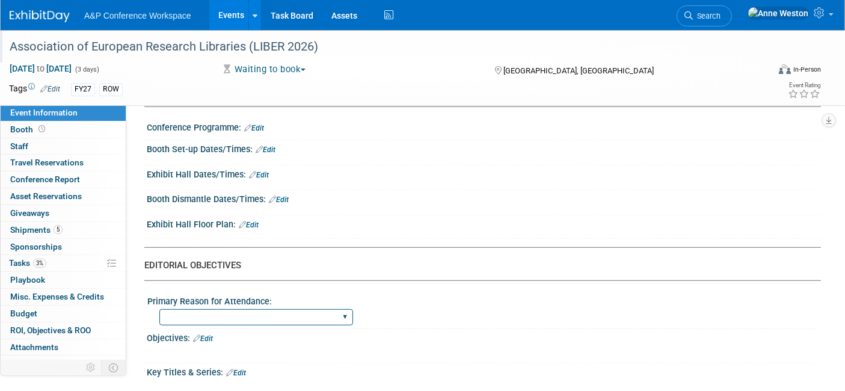
click at [319, 309] on select "BDR Product Awareness and Trial Generation​ Brand/Subject Presence​ Competitor …" at bounding box center [256, 317] width 194 height 16
select select "BDR Product Awareness and Trial Generation​"
click at [159, 309] on select "BDR Product Awareness and Trial Generation​ Brand/Subject Presence​ Competitor …" at bounding box center [256, 317] width 194 height 16
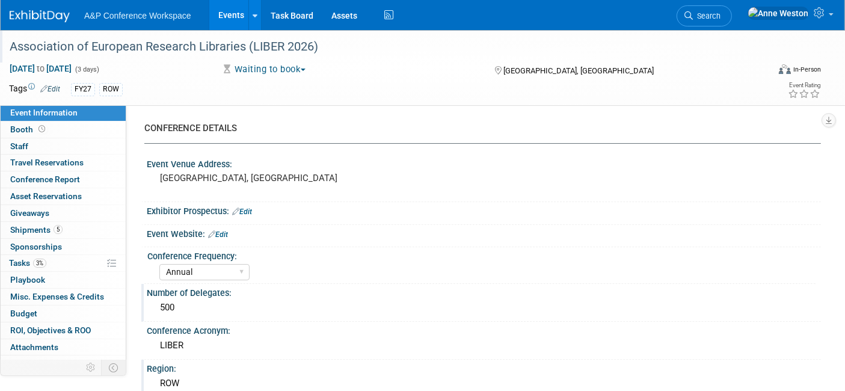
scroll to position [0, 0]
click at [223, 233] on link "Edit" at bounding box center [218, 235] width 20 height 8
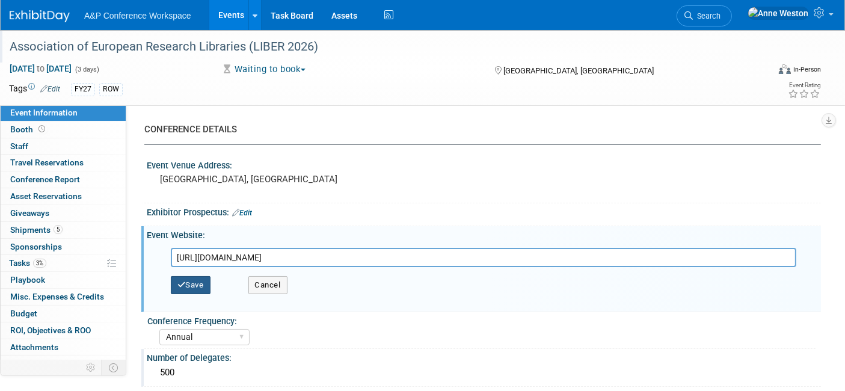
type input "https://liberconference.eu/"
click at [200, 283] on button "Save" at bounding box center [191, 285] width 40 height 18
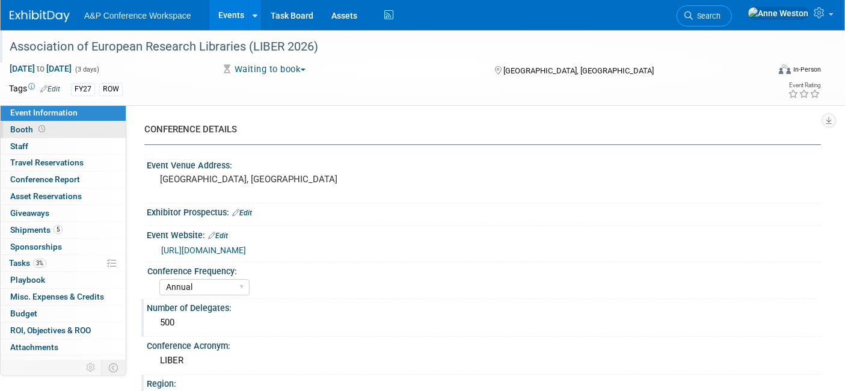
click at [26, 135] on link "Booth" at bounding box center [63, 129] width 125 height 16
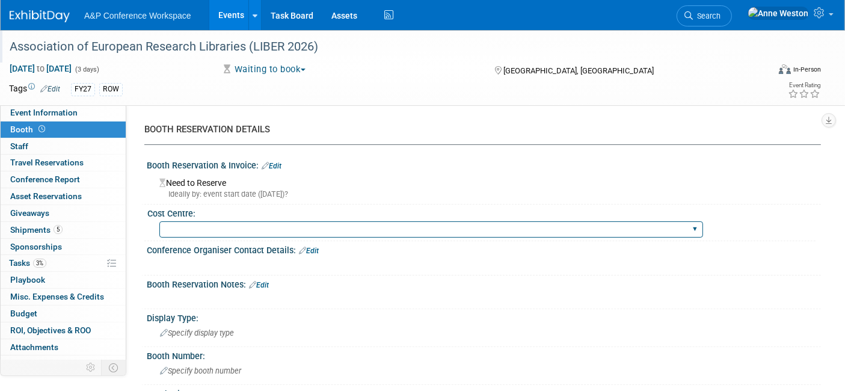
click at [222, 229] on select "BGBG BLRG BPDL BUAV BUIB BUMD COBA COMD CUAP FBAP [PERSON_NAME] IBIB RGP DIGI B…" at bounding box center [431, 229] width 544 height 16
select select "DIGI"
click at [159, 221] on select "BGBG BLRG BPDL BUAV BUIB BUMD COBA COMD CUAP FBAP [PERSON_NAME] IBIB RGP DIGI B…" at bounding box center [431, 229] width 544 height 16
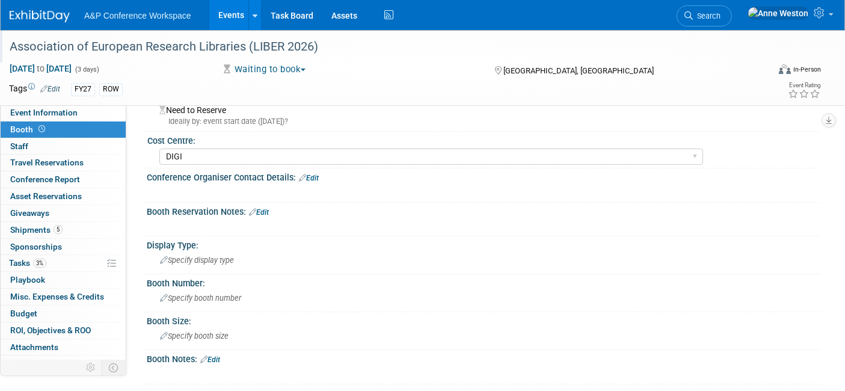
scroll to position [67, 0]
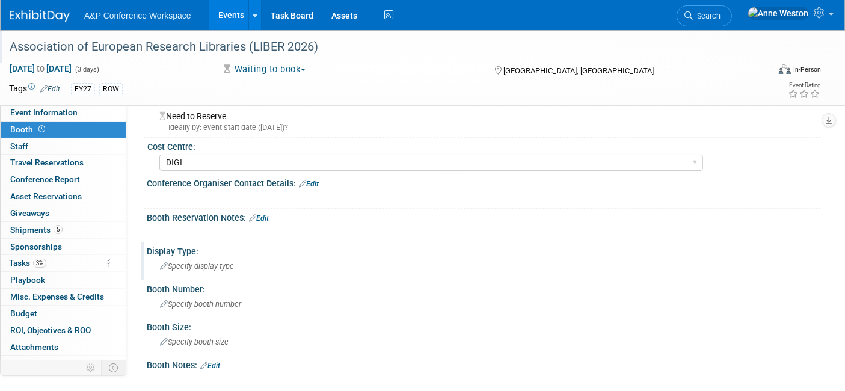
click at [189, 265] on span "Specify display type" at bounding box center [197, 266] width 74 height 9
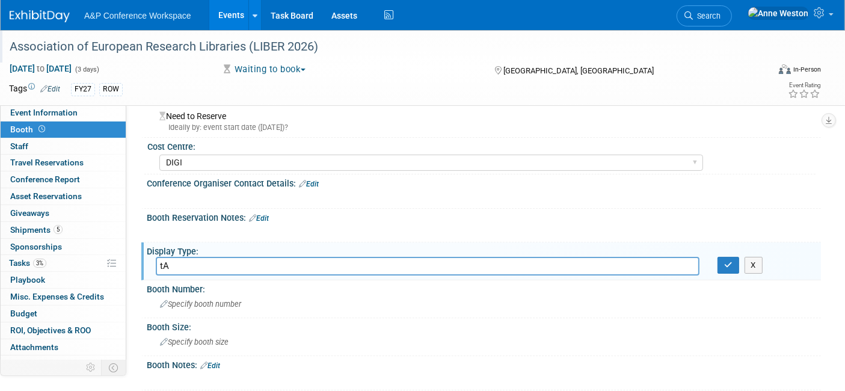
type input "t"
type input "Tabletop Display"
click at [723, 259] on button "button" at bounding box center [728, 265] width 22 height 17
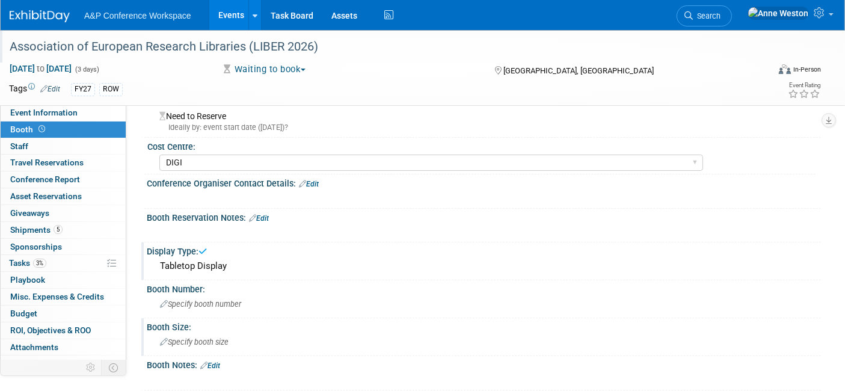
click at [190, 332] on div "Specify booth size" at bounding box center [484, 341] width 656 height 19
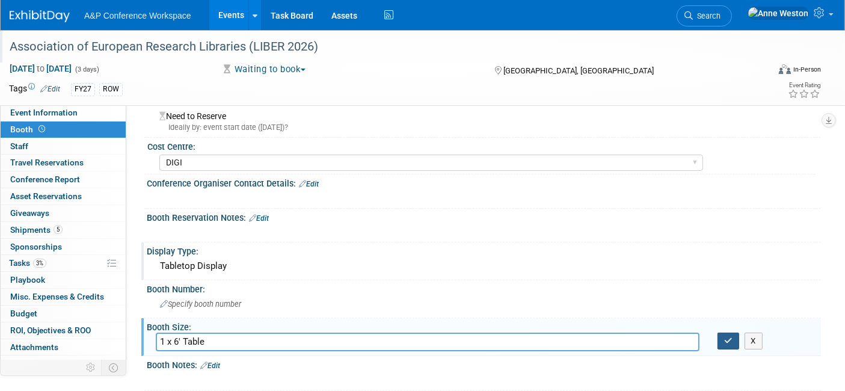
type input "1 x 6' Table"
click at [731, 337] on icon "button" at bounding box center [728, 341] width 8 height 8
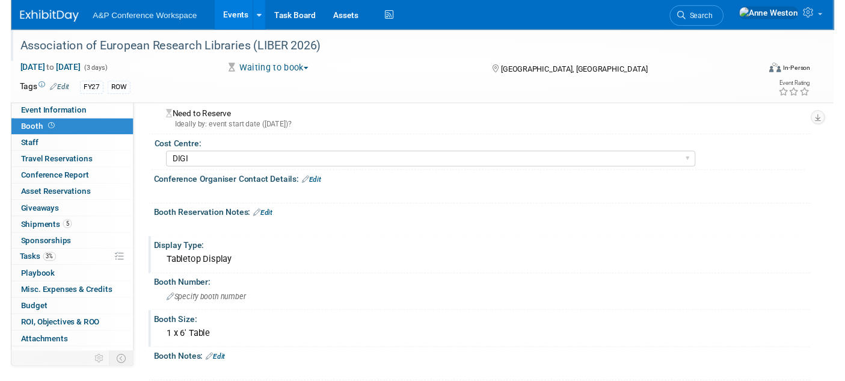
scroll to position [0, 0]
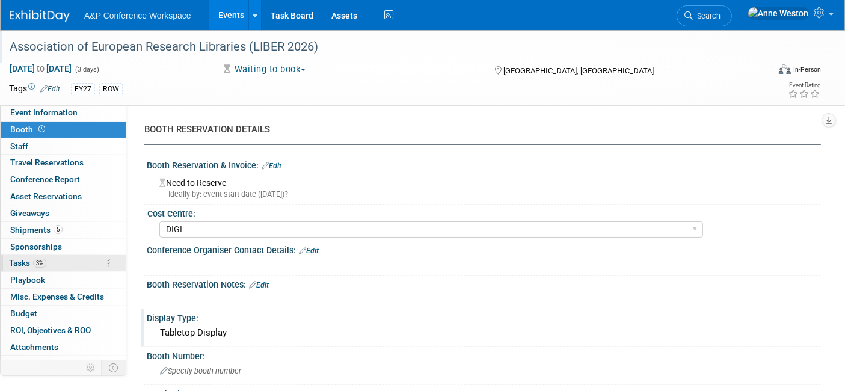
click at [49, 257] on link "3% Tasks 3%" at bounding box center [63, 263] width 125 height 16
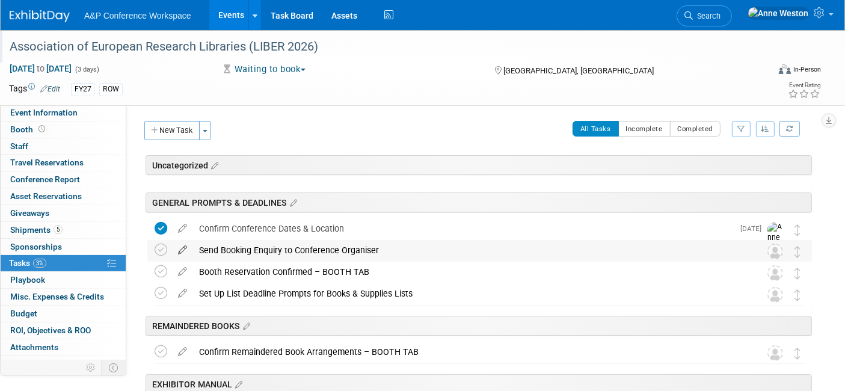
click at [183, 246] on icon at bounding box center [182, 247] width 21 height 15
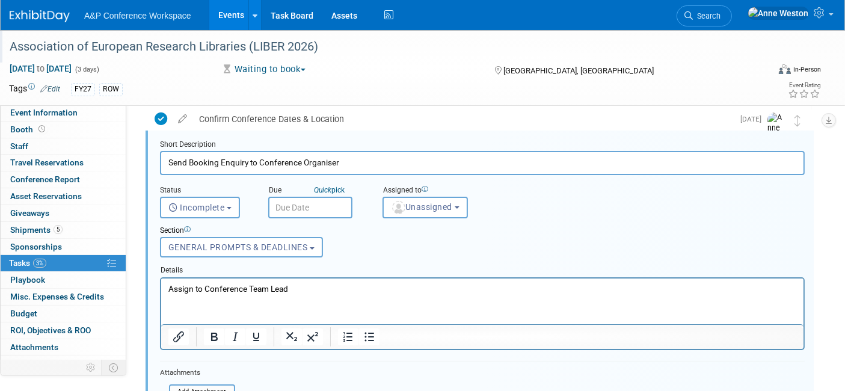
scroll to position [130, 0]
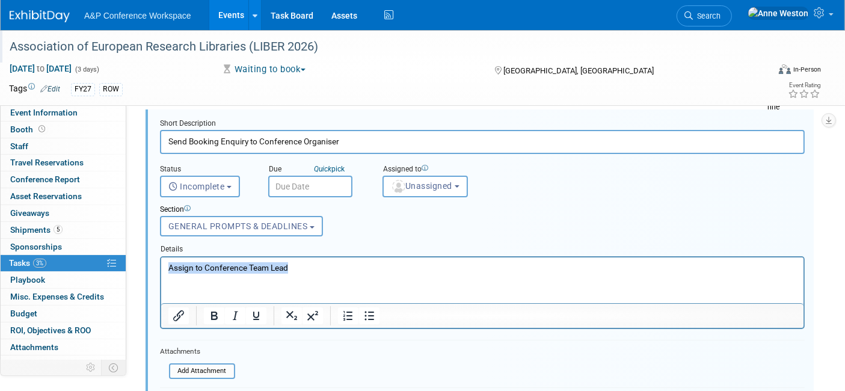
drag, startPoint x: 302, startPoint y: 266, endPoint x: 318, endPoint y: 525, distance: 259.6
click at [161, 265] on html "Assign to Conference Team Lead" at bounding box center [482, 265] width 642 height 16
paste body "Rich Text Area. Press ALT-0 for help."
drag, startPoint x: 374, startPoint y: 272, endPoint x: 159, endPoint y: 270, distance: 215.3
click at [161, 270] on html "https://liberconference.eu/opportunities-for-sponsors/" at bounding box center [482, 265] width 642 height 16
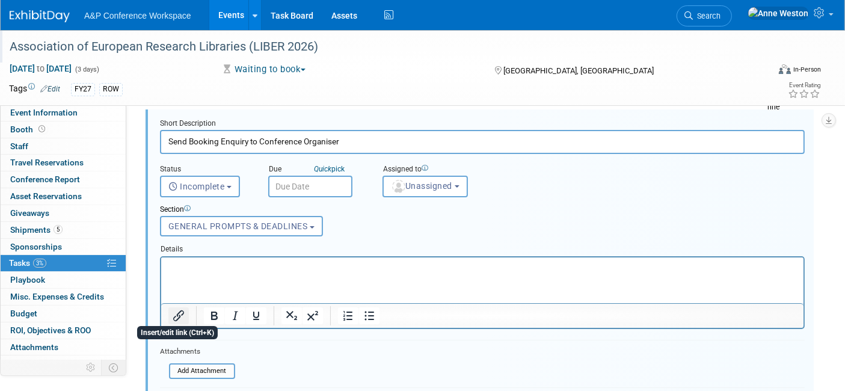
click at [175, 310] on icon "Insert/edit link" at bounding box center [178, 315] width 14 height 14
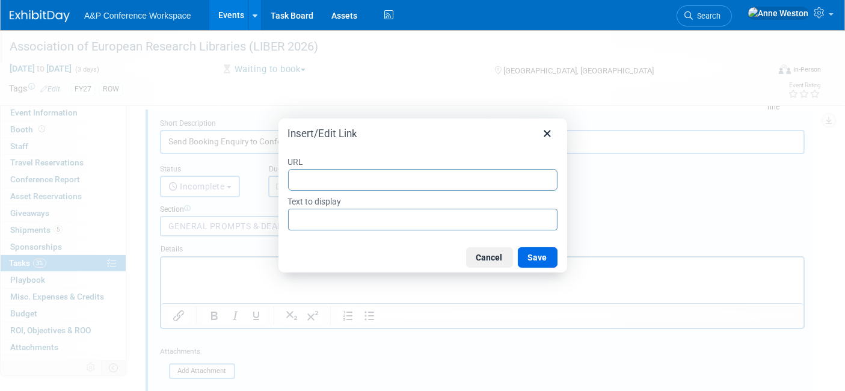
type input "https://liberconference.eu/opportunities-for-sponsors/"
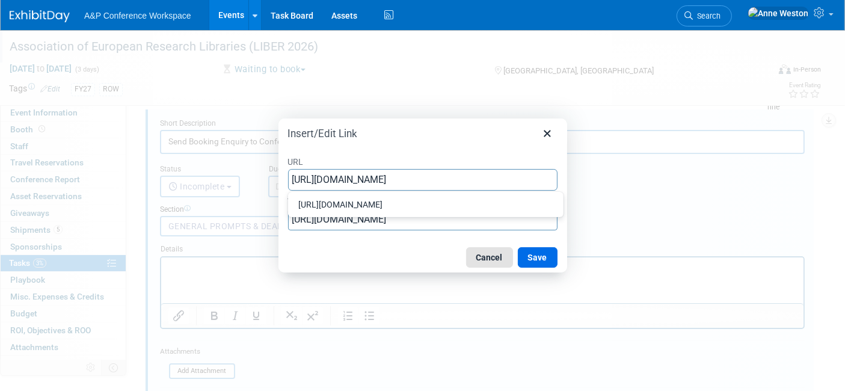
drag, startPoint x: 484, startPoint y: 259, endPoint x: 324, endPoint y: 4, distance: 300.4
click at [485, 259] on button "Cancel" at bounding box center [489, 257] width 47 height 20
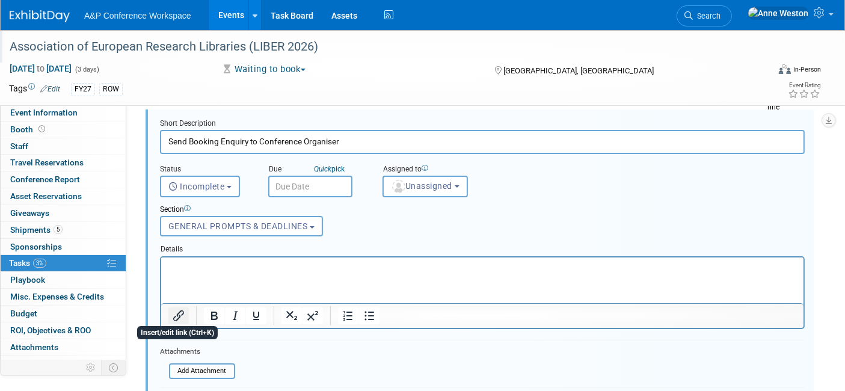
click at [179, 308] on icon "Insert/edit link" at bounding box center [178, 315] width 14 height 14
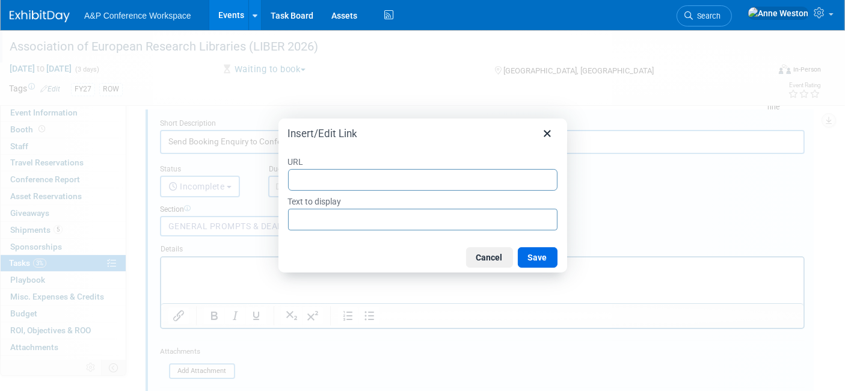
type input "https://liberconference.eu/opportunities-for-sponsors/"
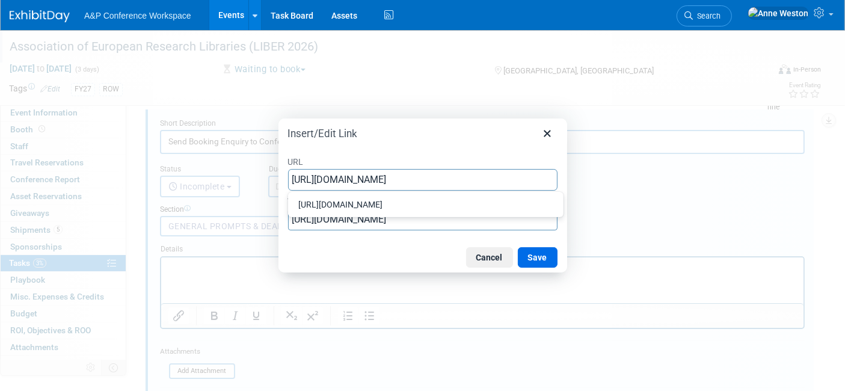
click at [539, 251] on button "Save" at bounding box center [538, 257] width 40 height 20
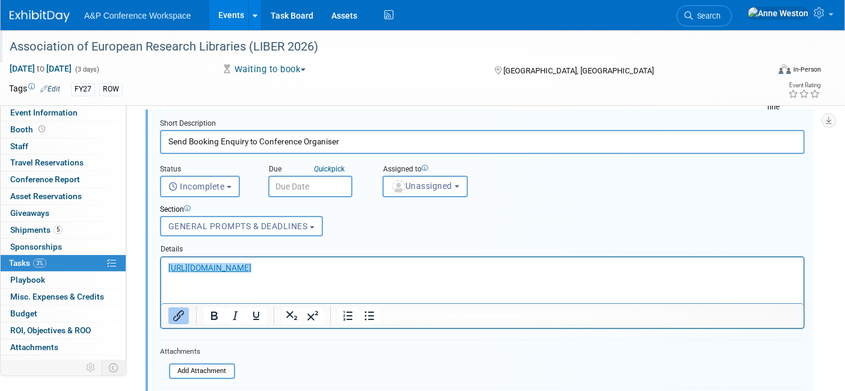
click at [433, 330] on form "Short Description Send Booking Enquiry to Conference Organiser Status <i class=…" at bounding box center [482, 295] width 663 height 355
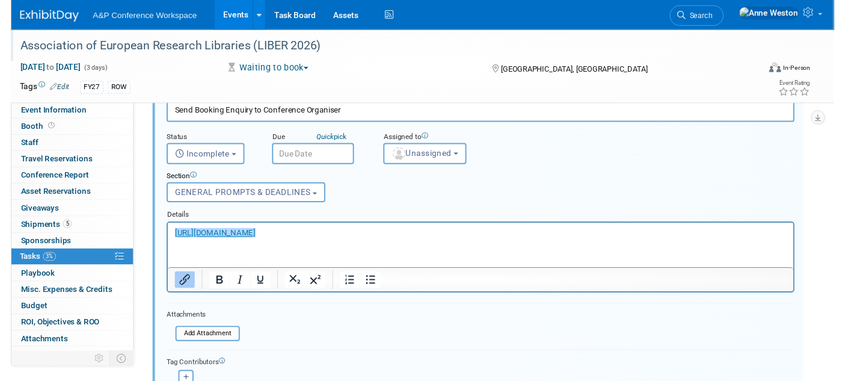
scroll to position [63, 0]
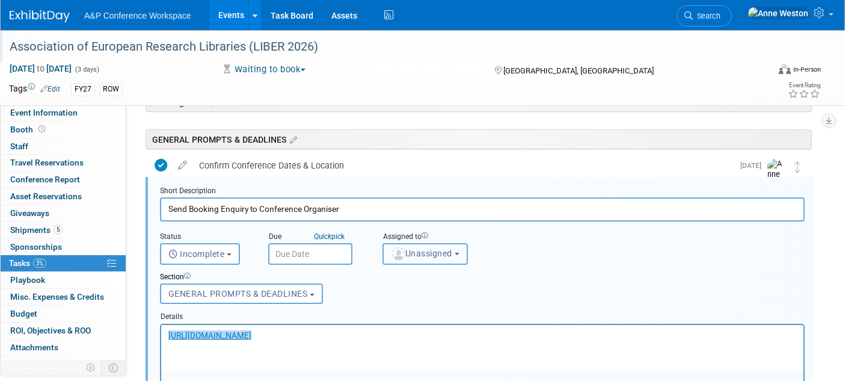
click at [427, 248] on span "Unassigned" at bounding box center [421, 253] width 61 height 10
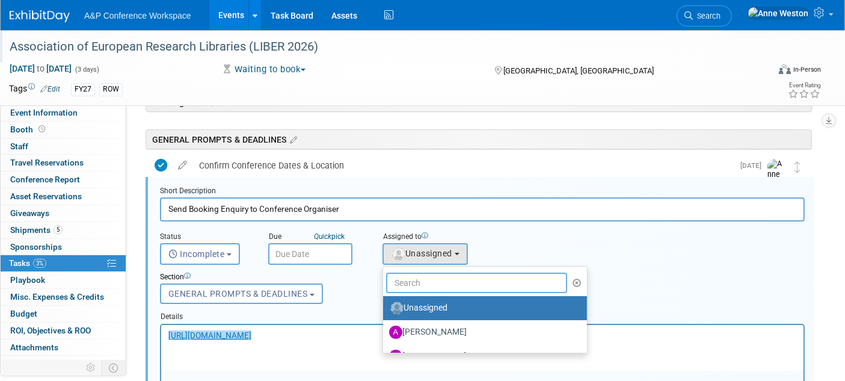
click at [425, 281] on input "text" at bounding box center [476, 282] width 181 height 20
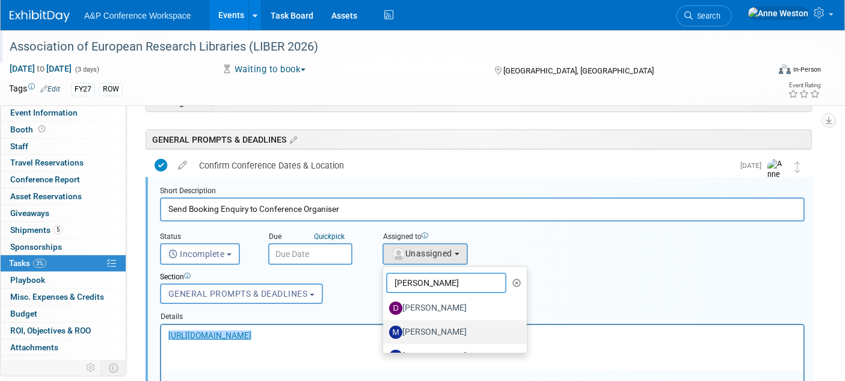
type input "[PERSON_NAME]"
click at [430, 325] on label "[PERSON_NAME]" at bounding box center [452, 331] width 126 height 19
click at [385, 326] on input "[PERSON_NAME]" at bounding box center [381, 330] width 8 height 8
select select "2db20fb6-019a-42f9-b51c-aabbbf535978"
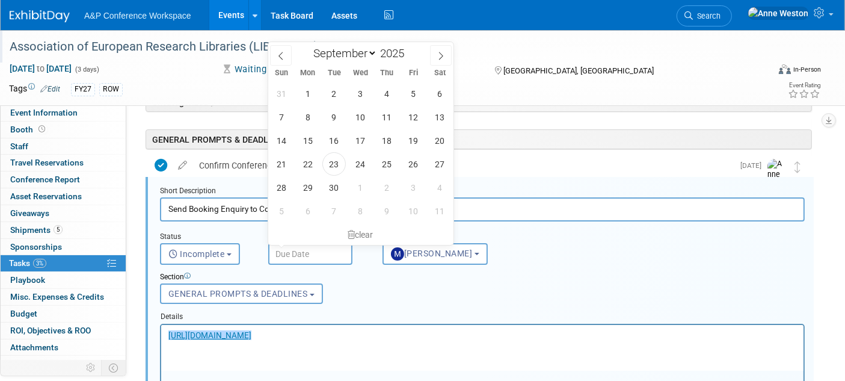
click at [288, 250] on input "text" at bounding box center [310, 254] width 84 height 22
click at [432, 50] on span at bounding box center [441, 55] width 22 height 20
select select "9"
click at [412, 185] on span "31" at bounding box center [413, 187] width 23 height 23
type input "Oct 31, 2025"
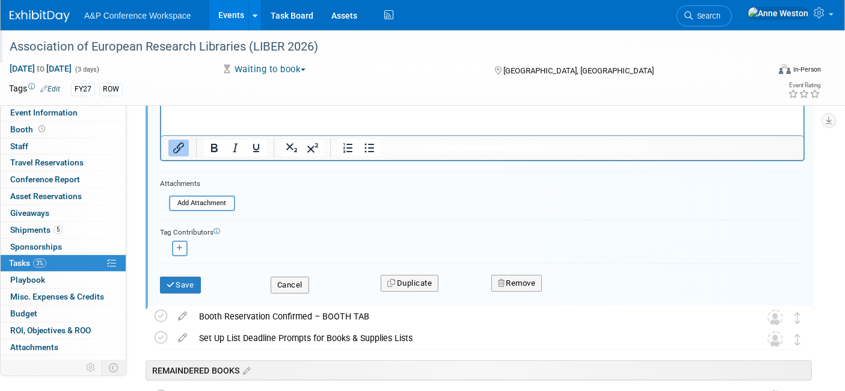
scroll to position [331, 0]
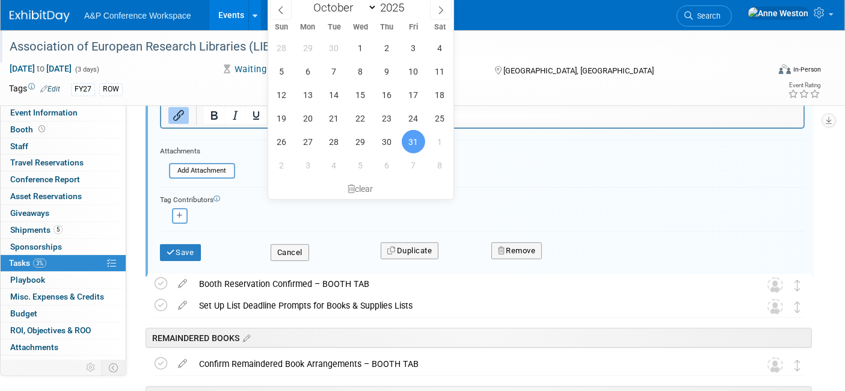
click at [602, 192] on div "Tag Contributors" at bounding box center [482, 198] width 645 height 13
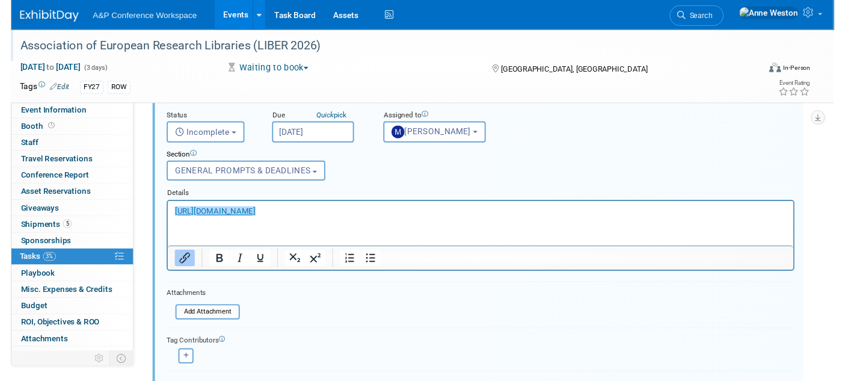
scroll to position [63, 0]
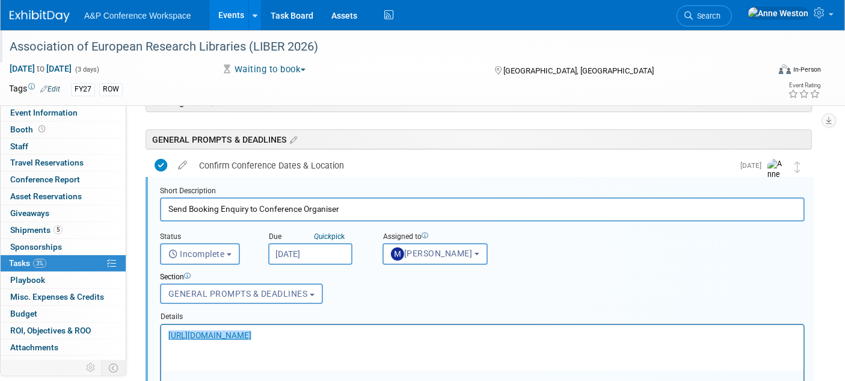
drag, startPoint x: 373, startPoint y: 331, endPoint x: 385, endPoint y: 332, distance: 11.5
click at [375, 331] on p "﻿https://liberconference.eu/opportunities-for-sponsors/" at bounding box center [482, 334] width 628 height 11
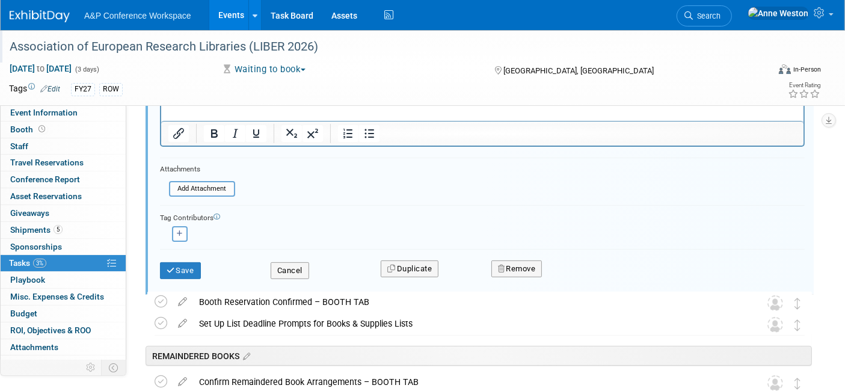
scroll to position [331, 0]
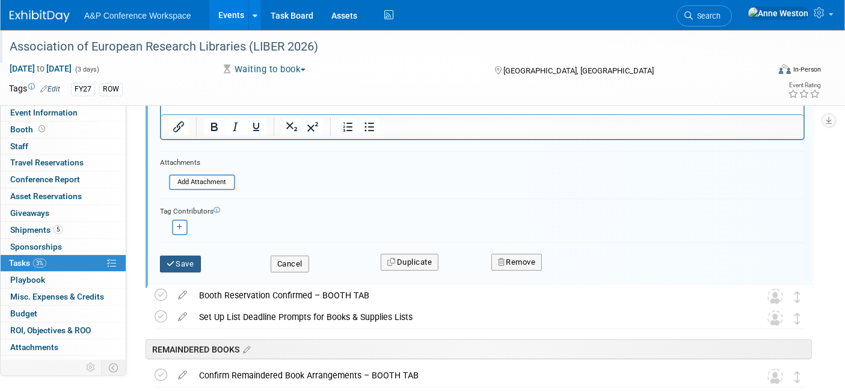
click at [184, 260] on button "Save" at bounding box center [180, 264] width 41 height 17
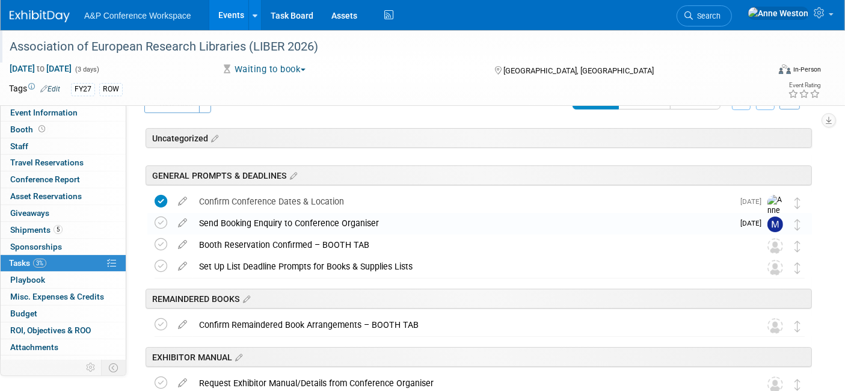
scroll to position [0, 0]
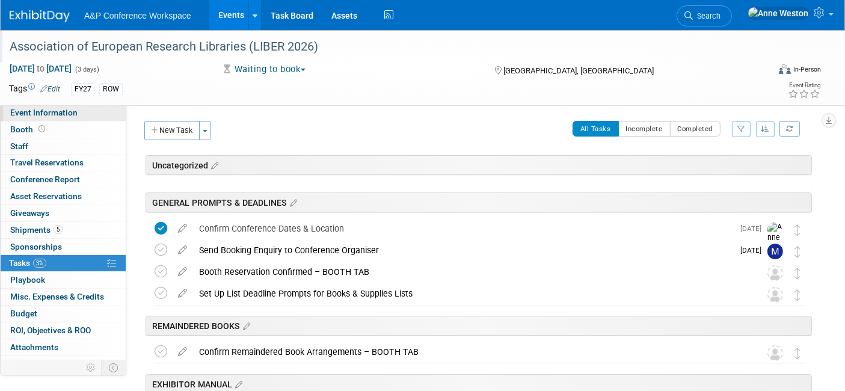
click at [67, 111] on span "Event Information" at bounding box center [43, 113] width 67 height 10
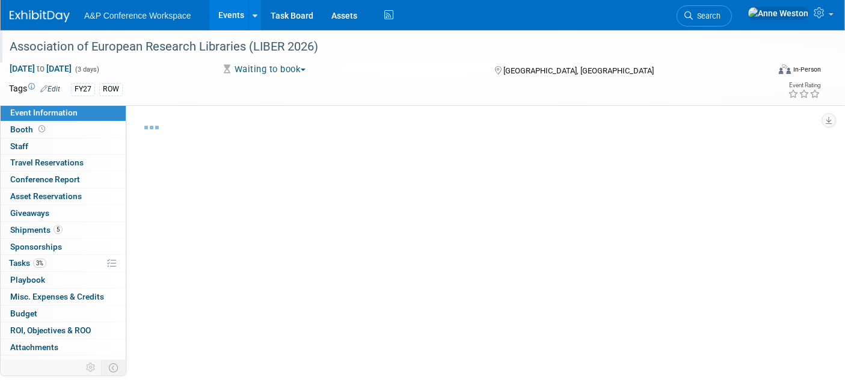
select select "Annual"
select select "Level 2"
select select "In-Person Booth"
select select "Libraries"
select select "Bloomsbury Digital Resources"
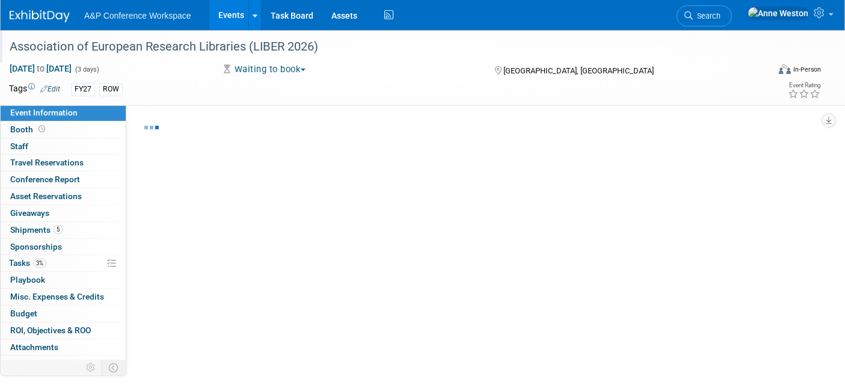
select select "[PERSON_NAME]"
select select "BDR Product Awareness and Trial Generation​"
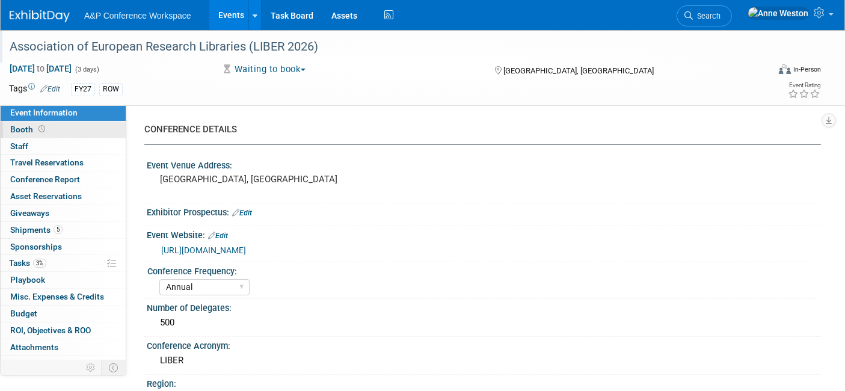
click at [55, 135] on link "Booth" at bounding box center [63, 129] width 125 height 16
select select "DIGI"
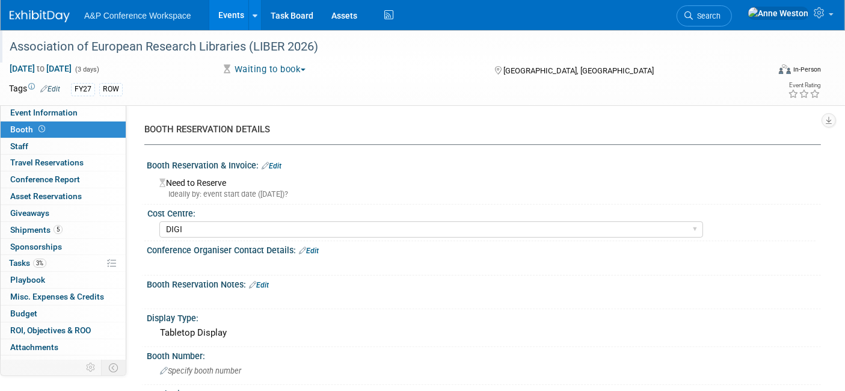
click at [55, 135] on link "Booth" at bounding box center [63, 129] width 125 height 16
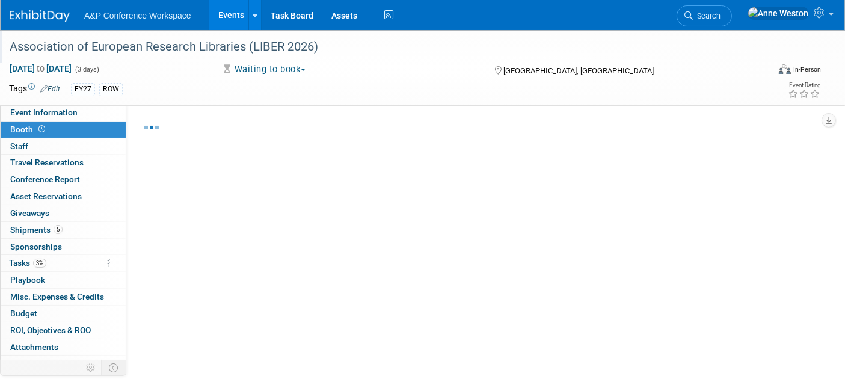
select select "DIGI"
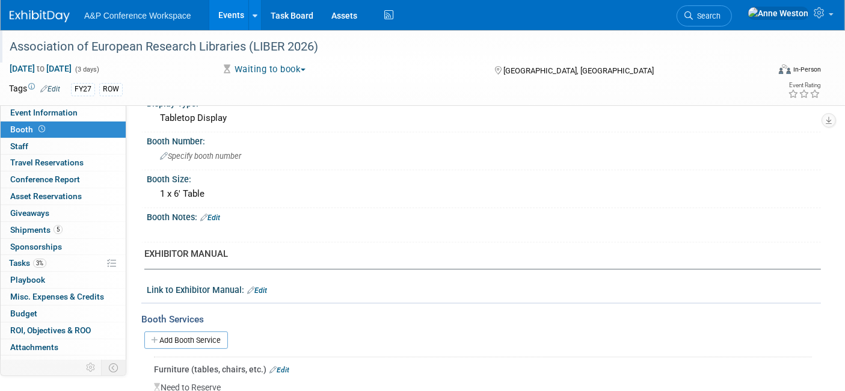
scroll to position [200, 0]
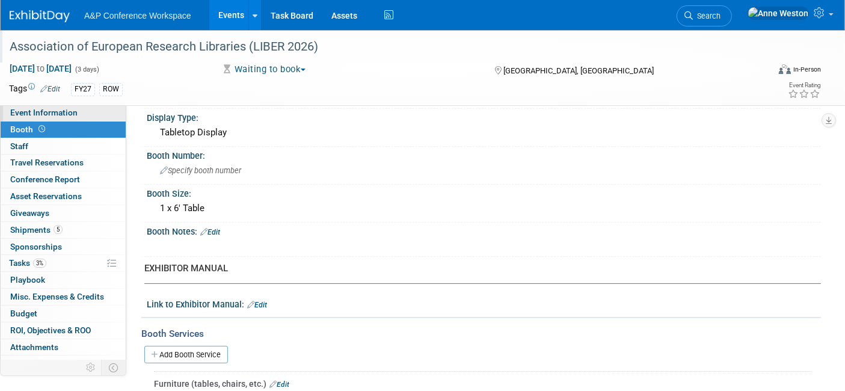
click at [61, 111] on span "Event Information" at bounding box center [43, 113] width 67 height 10
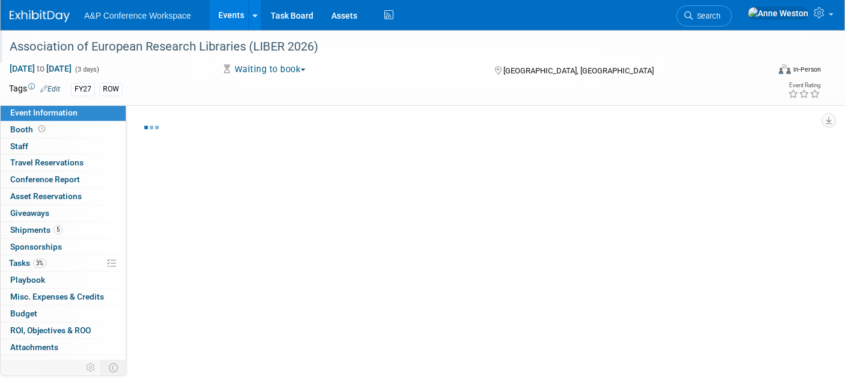
select select "Annual"
select select "Level 2"
select select "In-Person Booth"
select select "Libraries"
select select "Bloomsbury Digital Resources"
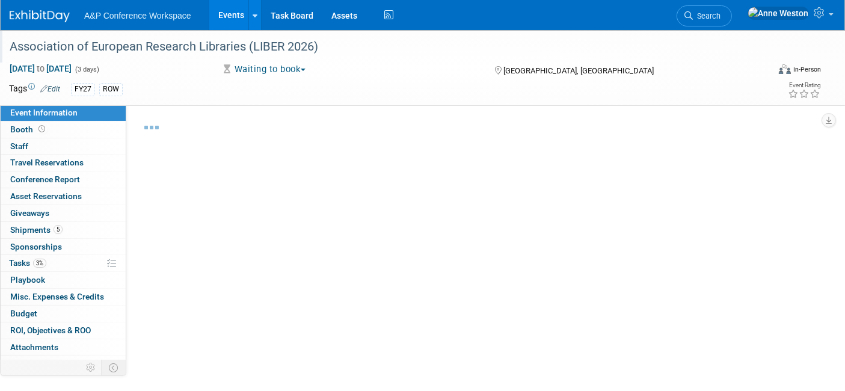
select select "[PERSON_NAME]"
select select "BDR Product Awareness and Trial Generation​"
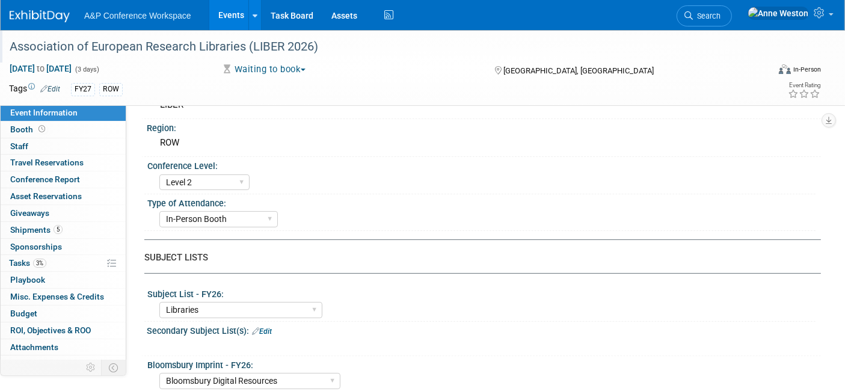
scroll to position [156, 0]
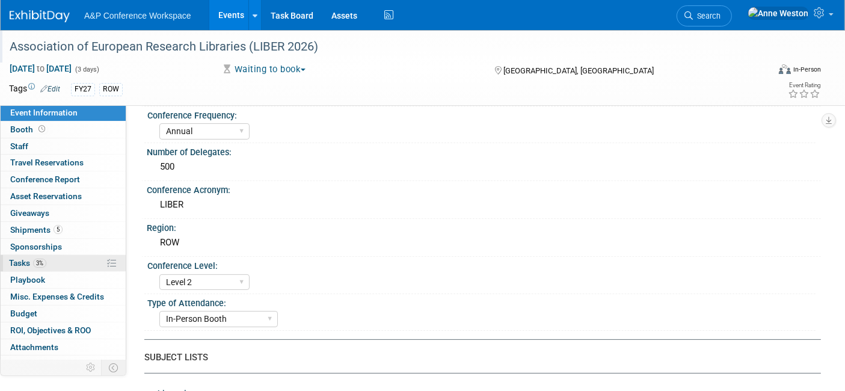
click at [60, 265] on link "3% Tasks 3%" at bounding box center [63, 263] width 125 height 16
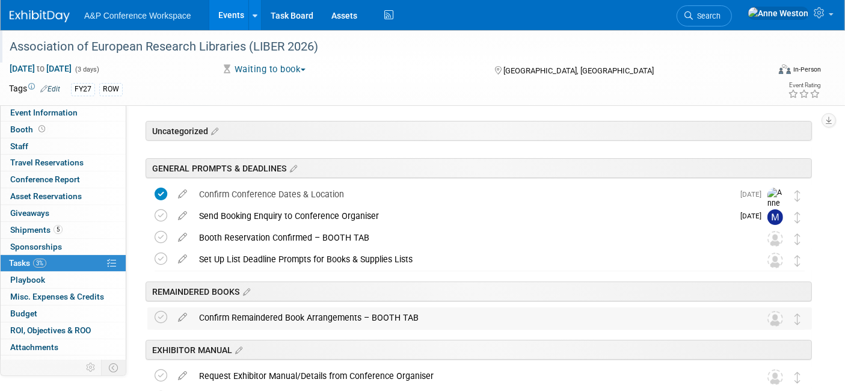
scroll to position [0, 0]
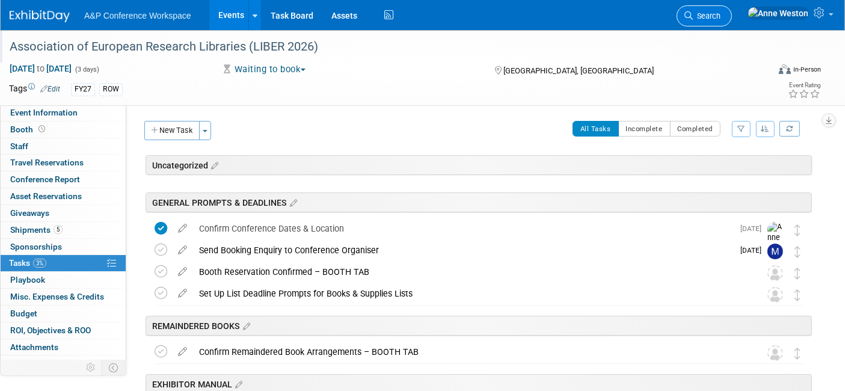
click at [720, 11] on span "Search" at bounding box center [707, 15] width 28 height 9
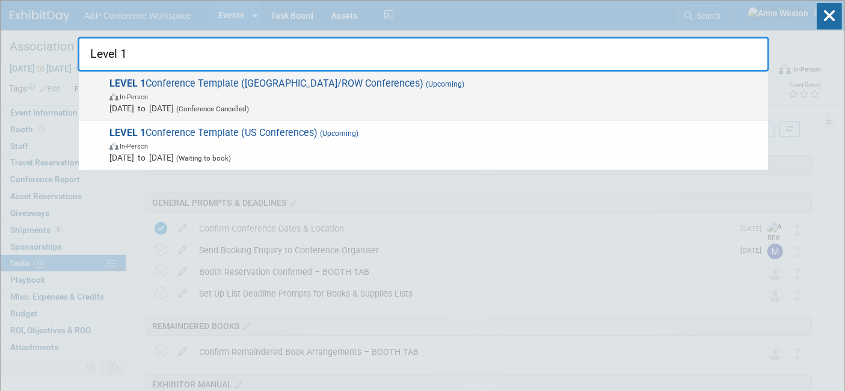
type input "Level 1"
click at [181, 101] on span "In-Person" at bounding box center [435, 96] width 652 height 12
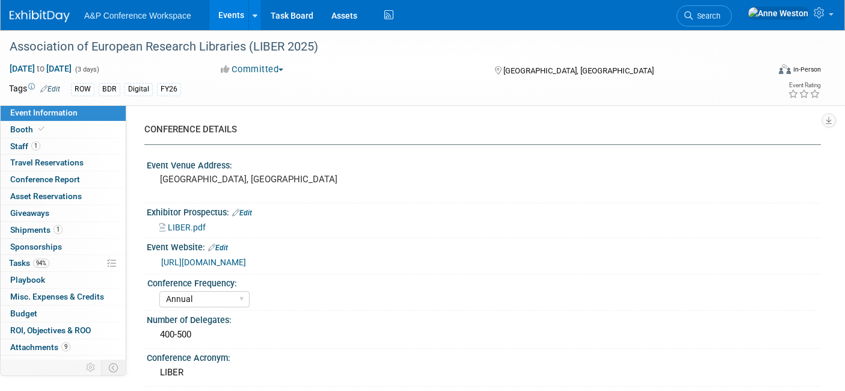
select select "Annual"
select select "Level 2"
select select "In-Person Booth"
select select "Libraries"
select select "Bloomsbury Digital Resources"
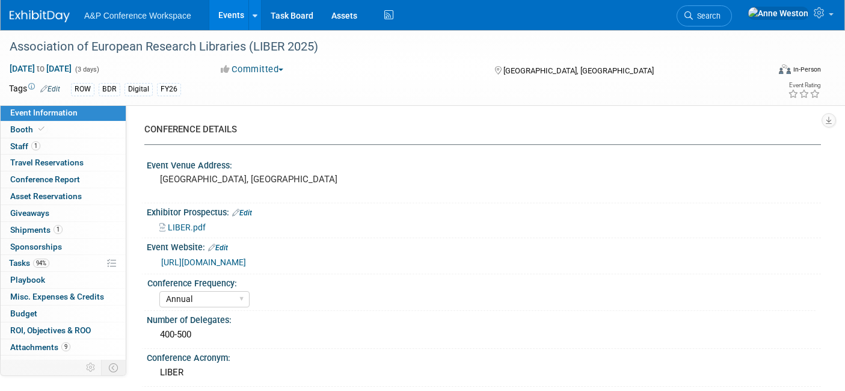
select select "[PERSON_NAME]"
select select "BDR Product Awareness and Trial Generation​"
click at [329, 52] on div "Association of European Research Libraries (LIBER 2025)" at bounding box center [378, 47] width 746 height 22
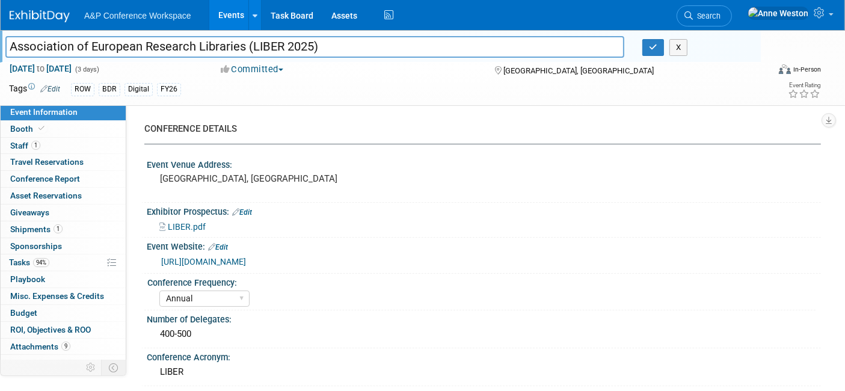
drag, startPoint x: 338, startPoint y: 46, endPoint x: 4, endPoint y: 44, distance: 333.7
click at [4, 44] on div "Association of European Research Libraries (LIBER 2025)" at bounding box center [314, 48] width 637 height 18
click at [651, 43] on icon "button" at bounding box center [653, 47] width 8 height 8
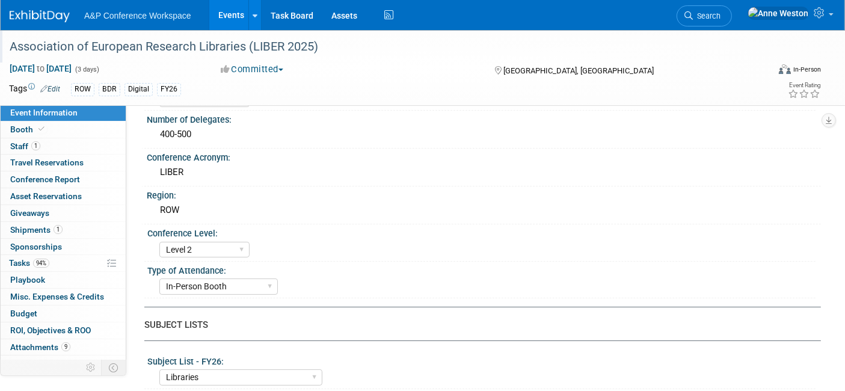
scroll to position [133, 0]
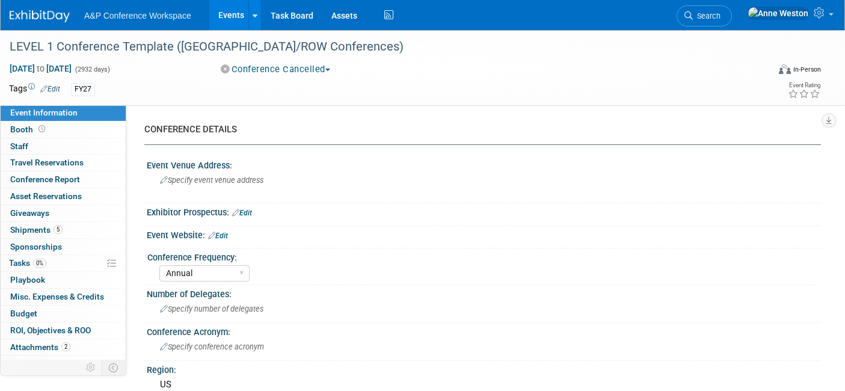
select select "Annual"
select select "Level 1"
select select "In-Person Booth"
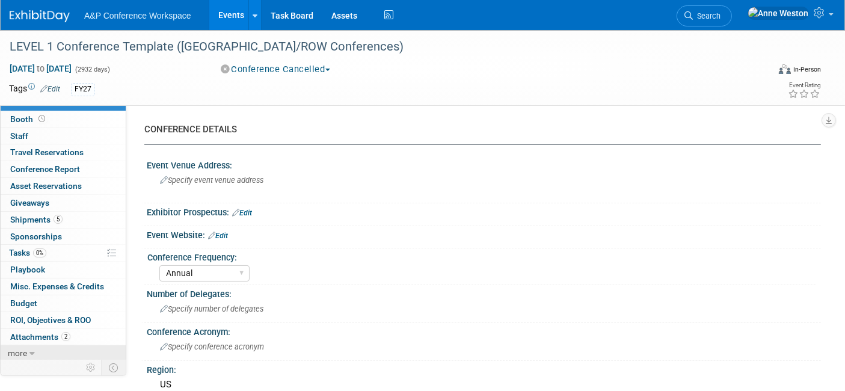
click at [23, 353] on span "more" at bounding box center [17, 353] width 19 height 10
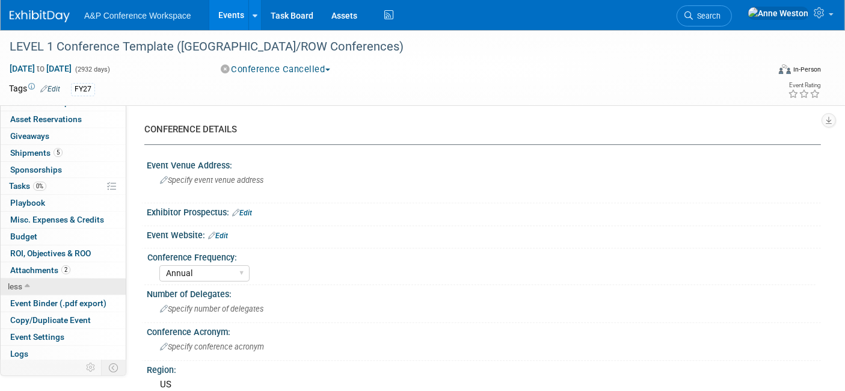
scroll to position [93, 0]
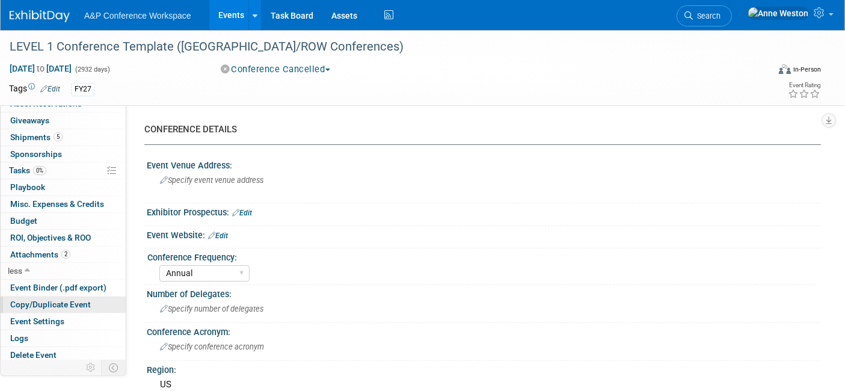
click at [53, 299] on span "Copy/Duplicate Event" at bounding box center [50, 304] width 81 height 10
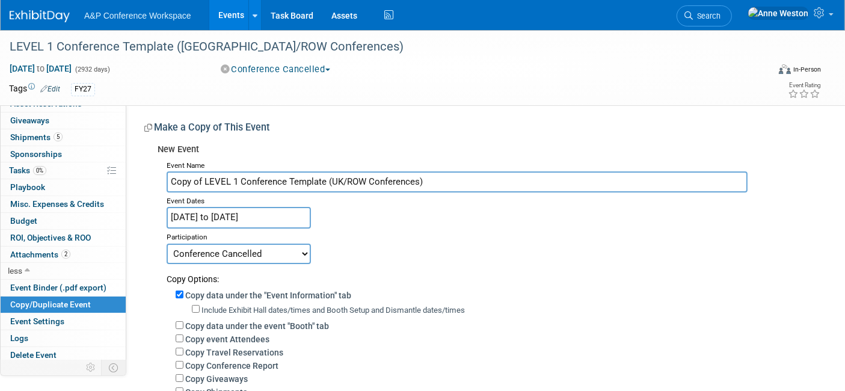
drag, startPoint x: 430, startPoint y: 179, endPoint x: 146, endPoint y: 180, distance: 284.4
click at [146, 180] on div "New Event Event Name Copy of LEVEL 1 Conference Template (UK/ROW Conferences) E…" at bounding box center [477, 348] width 667 height 420
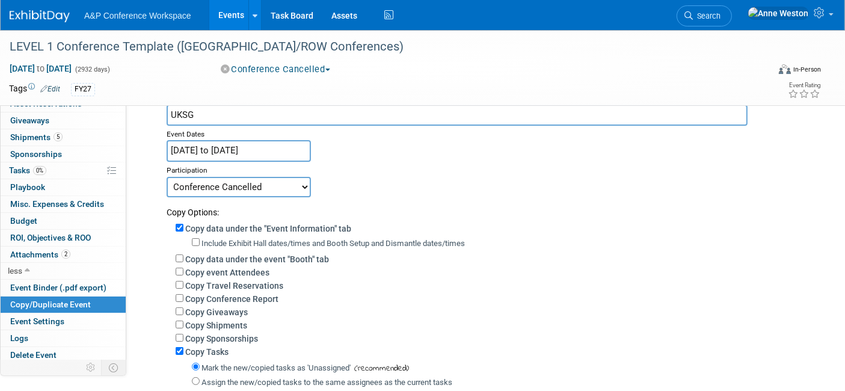
type input "UKSG"
click at [242, 182] on select "Committed Considering Not Going Conference Cancelled Conference Postponed Waiti…" at bounding box center [239, 187] width 144 height 20
select select "1"
click at [167, 177] on select "Committed Considering Not Going Conference Cancelled Conference Postponed Waiti…" at bounding box center [239, 187] width 144 height 20
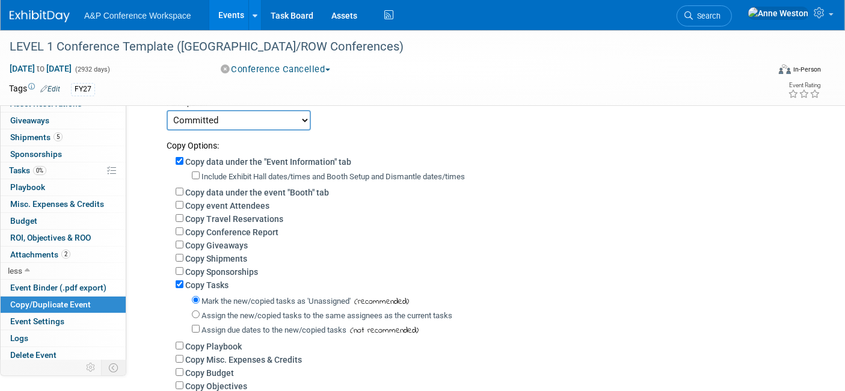
click at [228, 188] on label "Copy data under the event "Booth" tab" at bounding box center [257, 193] width 144 height 10
click at [183, 188] on input "Copy data under the event "Booth" tab" at bounding box center [180, 192] width 8 height 8
checkbox input "true"
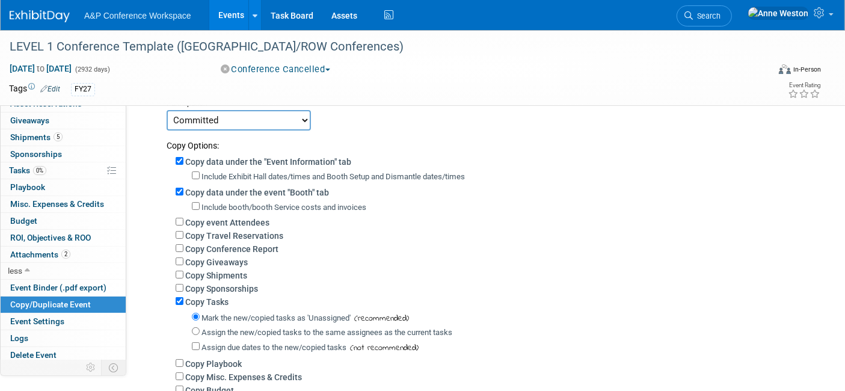
click at [197, 271] on label "Copy Shipments" at bounding box center [216, 276] width 62 height 10
click at [183, 271] on input "Copy Shipments" at bounding box center [180, 275] width 8 height 8
checkbox input "true"
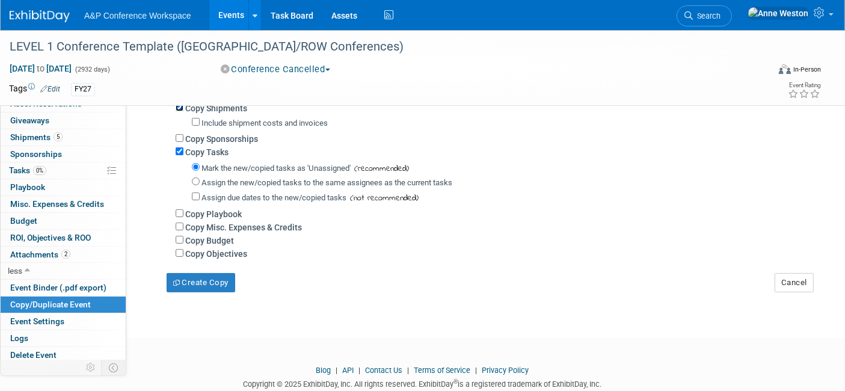
scroll to position [328, 0]
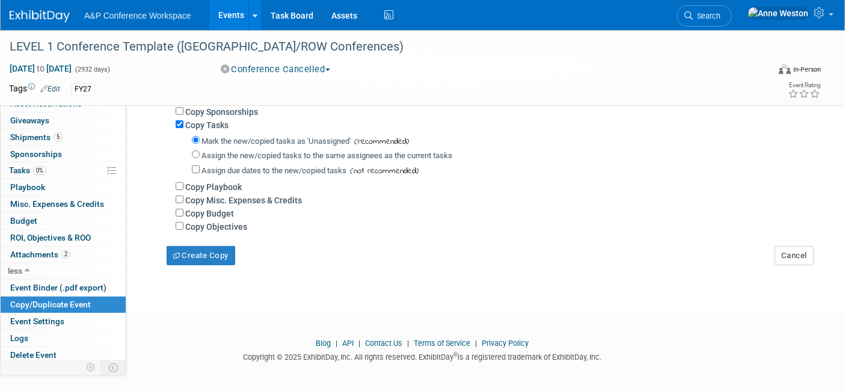
click at [199, 197] on label "Copy Misc. Expenses & Credits" at bounding box center [243, 200] width 117 height 10
click at [183, 197] on input "Copy Misc. Expenses & Credits" at bounding box center [180, 199] width 8 height 8
checkbox input "true"
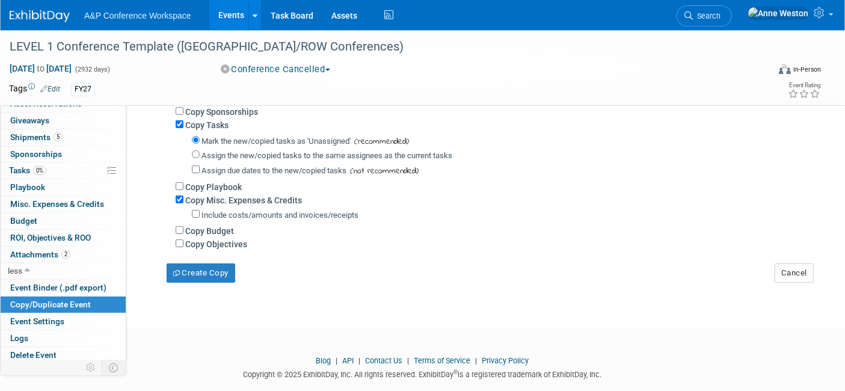
click at [195, 226] on label "Copy Budget" at bounding box center [209, 231] width 49 height 10
click at [183, 226] on input "Copy Budget" at bounding box center [180, 230] width 8 height 8
checkbox input "true"
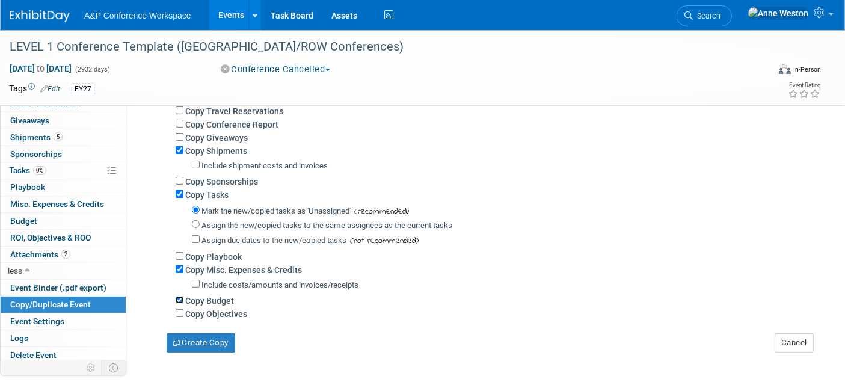
scroll to position [261, 0]
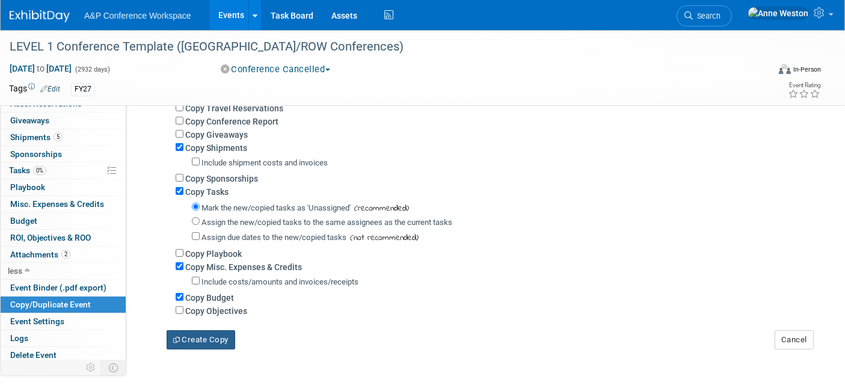
click at [189, 338] on button "Create Copy" at bounding box center [201, 339] width 69 height 19
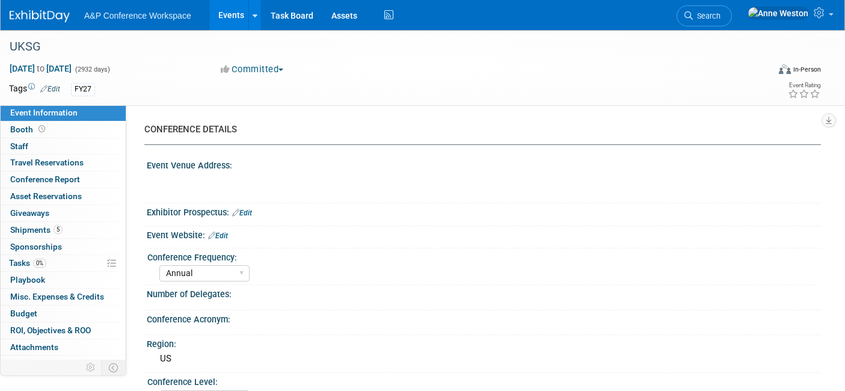
select select "Annual"
select select "Level 1"
select select "In-Person Booth"
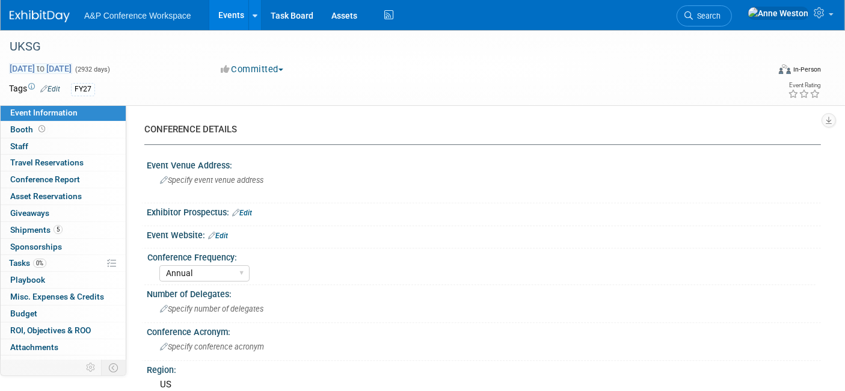
click at [32, 70] on span "[DATE] to [DATE]" at bounding box center [40, 68] width 63 height 11
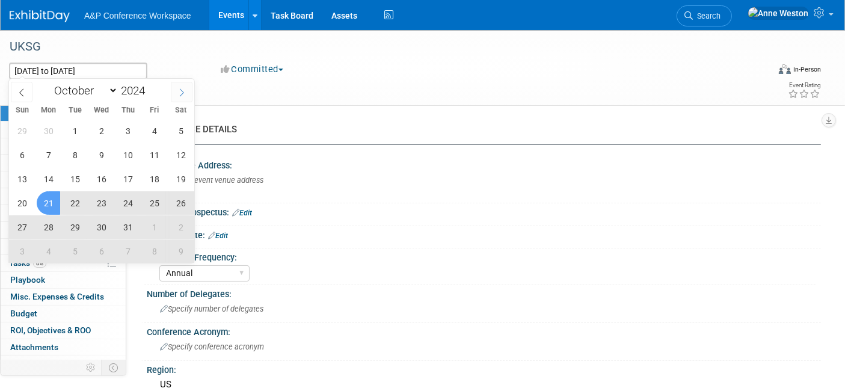
click at [181, 92] on icon at bounding box center [181, 92] width 8 height 8
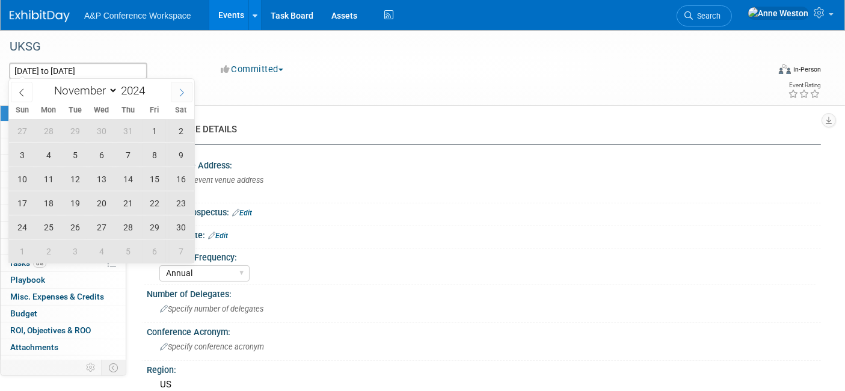
click at [181, 92] on icon at bounding box center [181, 92] width 8 height 8
select select "11"
click at [181, 92] on icon at bounding box center [181, 92] width 8 height 8
type input "2025"
click at [181, 92] on icon at bounding box center [181, 92] width 8 height 8
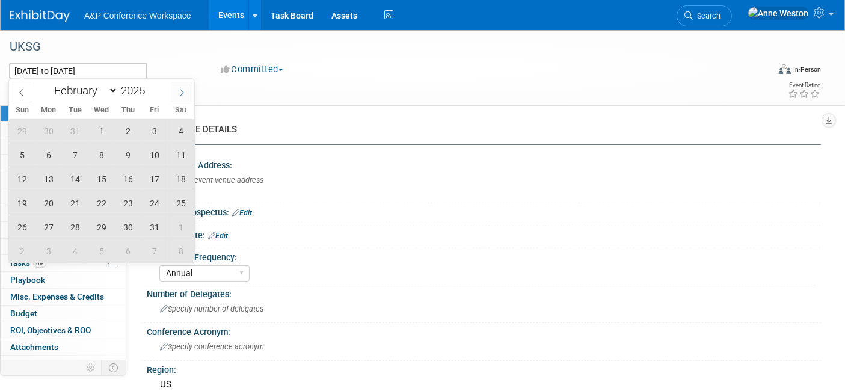
click at [181, 92] on icon at bounding box center [181, 92] width 8 height 8
click at [23, 94] on icon at bounding box center [21, 92] width 8 height 8
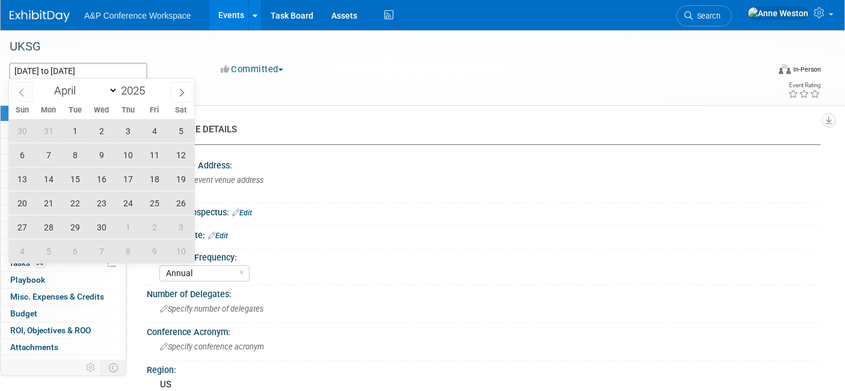
select select "2"
click at [24, 249] on span "30" at bounding box center [21, 250] width 23 height 23
type input "[DATE]"
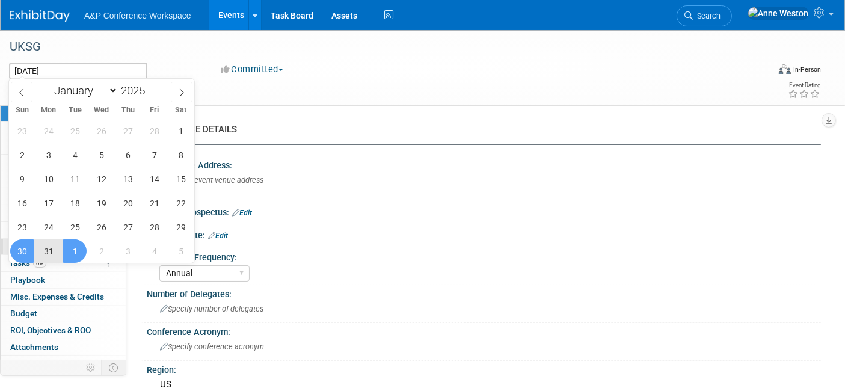
click at [76, 248] on span "1" at bounding box center [74, 250] width 23 height 23
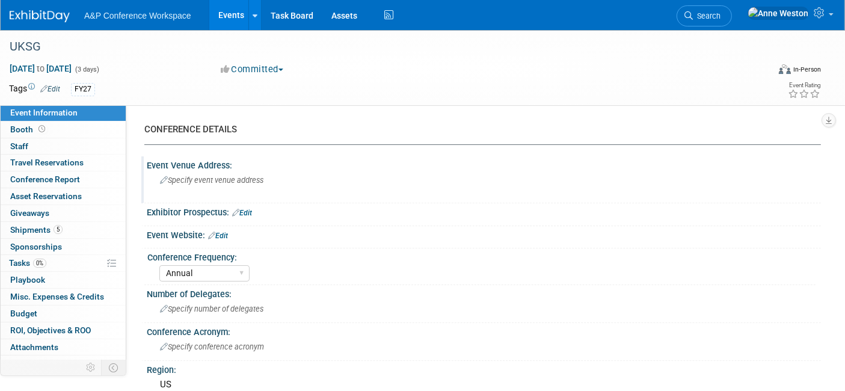
click at [219, 176] on span "Specify event venue address" at bounding box center [211, 180] width 103 height 9
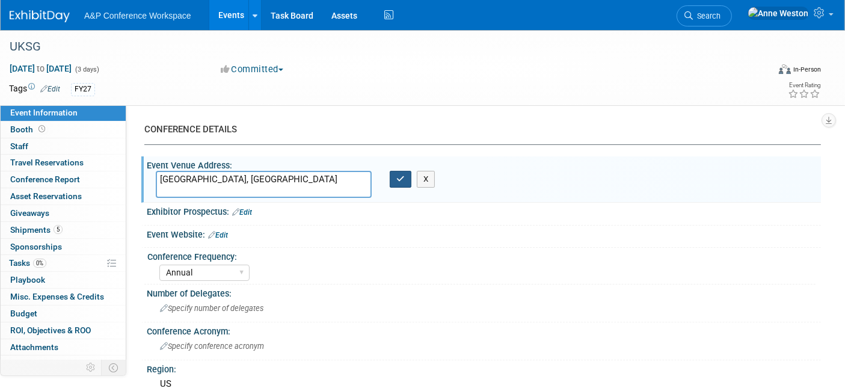
type textarea "[GEOGRAPHIC_DATA], [GEOGRAPHIC_DATA]"
click at [403, 175] on icon "button" at bounding box center [400, 179] width 8 height 8
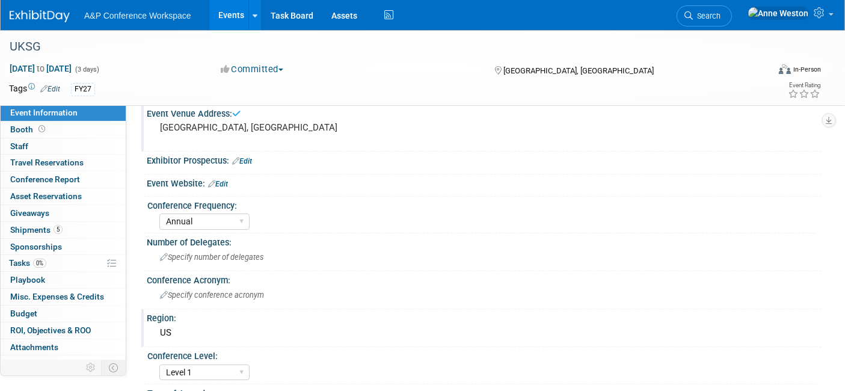
scroll to position [133, 0]
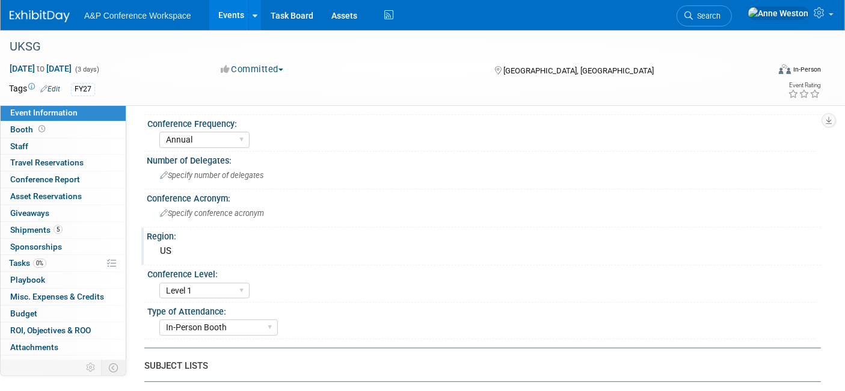
click at [192, 244] on div "US" at bounding box center [484, 251] width 656 height 19
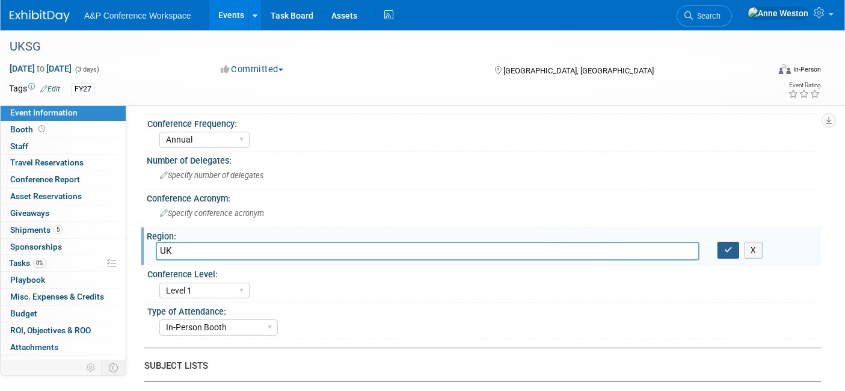
type input "UK"
click at [722, 245] on button "button" at bounding box center [728, 250] width 22 height 17
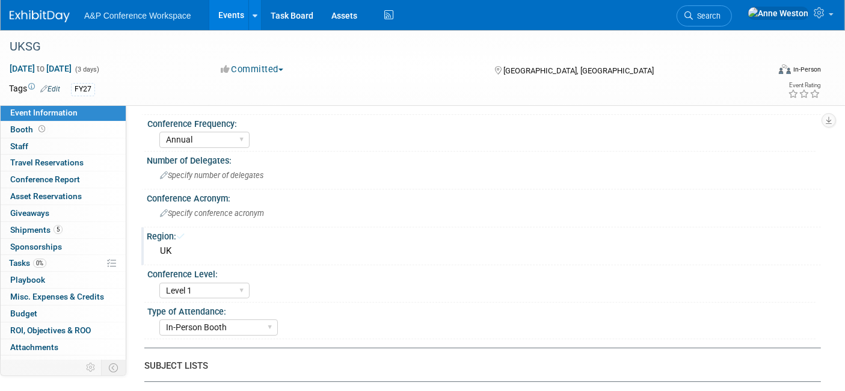
scroll to position [0, 0]
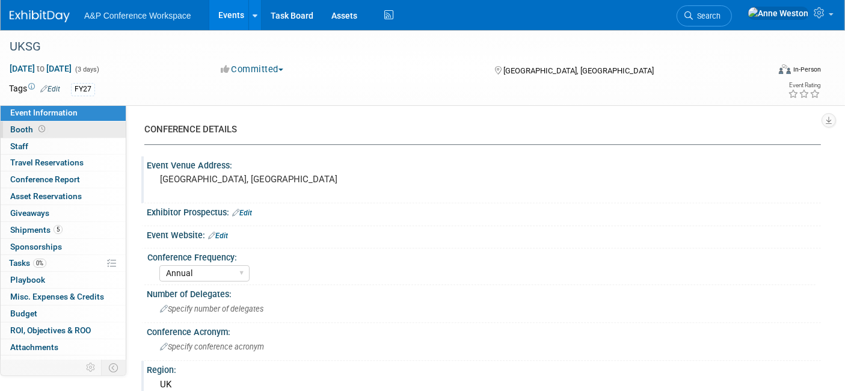
click at [44, 129] on span at bounding box center [41, 128] width 11 height 9
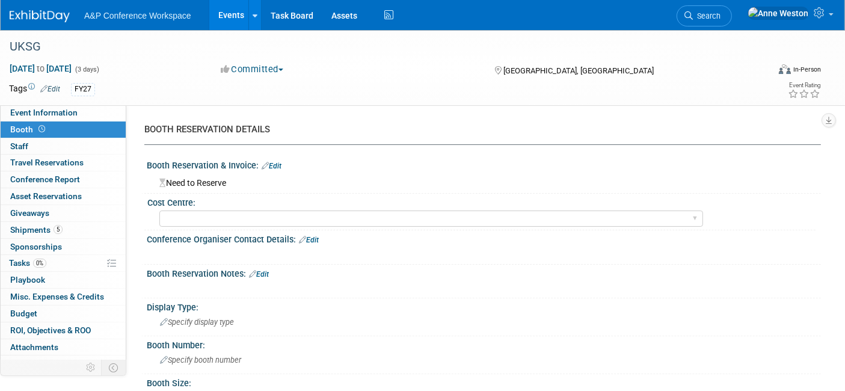
click at [274, 166] on link "Edit" at bounding box center [272, 166] width 20 height 8
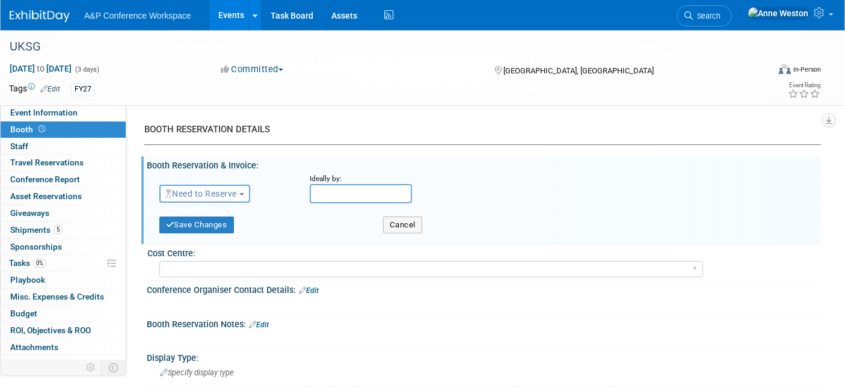
click at [223, 190] on span "Need to Reserve" at bounding box center [201, 194] width 72 height 10
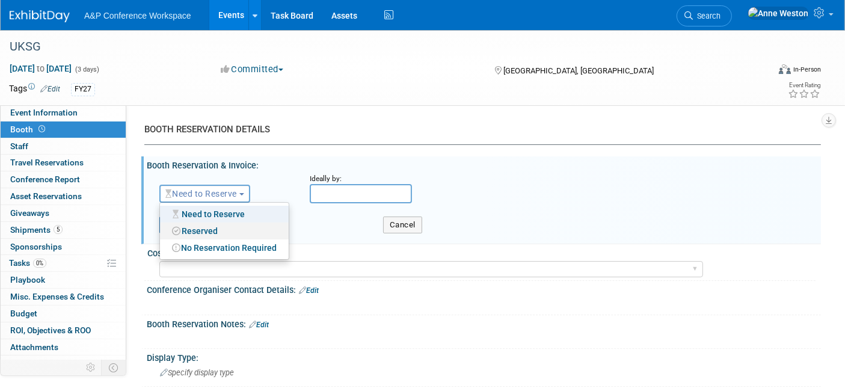
click at [211, 227] on link "Reserved" at bounding box center [224, 230] width 129 height 17
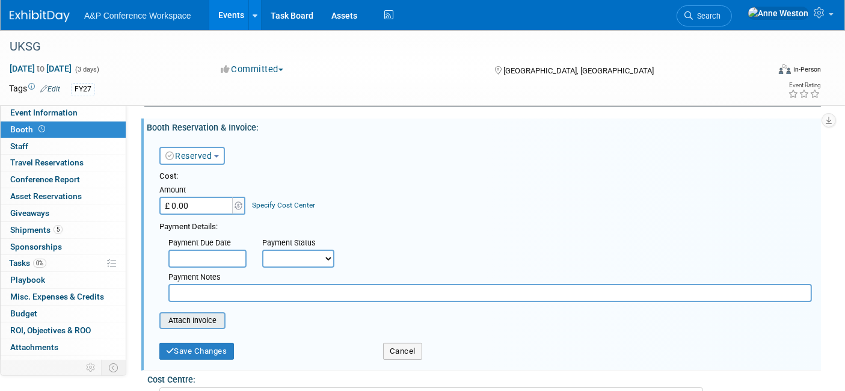
scroll to position [67, 0]
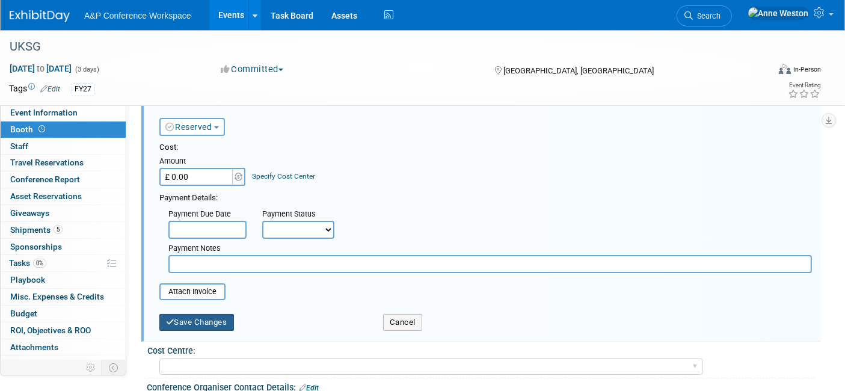
click at [212, 316] on button "Save Changes" at bounding box center [196, 322] width 75 height 17
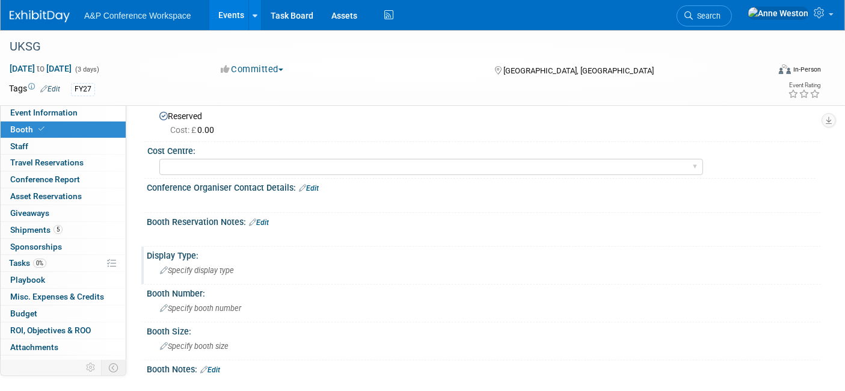
click at [228, 266] on span "Specify display type" at bounding box center [197, 270] width 74 height 9
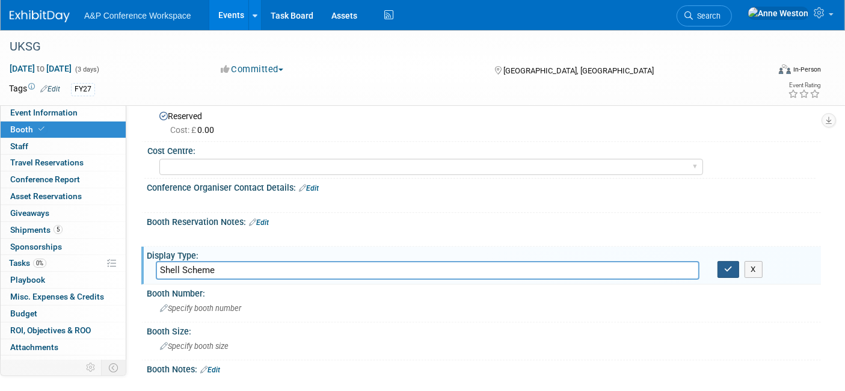
type input "Shell Scheme"
click at [729, 265] on icon "button" at bounding box center [728, 269] width 8 height 8
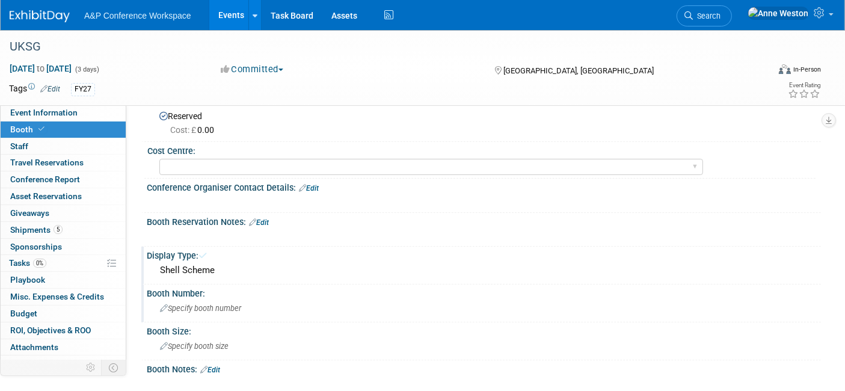
click at [230, 313] on div "Specify booth number" at bounding box center [484, 308] width 656 height 19
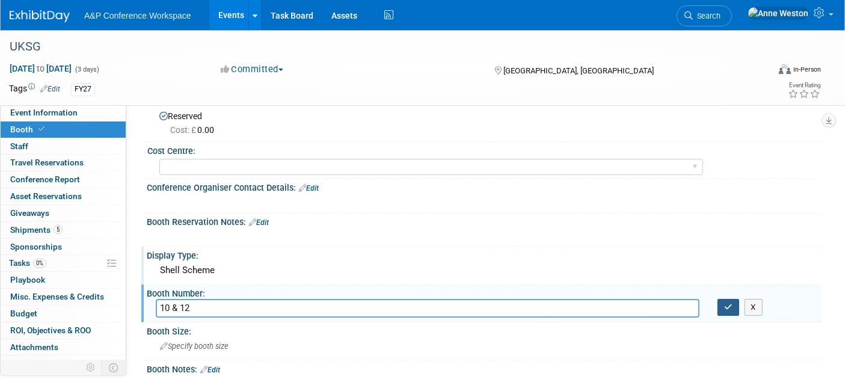
type input "10 & 12"
click at [729, 303] on icon "button" at bounding box center [728, 307] width 8 height 8
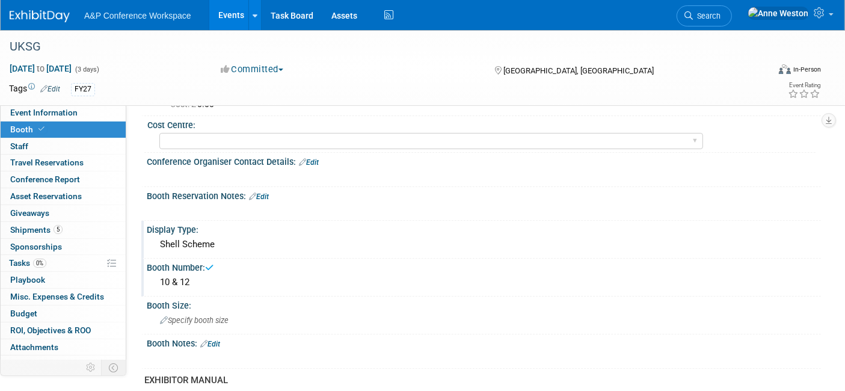
scroll to position [0, 0]
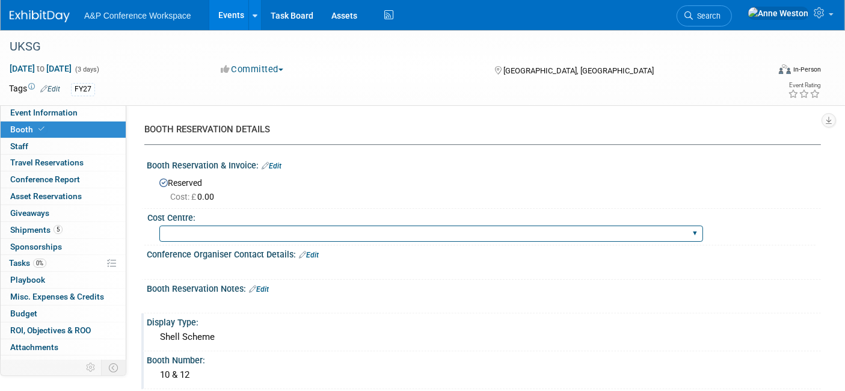
click at [189, 227] on select "BGBG BLRG BPDL BUAV BUIB BUMD COBA COMD CUAP FBAP HART IBIB RGP DIGI BUHA ABC-C…" at bounding box center [431, 233] width 544 height 16
select select "DIGI"
click at [159, 225] on select "BGBG BLRG BPDL BUAV BUIB BUMD COBA COMD CUAP FBAP HART IBIB RGP DIGI BUHA ABC-C…" at bounding box center [431, 233] width 544 height 16
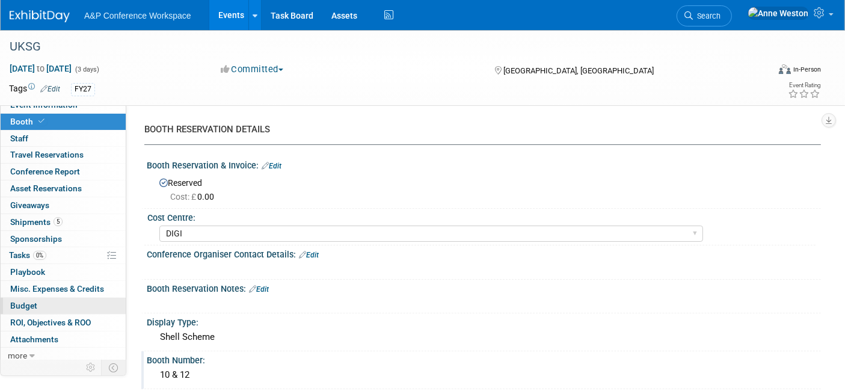
scroll to position [10, 0]
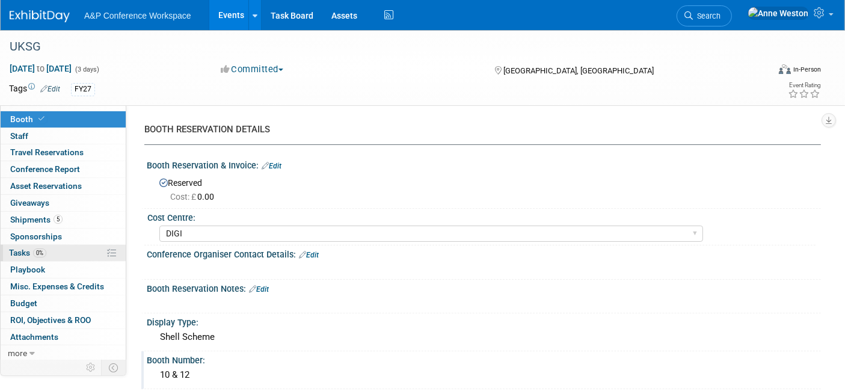
click at [41, 245] on link "0% Tasks 0%" at bounding box center [63, 253] width 125 height 16
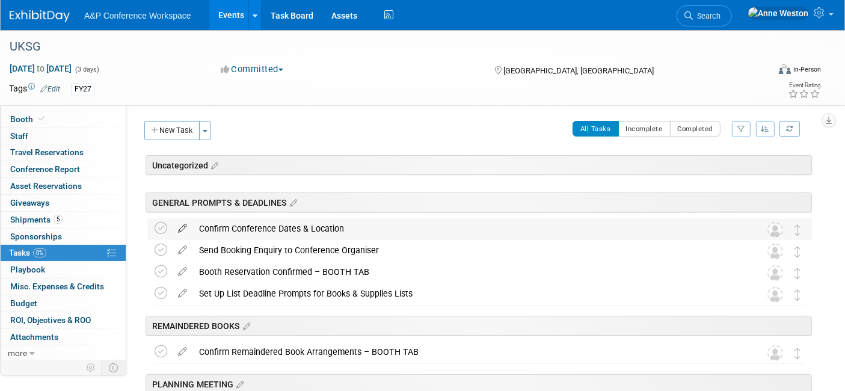
click at [190, 224] on icon at bounding box center [182, 225] width 21 height 15
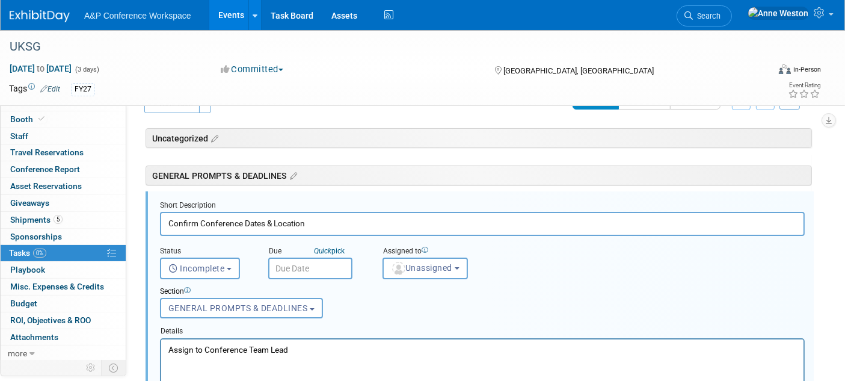
scroll to position [0, 0]
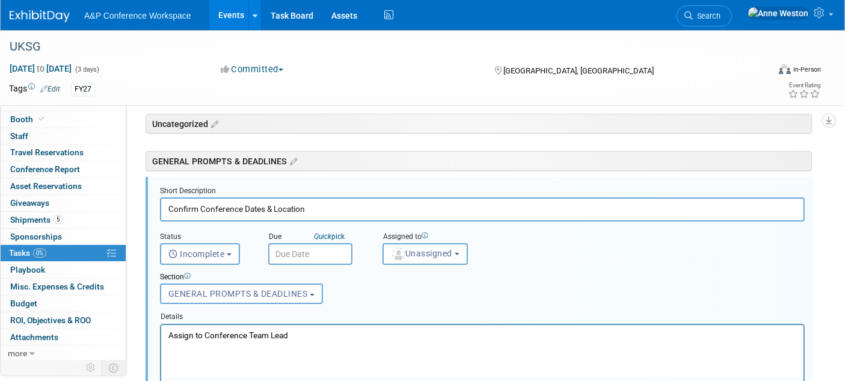
click at [311, 251] on input "text" at bounding box center [310, 254] width 84 height 22
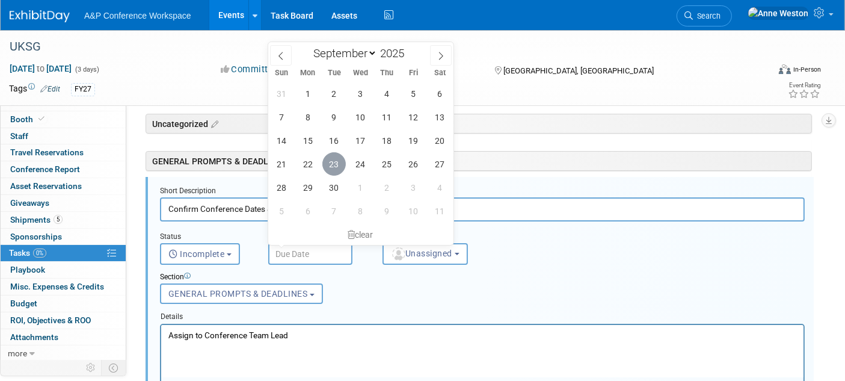
click at [335, 159] on span "23" at bounding box center [333, 163] width 23 height 23
type input "Sep 23, 2025"
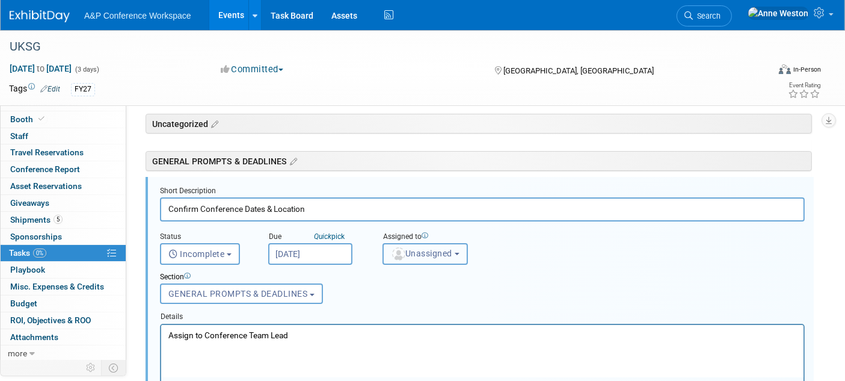
click at [409, 246] on button "Unassigned" at bounding box center [424, 254] width 85 height 22
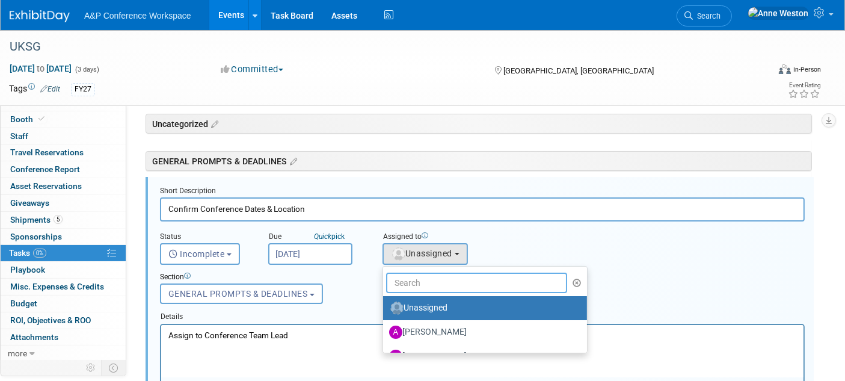
click at [413, 284] on input "text" at bounding box center [476, 282] width 181 height 20
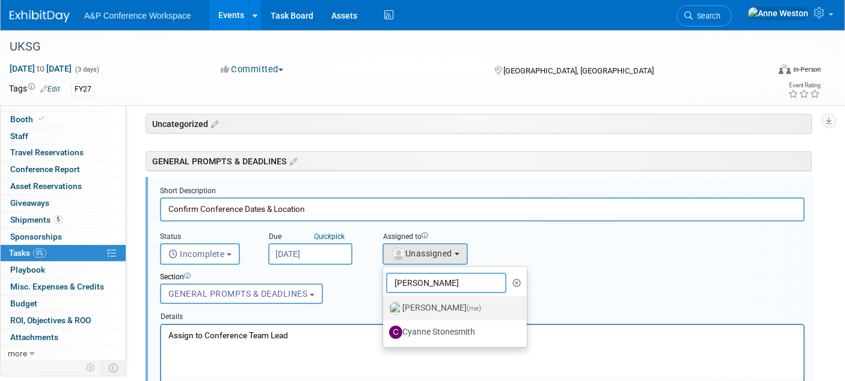
type input "Anne"
click at [430, 310] on label "Anne Weston (me)" at bounding box center [452, 307] width 126 height 19
click at [385, 310] on input "Anne Weston (me)" at bounding box center [381, 306] width 8 height 8
select select "c29719a7-47ff-44fe-b37a-21211f595519"
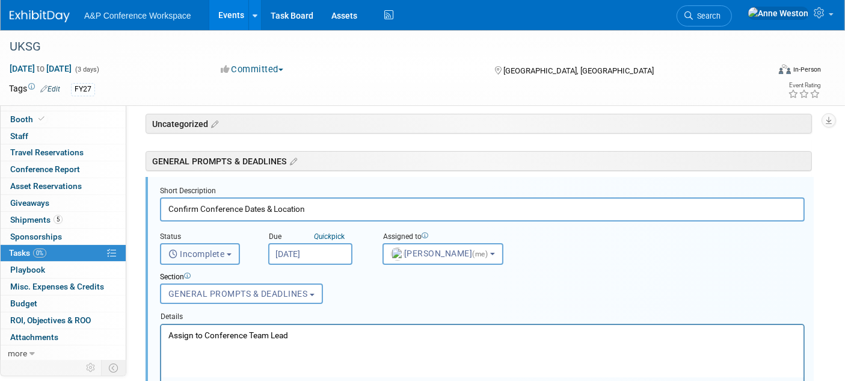
click at [191, 244] on button "Incomplete" at bounding box center [200, 254] width 80 height 22
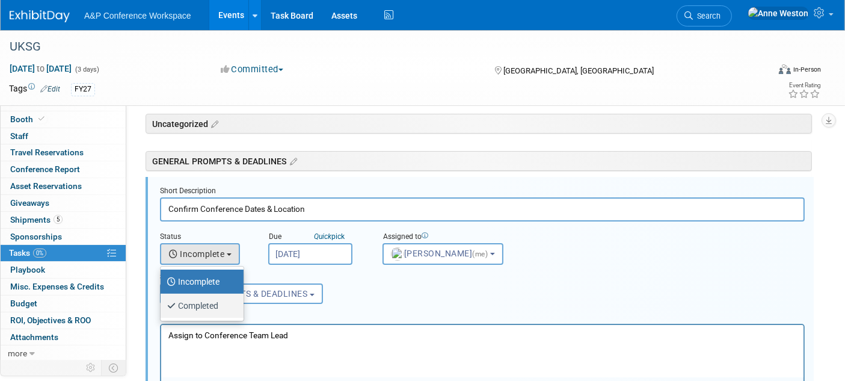
click at [195, 300] on label "Completed" at bounding box center [199, 305] width 65 height 19
click at [162, 300] on input "Completed" at bounding box center [159, 304] width 8 height 8
select select "3"
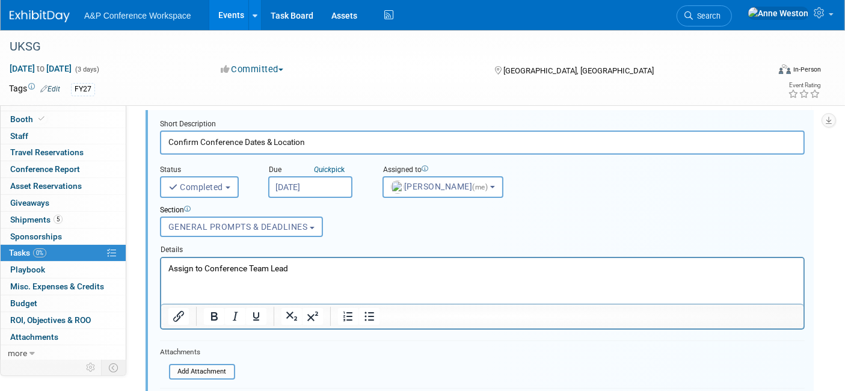
scroll to position [175, 0]
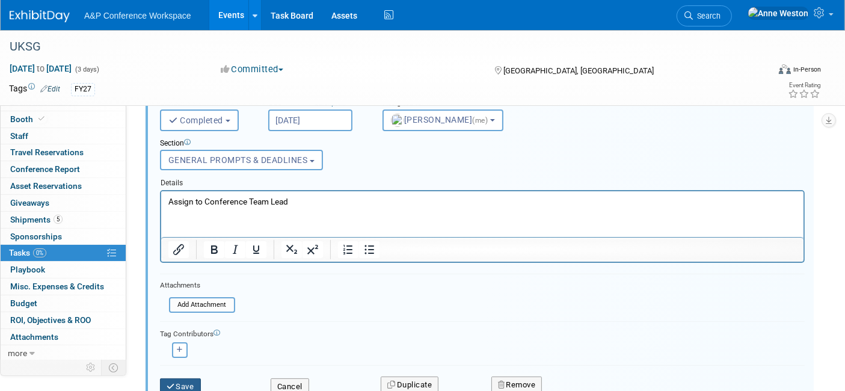
click at [183, 378] on button "Save" at bounding box center [180, 386] width 41 height 17
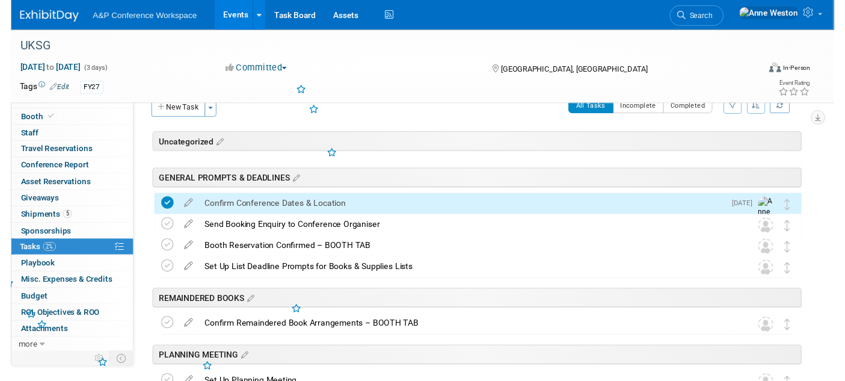
scroll to position [0, 0]
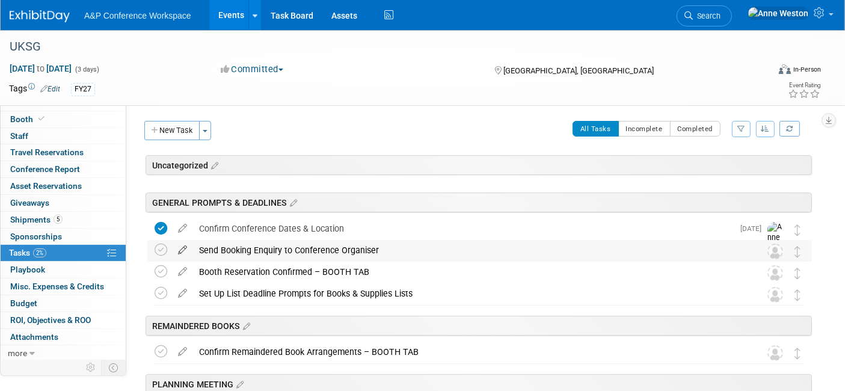
click at [183, 247] on icon at bounding box center [182, 247] width 21 height 15
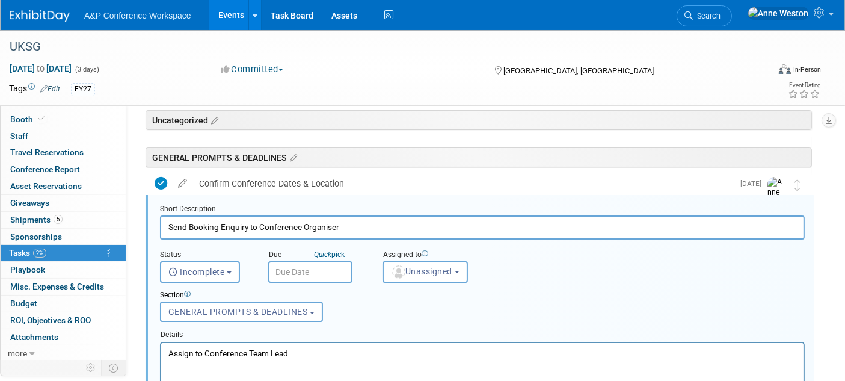
scroll to position [63, 0]
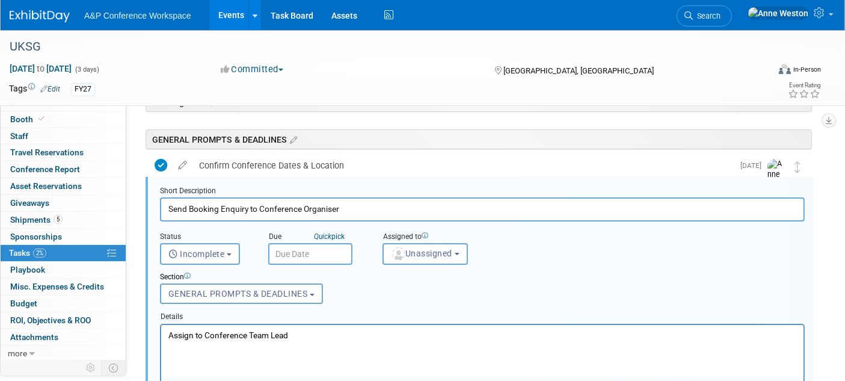
click at [297, 252] on input "text" at bounding box center [310, 254] width 84 height 22
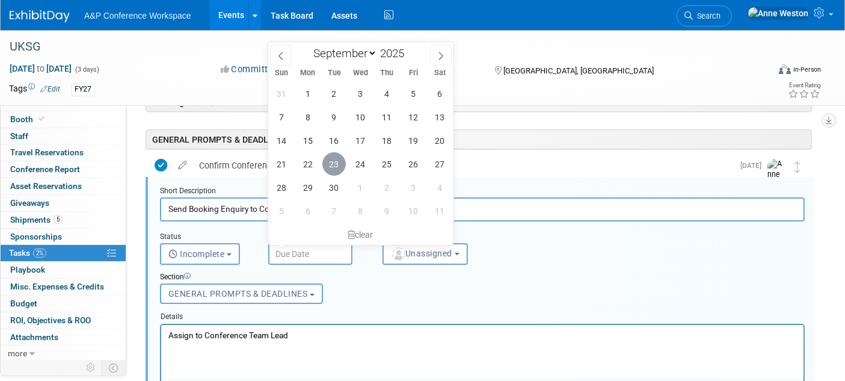
click at [329, 155] on span "23" at bounding box center [333, 163] width 23 height 23
type input "Sep 23, 2025"
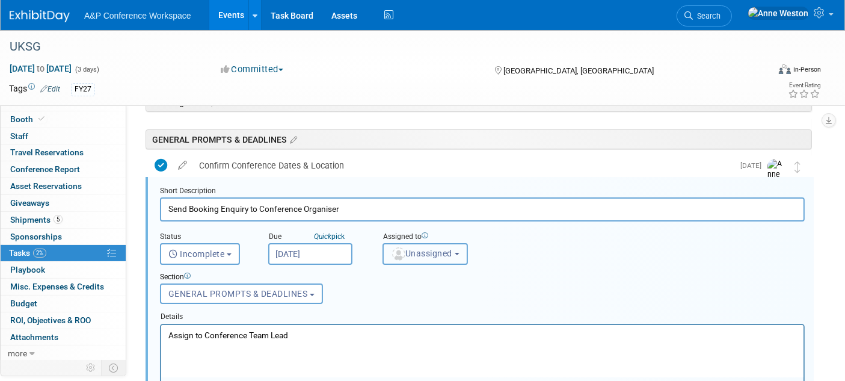
click at [417, 248] on span "Unassigned" at bounding box center [421, 253] width 61 height 10
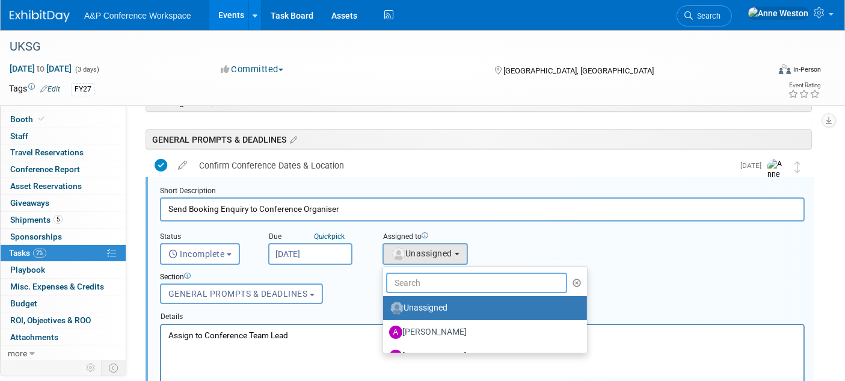
click at [411, 279] on input "text" at bounding box center [476, 282] width 181 height 20
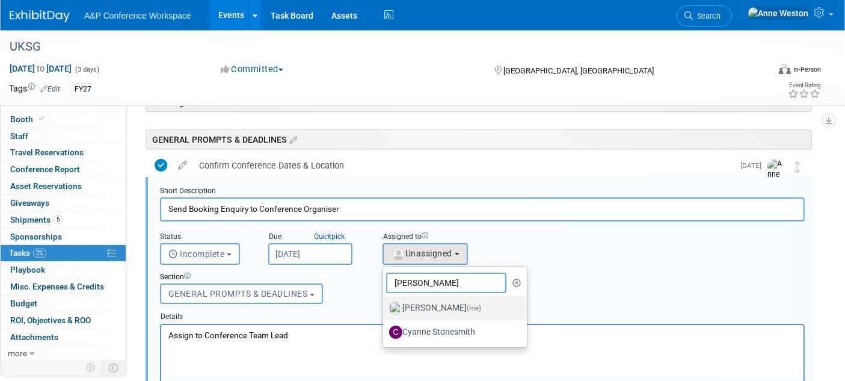
type input "Anne"
click at [411, 303] on label "Anne Weston (me)" at bounding box center [452, 307] width 126 height 19
click at [385, 303] on input "Anne Weston (me)" at bounding box center [381, 306] width 8 height 8
select select "c29719a7-47ff-44fe-b37a-21211f595519"
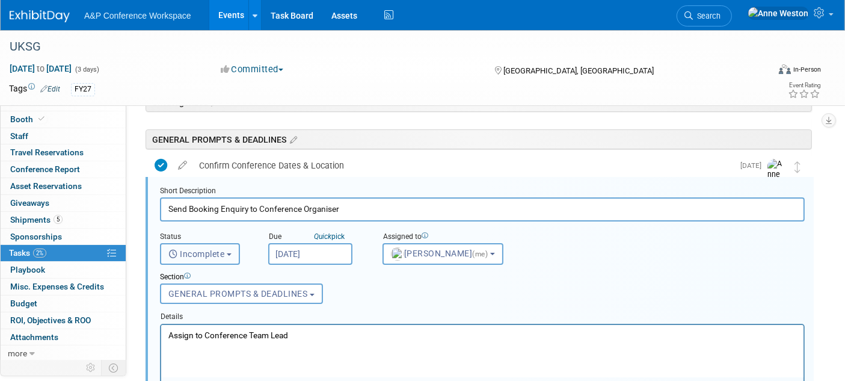
click at [212, 243] on button "Incomplete" at bounding box center [200, 254] width 80 height 22
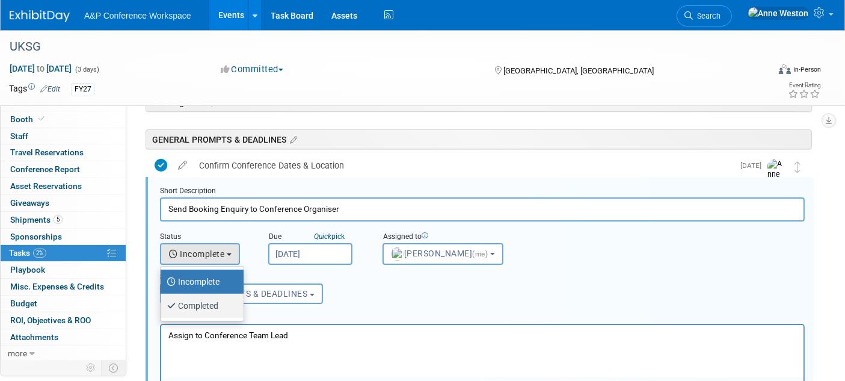
click at [209, 300] on label "Completed" at bounding box center [199, 305] width 65 height 19
click at [162, 300] on input "Completed" at bounding box center [159, 304] width 8 height 8
select select "3"
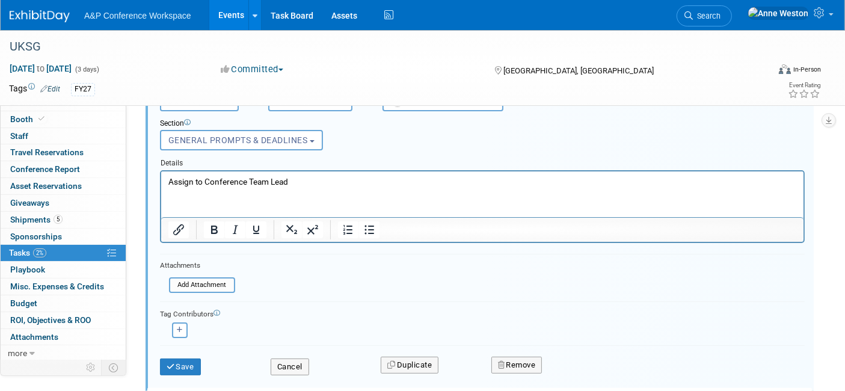
scroll to position [264, 0]
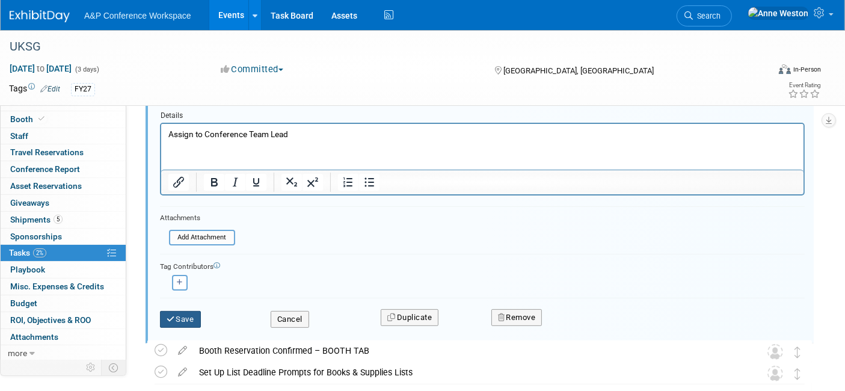
click at [179, 316] on button "Save" at bounding box center [180, 319] width 41 height 17
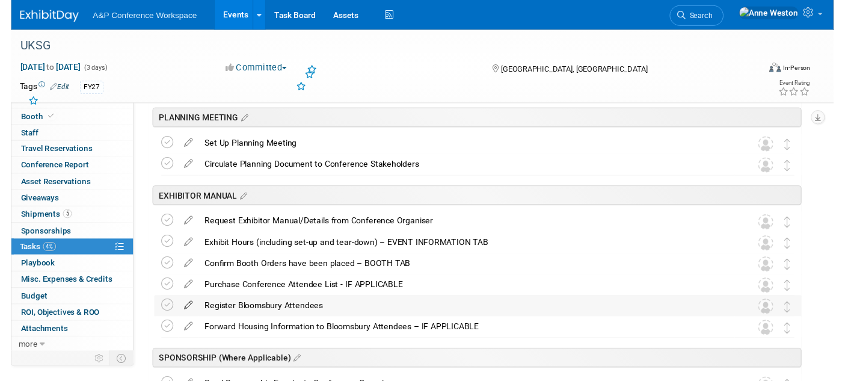
scroll to position [0, 0]
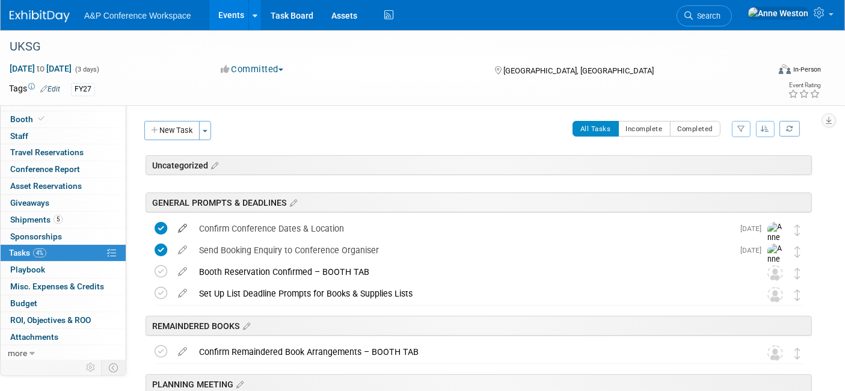
click at [180, 225] on icon at bounding box center [182, 225] width 21 height 15
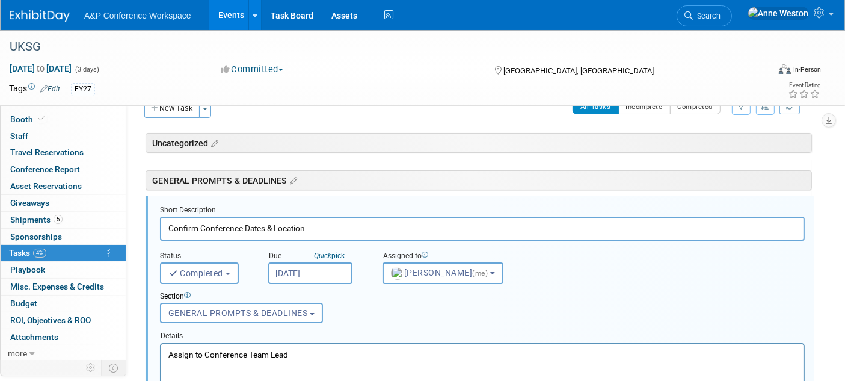
scroll to position [41, 0]
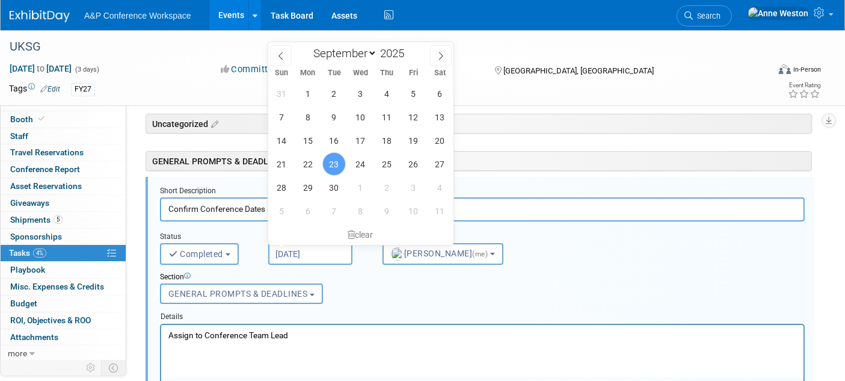
click at [281, 245] on input "Sep 23, 2025" at bounding box center [310, 254] width 84 height 22
click at [280, 53] on icon at bounding box center [281, 56] width 8 height 8
select select "6"
click at [386, 184] on span "31" at bounding box center [386, 187] width 23 height 23
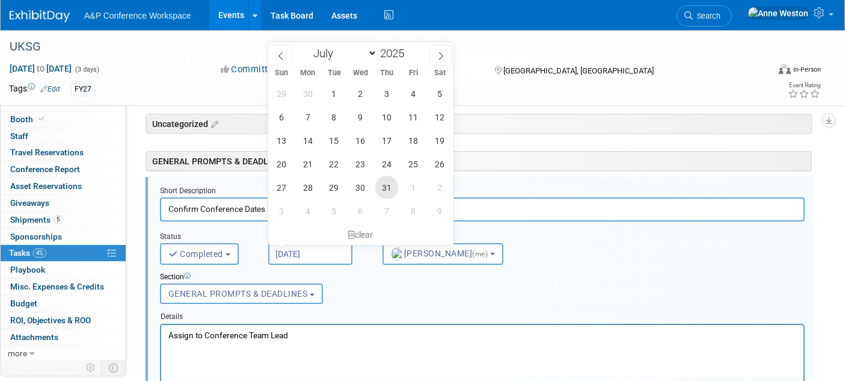
type input "Jul 31, 2025"
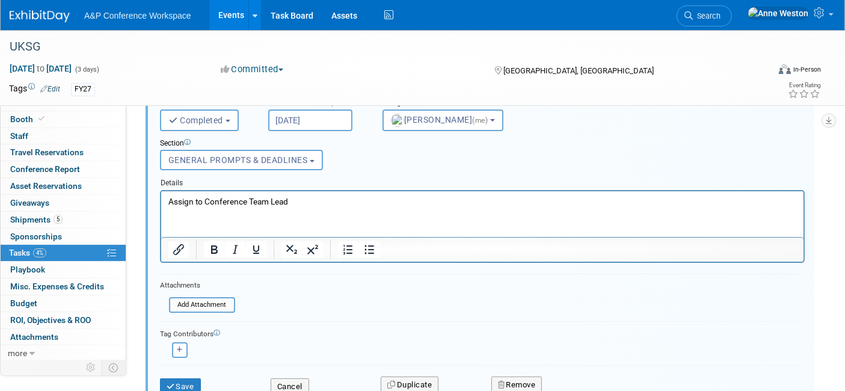
scroll to position [175, 0]
click at [180, 378] on button "Save" at bounding box center [180, 386] width 41 height 17
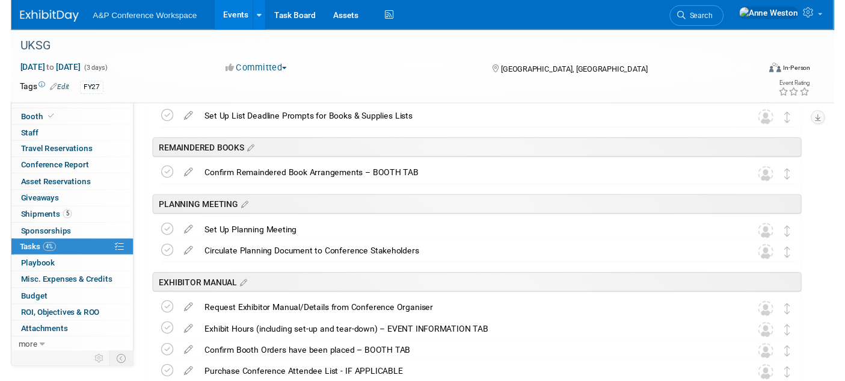
scroll to position [0, 0]
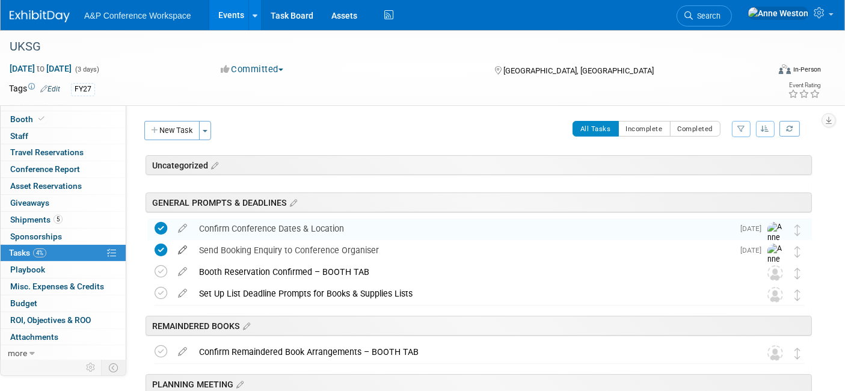
click at [185, 245] on icon at bounding box center [182, 247] width 21 height 15
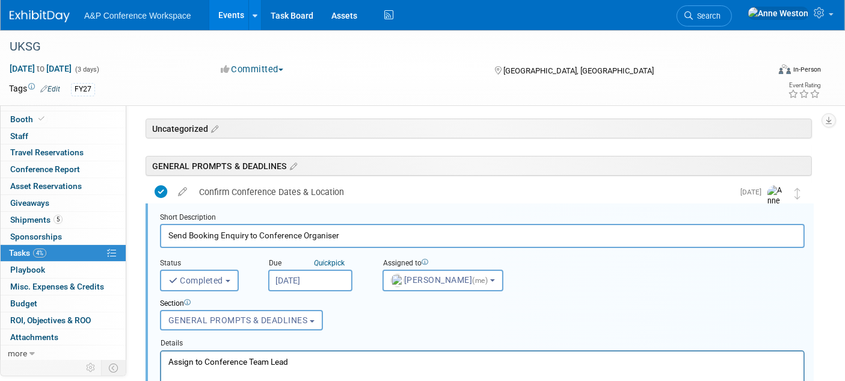
scroll to position [63, 0]
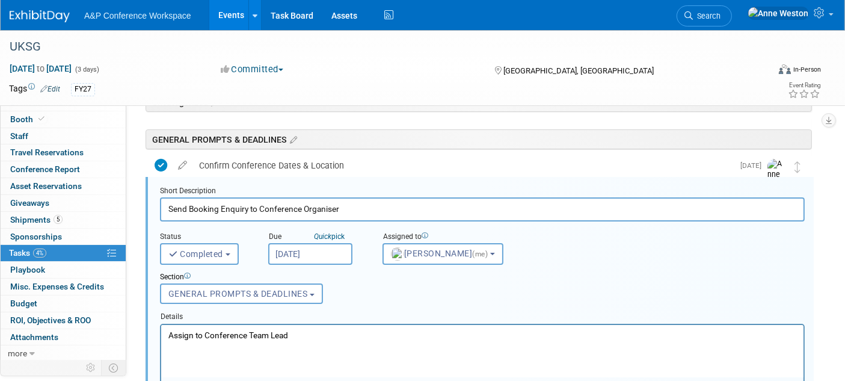
click at [278, 245] on input "Sep 23, 2025" at bounding box center [310, 254] width 84 height 22
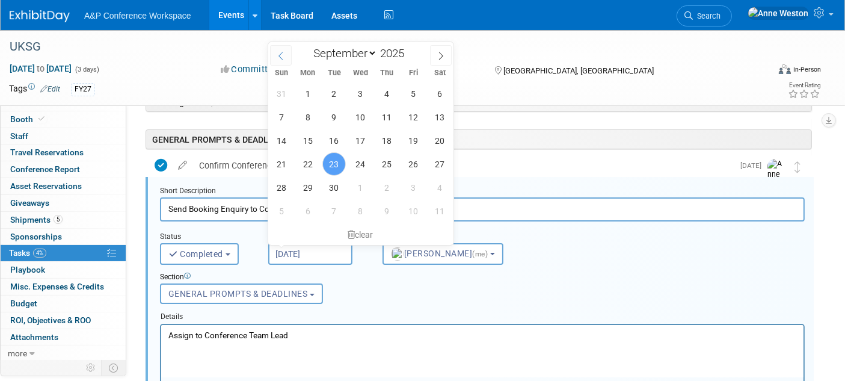
click at [285, 54] on span at bounding box center [281, 55] width 22 height 20
select select "6"
click at [385, 179] on span "31" at bounding box center [386, 187] width 23 height 23
type input "Jul 31, 2025"
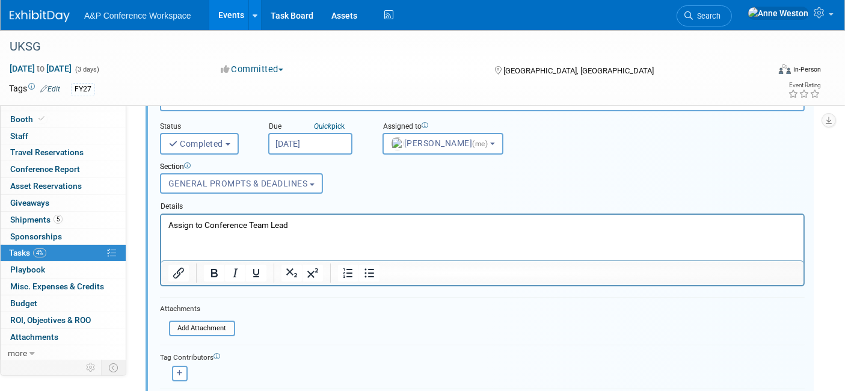
scroll to position [197, 0]
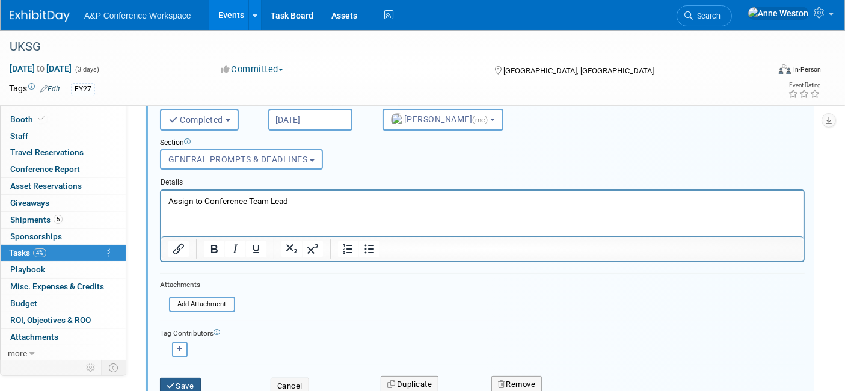
click at [186, 378] on button "Save" at bounding box center [180, 386] width 41 height 17
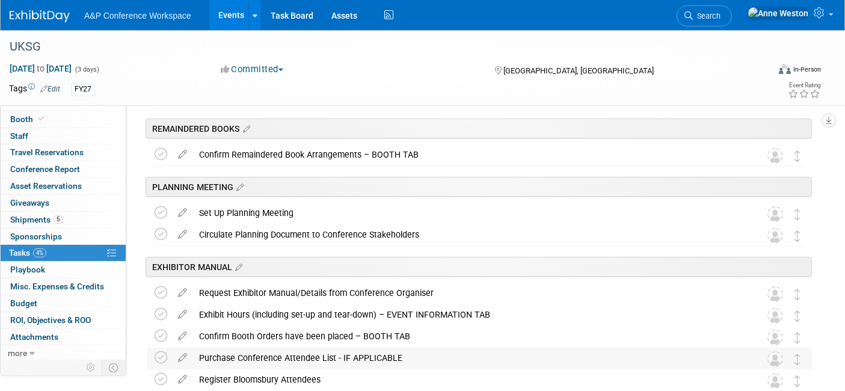
scroll to position [0, 0]
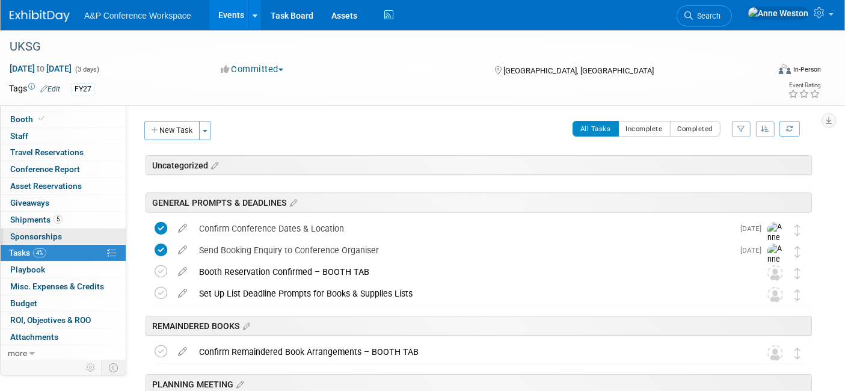
click at [40, 228] on link "0 Sponsorships 0" at bounding box center [63, 236] width 125 height 16
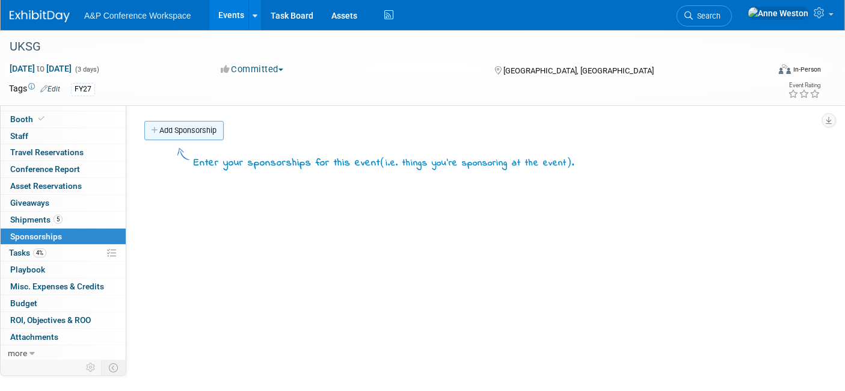
click at [185, 121] on link "Add Sponsorship" at bounding box center [183, 130] width 79 height 19
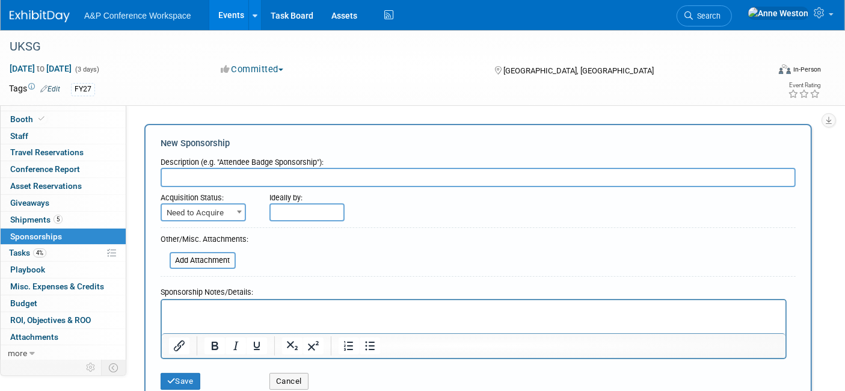
click at [188, 306] on p "Rich Text Area. Press ALT-0 for help." at bounding box center [473, 310] width 610 height 12
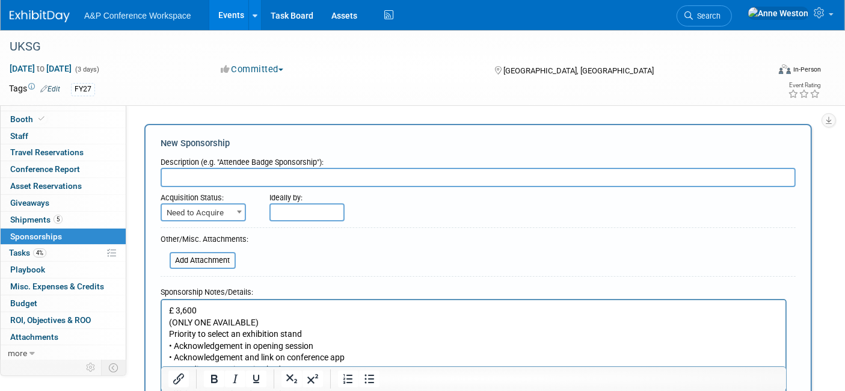
click at [209, 210] on span "Need to Acquire" at bounding box center [203, 212] width 83 height 17
select select "2"
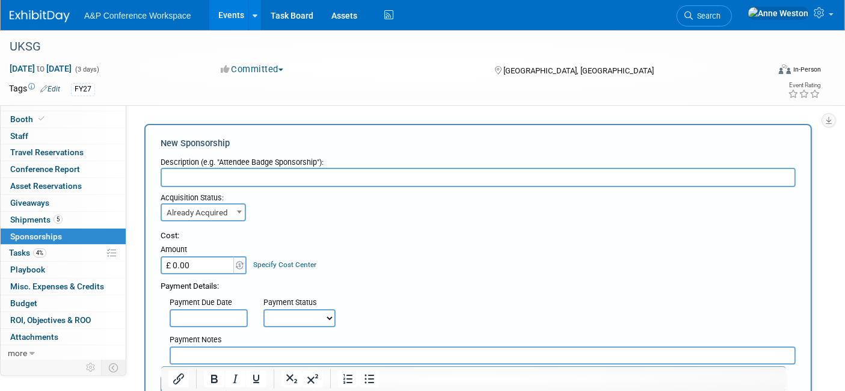
click at [215, 173] on input "text" at bounding box center [478, 177] width 635 height 19
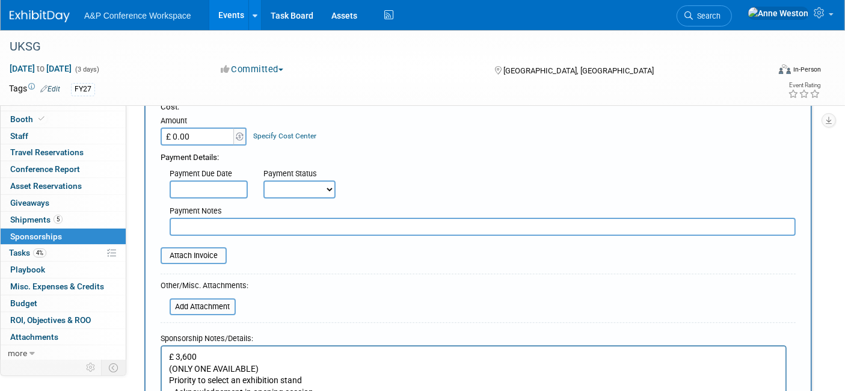
scroll to position [133, 0]
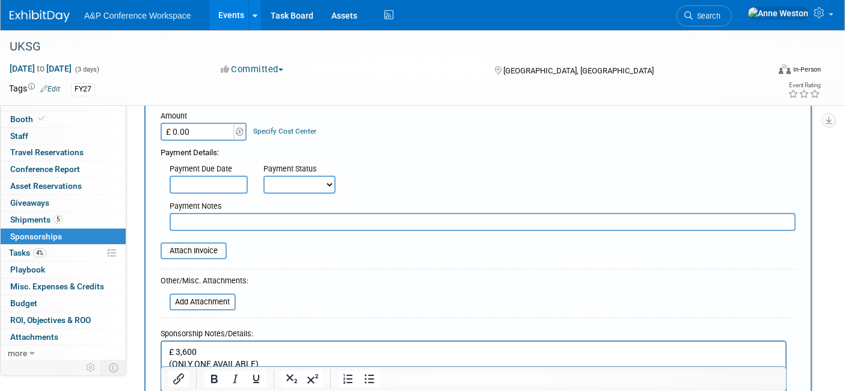
type input "First Night Quiz Sponsorship"
click at [203, 135] on input "£ 0.00" at bounding box center [198, 132] width 75 height 18
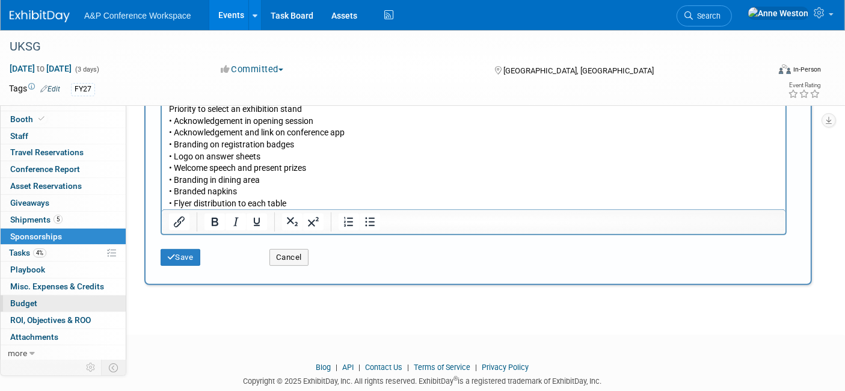
scroll to position [400, 0]
type input "£ 3,600.00"
click at [176, 253] on button "Save" at bounding box center [181, 256] width 40 height 17
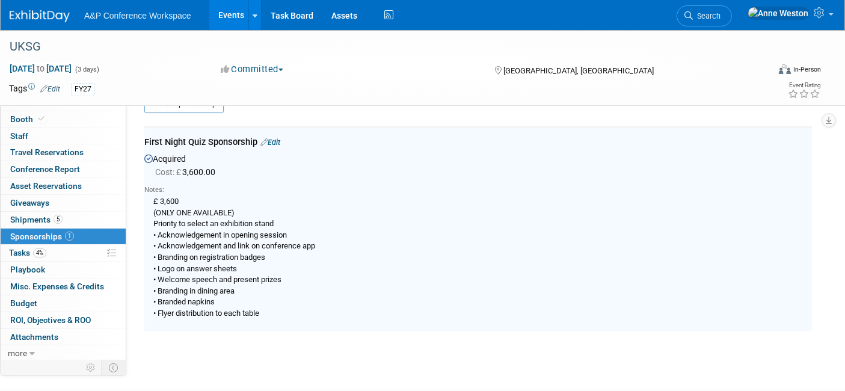
scroll to position [24, 0]
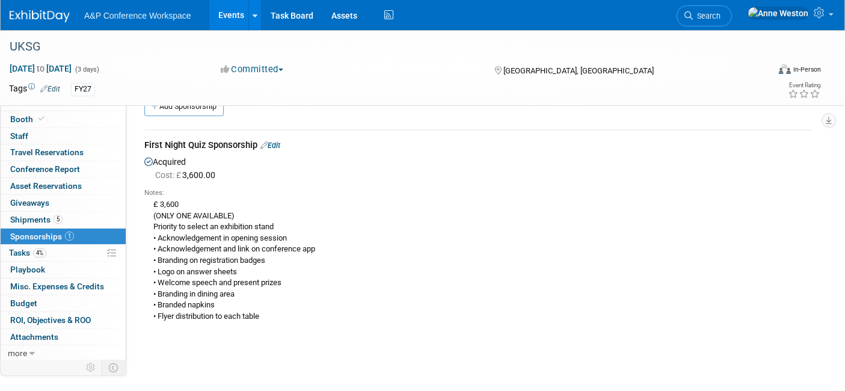
click at [280, 142] on link "Edit" at bounding box center [270, 145] width 20 height 9
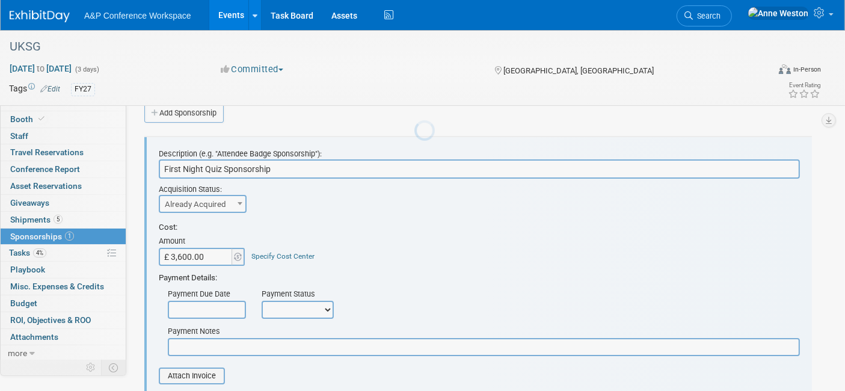
scroll to position [17, 0]
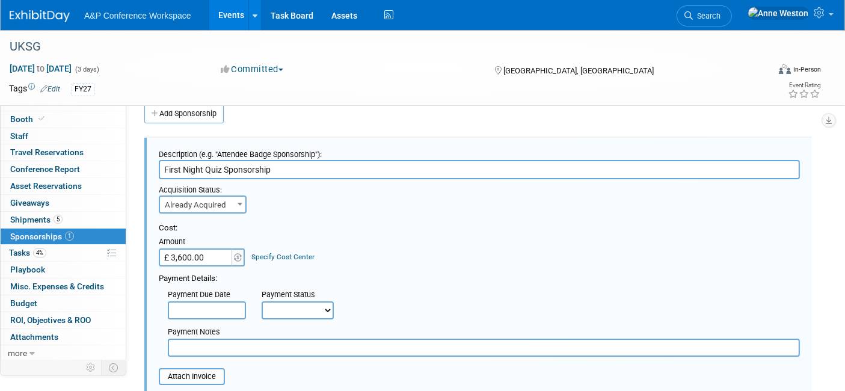
click at [213, 259] on input "£ 3,600.00" at bounding box center [196, 257] width 75 height 18
type input "£ 4,320.00"
click at [300, 257] on link "Specify Cost Center" at bounding box center [283, 257] width 63 height 8
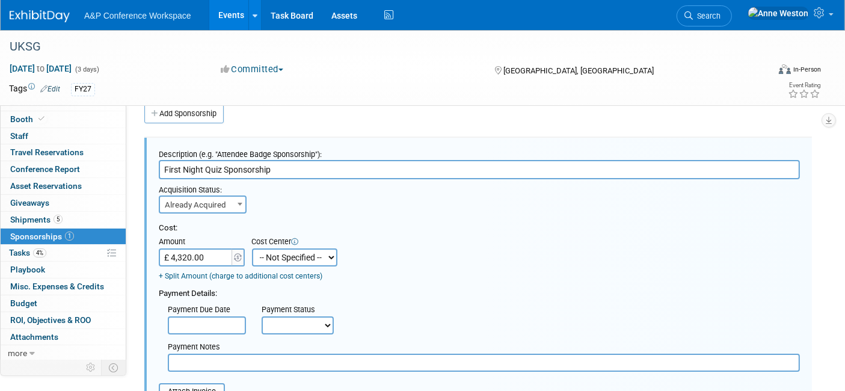
click at [300, 257] on select "-- Not Specified -- ACE-ENTOTH ACE-HOTEL ACE-TRAVEL ACM-ADVERT ACM-ENTOTH ACM-F…" at bounding box center [294, 257] width 85 height 18
select select "18966357"
click at [252, 248] on select "-- Not Specified -- ACE-ENTOTH ACE-HOTEL ACE-TRAVEL ACM-ADVERT ACM-ENTOTH ACM-F…" at bounding box center [294, 257] width 85 height 18
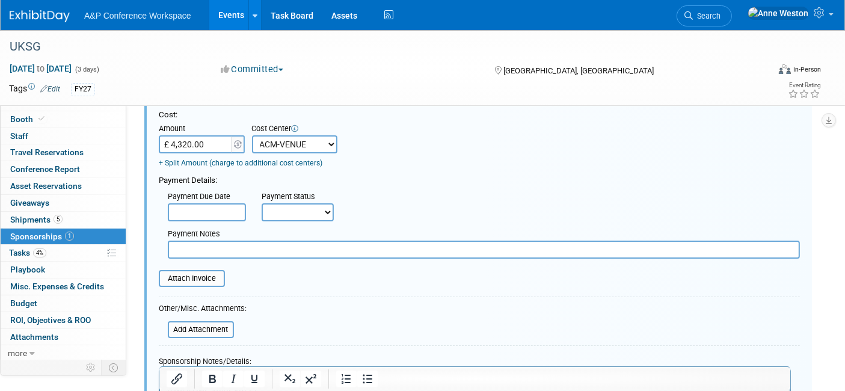
scroll to position [151, 0]
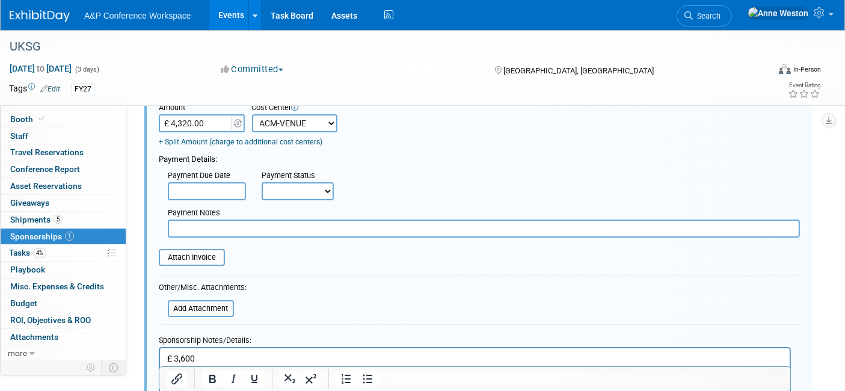
click at [274, 194] on select "Not Paid Yet Partially Paid Paid in Full" at bounding box center [298, 191] width 72 height 18
select select "1"
click at [262, 182] on select "Not Paid Yet Partially Paid Paid in Full" at bounding box center [298, 191] width 72 height 18
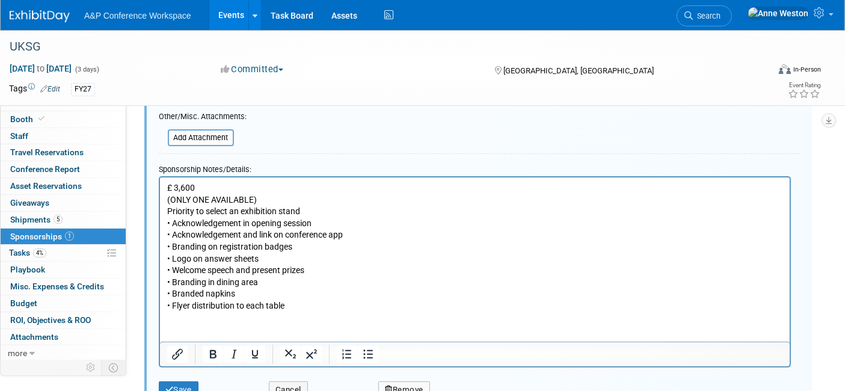
scroll to position [351, 0]
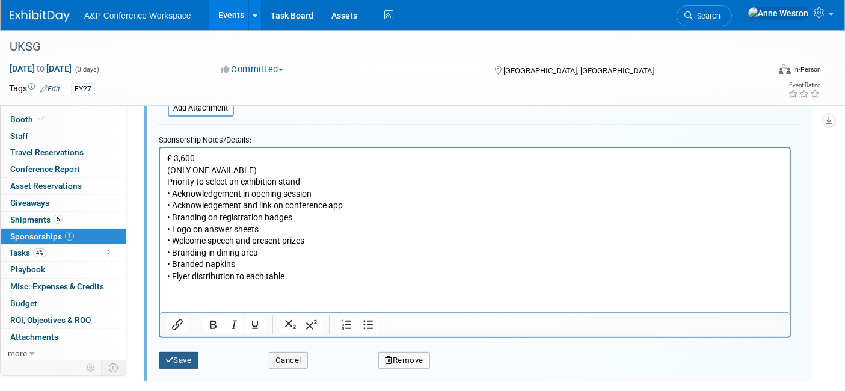
click at [182, 358] on button "Save" at bounding box center [179, 360] width 40 height 17
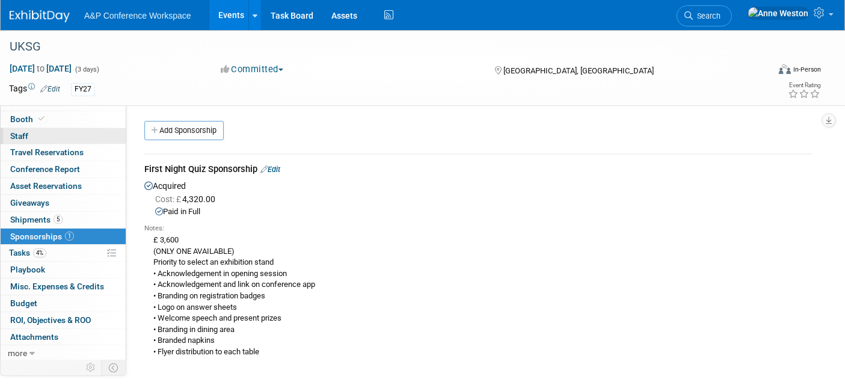
scroll to position [0, 0]
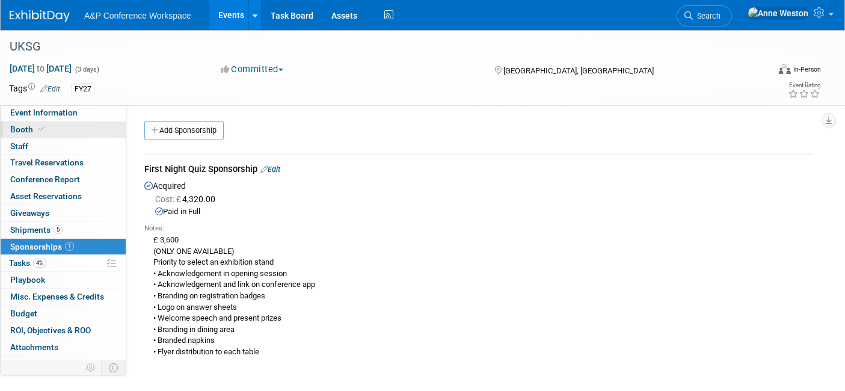
click at [43, 130] on span at bounding box center [41, 128] width 11 height 9
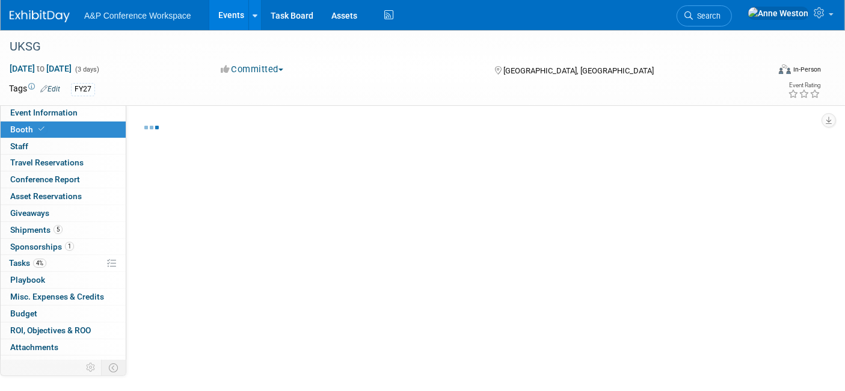
select select "DIGI"
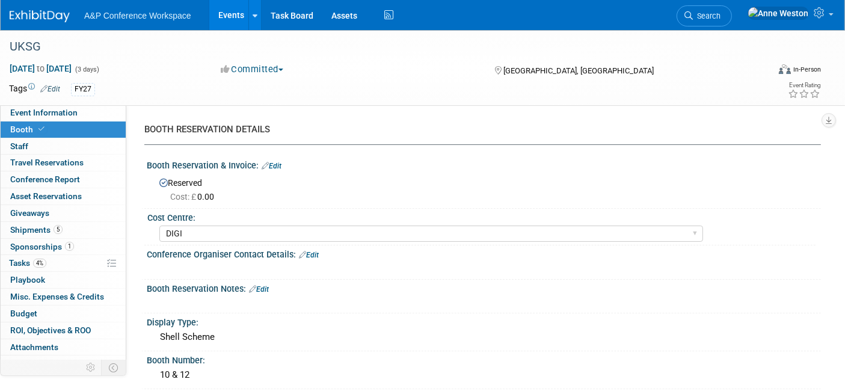
click at [275, 165] on link "Edit" at bounding box center [272, 166] width 20 height 8
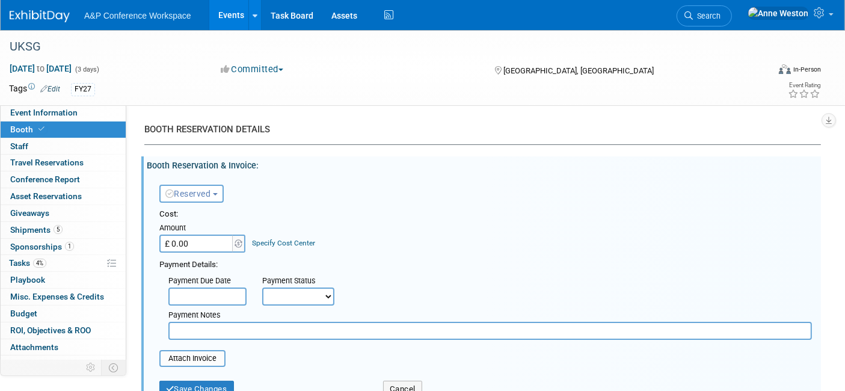
click at [194, 241] on input "£ 0.00" at bounding box center [196, 243] width 75 height 18
type input "£ 4,644.00"
click at [279, 242] on link "Specify Cost Center" at bounding box center [284, 243] width 63 height 8
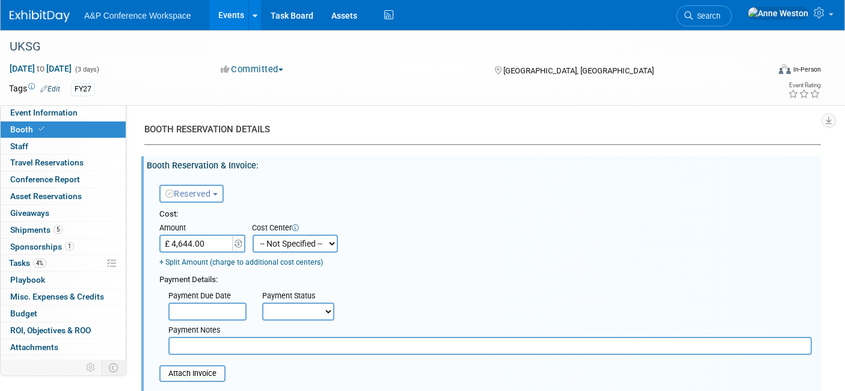
click at [279, 242] on select "-- Not Specified -- ACE-ENTOTH ACE-HOTEL ACE-TRAVEL ACM-ADVERT ACM-ENTOTH ACM-F…" at bounding box center [295, 243] width 85 height 18
select select "18966356"
click at [253, 234] on select "-- Not Specified -- ACE-ENTOTH ACE-HOTEL ACE-TRAVEL ACM-ADVERT ACM-ENTOTH ACM-F…" at bounding box center [295, 243] width 85 height 18
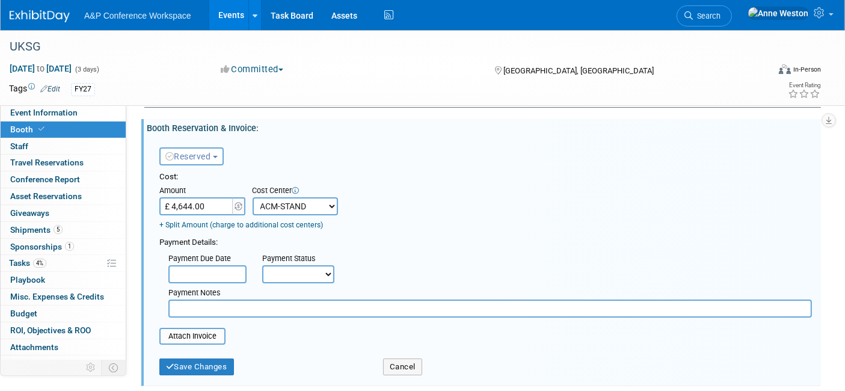
scroll to position [67, 0]
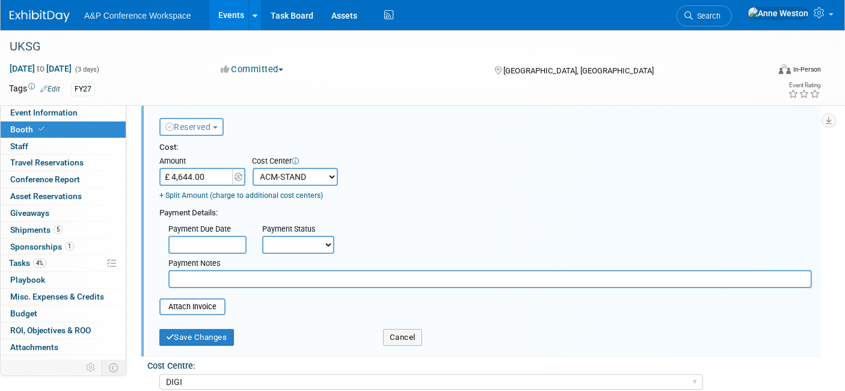
click at [287, 244] on select "Not Paid Yet Partially Paid Paid in Full" at bounding box center [298, 245] width 72 height 18
select select "1"
click at [262, 236] on select "Not Paid Yet Partially Paid Paid in Full" at bounding box center [298, 245] width 72 height 18
click at [180, 337] on button "Save Changes" at bounding box center [196, 337] width 75 height 17
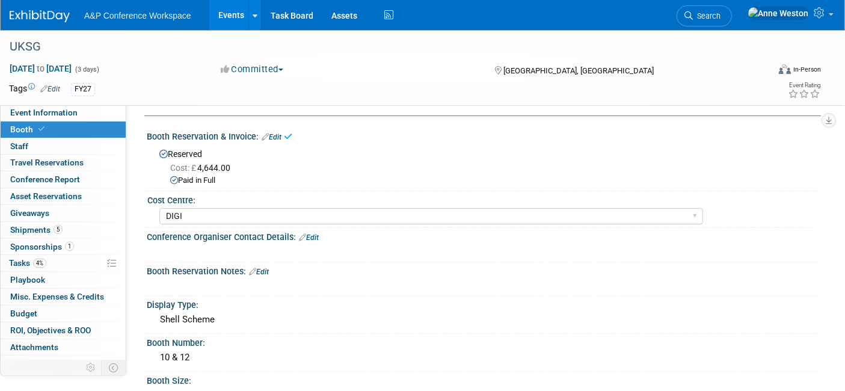
scroll to position [0, 0]
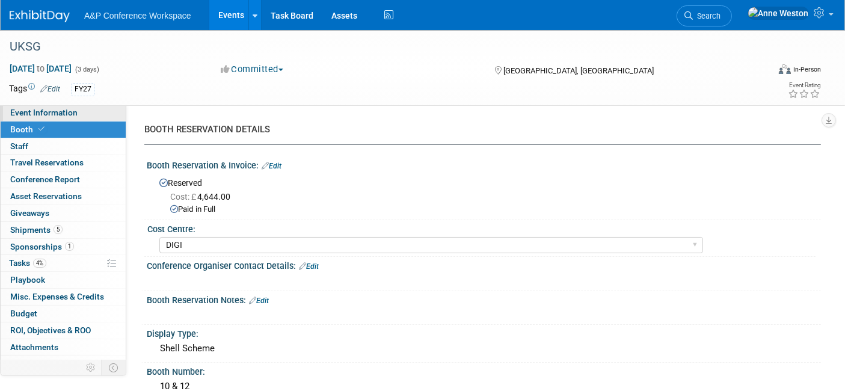
click at [72, 113] on span "Event Information" at bounding box center [43, 113] width 67 height 10
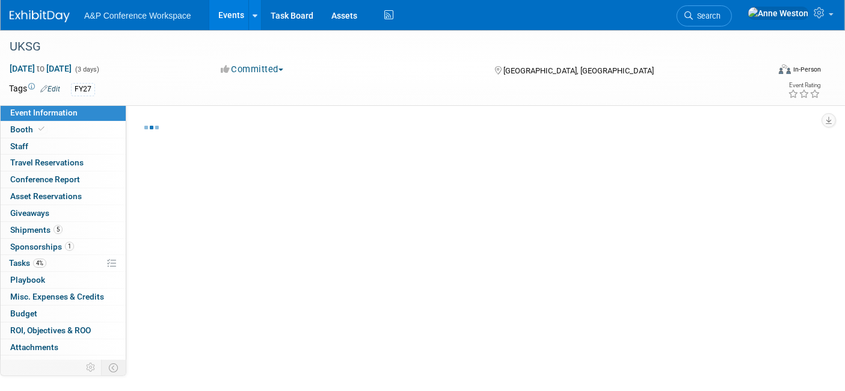
select select "Annual"
select select "Level 1"
select select "In-Person Booth"
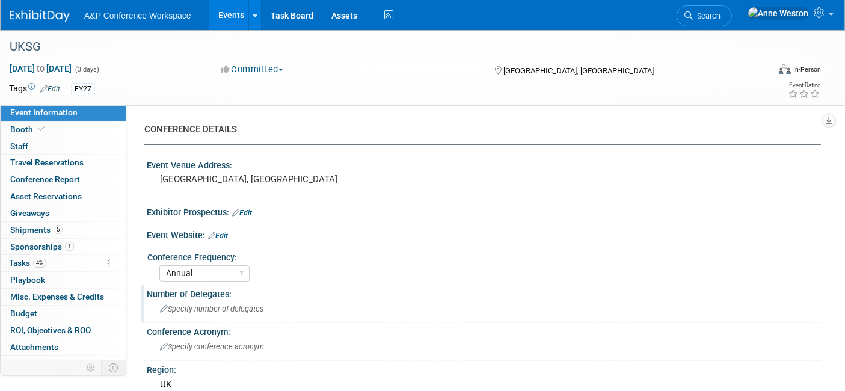
click at [194, 310] on span "Specify number of delegates" at bounding box center [211, 308] width 103 height 9
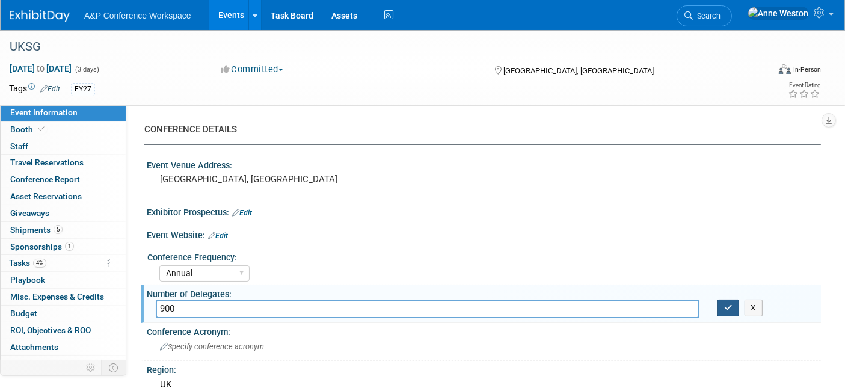
type input "900"
click at [719, 304] on button "button" at bounding box center [728, 307] width 22 height 17
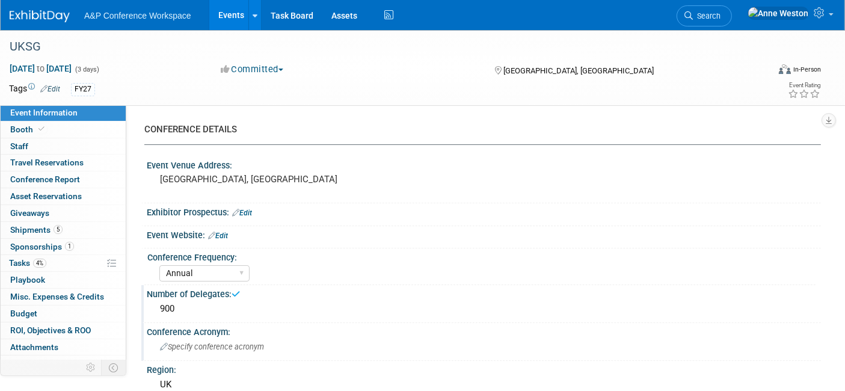
click at [222, 346] on span "Specify conference acronym" at bounding box center [212, 346] width 104 height 9
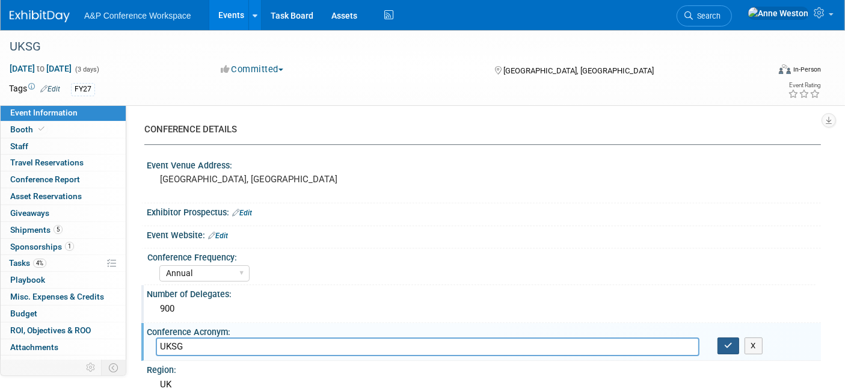
type input "UKSG"
click at [732, 338] on button "button" at bounding box center [728, 345] width 22 height 17
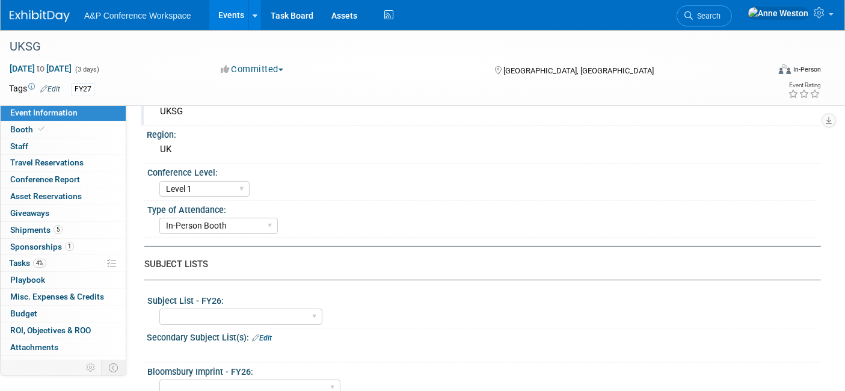
scroll to position [267, 0]
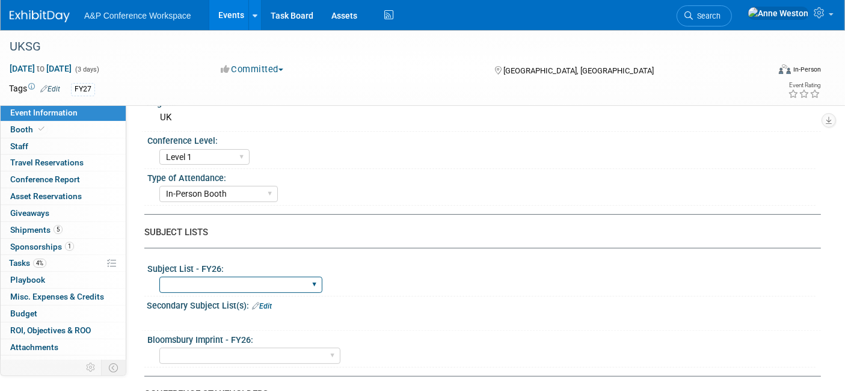
click at [262, 282] on select "ABC-CLIO Reference African Studies Anthropology Archaeology Architecture Archiv…" at bounding box center [240, 285] width 163 height 16
select select "Libraries"
click at [159, 277] on select "ABC-CLIO Reference African Studies Anthropology Archaeology Architecture Archiv…" at bounding box center [240, 285] width 163 height 16
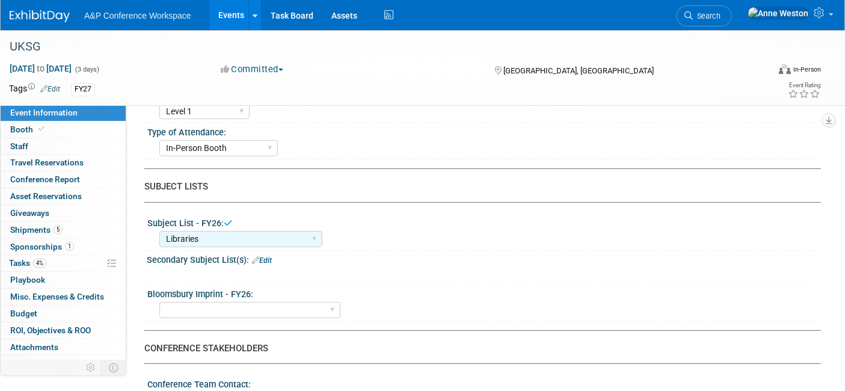
scroll to position [334, 0]
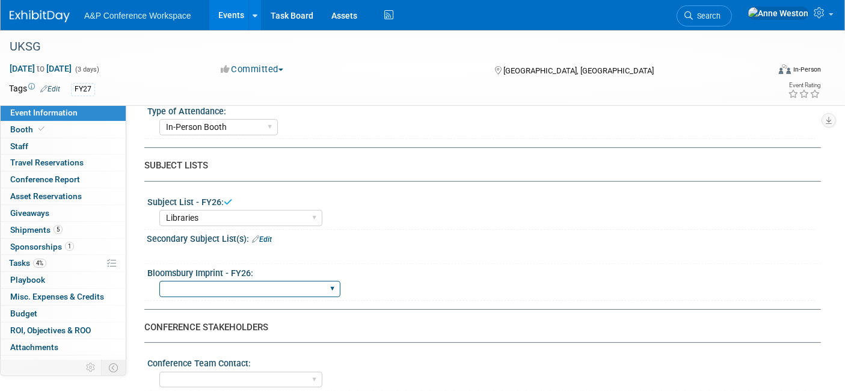
click at [216, 283] on select "Backbeat Bloomsbury Bloomsbury Academic Bloomsbury Digital Resources Bloomsbury…" at bounding box center [249, 289] width 181 height 16
select select "Bloomsbury Digital Resources"
click at [159, 281] on select "Backbeat Bloomsbury Bloomsbury Academic Bloomsbury Digital Resources Bloomsbury…" at bounding box center [249, 289] width 181 height 16
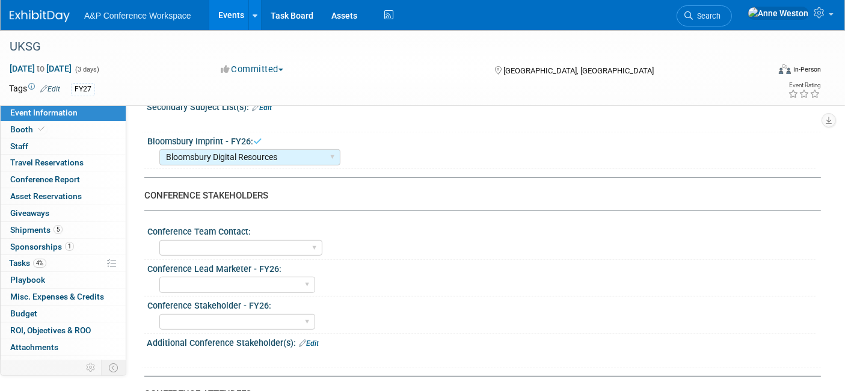
scroll to position [467, 0]
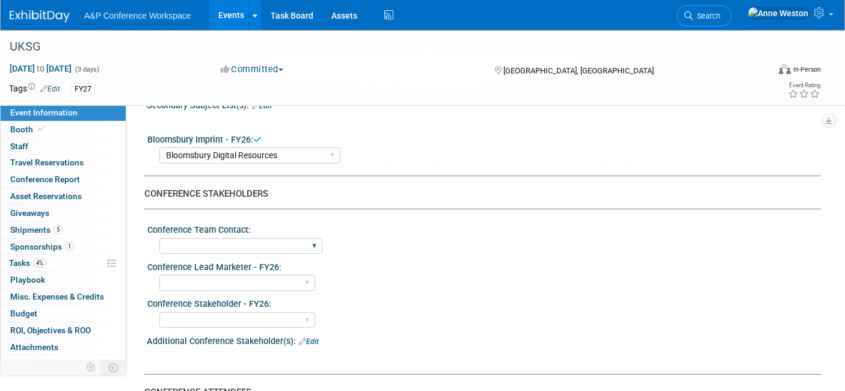
click at [273, 235] on div "Anne Weston Matt Hambridge Amanda Oney Anne Weston & Amanda Oney Anne Weston & …" at bounding box center [240, 246] width 163 height 22
click at [274, 238] on select "Anne Weston Matt Hambridge Amanda Oney Anne Weston & Amanda Oney Anne Weston & …" at bounding box center [240, 246] width 163 height 16
select select "[PERSON_NAME]"
click at [159, 238] on select "Anne Weston Matt Hambridge Amanda Oney Anne Weston & Amanda Oney Anne Weston & …" at bounding box center [240, 246] width 163 height 16
click at [215, 279] on select "Abigail Larkin Alice Billington Ami Reitmeier Amy Suratia Andy Boyd Anna Robert…" at bounding box center [237, 283] width 156 height 16
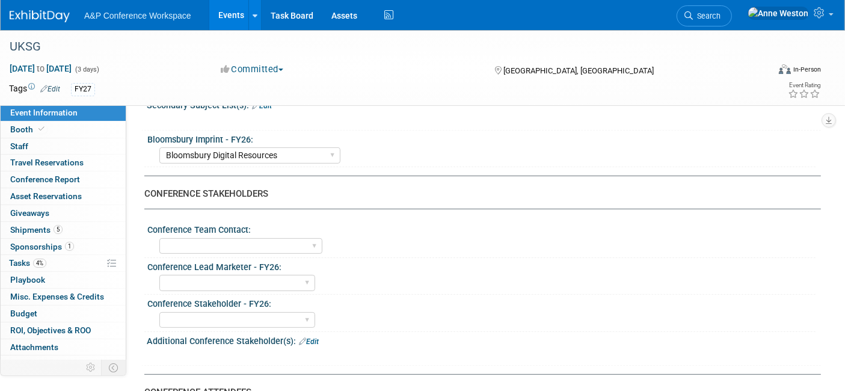
click at [431, 258] on div "Conference Lead Marketer - FY26:" at bounding box center [481, 265] width 668 height 15
click at [224, 275] on select "Abigail Larkin Alice Billington Ami Reitmeier Amy Suratia Andy Boyd Anna Robert…" at bounding box center [237, 283] width 156 height 16
select select "[PERSON_NAME]"
click at [159, 275] on select "Abigail Larkin Alice Billington Ami Reitmeier Amy Suratia Andy Boyd Anna Robert…" at bounding box center [237, 283] width 156 height 16
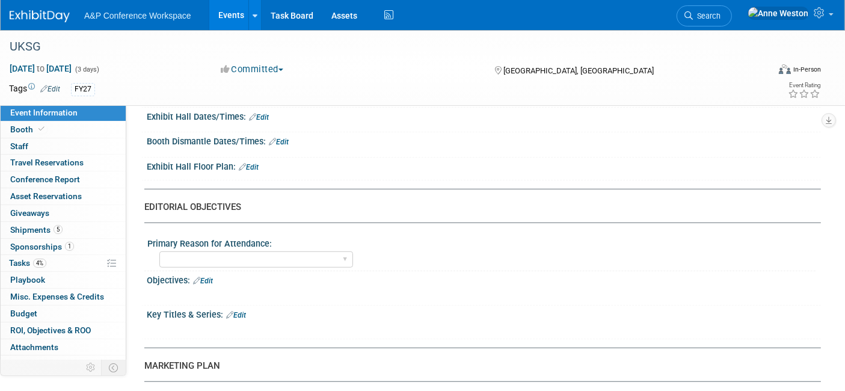
scroll to position [935, 0]
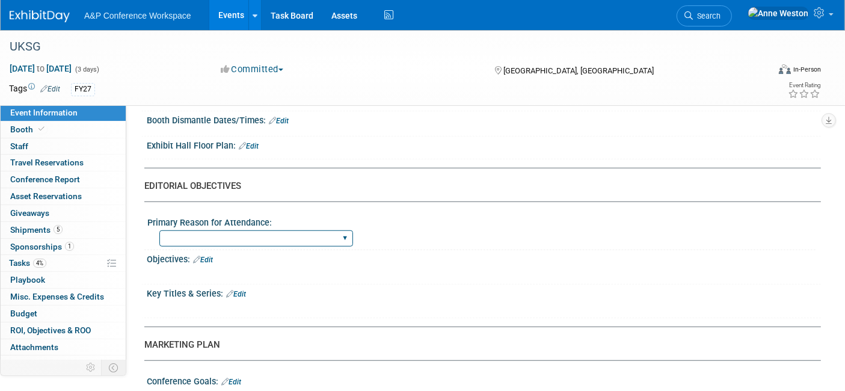
click at [262, 234] on select "BDR Product Awareness and Trial Generation​ Brand/Subject Presence​ Competitor …" at bounding box center [256, 238] width 194 height 16
select select "BDR Product Awareness and Trial Generation​"
click at [159, 230] on select "BDR Product Awareness and Trial Generation​ Brand/Subject Presence​ Competitor …" at bounding box center [256, 238] width 194 height 16
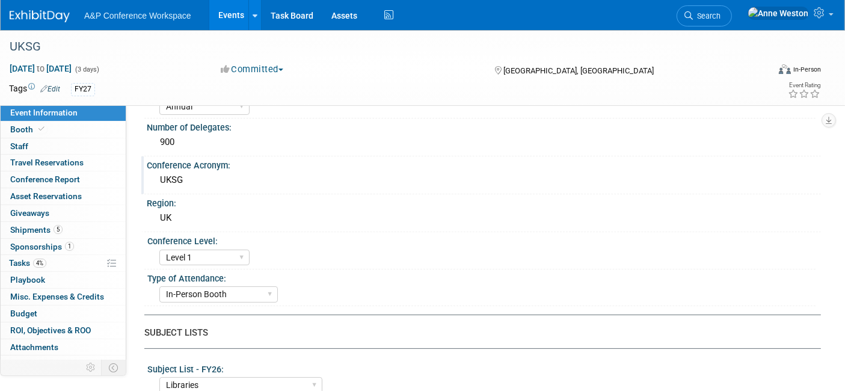
scroll to position [0, 0]
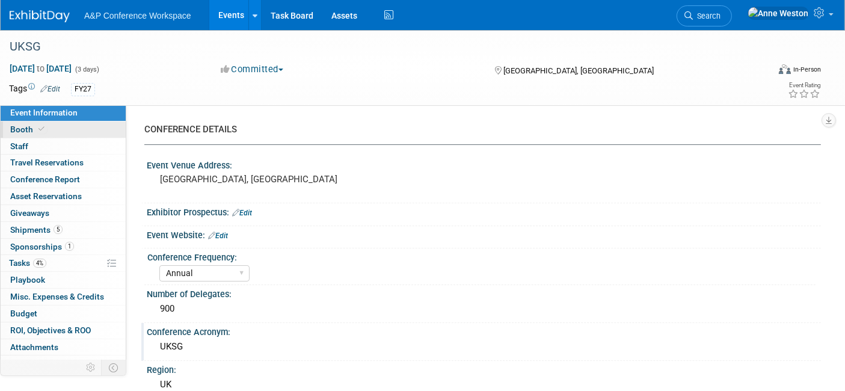
click at [26, 133] on span "Booth" at bounding box center [28, 129] width 37 height 10
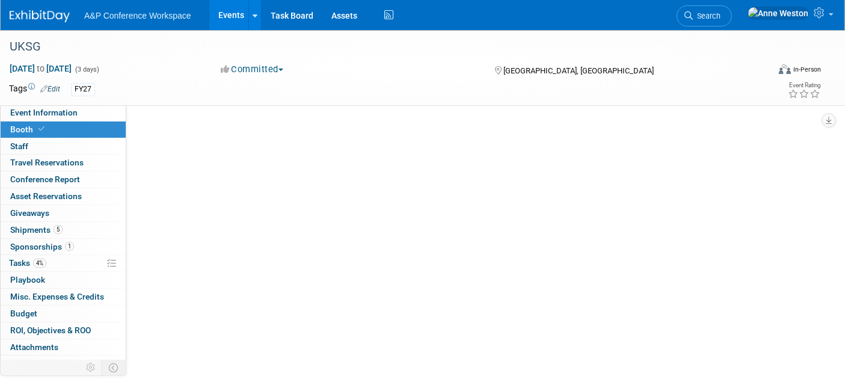
select select "DIGI"
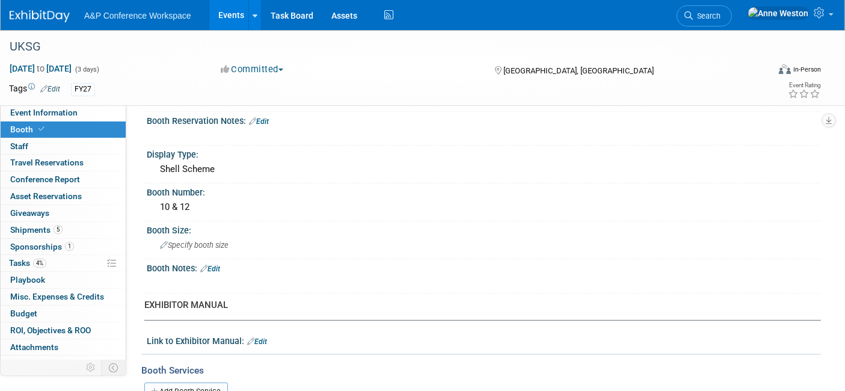
scroll to position [200, 0]
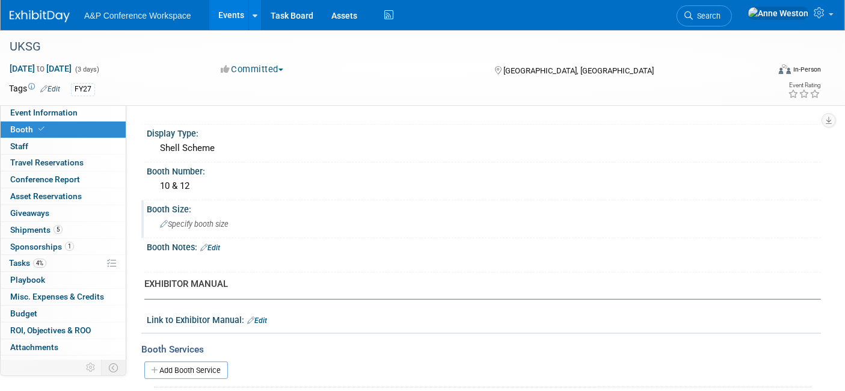
click at [200, 225] on div "Specify booth size" at bounding box center [484, 224] width 656 height 19
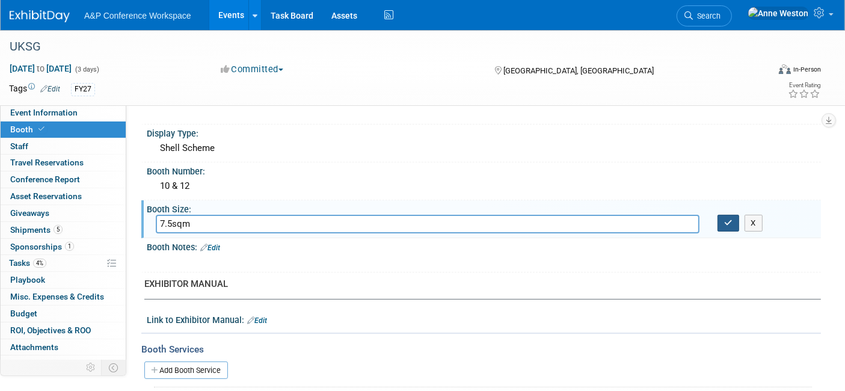
type input "7.5sqm"
click at [728, 219] on icon "button" at bounding box center [728, 223] width 8 height 8
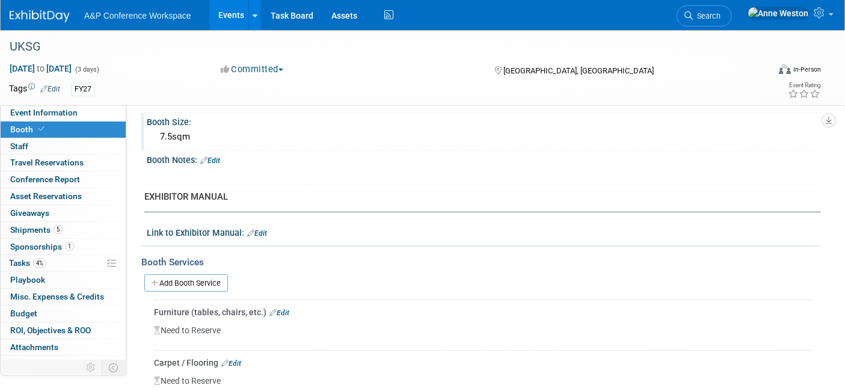
scroll to position [0, 0]
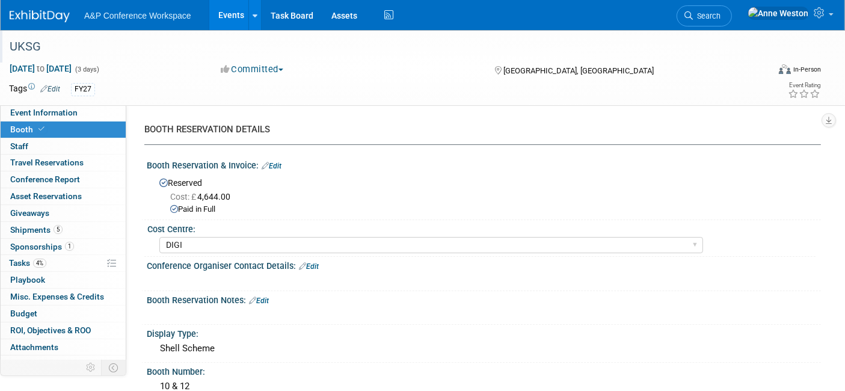
click at [55, 48] on div "UKSG" at bounding box center [378, 47] width 746 height 22
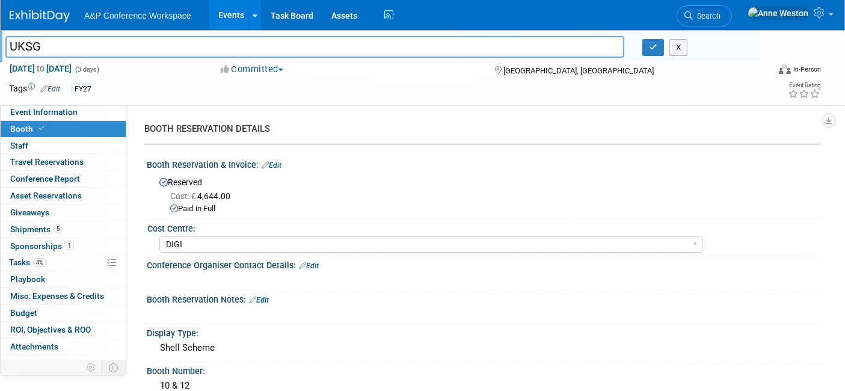
drag, startPoint x: 70, startPoint y: 45, endPoint x: 0, endPoint y: 45, distance: 70.3
click at [0, 45] on div "UKSG" at bounding box center [314, 48] width 637 height 18
type input "UK Serials Group (UKSG 2026)"
click at [649, 43] on icon "button" at bounding box center [653, 47] width 8 height 8
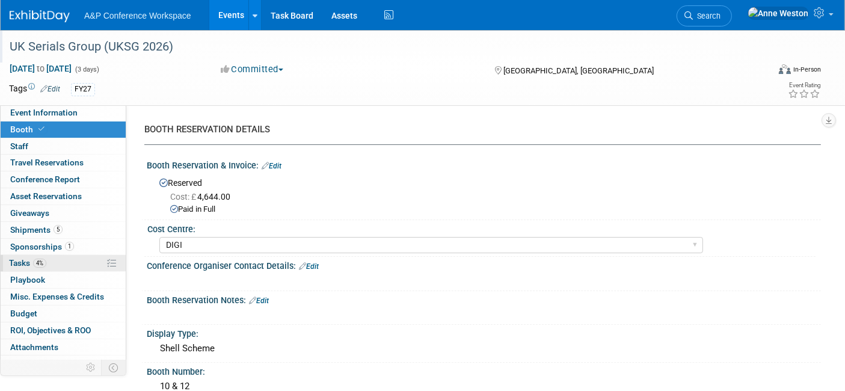
click at [43, 260] on span "4%" at bounding box center [39, 263] width 13 height 9
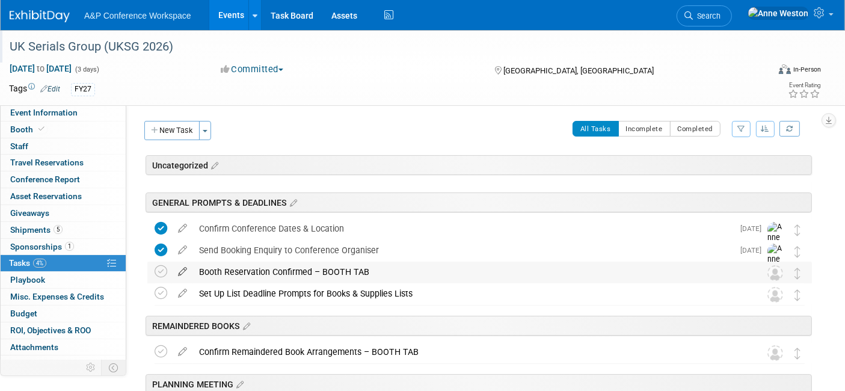
click at [180, 268] on icon at bounding box center [182, 269] width 21 height 15
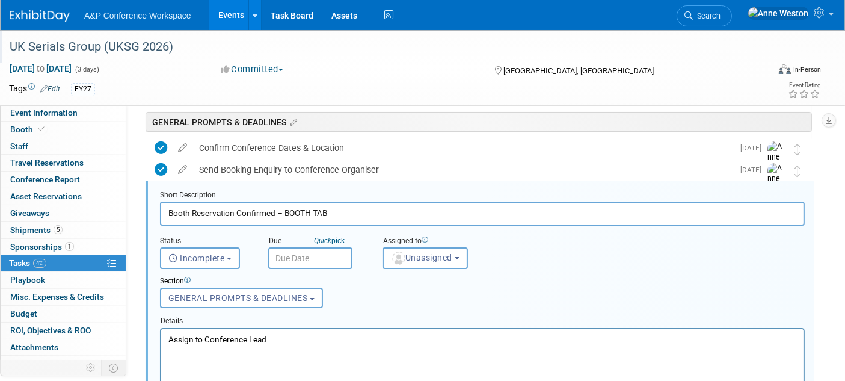
scroll to position [85, 0]
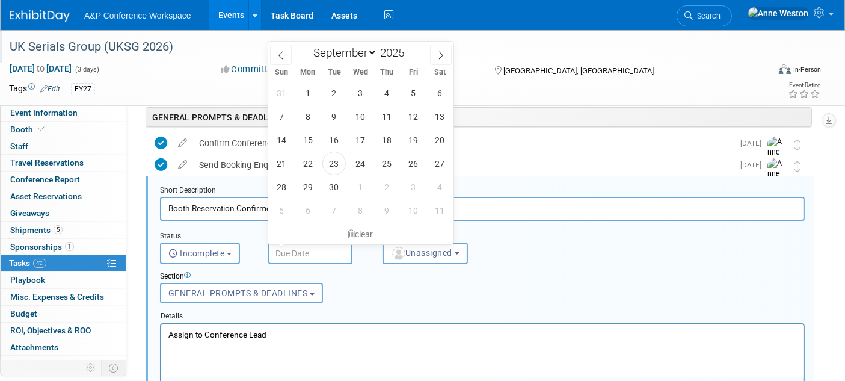
click at [284, 243] on input "text" at bounding box center [310, 253] width 84 height 22
click at [334, 163] on span "23" at bounding box center [333, 163] width 23 height 23
type input "Sep 23, 2025"
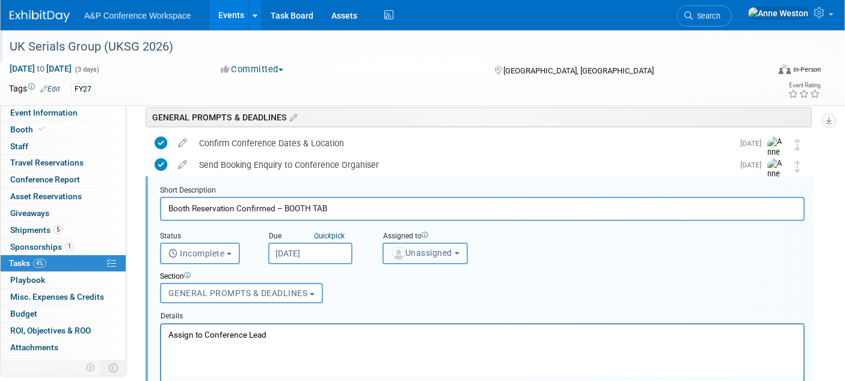
click at [418, 249] on span "Unassigned" at bounding box center [421, 253] width 61 height 10
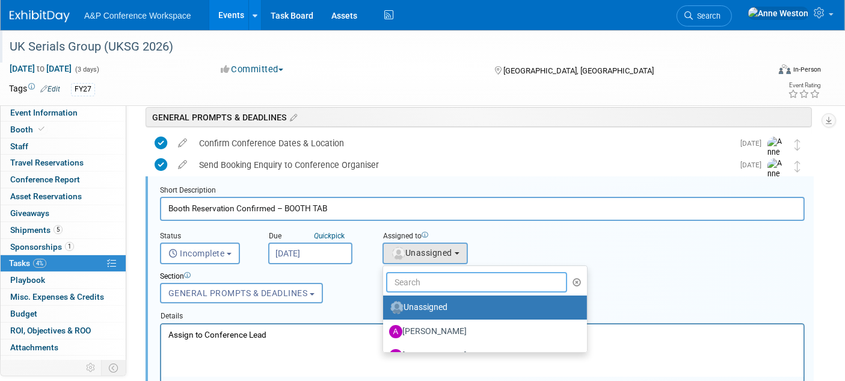
click at [417, 274] on input "text" at bounding box center [476, 282] width 181 height 20
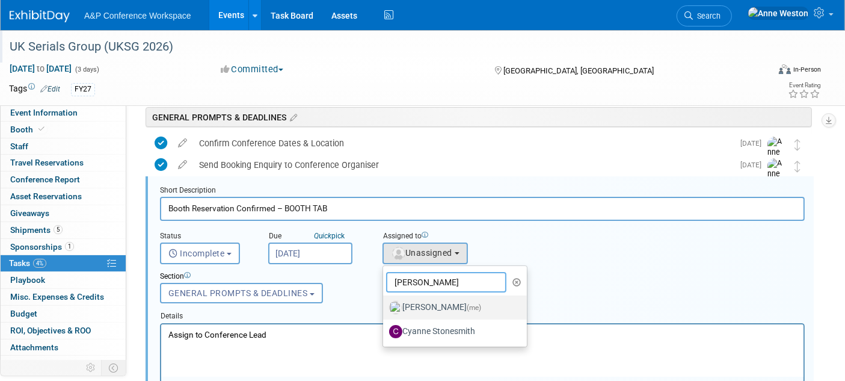
type input "Anne"
click at [467, 304] on span "(me)" at bounding box center [474, 307] width 14 height 8
click at [385, 304] on input "Anne Weston (me)" at bounding box center [381, 306] width 8 height 8
select select "c29719a7-47ff-44fe-b37a-21211f595519"
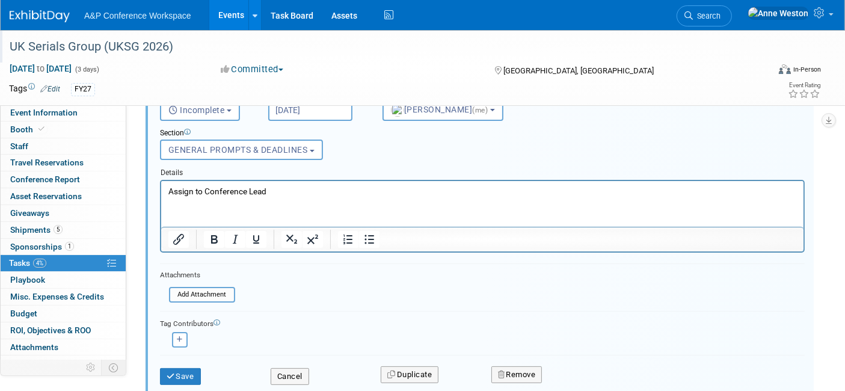
scroll to position [286, 0]
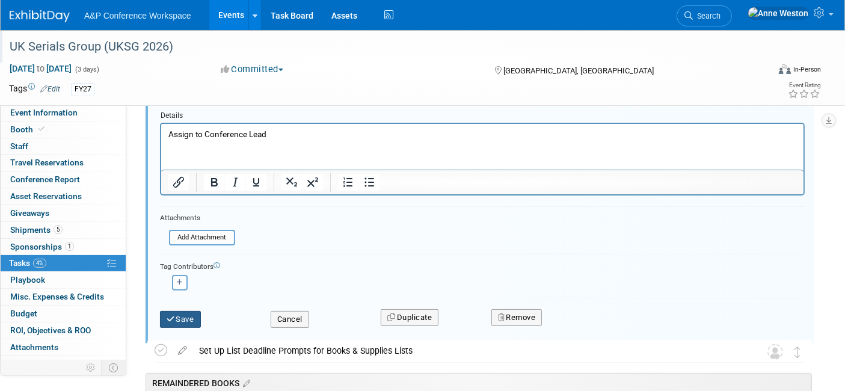
click at [190, 317] on button "Save" at bounding box center [180, 319] width 41 height 17
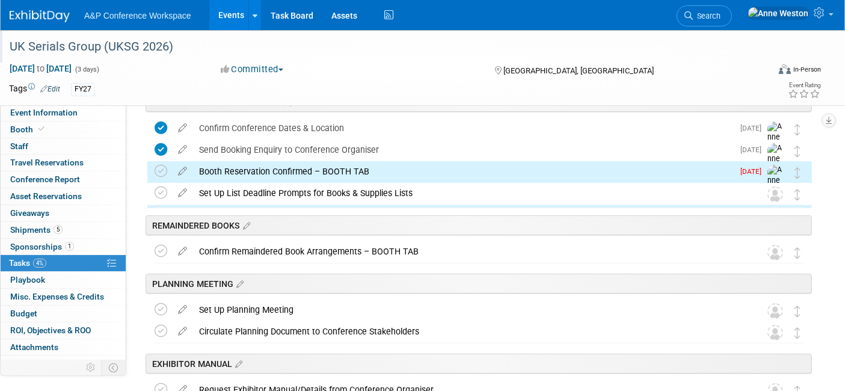
scroll to position [0, 0]
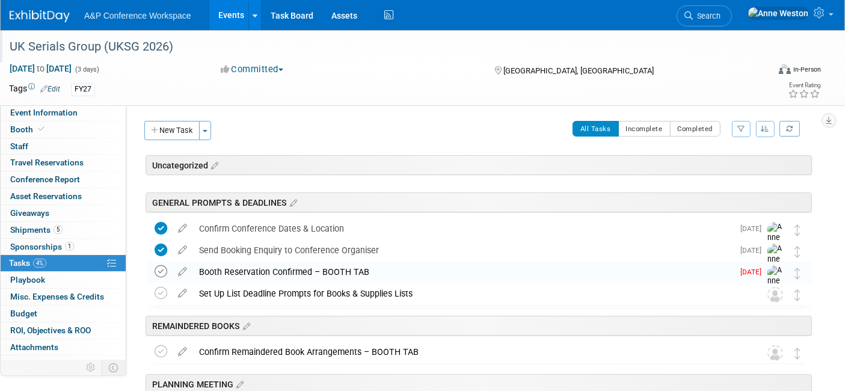
click at [159, 269] on icon at bounding box center [161, 271] width 13 height 13
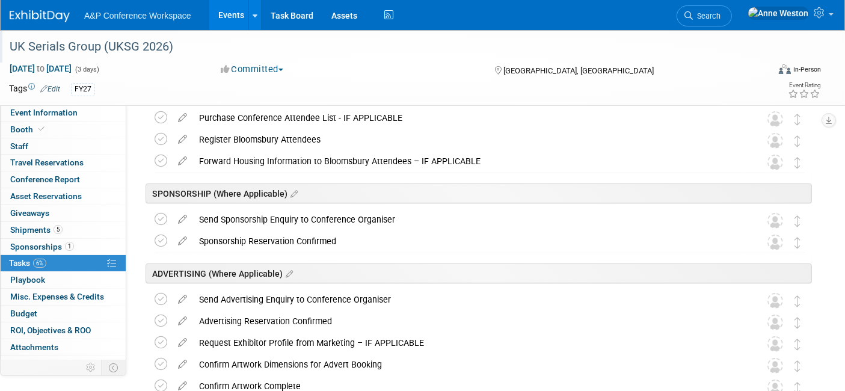
scroll to position [467, 0]
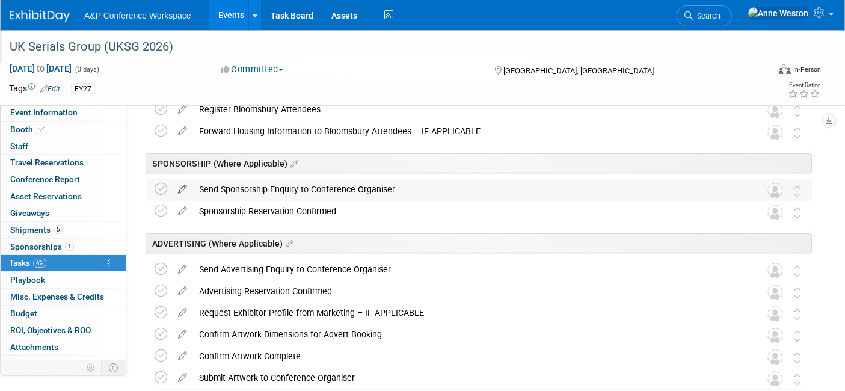
click at [182, 182] on icon at bounding box center [182, 186] width 21 height 15
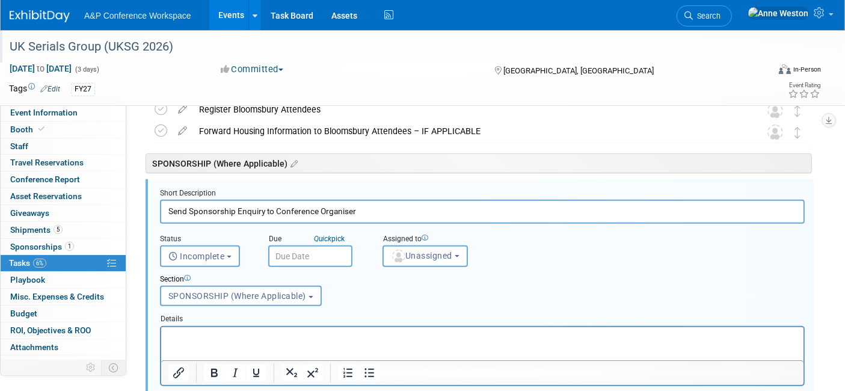
scroll to position [470, 0]
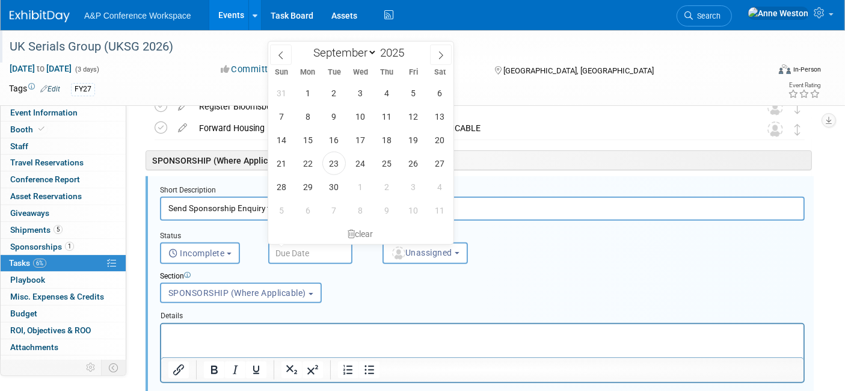
click at [316, 248] on input "text" at bounding box center [310, 253] width 84 height 22
click at [331, 159] on span "23" at bounding box center [333, 163] width 23 height 23
type input "Sep 23, 2025"
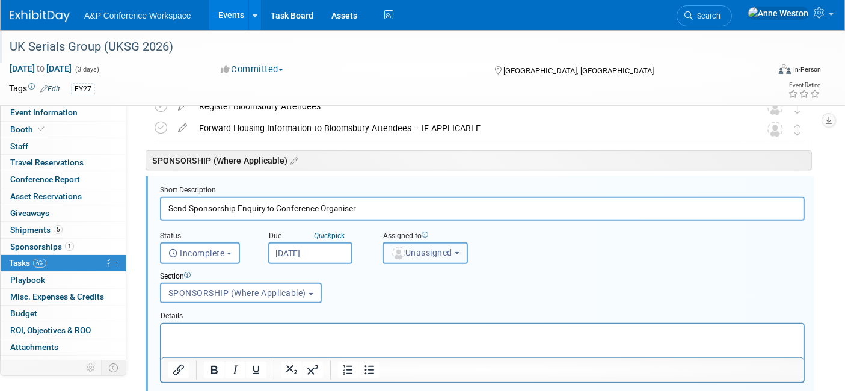
click at [421, 248] on span "Unassigned" at bounding box center [421, 253] width 61 height 10
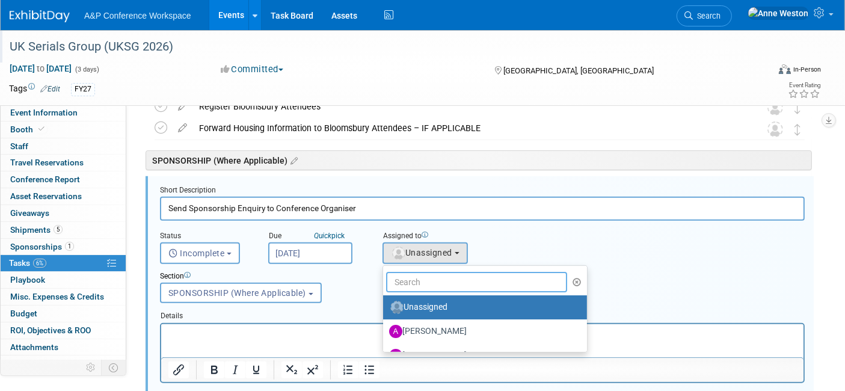
click at [411, 284] on input "text" at bounding box center [476, 282] width 181 height 20
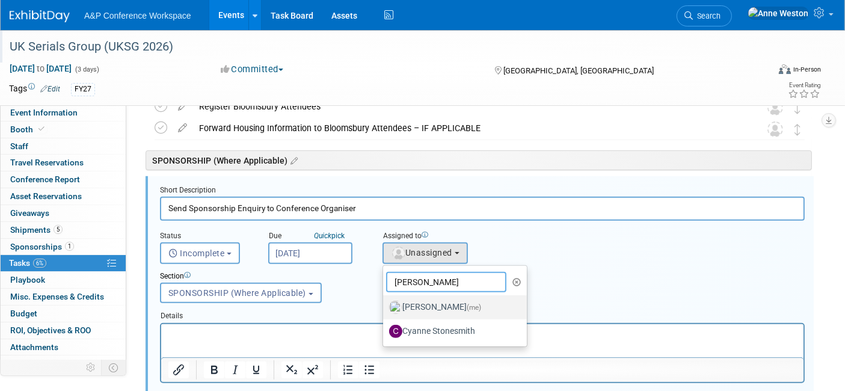
type input "Anne"
click at [402, 303] on label "Anne Weston (me)" at bounding box center [452, 307] width 126 height 19
click at [385, 303] on input "Anne Weston (me)" at bounding box center [381, 306] width 8 height 8
select select "c29719a7-47ff-44fe-b37a-21211f595519"
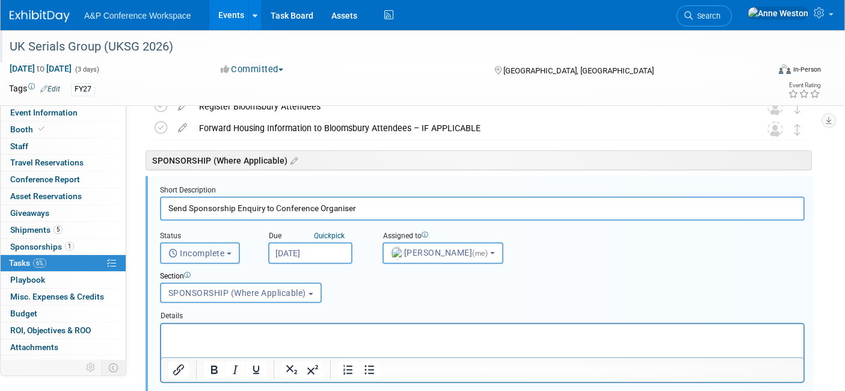
click at [181, 249] on span "Incomplete" at bounding box center [196, 253] width 57 height 10
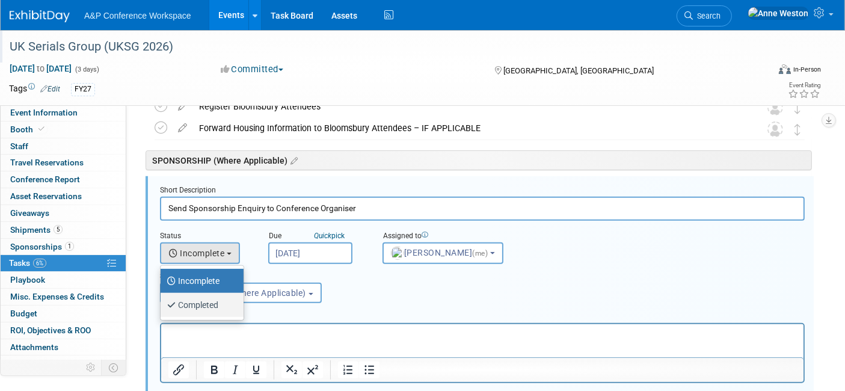
click at [185, 299] on label "Completed" at bounding box center [199, 304] width 65 height 19
click at [162, 299] on input "Completed" at bounding box center [159, 303] width 8 height 8
select select "3"
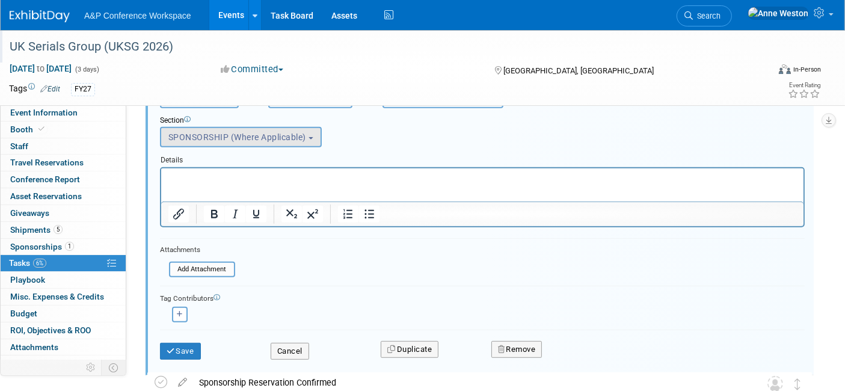
scroll to position [670, 0]
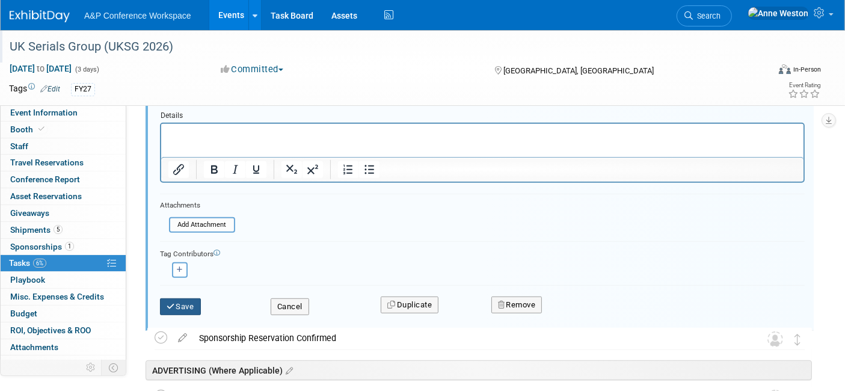
click at [187, 298] on button "Save" at bounding box center [180, 306] width 41 height 17
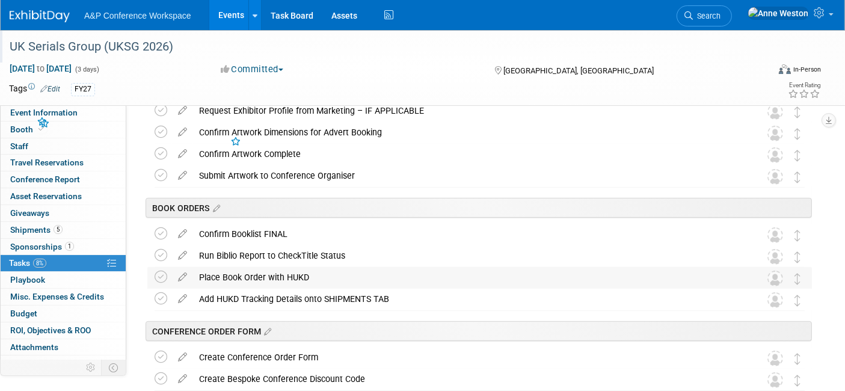
scroll to position [403, 0]
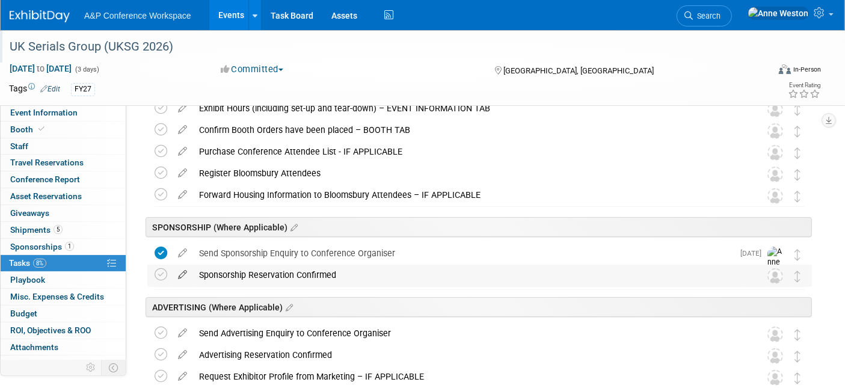
click at [184, 270] on icon at bounding box center [182, 272] width 21 height 15
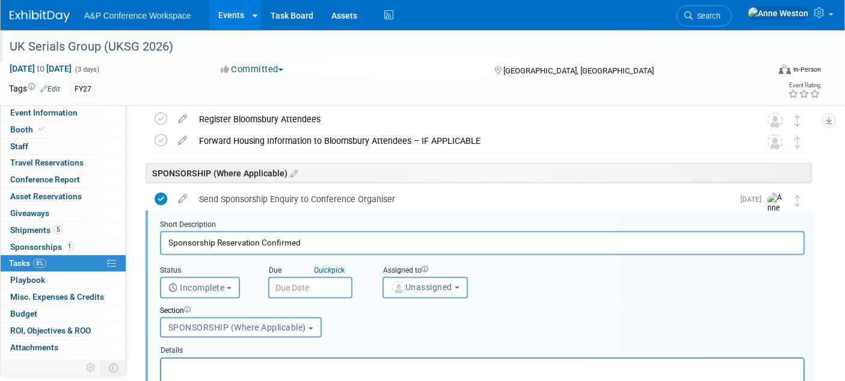
scroll to position [491, 0]
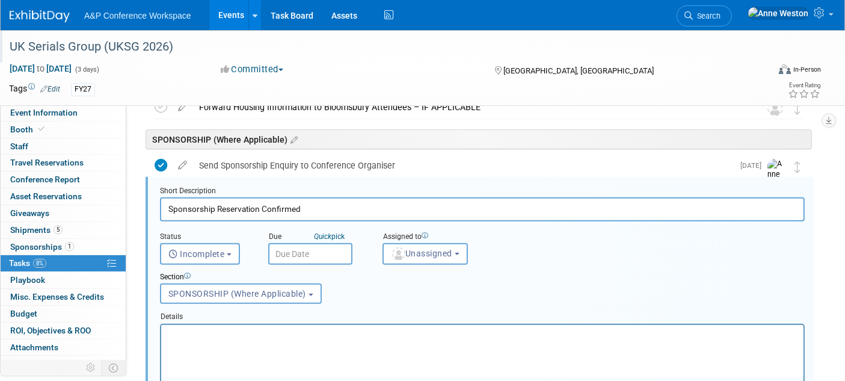
click at [307, 253] on input "text" at bounding box center [310, 254] width 84 height 22
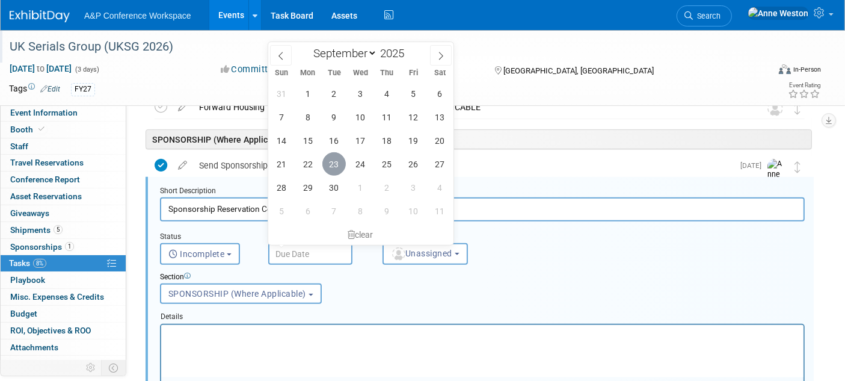
click at [331, 162] on span "23" at bounding box center [333, 163] width 23 height 23
type input "Sep 23, 2025"
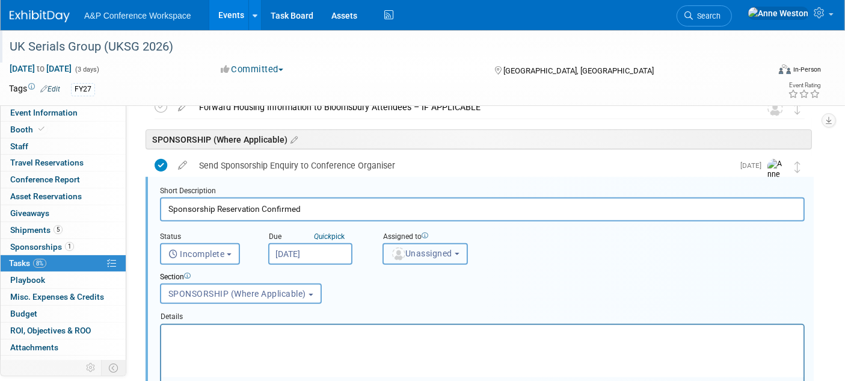
click at [402, 249] on img "button" at bounding box center [398, 253] width 13 height 13
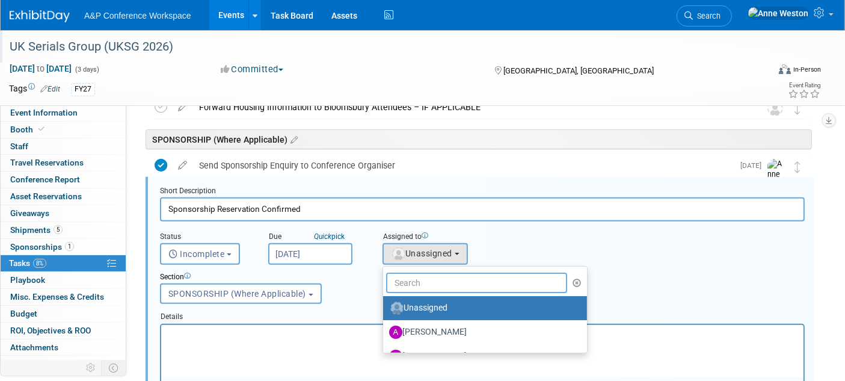
click at [422, 281] on input "text" at bounding box center [476, 282] width 181 height 20
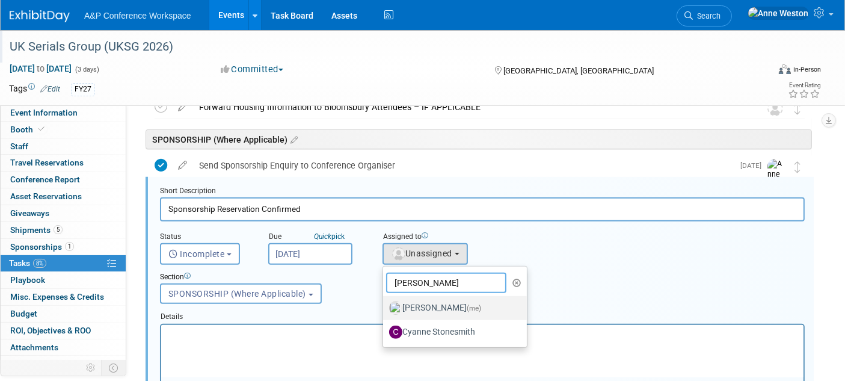
type input "Anne"
click at [436, 300] on label "Anne Weston (me)" at bounding box center [452, 307] width 126 height 19
click at [385, 302] on input "Anne Weston (me)" at bounding box center [381, 306] width 8 height 8
select select "c29719a7-47ff-44fe-b37a-21211f595519"
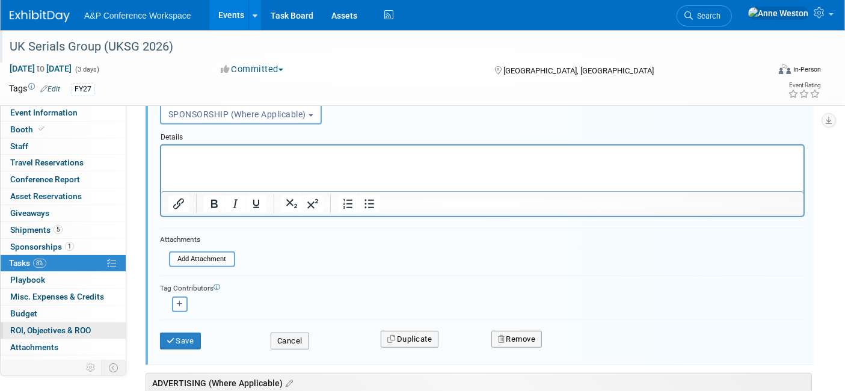
scroll to position [692, 0]
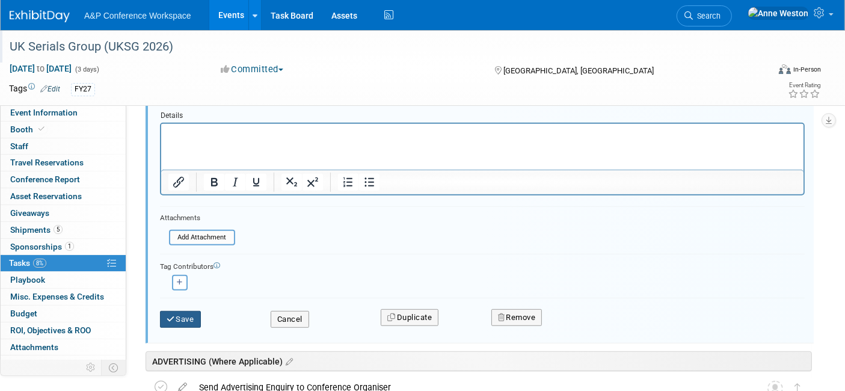
click at [180, 316] on button "Save" at bounding box center [180, 319] width 41 height 17
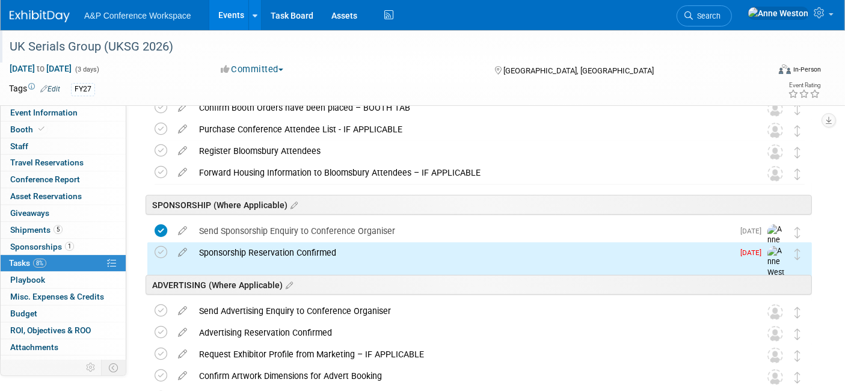
scroll to position [424, 0]
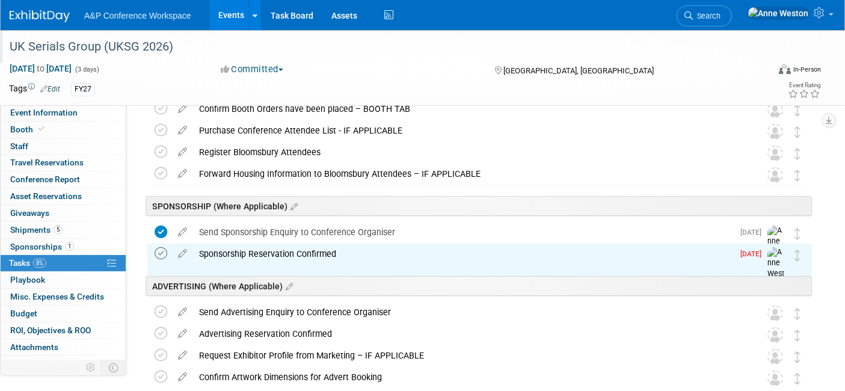
click at [158, 250] on icon at bounding box center [161, 253] width 13 height 13
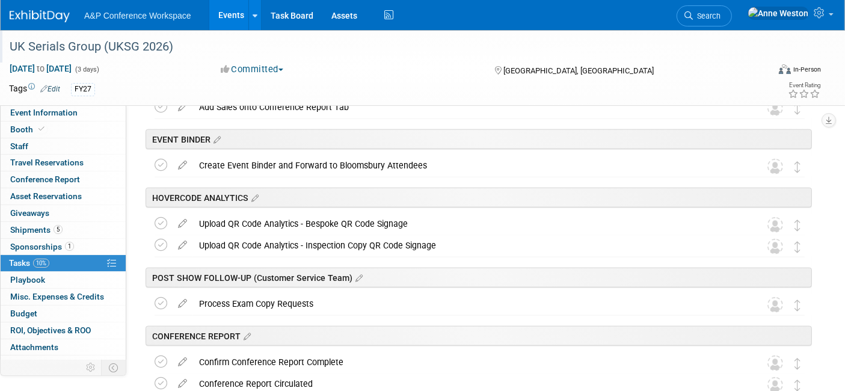
scroll to position [1517, 0]
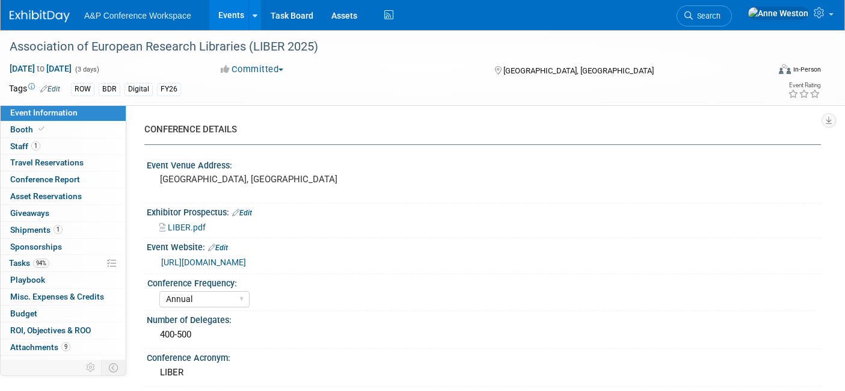
select select "Annual"
select select "Level 2"
select select "In-Person Booth"
select select "Libraries"
select select "Bloomsbury Digital Resources"
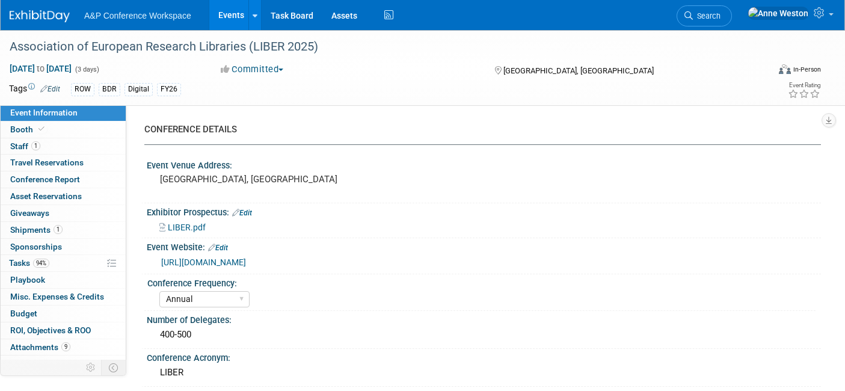
select select "[PERSON_NAME]"
select select "BDR Product Awareness and Trial Generation​"
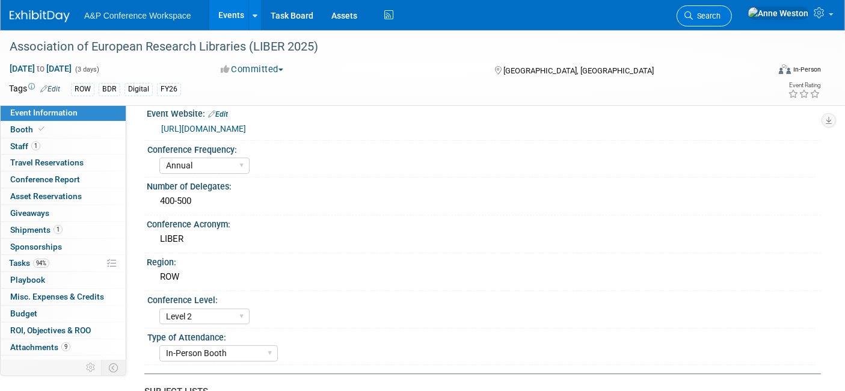
click at [720, 16] on span "Search" at bounding box center [707, 15] width 28 height 9
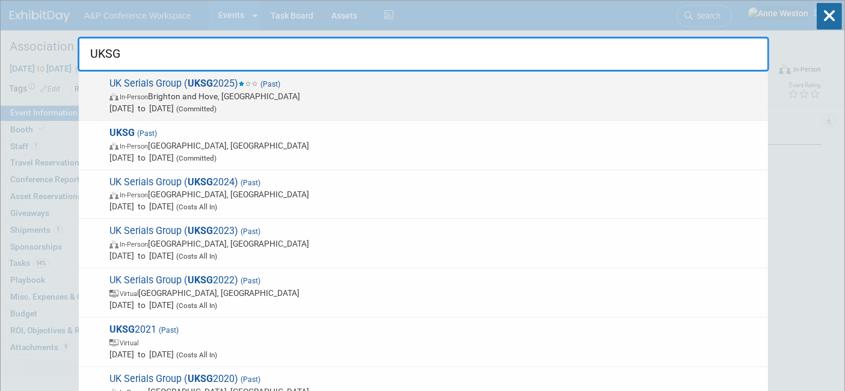
type input "UKSG"
click at [201, 79] on strong "UKSG" at bounding box center [200, 83] width 25 height 11
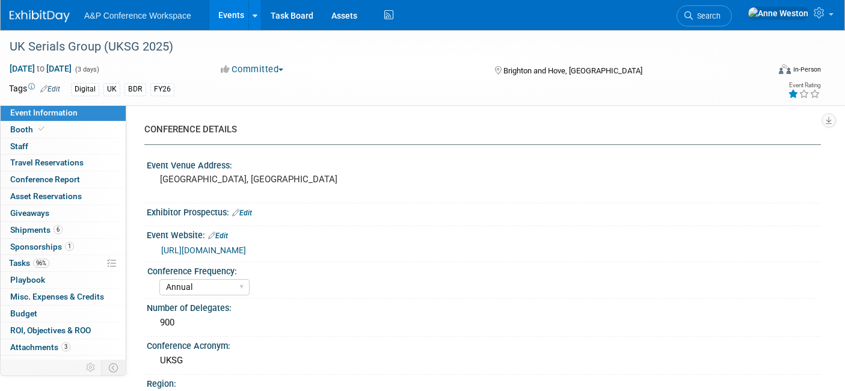
select select "Annual"
select select "Level 1"
select select "In-Person Booth"
select select "Libraries"
select select "Bloomsbury Digital Resources"
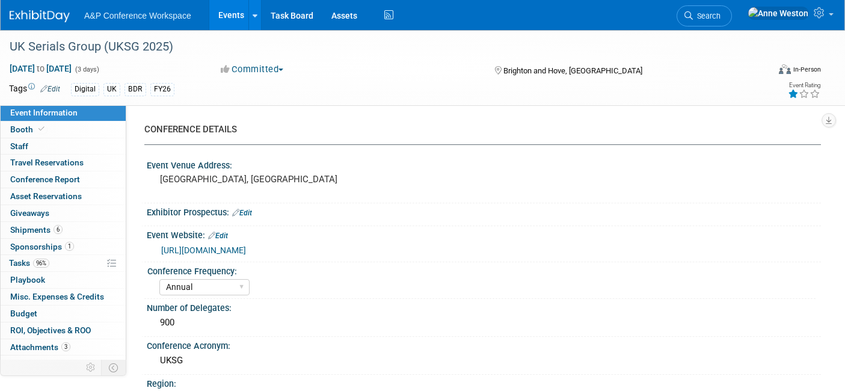
select select "[PERSON_NAME]"
select select "BDR Product Awareness and Trial Generation​"
click at [26, 124] on span "Booth" at bounding box center [28, 129] width 37 height 10
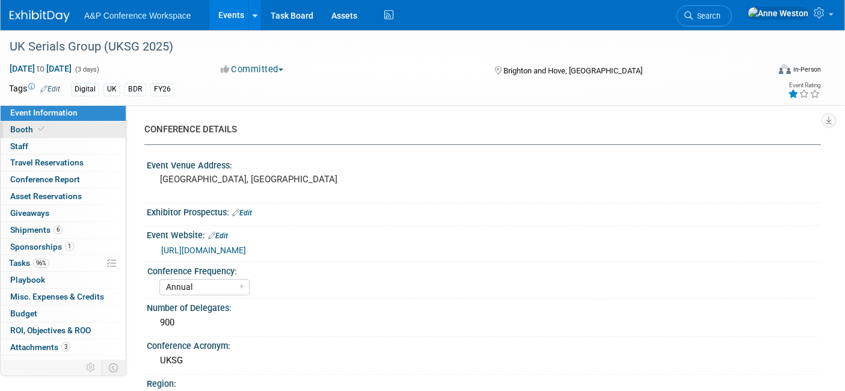
select select "DIGI"
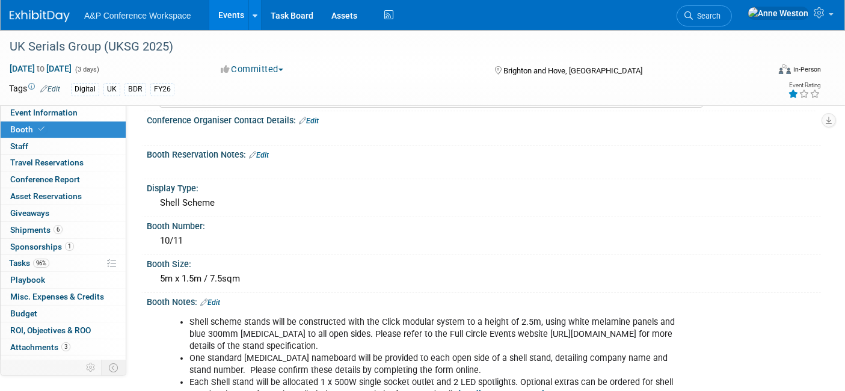
scroll to position [133, 0]
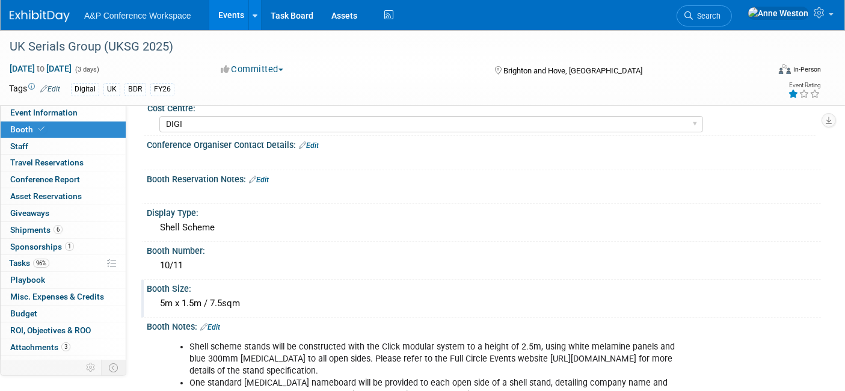
drag, startPoint x: 245, startPoint y: 297, endPoint x: 156, endPoint y: 303, distance: 88.6
click at [156, 303] on div "5m x 1.5m / 7.5sqm" at bounding box center [484, 303] width 656 height 19
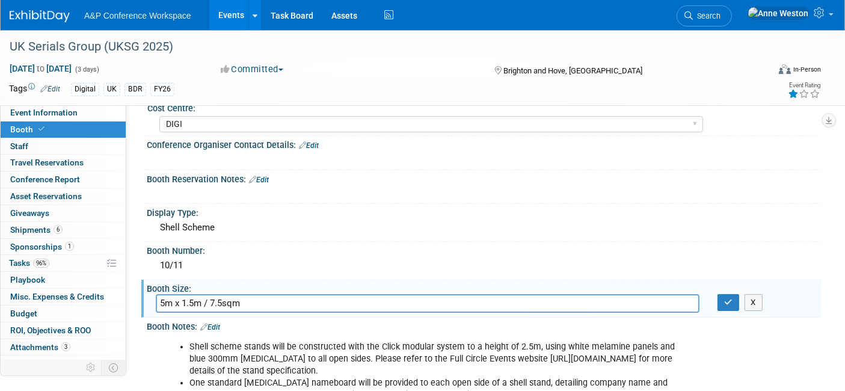
drag, startPoint x: 253, startPoint y: 301, endPoint x: 152, endPoint y: 301, distance: 101.0
click at [152, 301] on div "5m x 1.5m / 7.5sqm" at bounding box center [428, 303] width 562 height 19
click at [727, 298] on icon "button" at bounding box center [728, 302] width 8 height 8
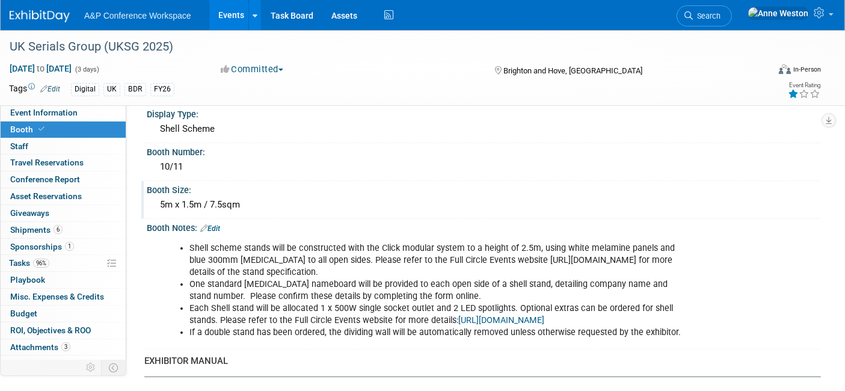
scroll to position [200, 0]
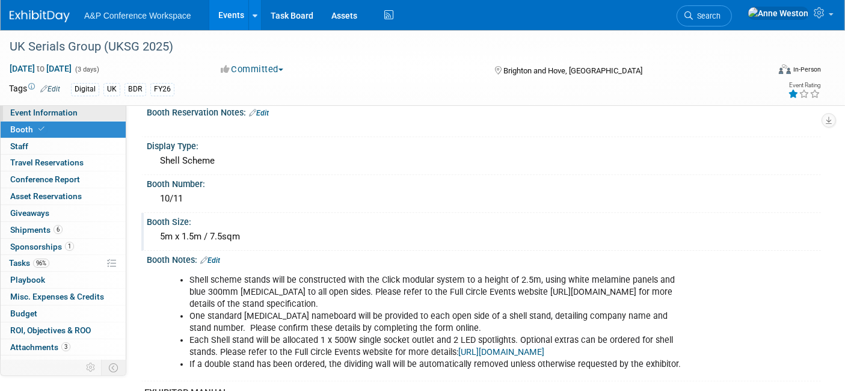
click at [49, 111] on span "Event Information" at bounding box center [43, 113] width 67 height 10
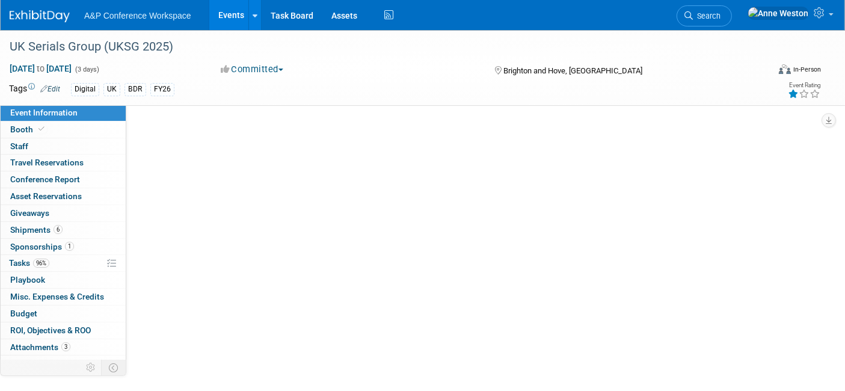
scroll to position [0, 0]
select select "Annual"
select select "Level 1"
select select "In-Person Booth"
select select "Libraries"
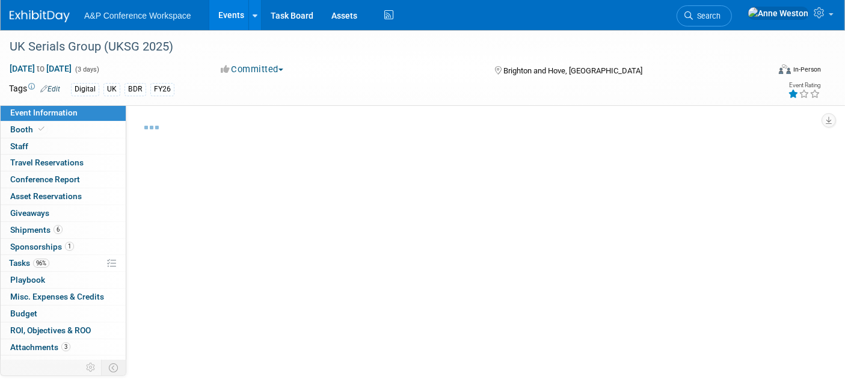
select select "Bloomsbury Digital Resources"
select select "[PERSON_NAME]"
select select "BDR Product Awareness and Trial Generation​"
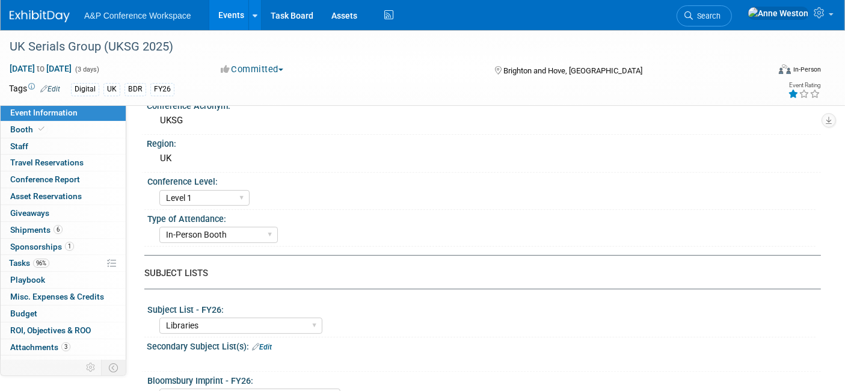
scroll to position [267, 0]
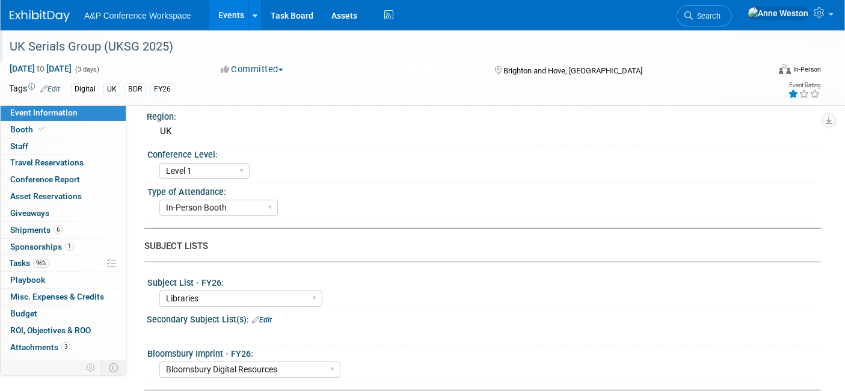
click at [203, 36] on div "UK Serials Group (UKSG 2025)" at bounding box center [378, 47] width 746 height 22
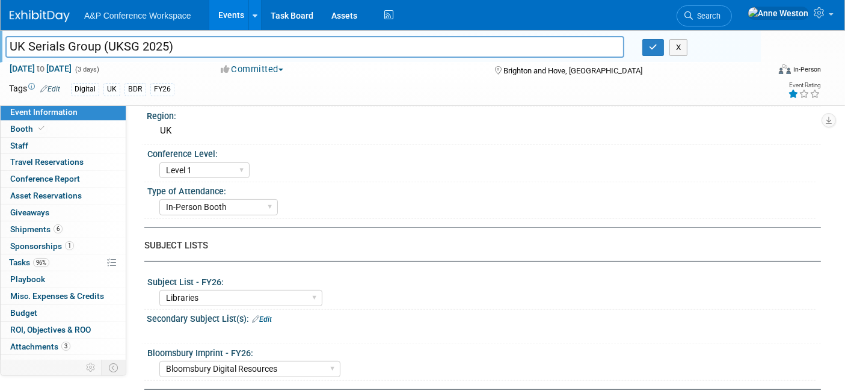
drag, startPoint x: 207, startPoint y: 41, endPoint x: 34, endPoint y: 46, distance: 172.6
click at [4, 45] on div "UK Serials Group (UKSG 2025)" at bounding box center [314, 48] width 637 height 18
